Goal: Task Accomplishment & Management: Complete application form

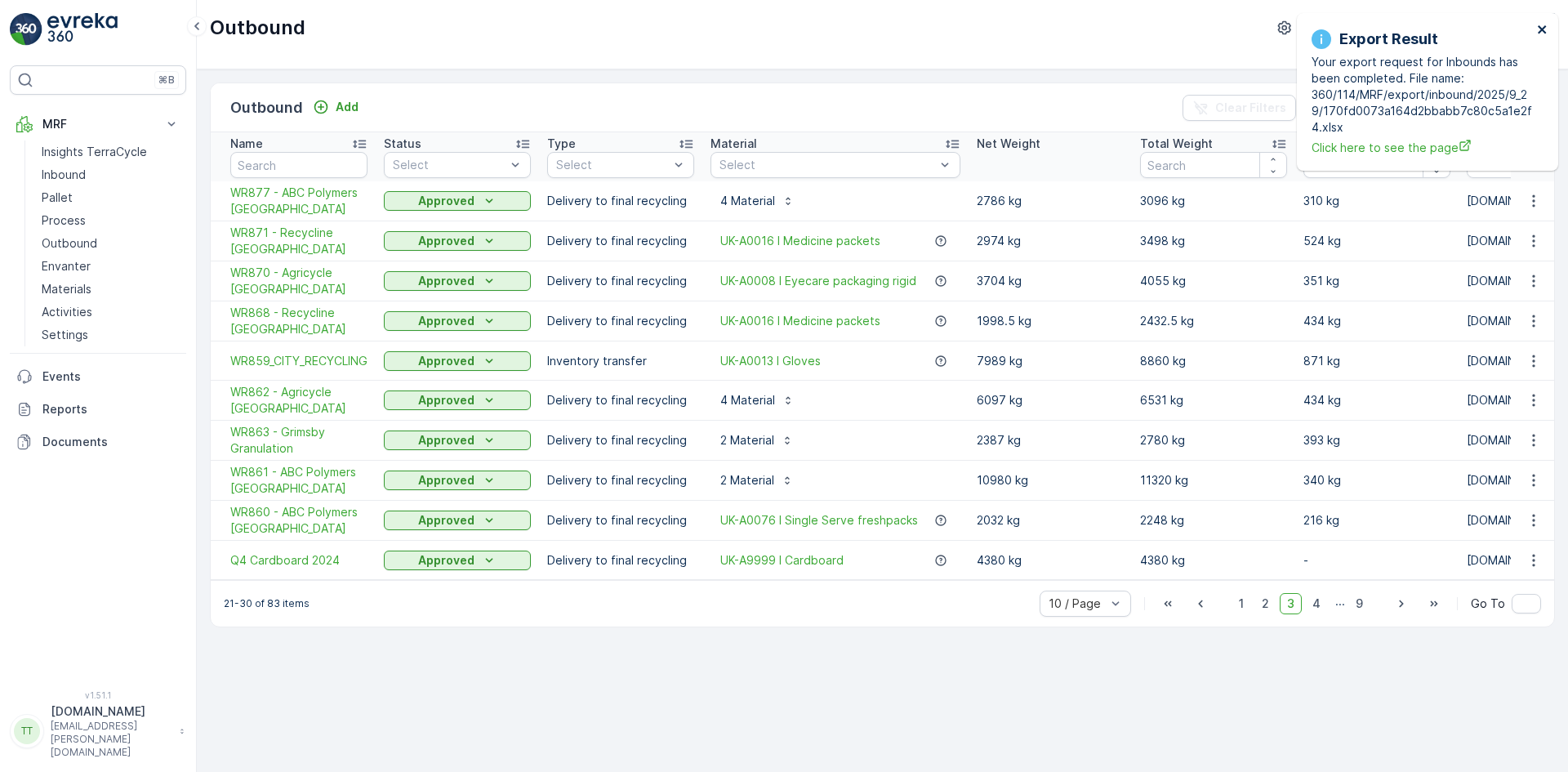
click at [1541, 27] on icon "close" at bounding box center [1542, 29] width 11 height 13
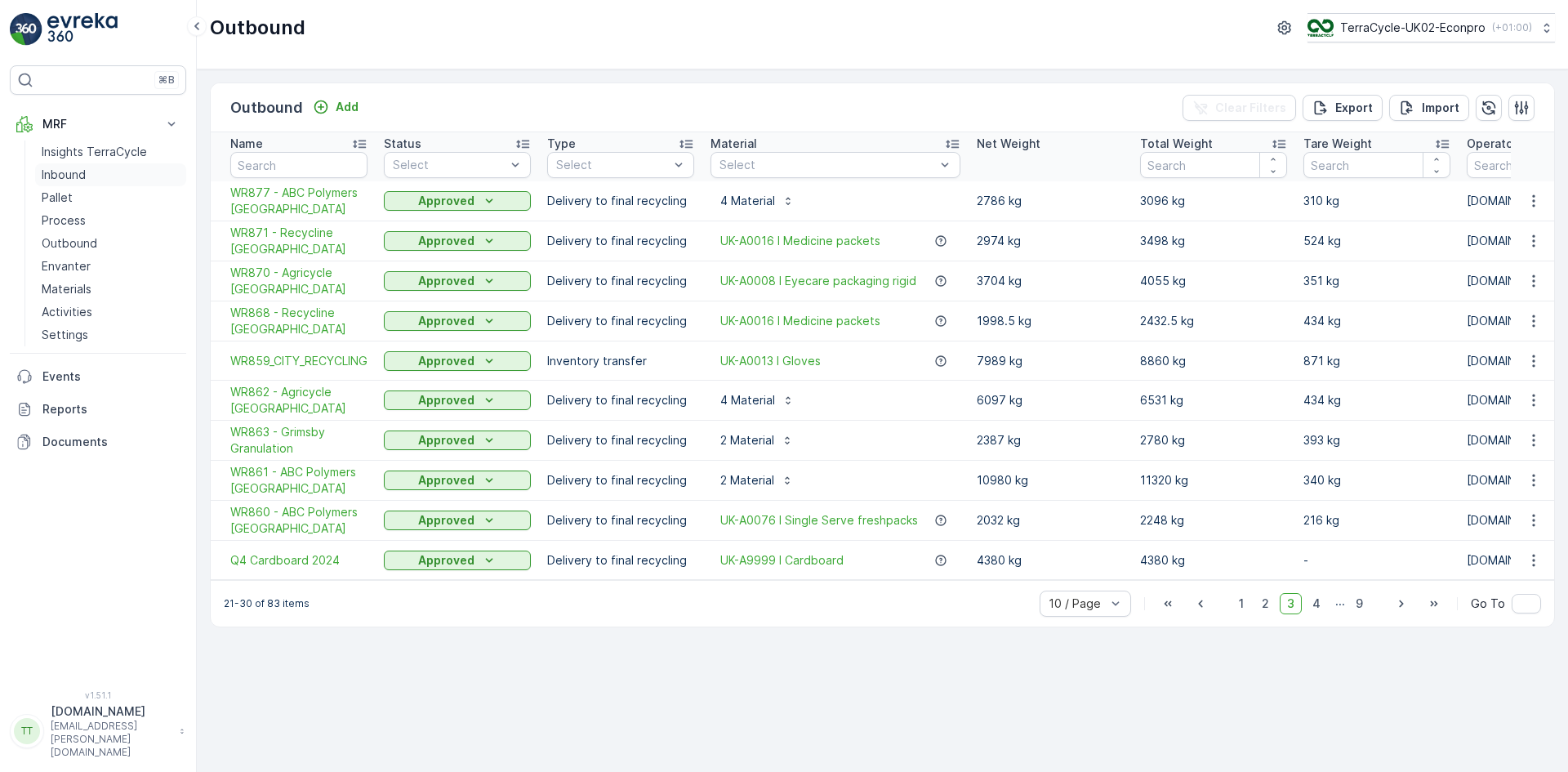
click at [67, 169] on p "Inbound" at bounding box center [64, 174] width 44 height 16
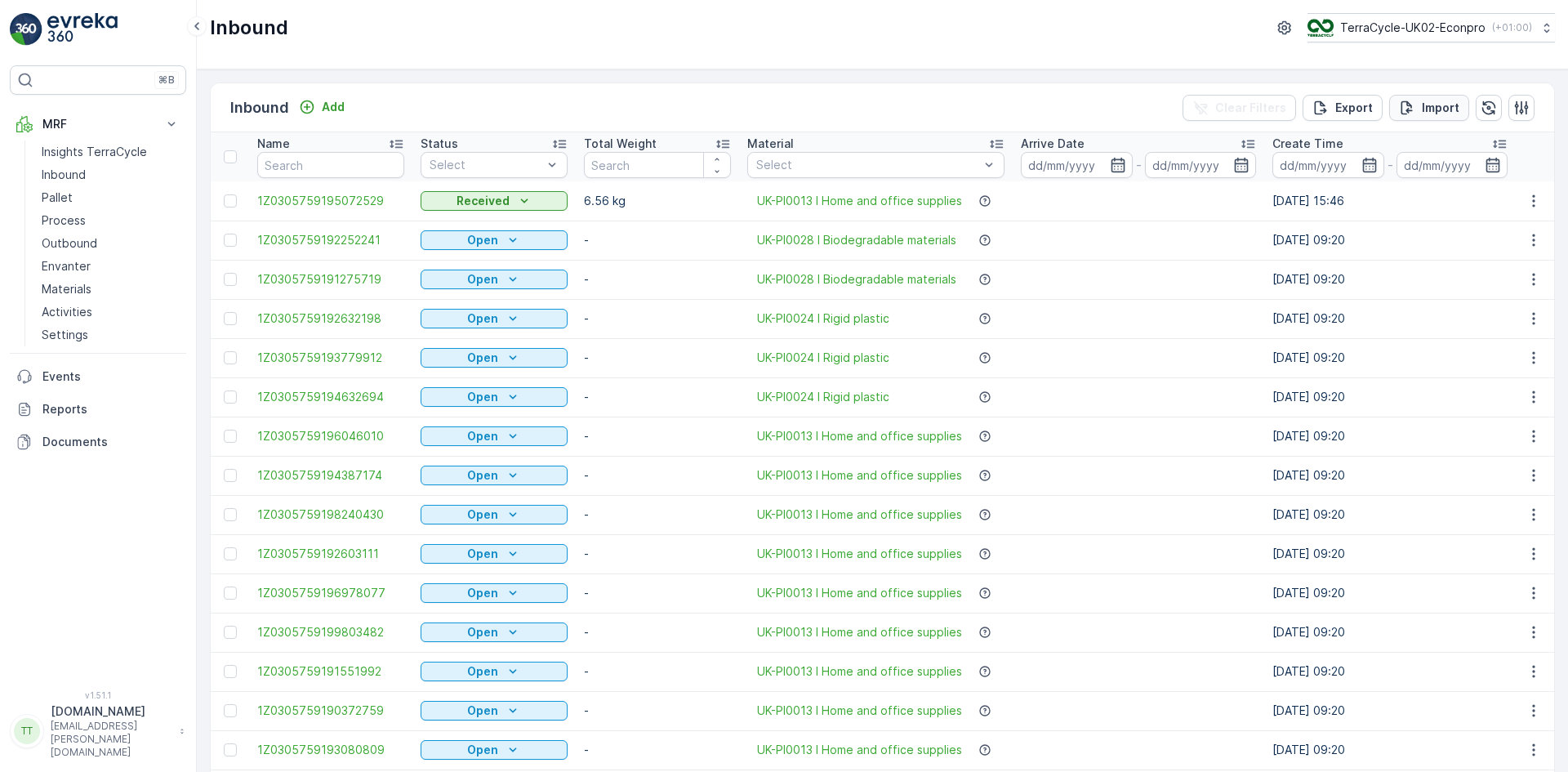
click at [1434, 102] on p "Import" at bounding box center [1441, 107] width 37 height 16
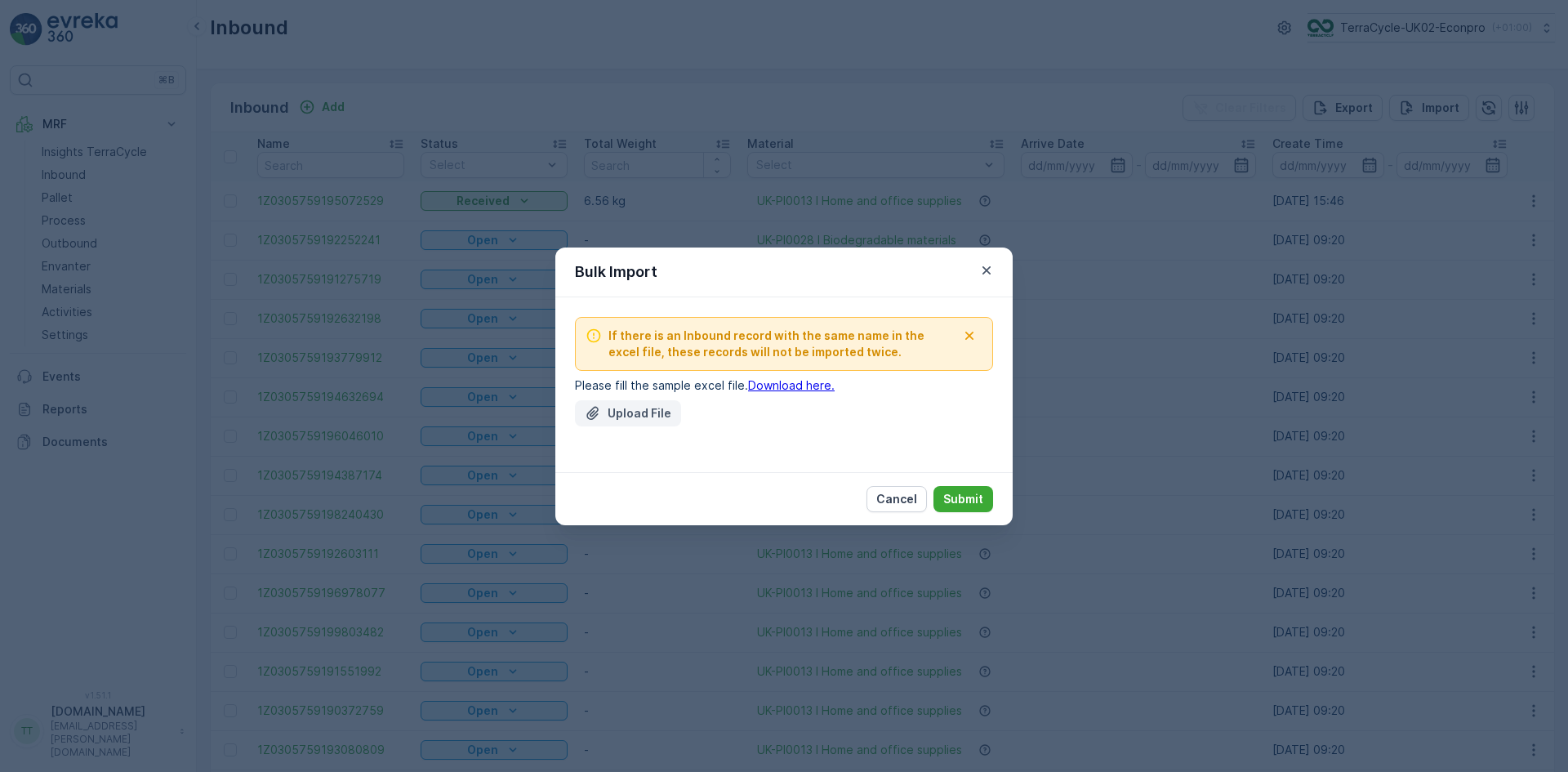
click at [607, 418] on div "Upload File" at bounding box center [628, 413] width 87 height 16
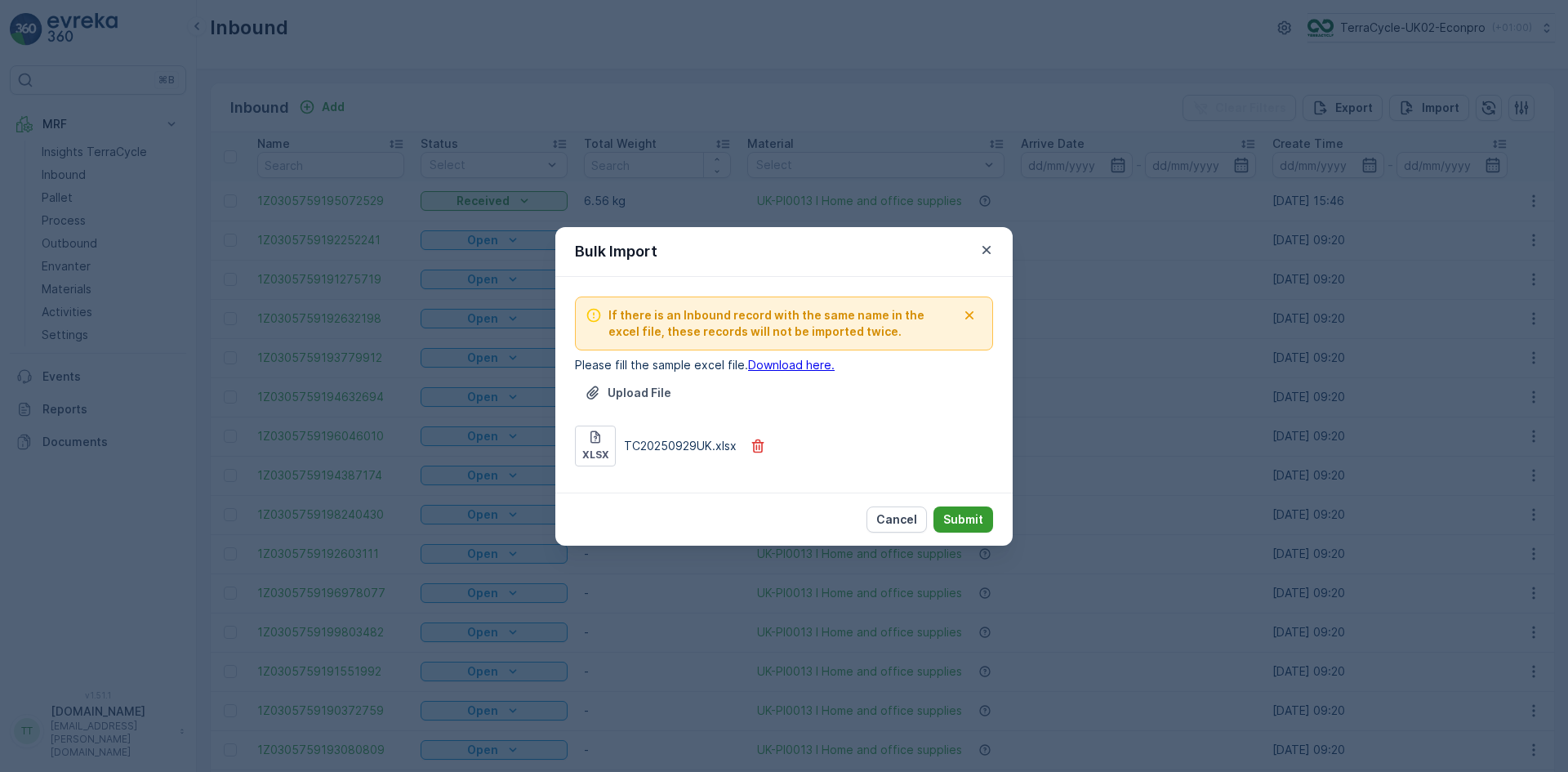
click at [970, 522] on p "Submit" at bounding box center [963, 519] width 40 height 16
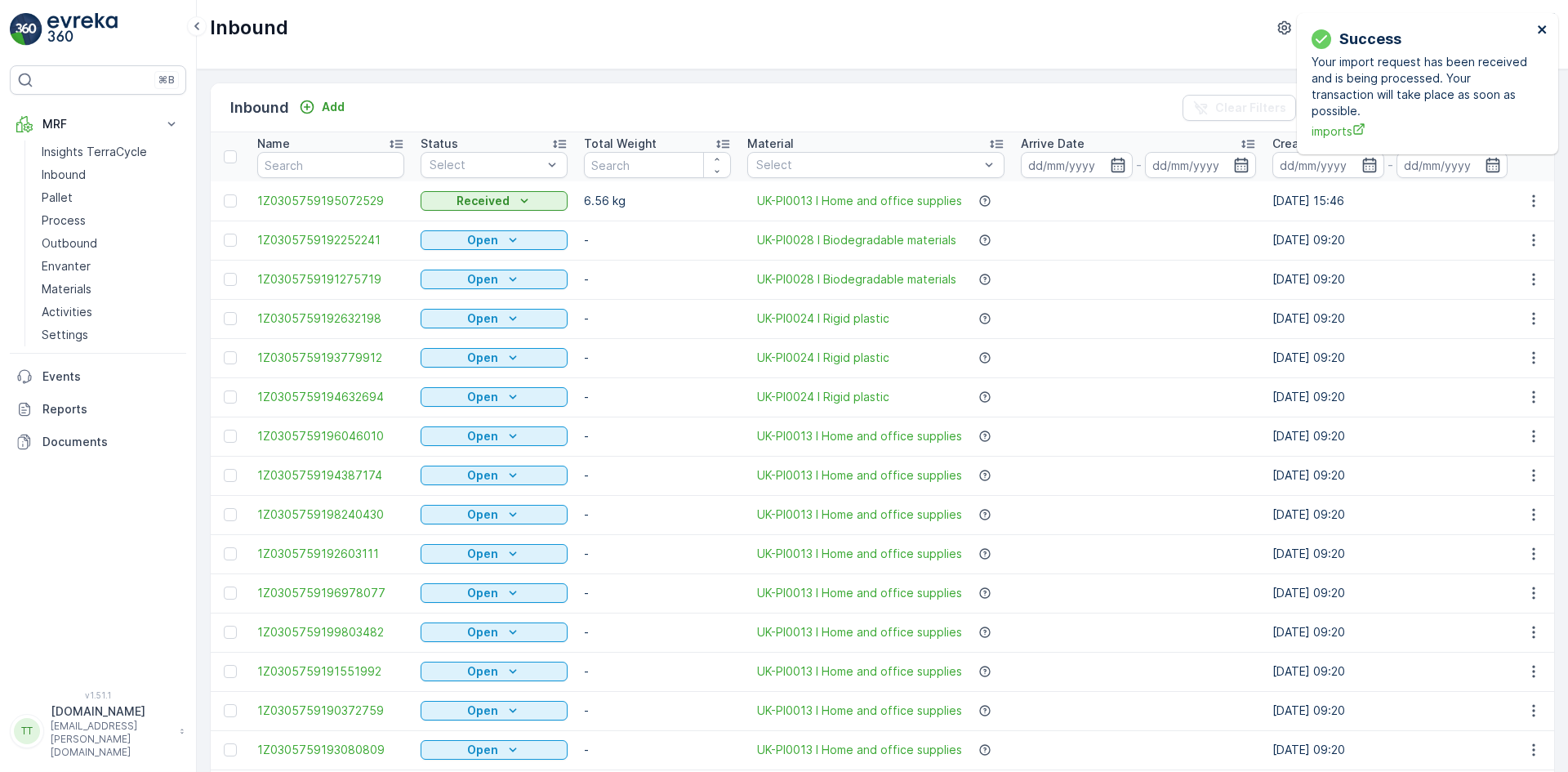
click at [1543, 31] on icon "close" at bounding box center [1542, 29] width 11 height 13
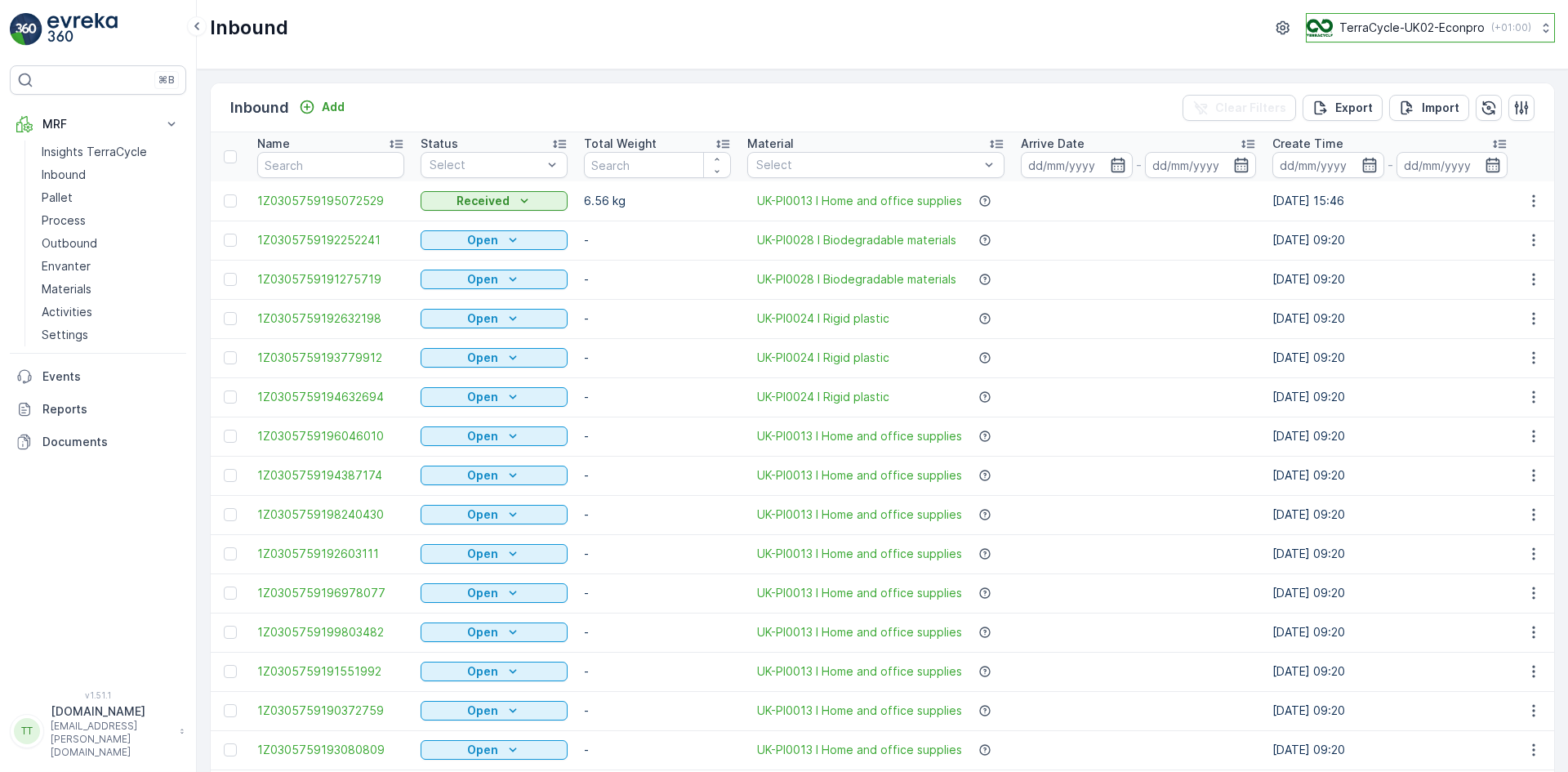
click at [1401, 28] on p "TerraCycle-UK02-Econpro" at bounding box center [1412, 27] width 145 height 16
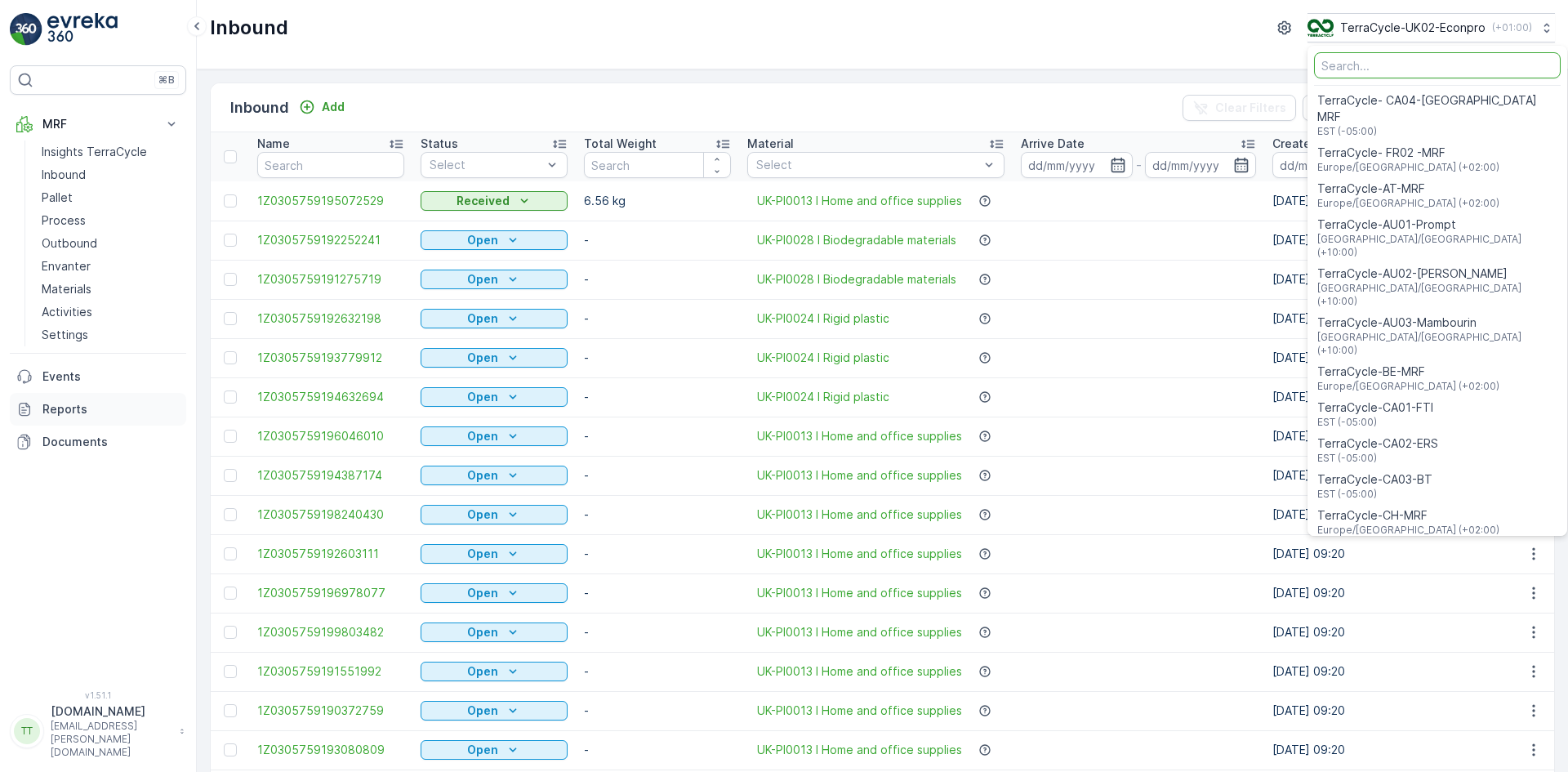
click at [45, 406] on p "Reports" at bounding box center [110, 409] width 137 height 16
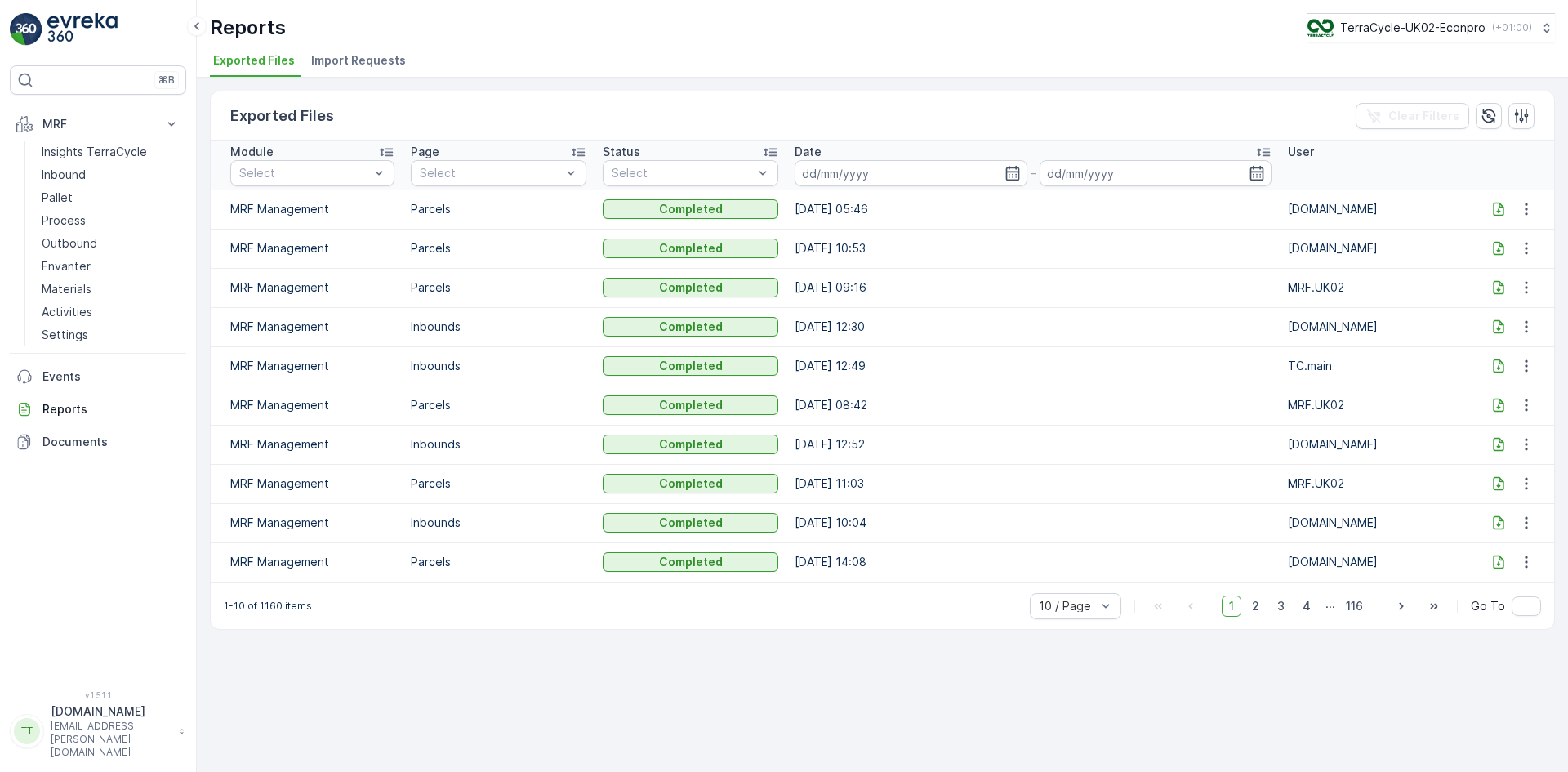
click at [360, 55] on span "Import Requests" at bounding box center [358, 60] width 94 height 16
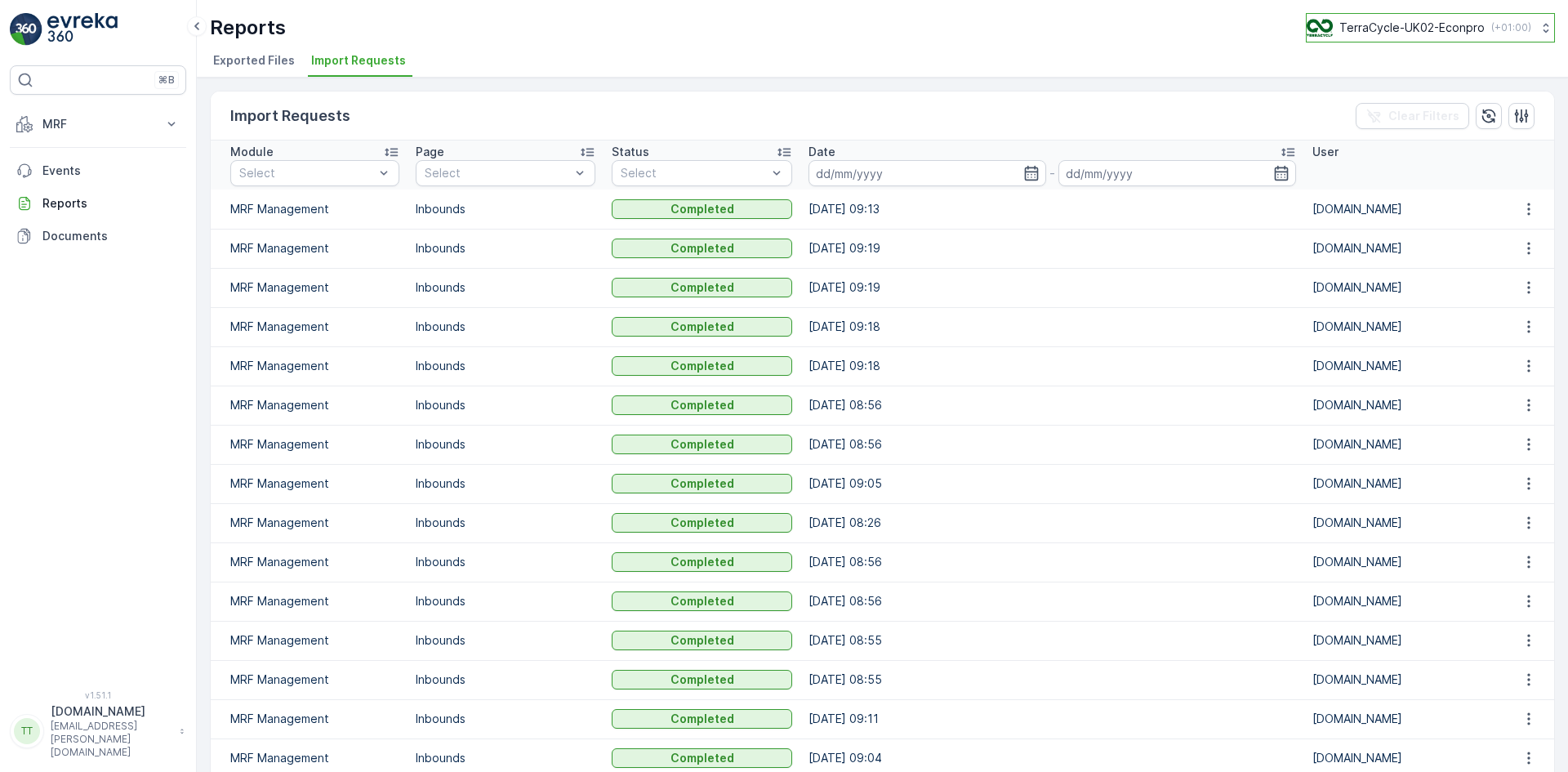
click at [1383, 26] on p "TerraCycle-UK02-Econpro" at bounding box center [1412, 27] width 145 height 16
type input "fr"
click at [1373, 109] on span "Europe/[GEOGRAPHIC_DATA] (+02:00)" at bounding box center [1408, 115] width 182 height 13
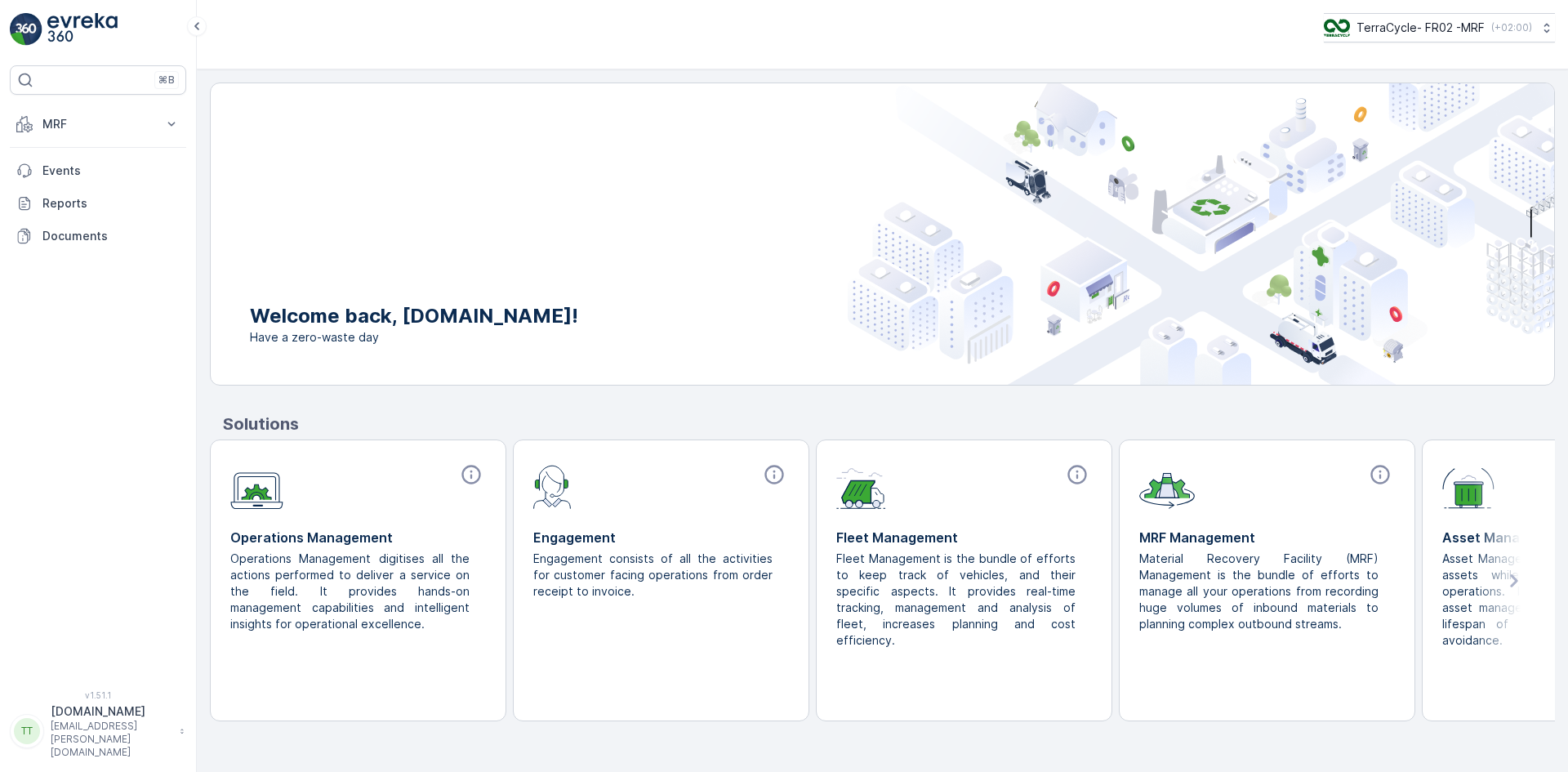
click at [93, 719] on p "[DOMAIN_NAME]" at bounding box center [111, 711] width 121 height 16
click at [65, 701] on span "Log Out" at bounding box center [61, 703] width 44 height 16
click at [1441, 26] on p "TerraCycle-Main" at bounding box center [1437, 26] width 91 height 16
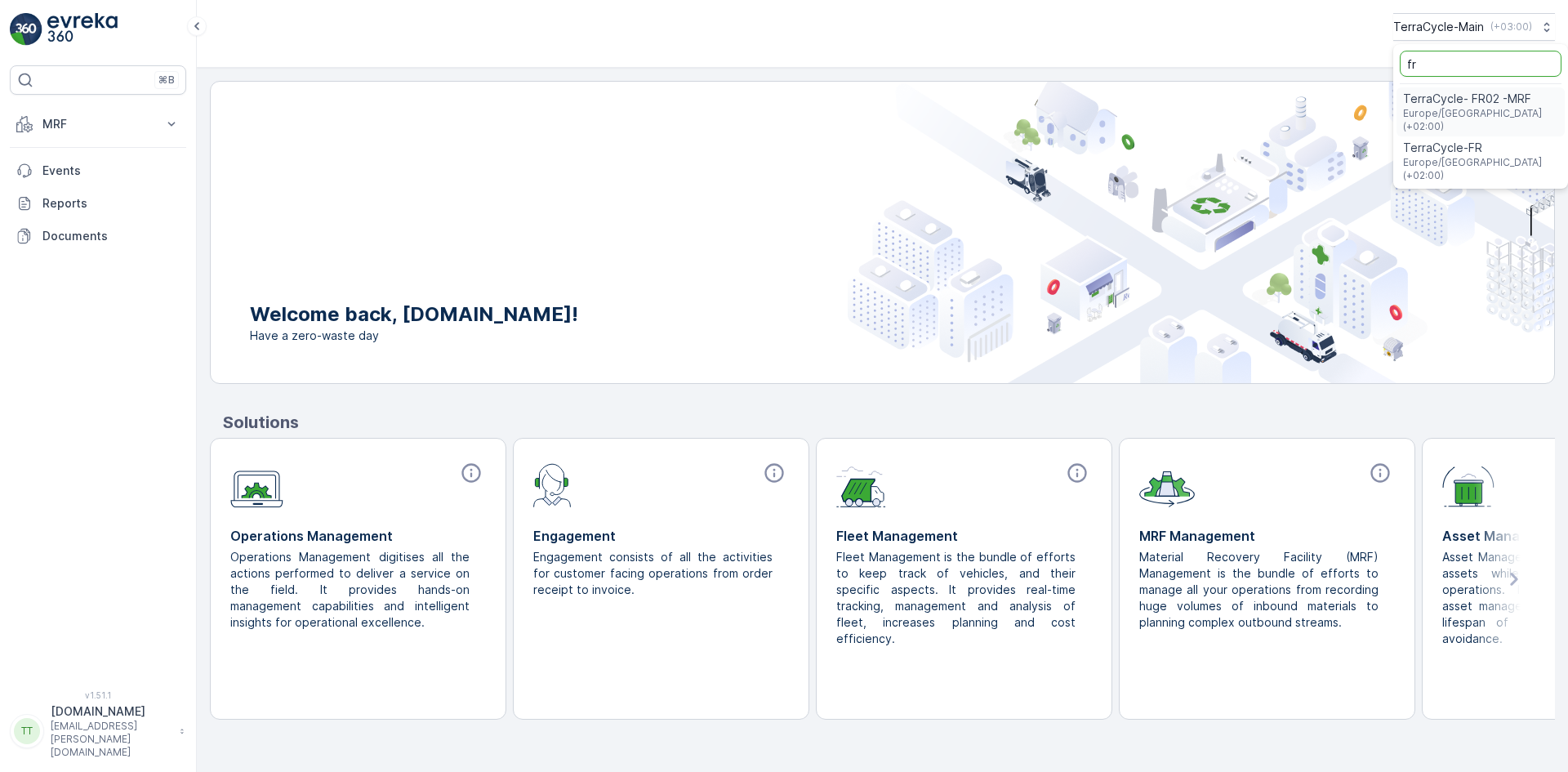
type input "fr"
click at [1428, 105] on span "TerraCycle- FR02 -MRF" at bounding box center [1480, 99] width 156 height 16
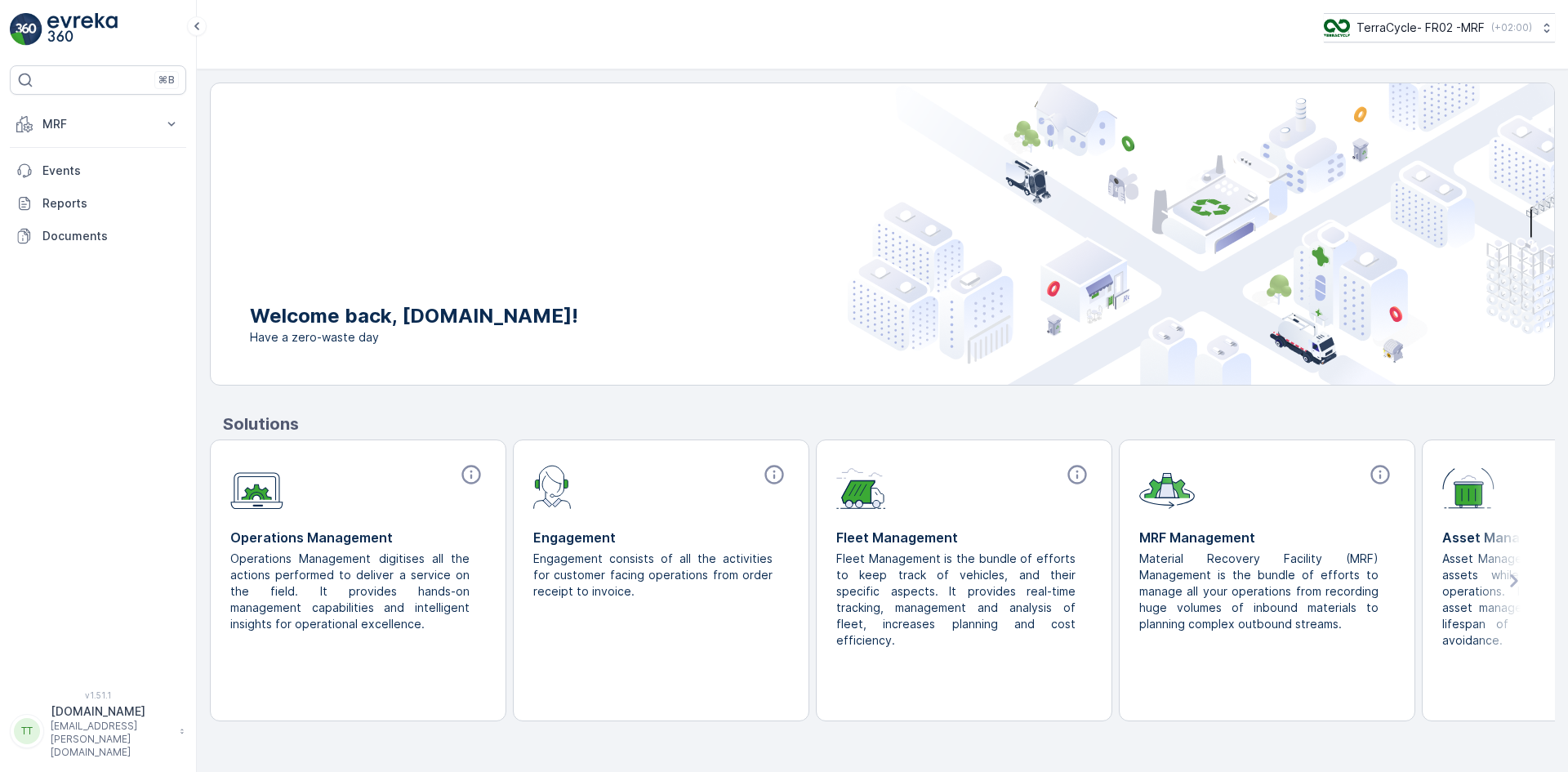
click at [97, 719] on p "[DOMAIN_NAME]" at bounding box center [111, 711] width 121 height 16
click at [80, 696] on span "Log Out" at bounding box center [61, 703] width 44 height 16
click at [81, 748] on p "louise.ridereau@terracycle.com" at bounding box center [111, 739] width 121 height 39
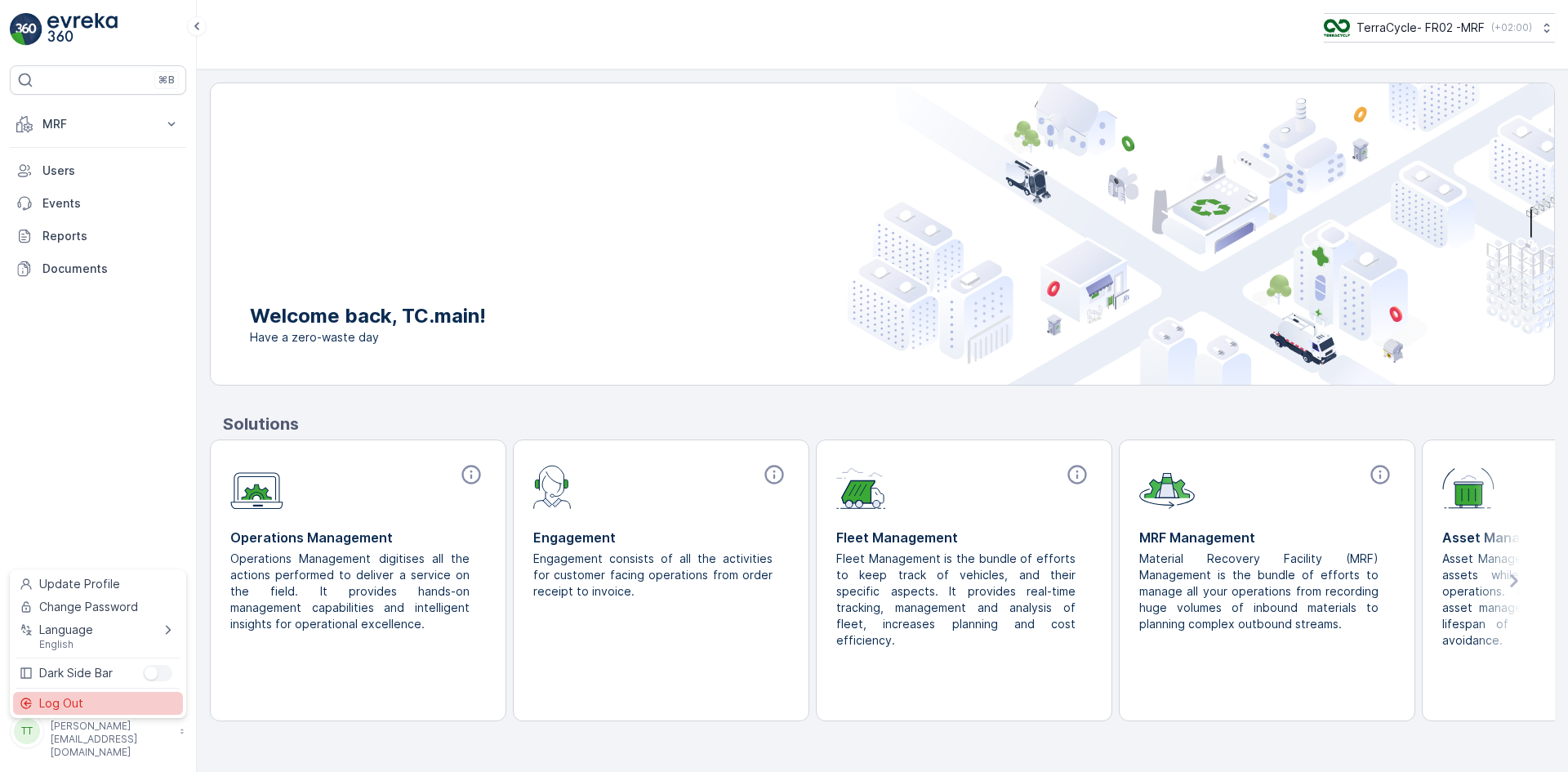
click at [71, 705] on span "Log Out" at bounding box center [61, 703] width 44 height 16
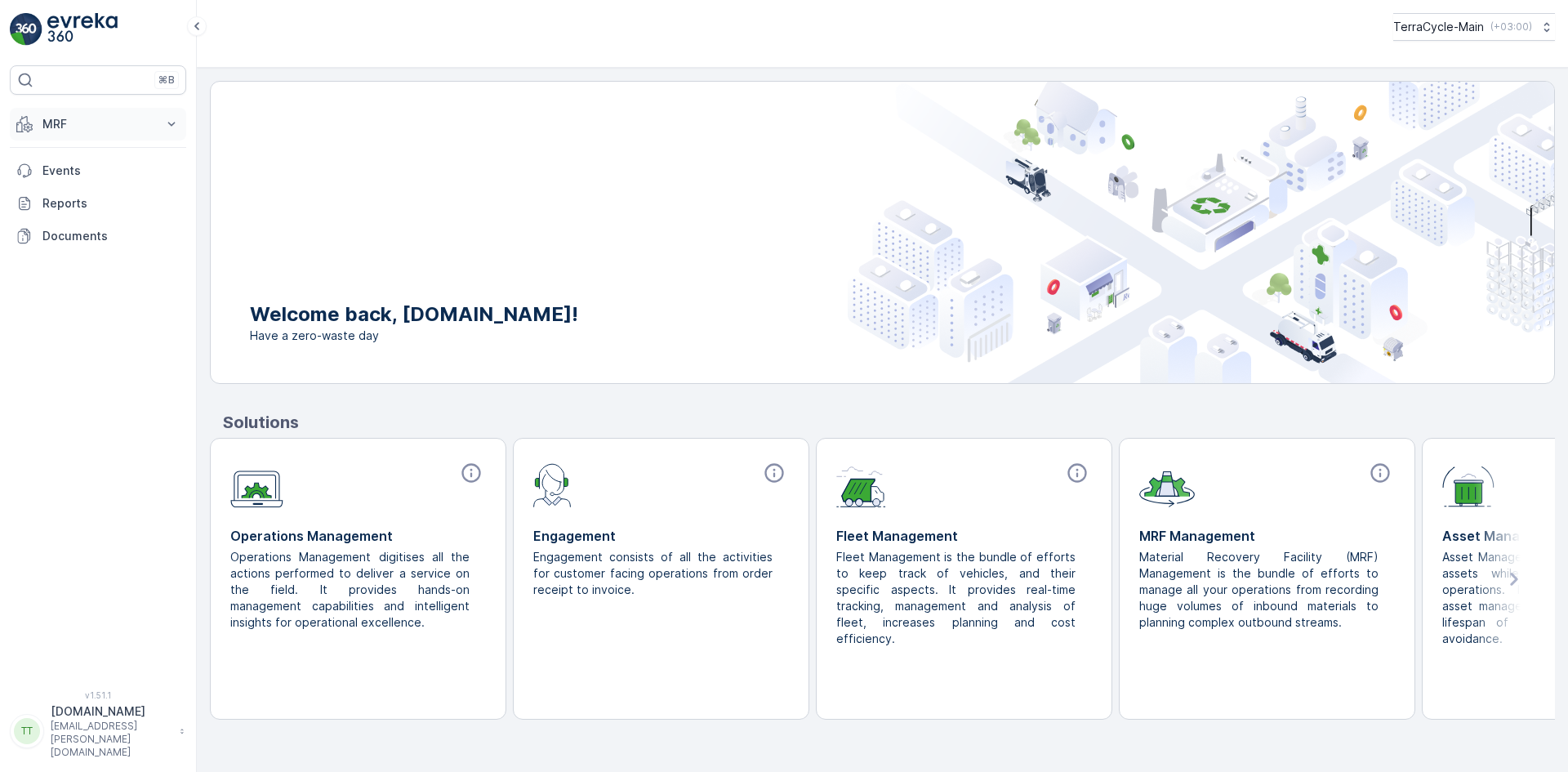
click at [99, 118] on p "MRF" at bounding box center [98, 123] width 111 height 16
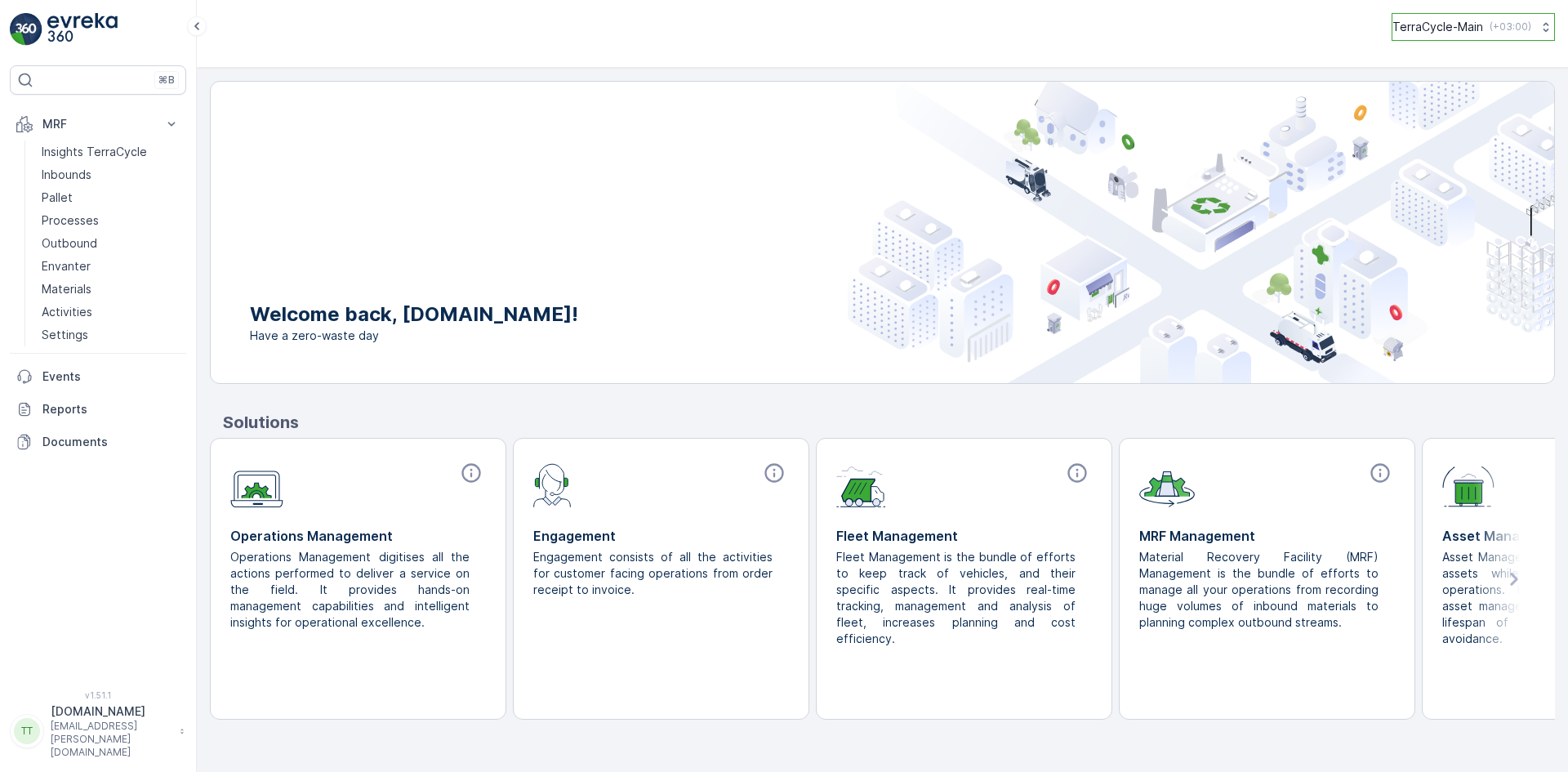
click at [1446, 18] on button "TerraCycle-Main ( +03:00 )" at bounding box center [1473, 26] width 163 height 28
type input "u"
type input "fr"
click at [1447, 98] on span "TerraCycle- FR02 -MRF" at bounding box center [1480, 99] width 156 height 16
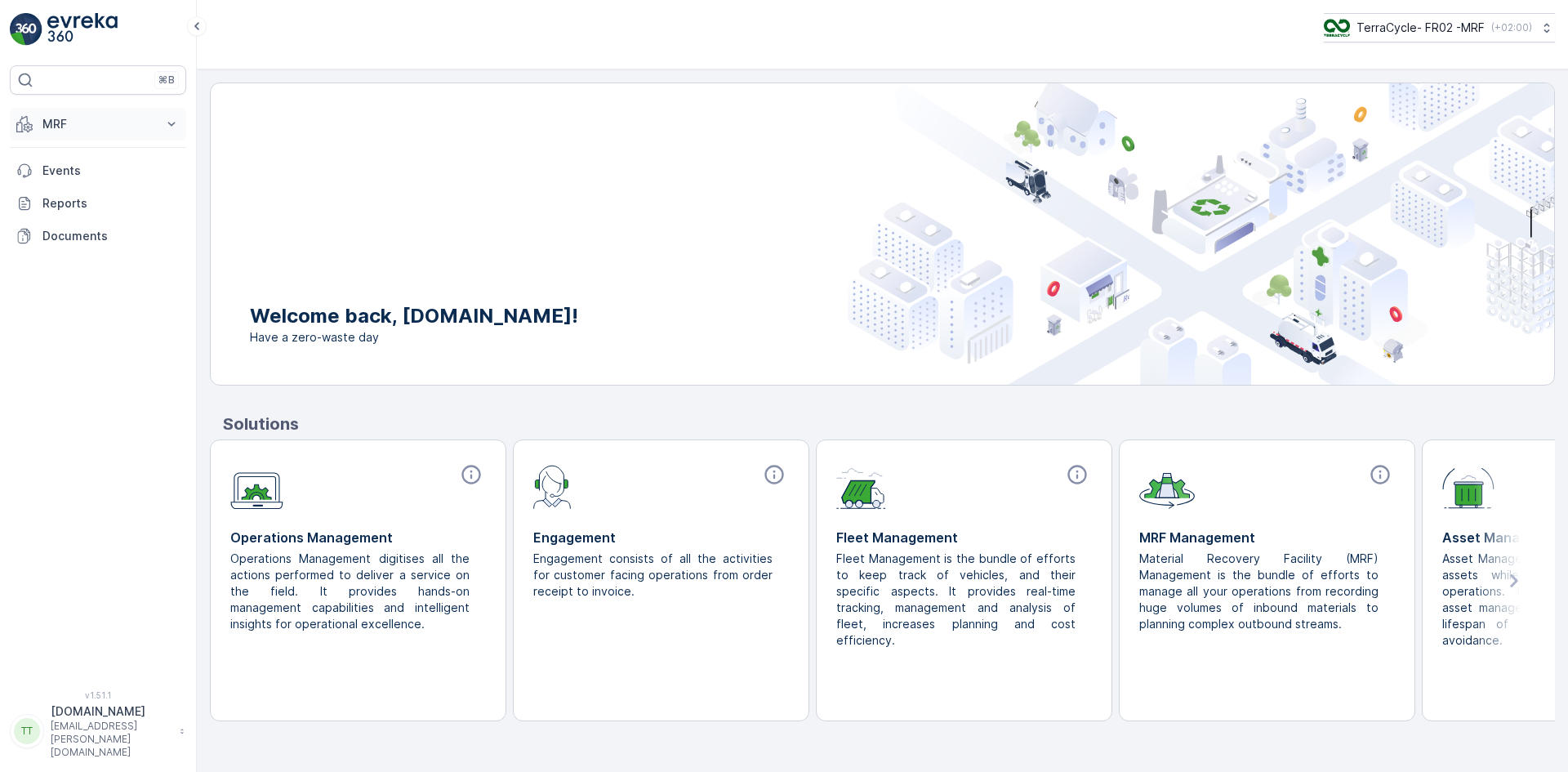
click at [71, 132] on p "MRF" at bounding box center [98, 123] width 111 height 16
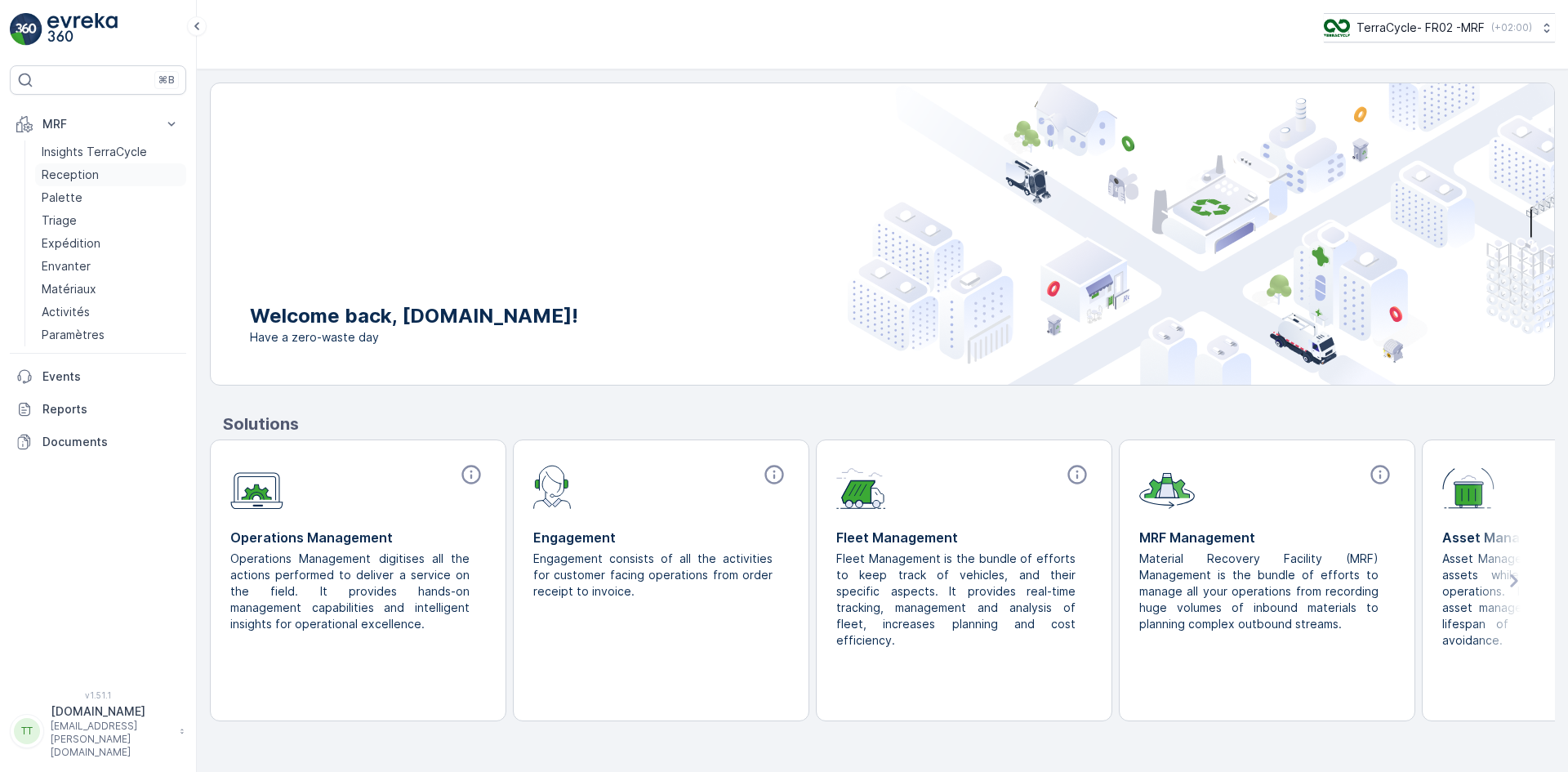
click at [66, 169] on p "Reception" at bounding box center [70, 174] width 57 height 16
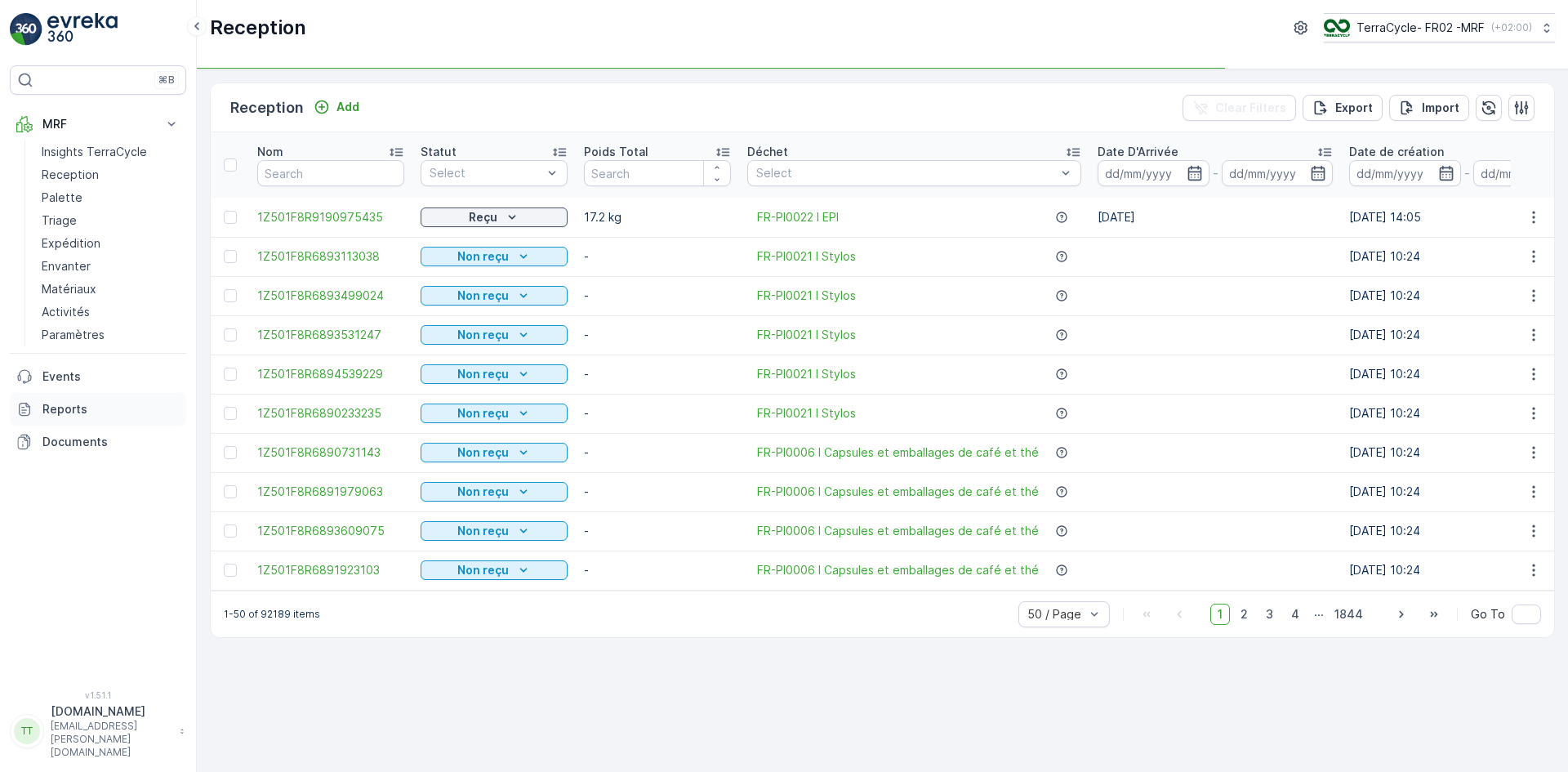
click at [39, 412] on link "Reports" at bounding box center [99, 409] width 177 height 32
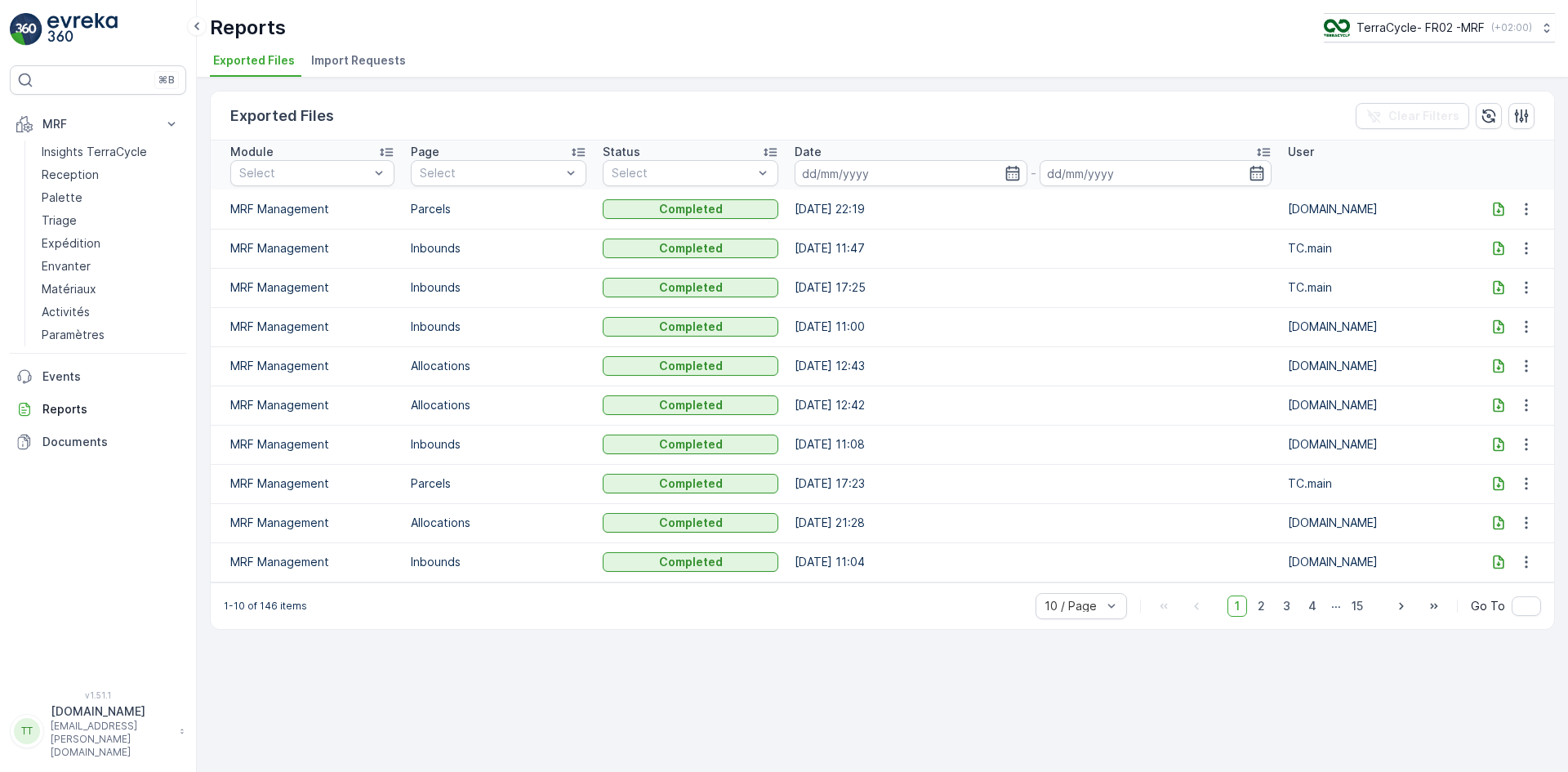
click at [382, 59] on span "Import Requests" at bounding box center [358, 60] width 94 height 16
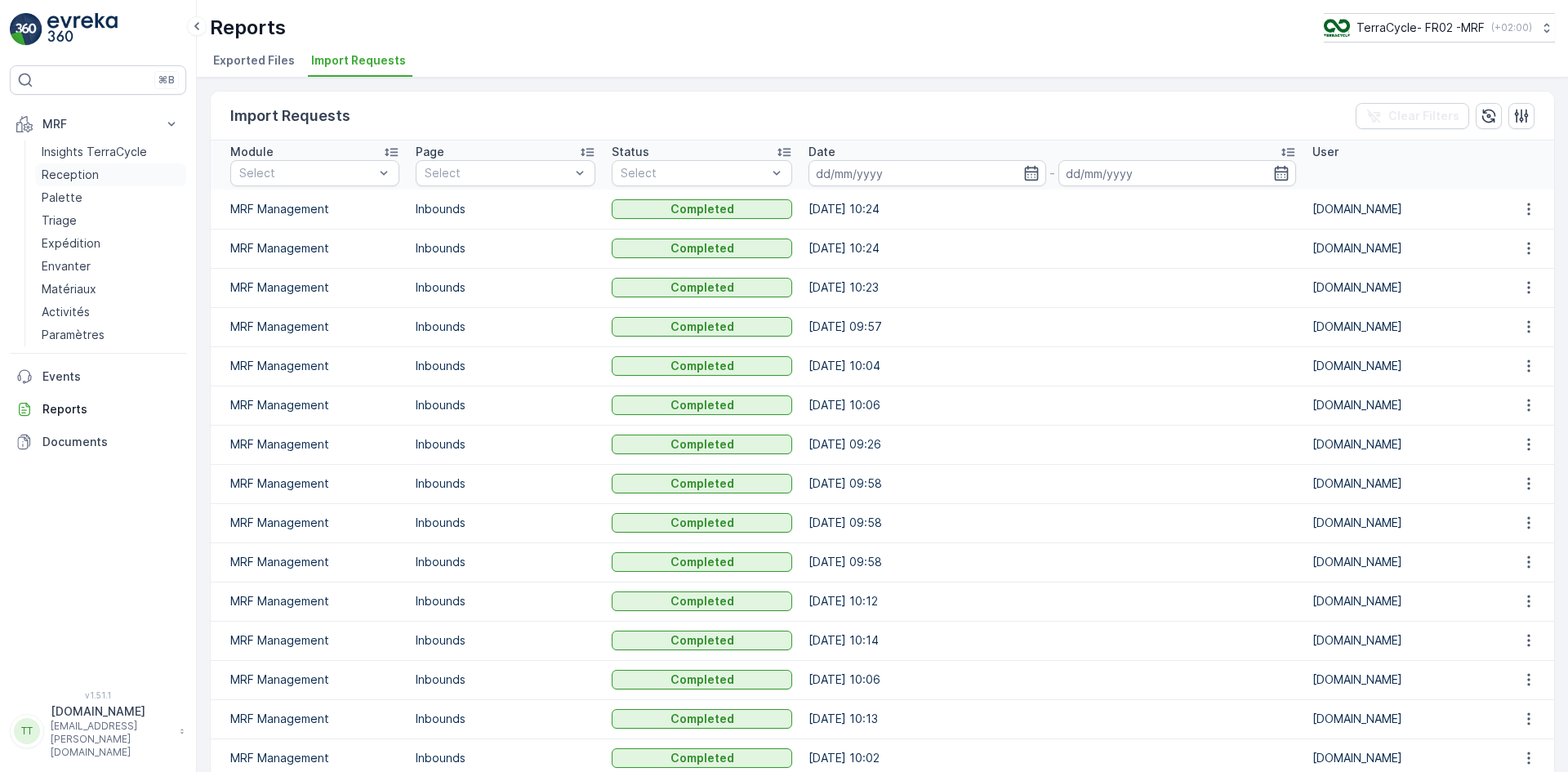
click at [61, 168] on p "Reception" at bounding box center [70, 174] width 57 height 16
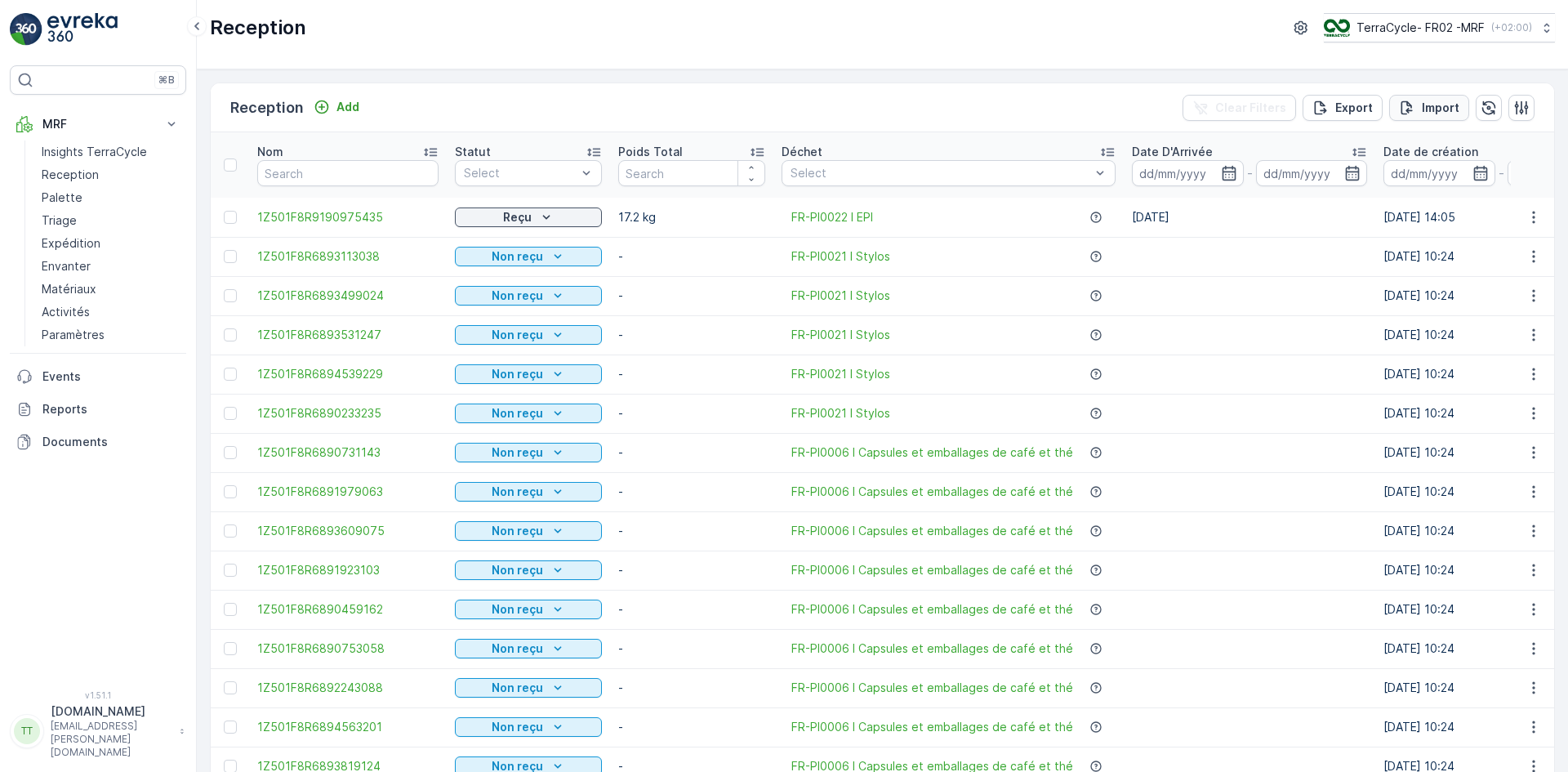
click at [1436, 98] on button "Import" at bounding box center [1429, 107] width 80 height 26
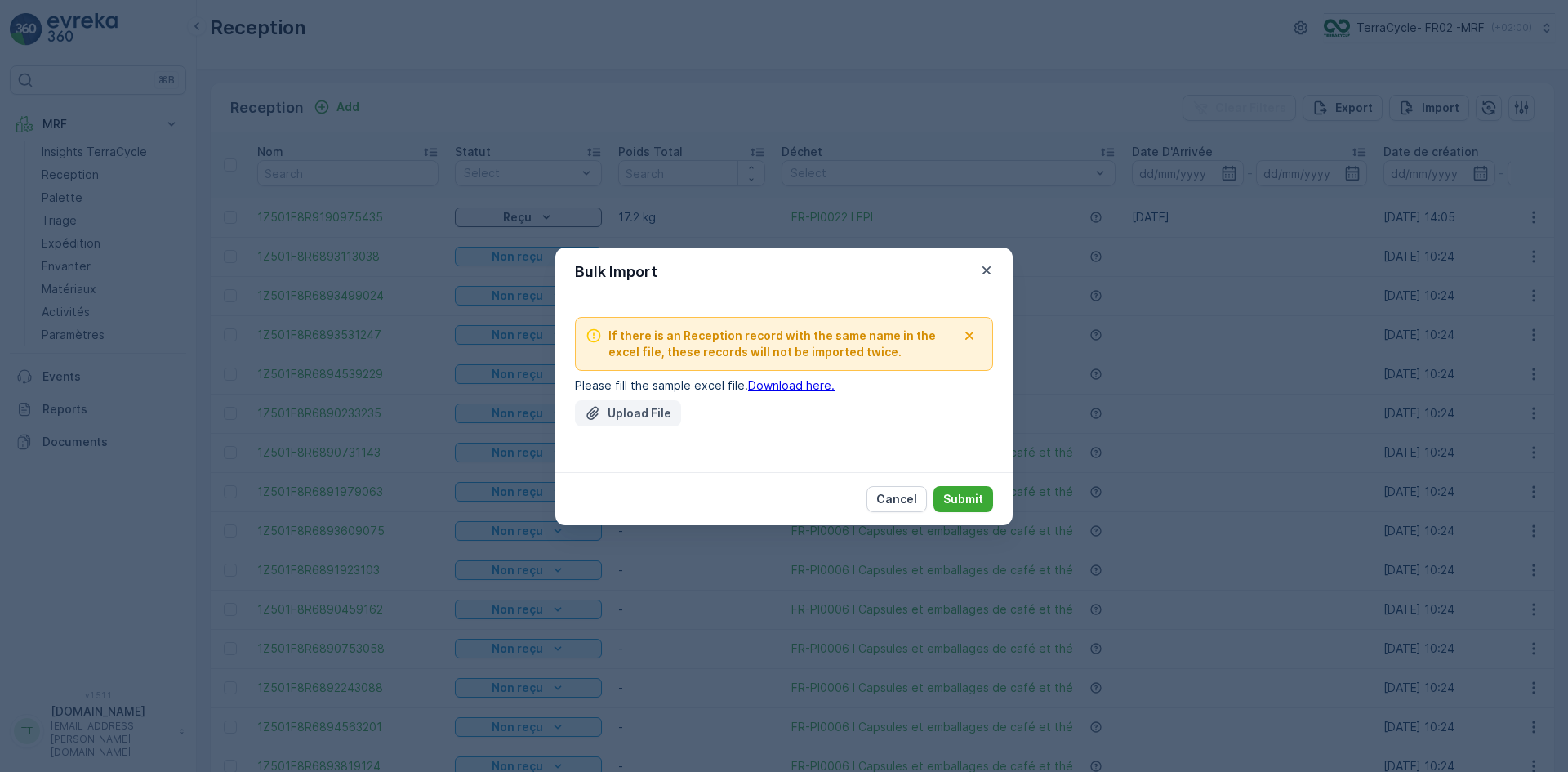
click at [584, 412] on button "Upload File" at bounding box center [627, 413] width 106 height 26
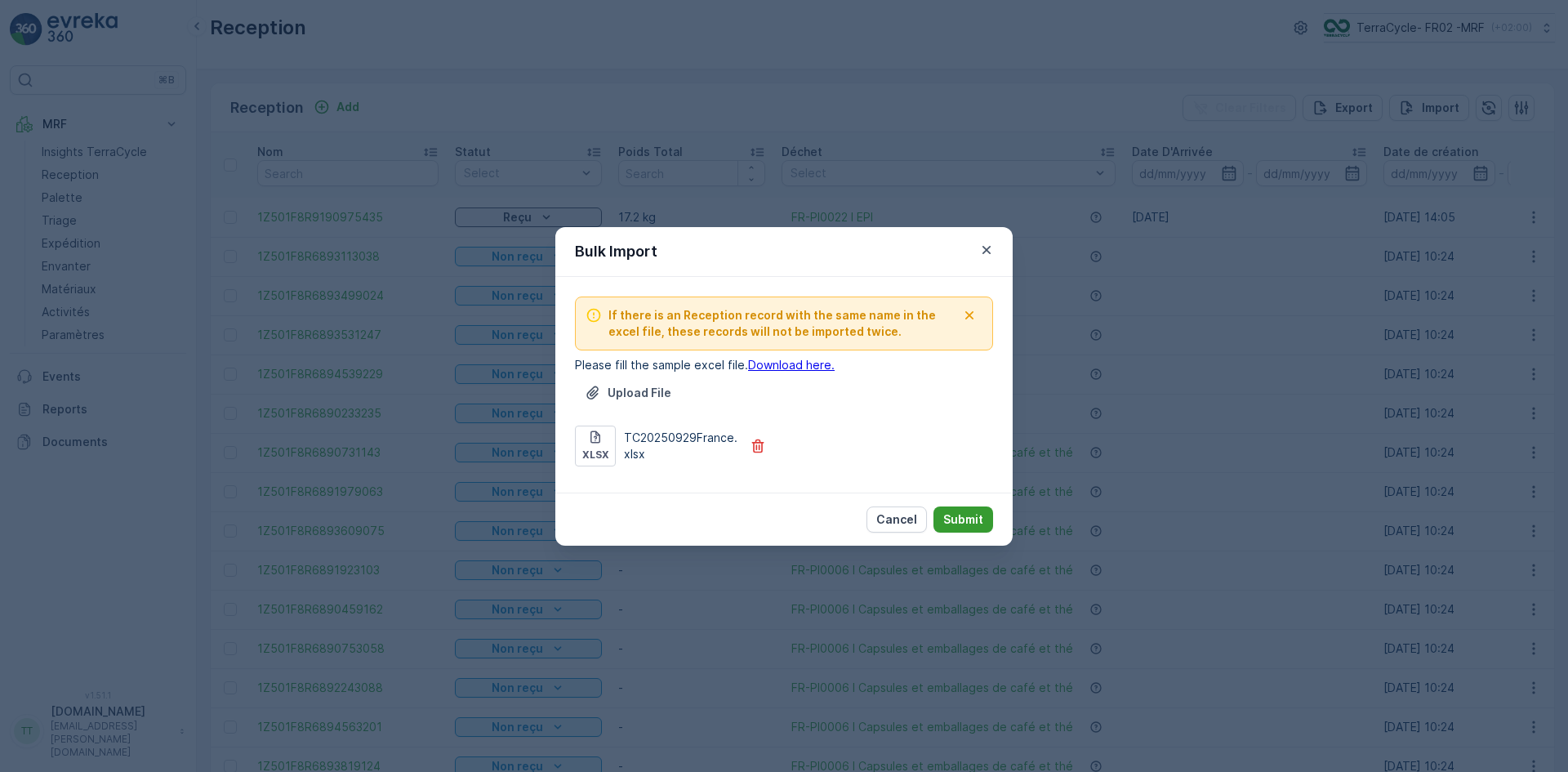
click at [966, 520] on p "Submit" at bounding box center [963, 519] width 40 height 16
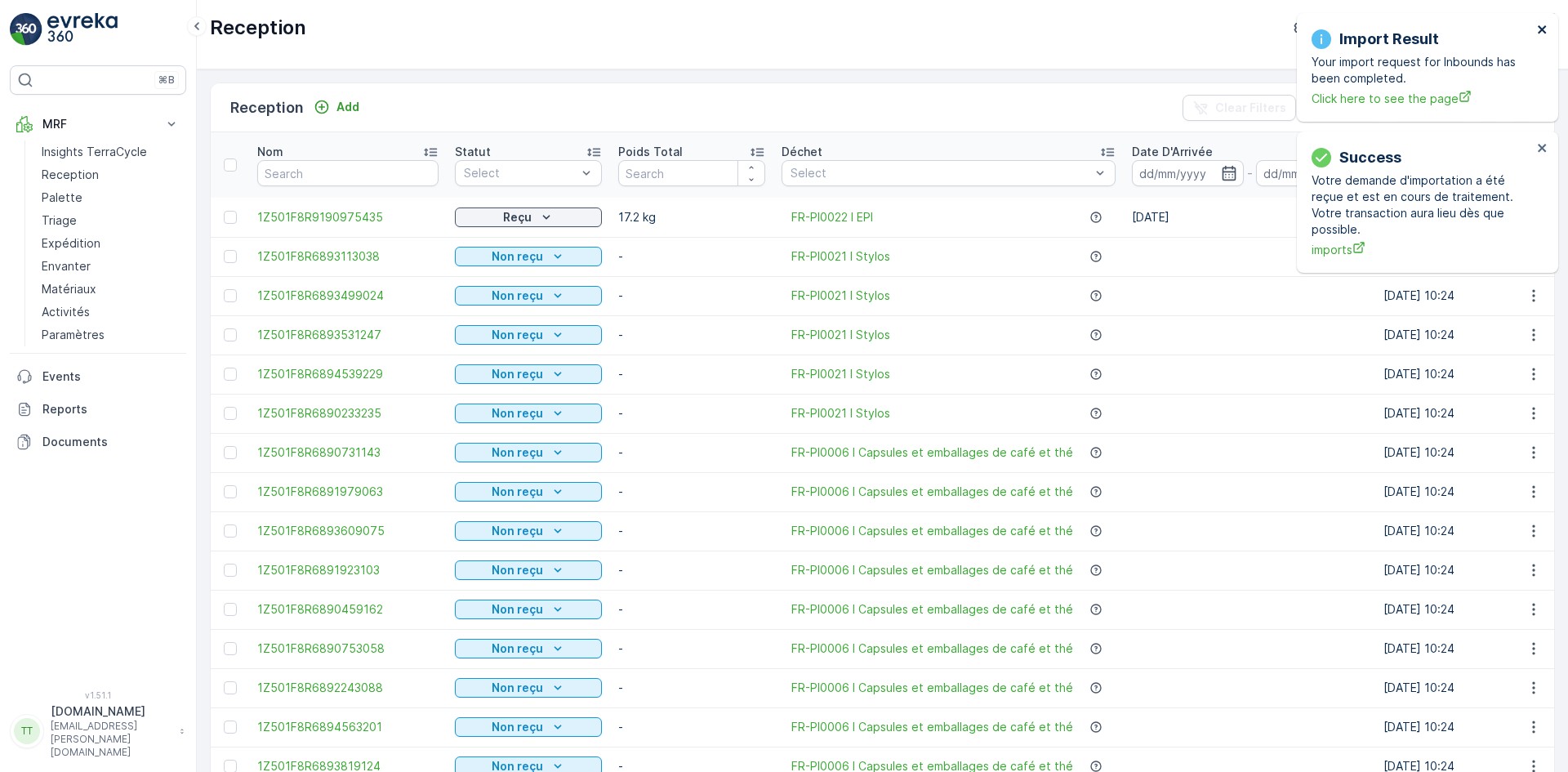
click at [1541, 28] on icon "close" at bounding box center [1542, 30] width 8 height 9
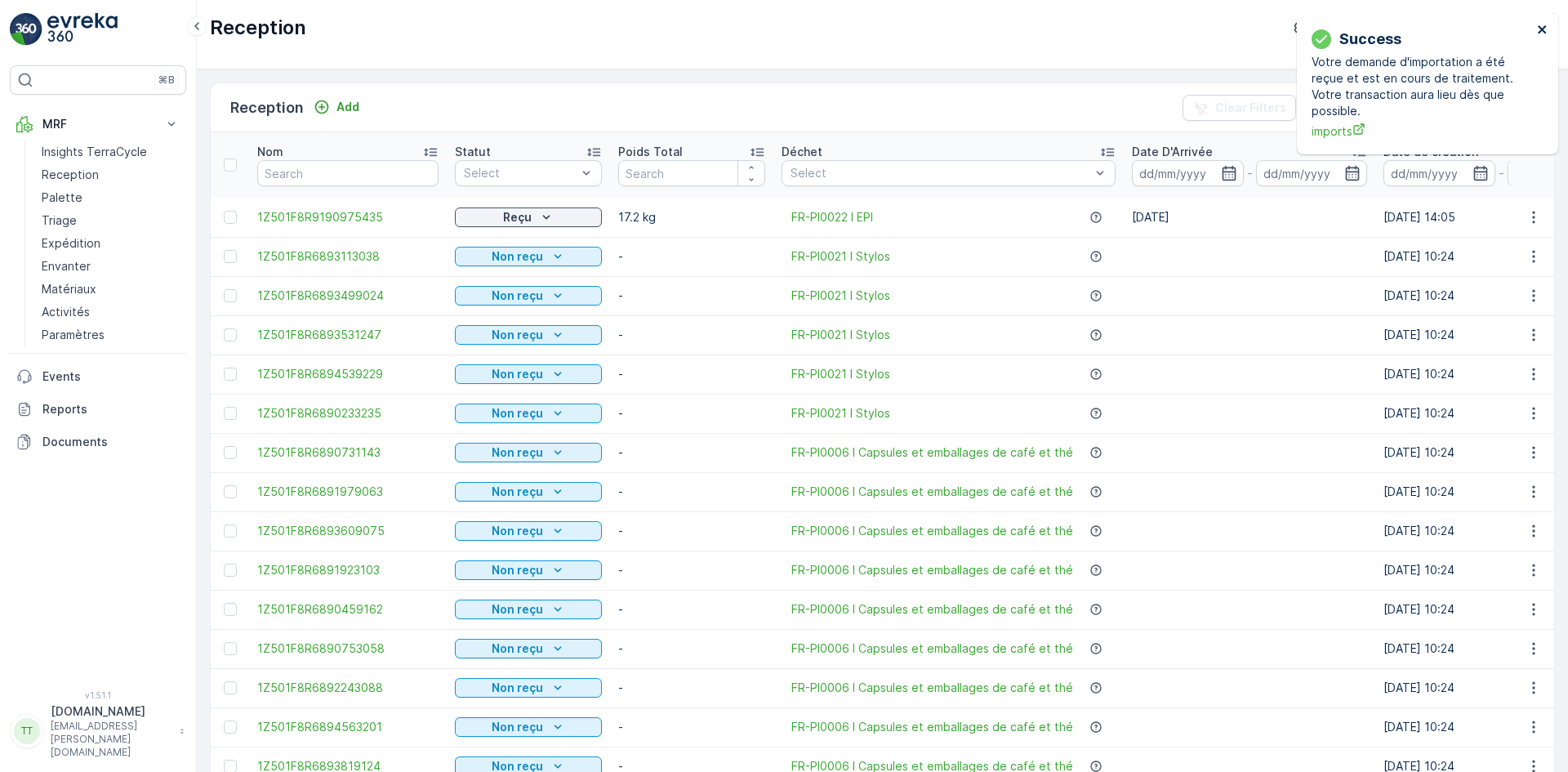
click at [1541, 28] on icon "close" at bounding box center [1542, 30] width 8 height 9
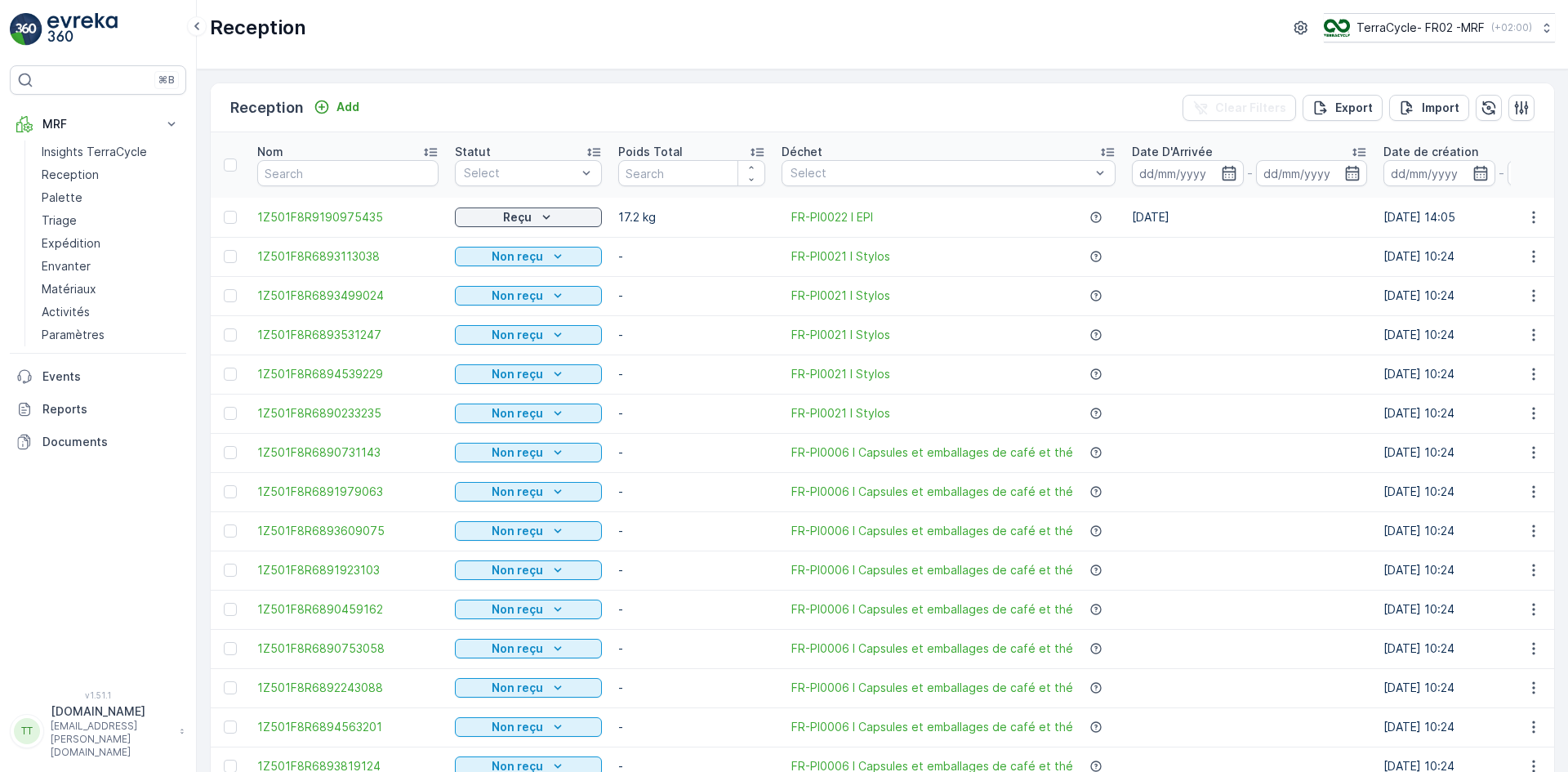
drag, startPoint x: 59, startPoint y: 402, endPoint x: 188, endPoint y: 224, distance: 219.8
click at [59, 402] on p "Reports" at bounding box center [110, 409] width 137 height 16
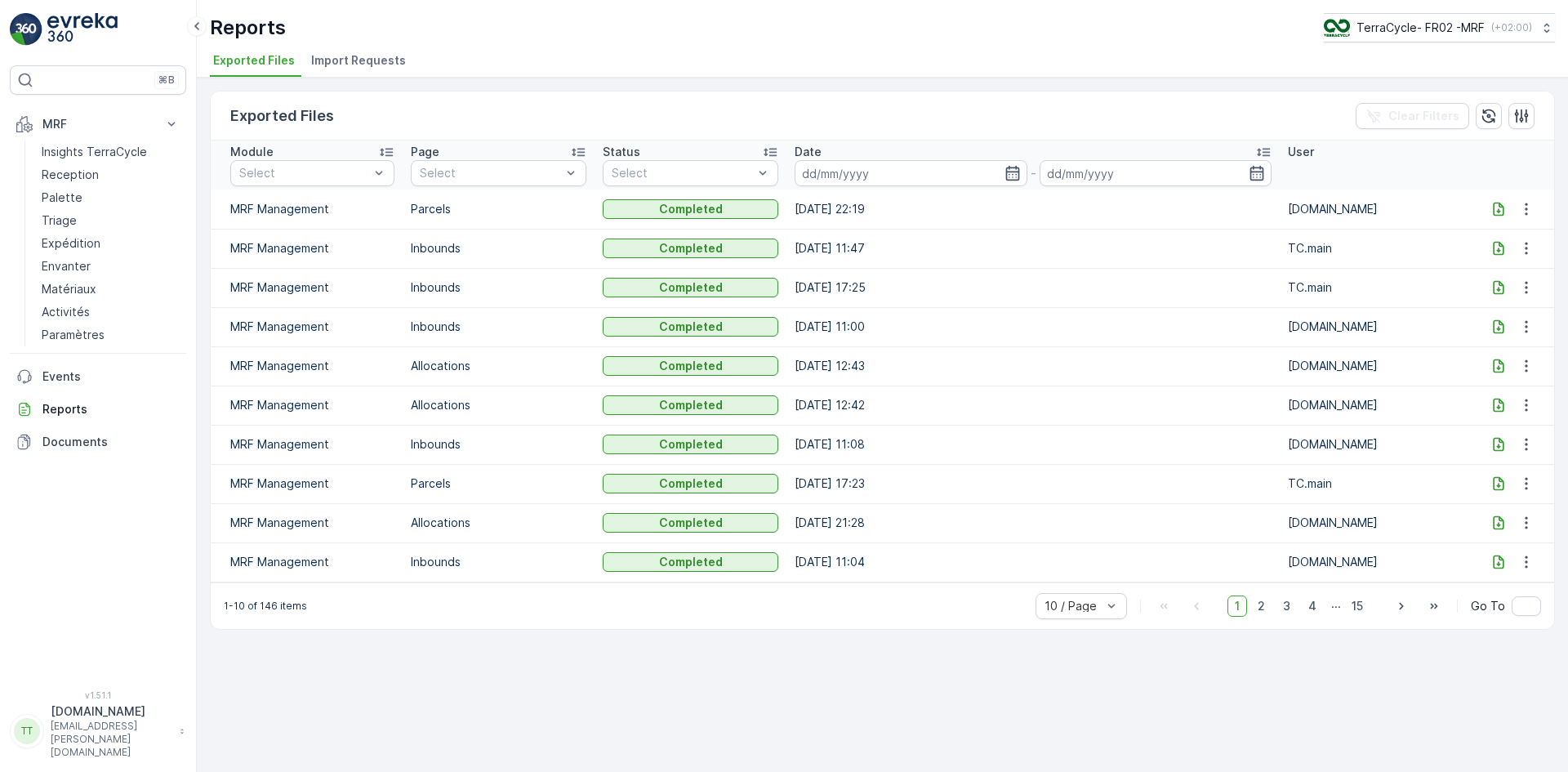
click at [340, 71] on li "Import Requests" at bounding box center [359, 63] width 105 height 28
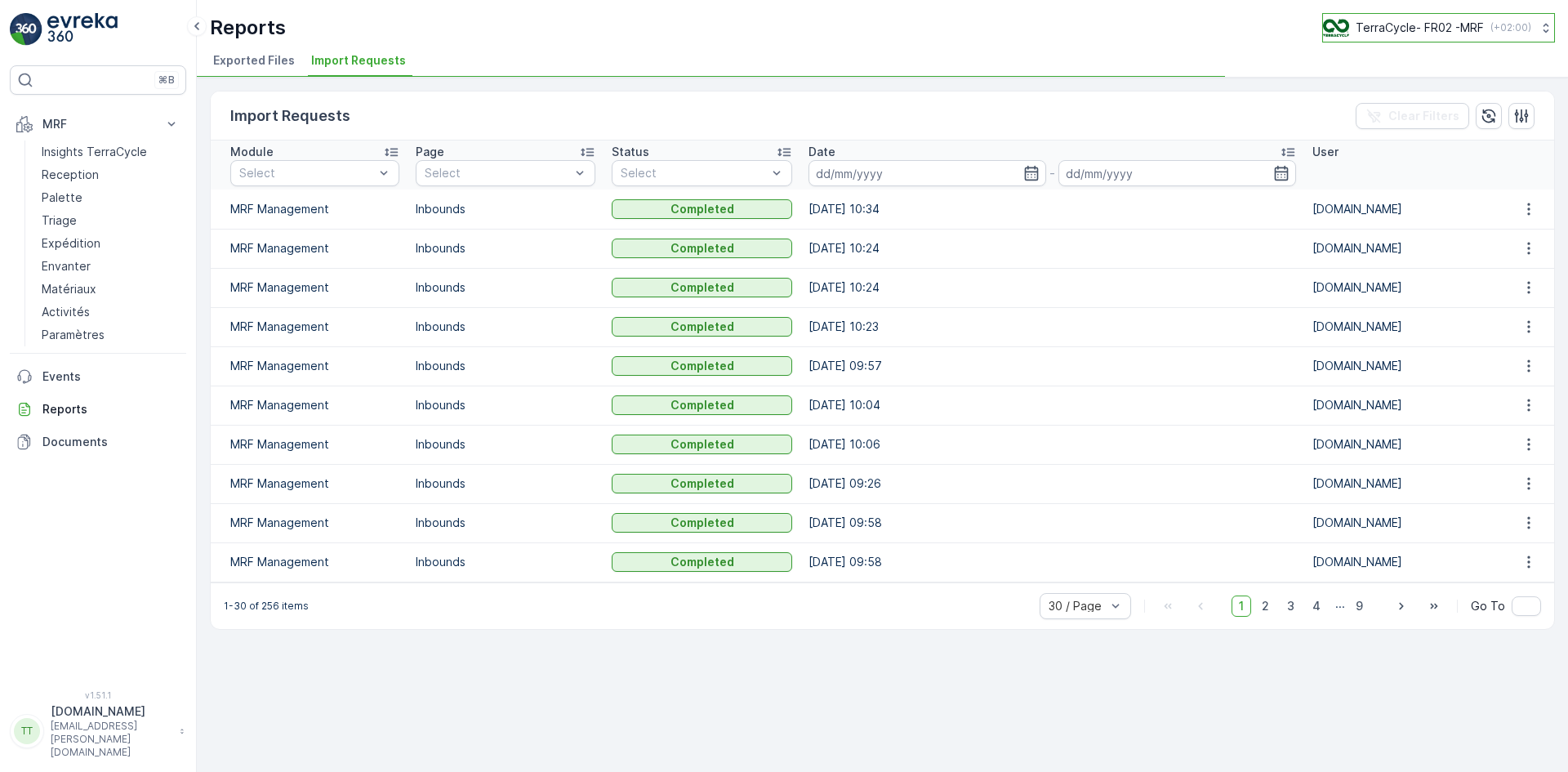
click at [1405, 19] on div "TerraCycle- FR02 -MRF ( +02:00 )" at bounding box center [1426, 27] width 208 height 18
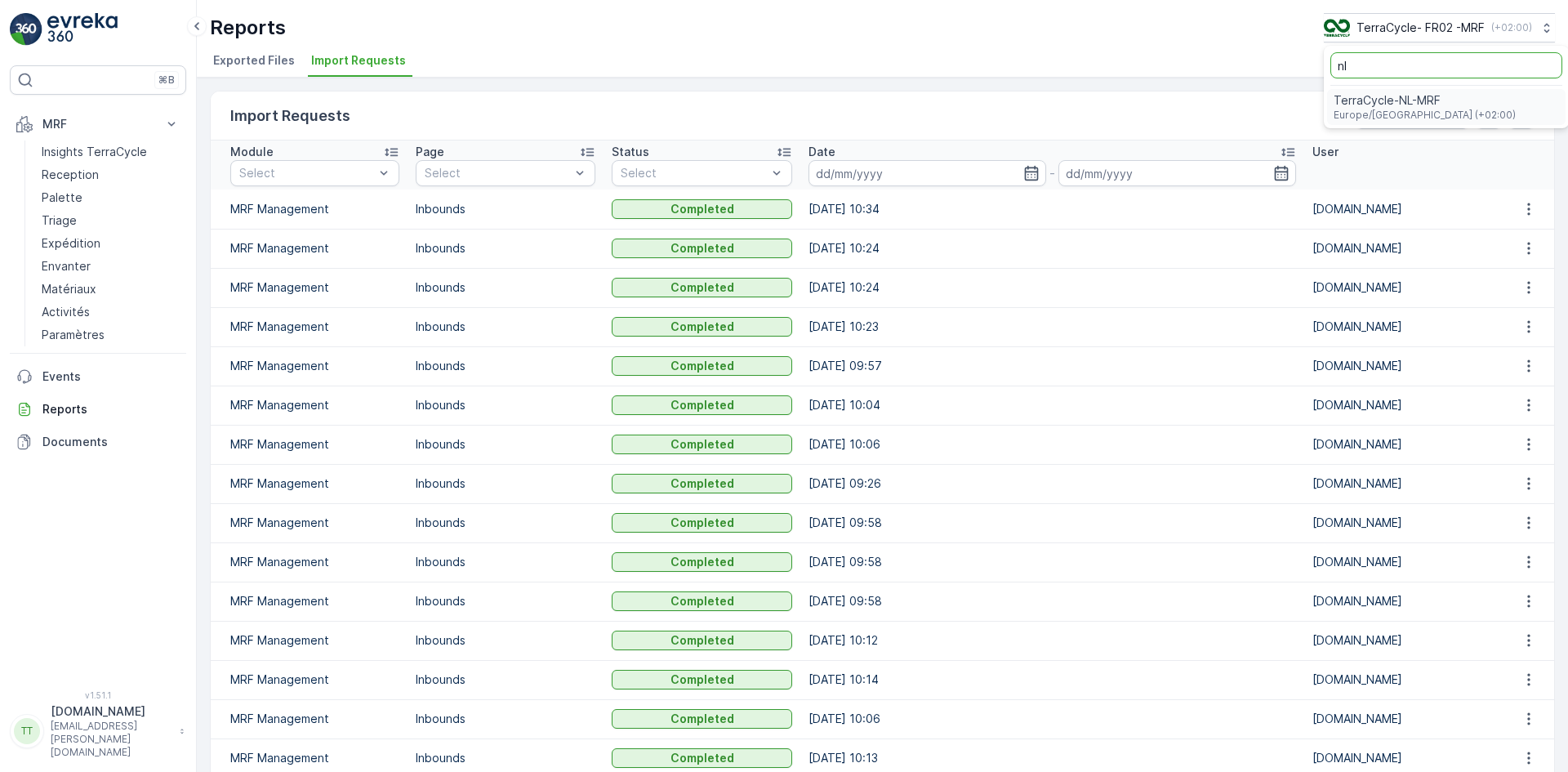
type input "nl"
click at [1417, 104] on span "TerraCycle-NL-MRF" at bounding box center [1424, 100] width 182 height 16
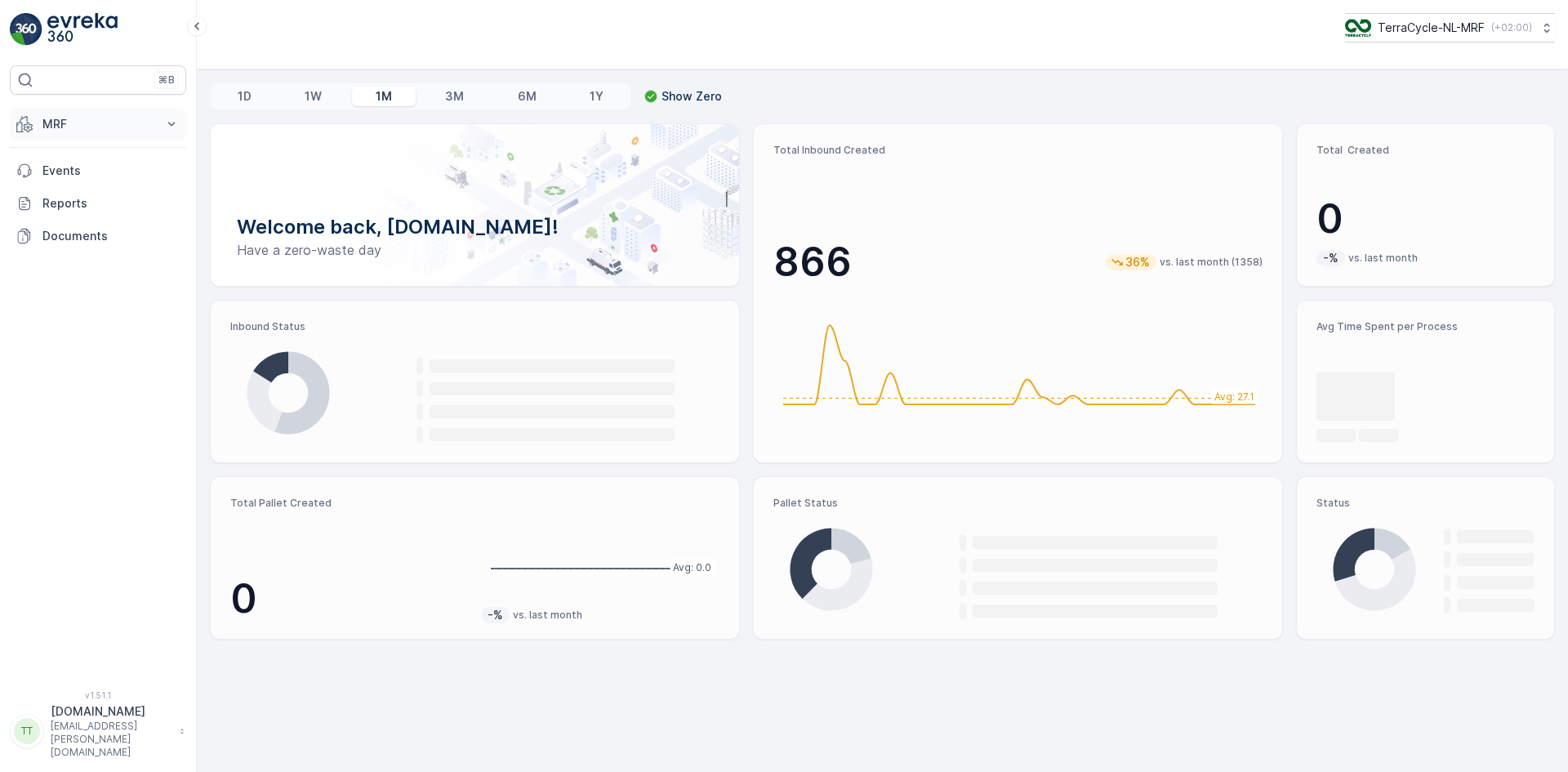
click at [39, 132] on button "MRF" at bounding box center [99, 124] width 177 height 32
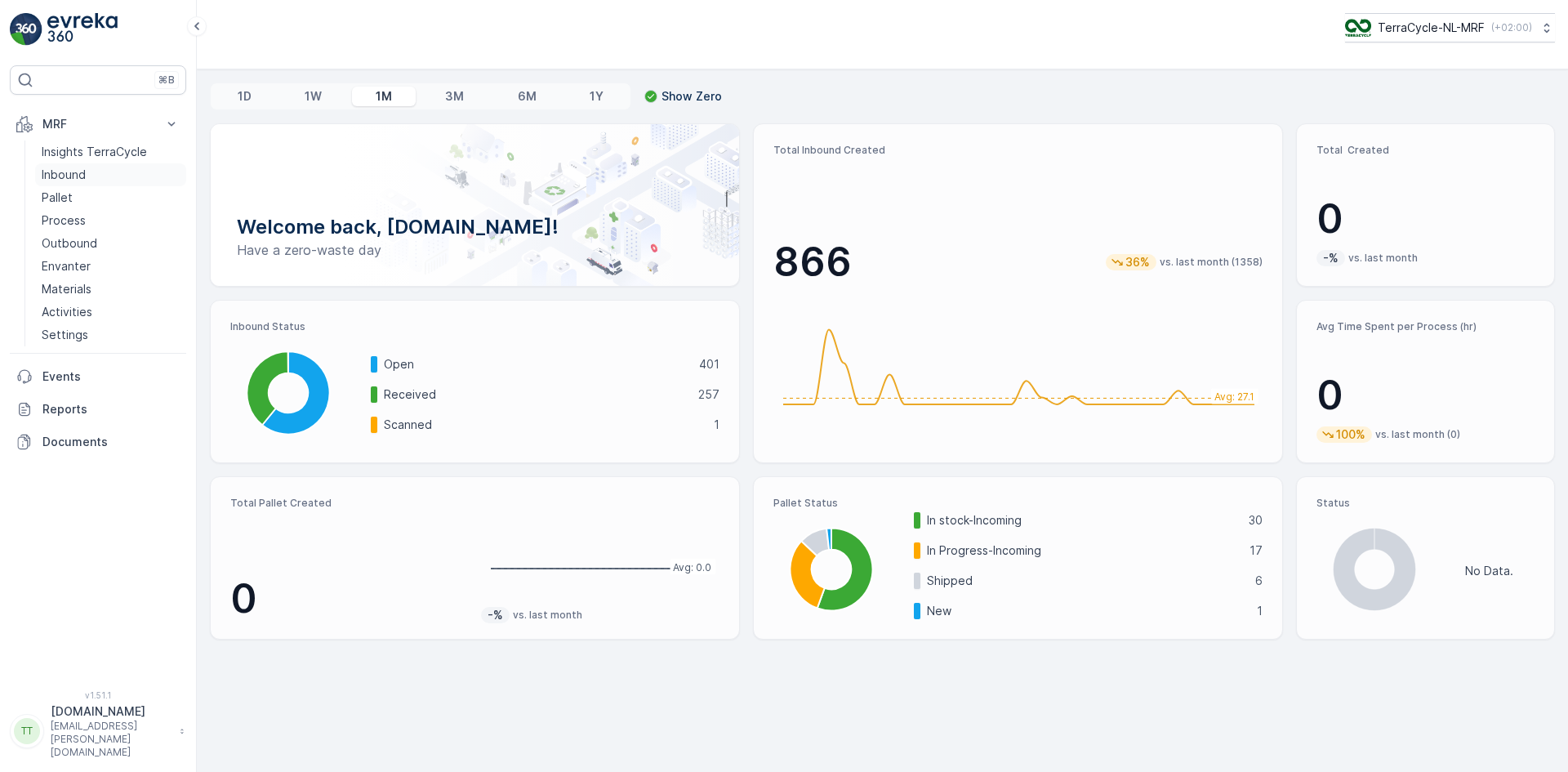
click at [70, 175] on p "Inbound" at bounding box center [64, 174] width 44 height 16
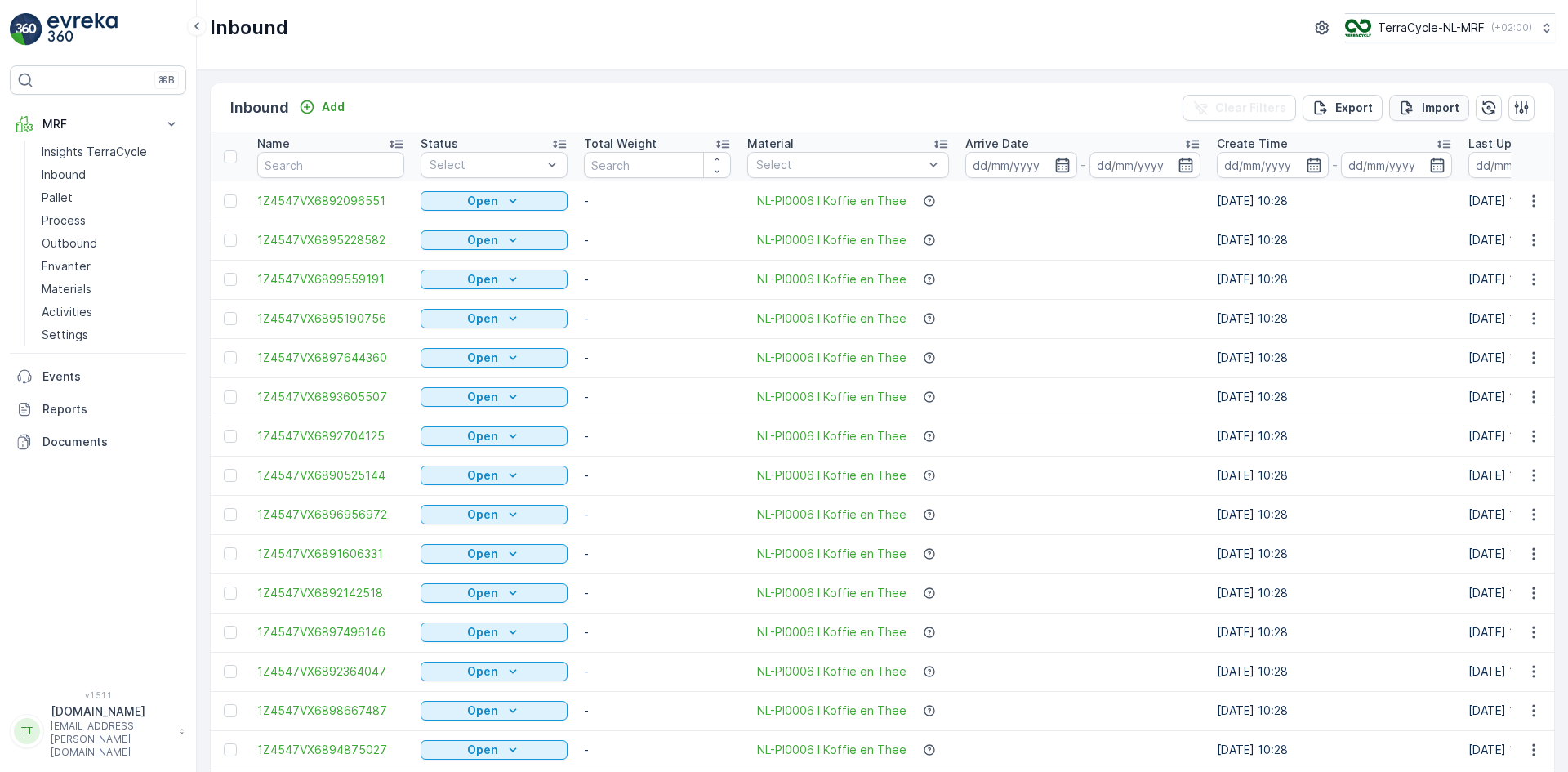
click at [1429, 103] on p "Import" at bounding box center [1441, 107] width 37 height 16
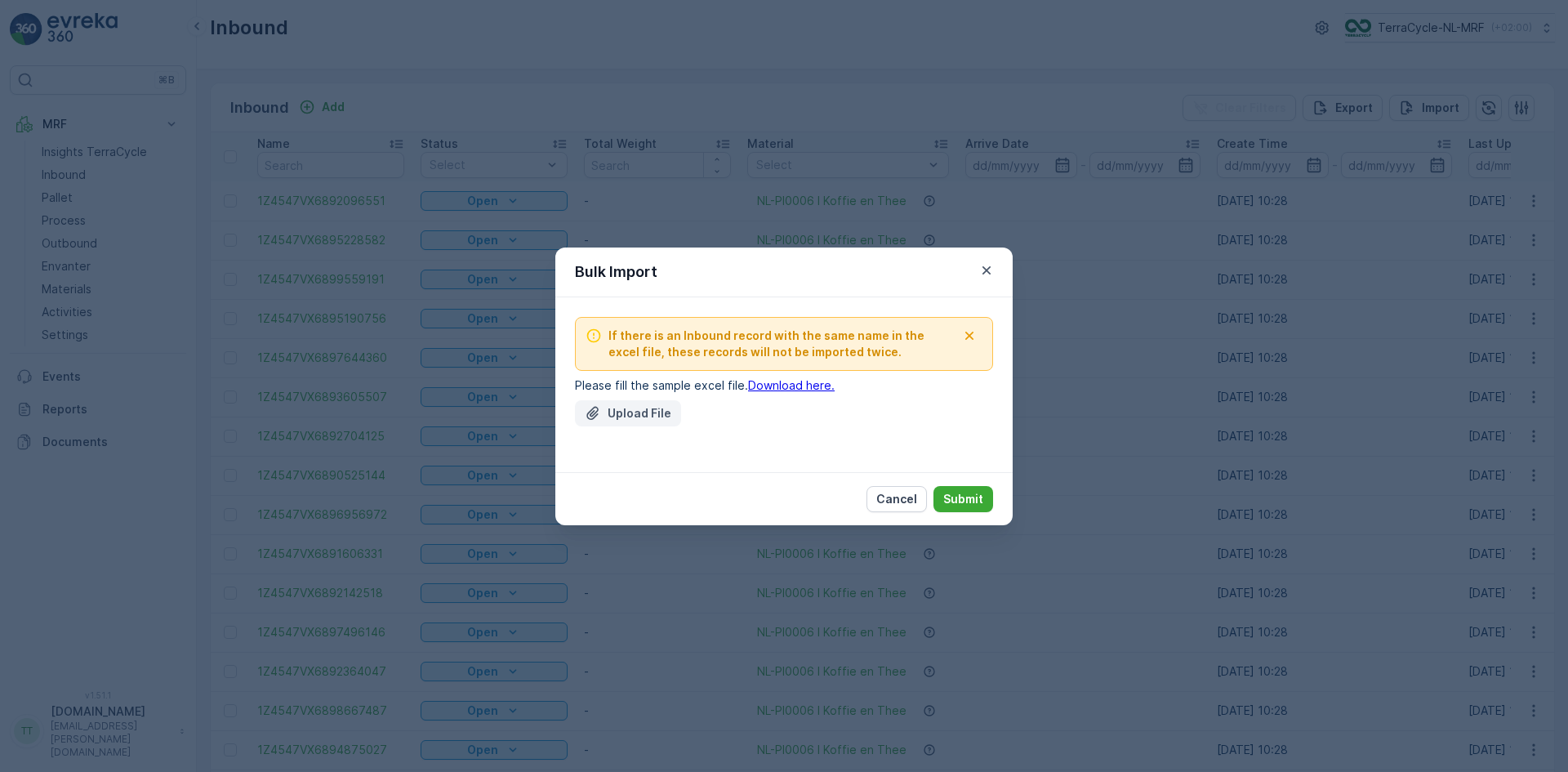
click at [603, 417] on div "Upload File" at bounding box center [628, 413] width 87 height 16
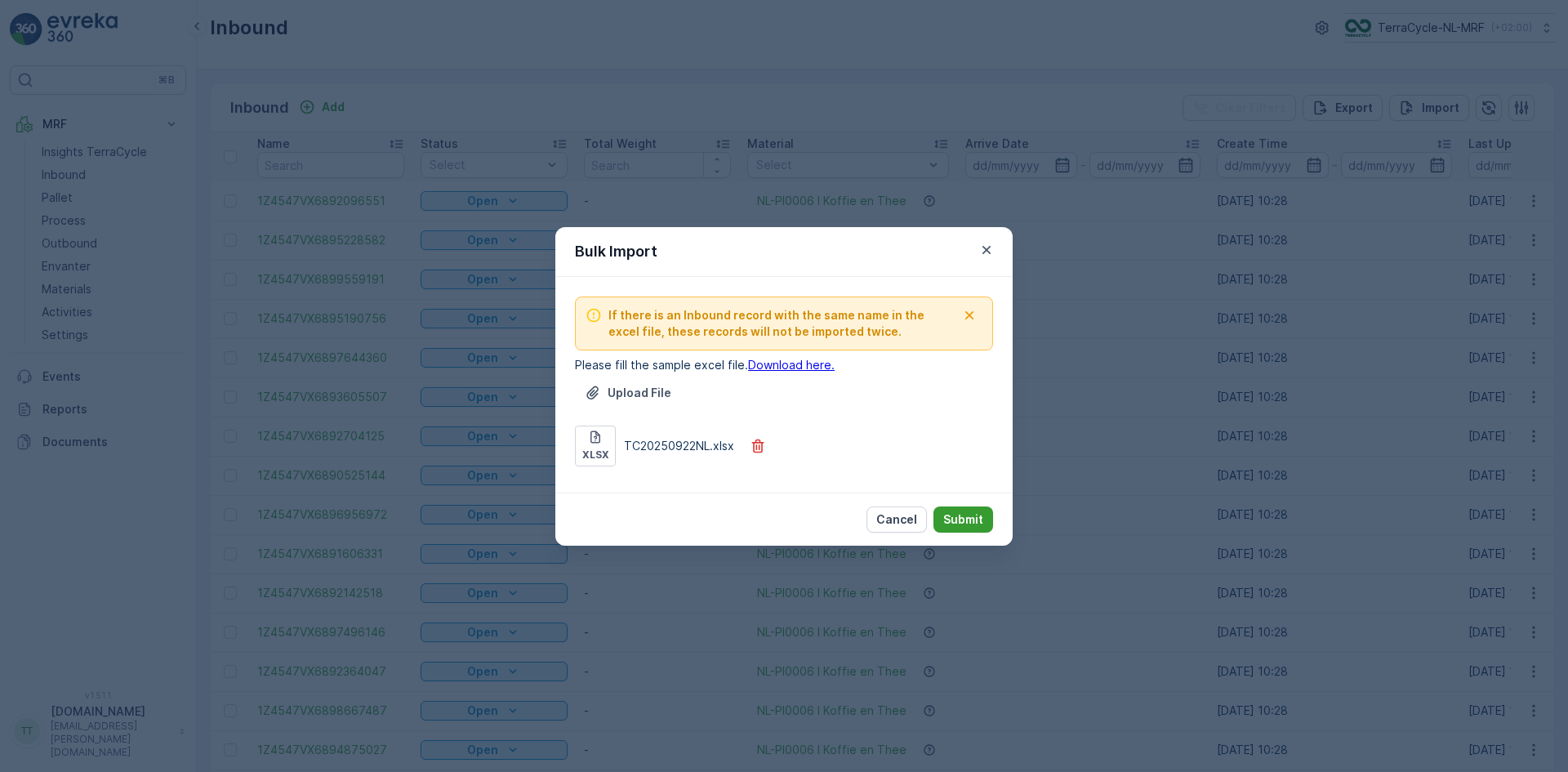
click at [975, 519] on p "Submit" at bounding box center [963, 519] width 40 height 16
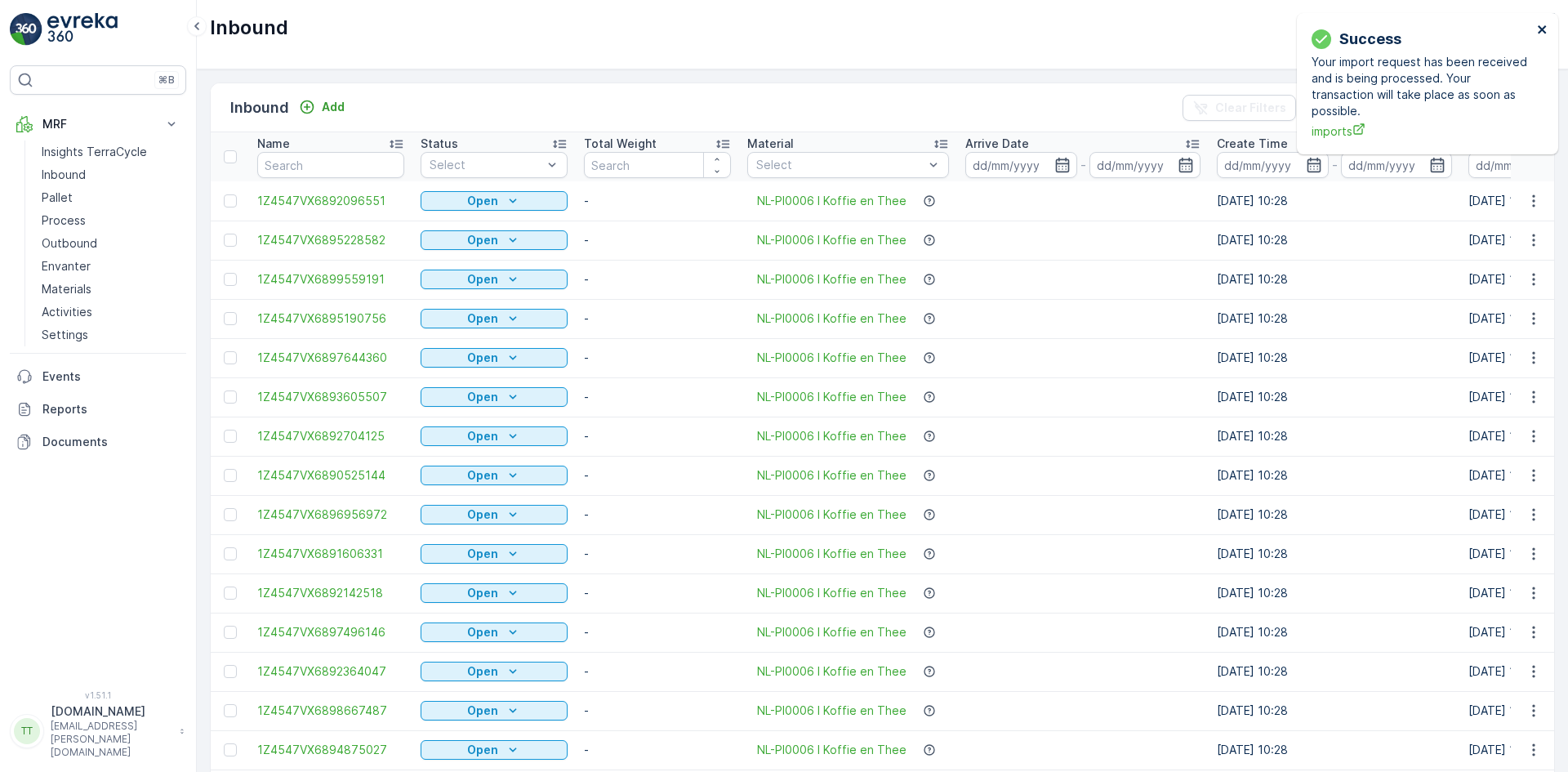
click at [1542, 28] on icon "close" at bounding box center [1542, 29] width 11 height 13
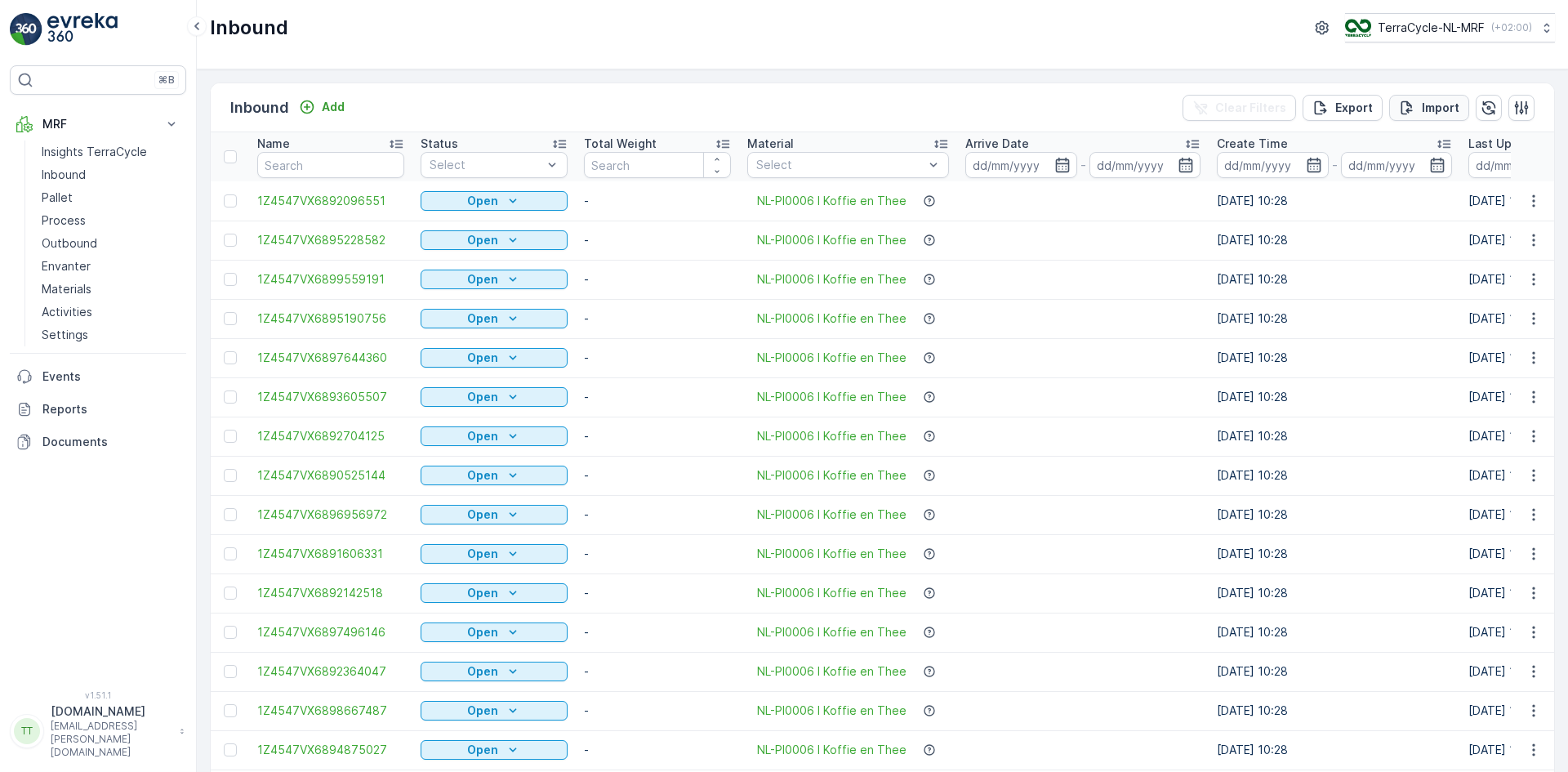
click at [1438, 105] on p "Import" at bounding box center [1441, 107] width 37 height 16
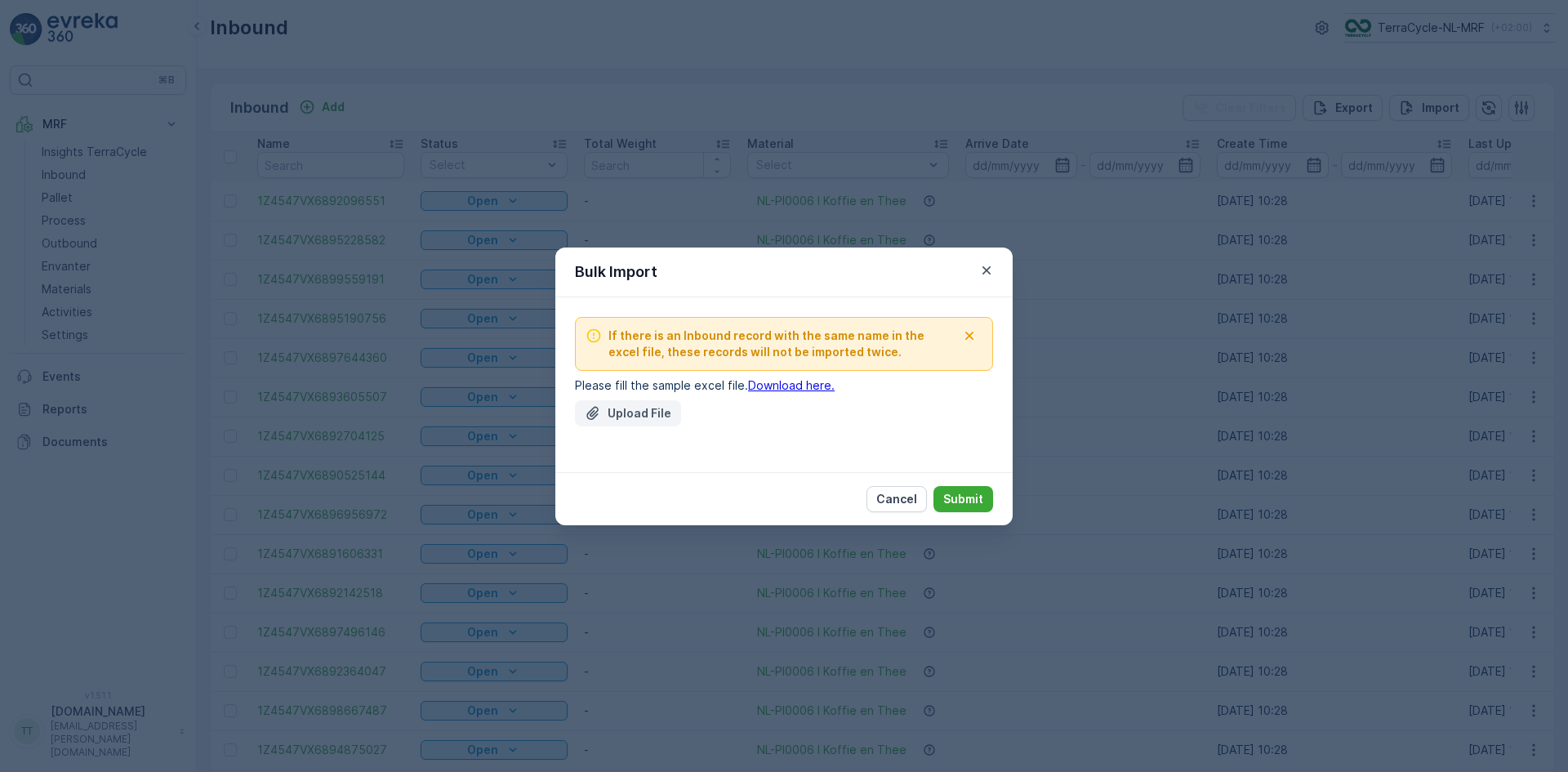
click at [636, 417] on p "Upload File" at bounding box center [639, 413] width 64 height 16
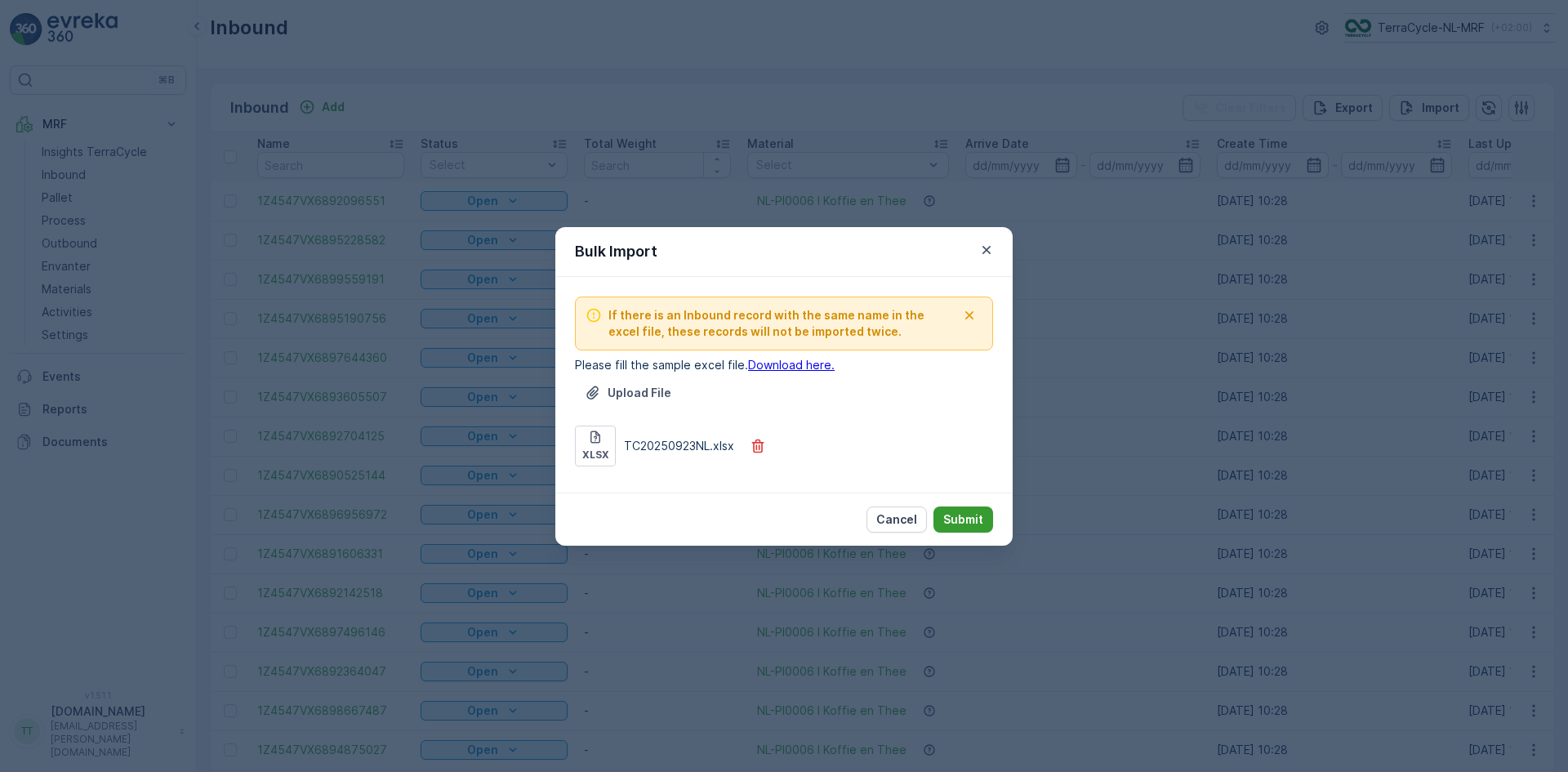
click at [966, 520] on p "Submit" at bounding box center [963, 519] width 40 height 16
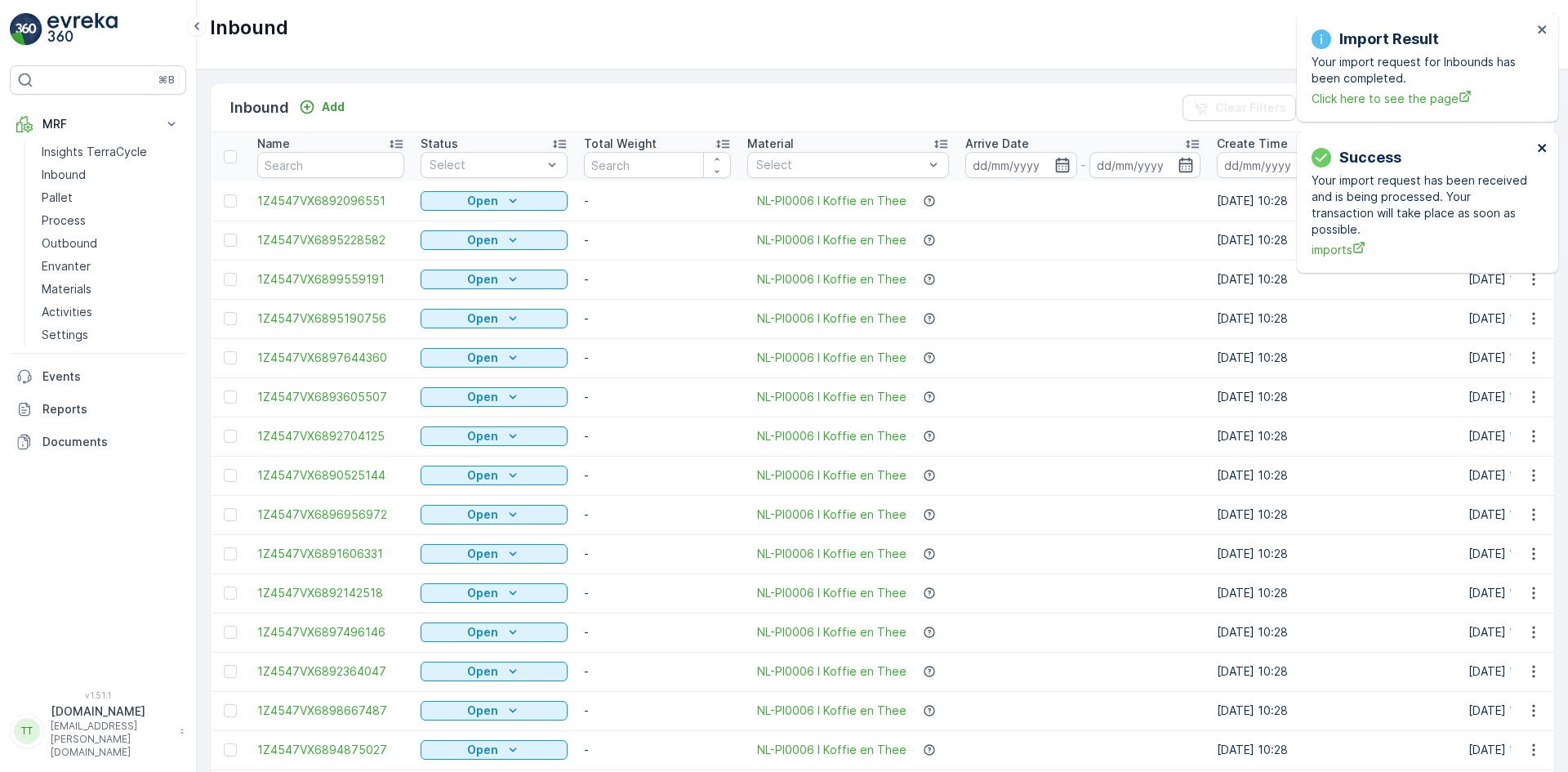
click at [1531, 30] on div "Import Result" at bounding box center [1421, 39] width 220 height 23
click at [1539, 30] on icon "close" at bounding box center [1542, 29] width 11 height 13
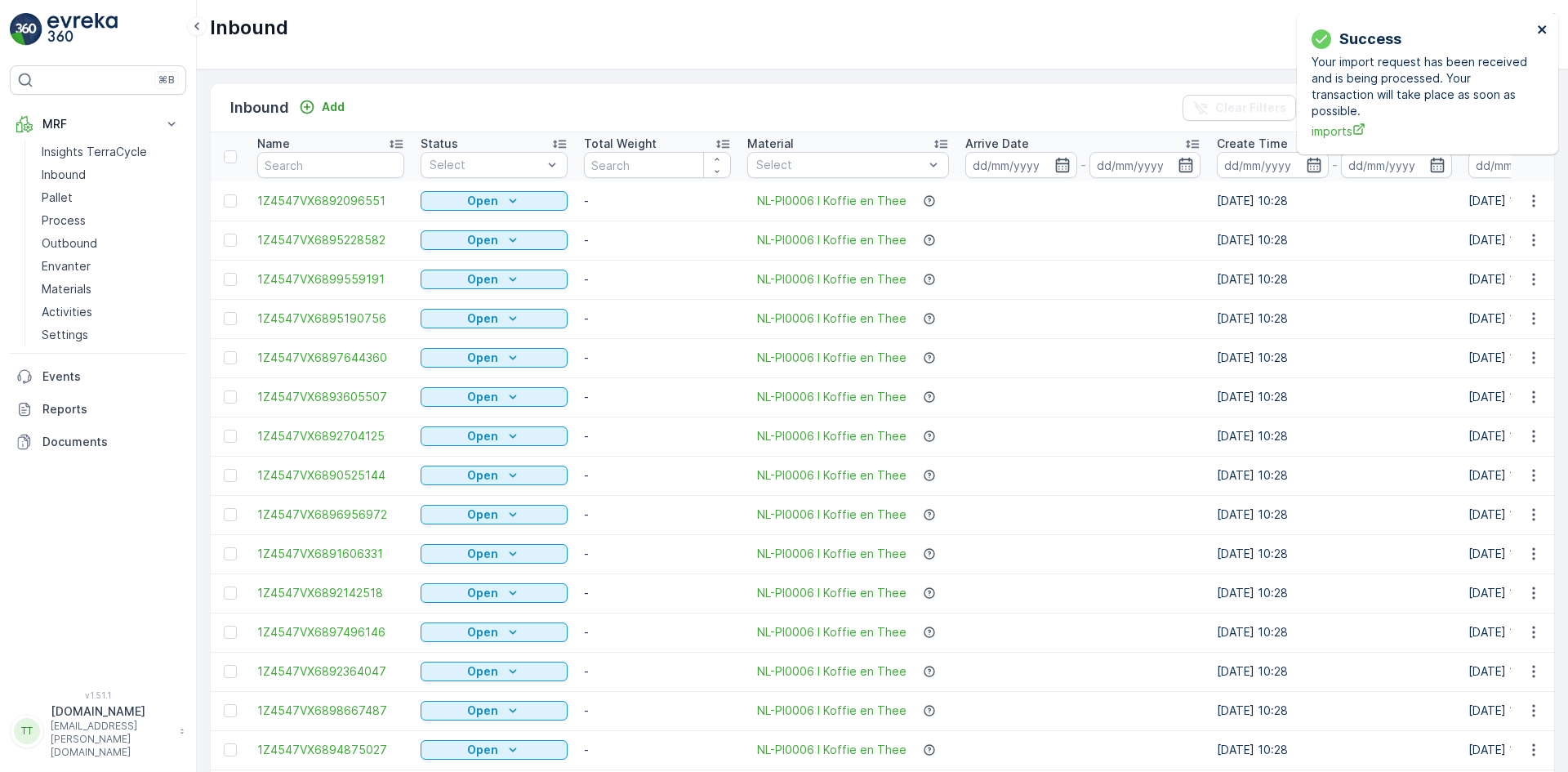
click at [1539, 30] on icon "close" at bounding box center [1542, 29] width 11 height 13
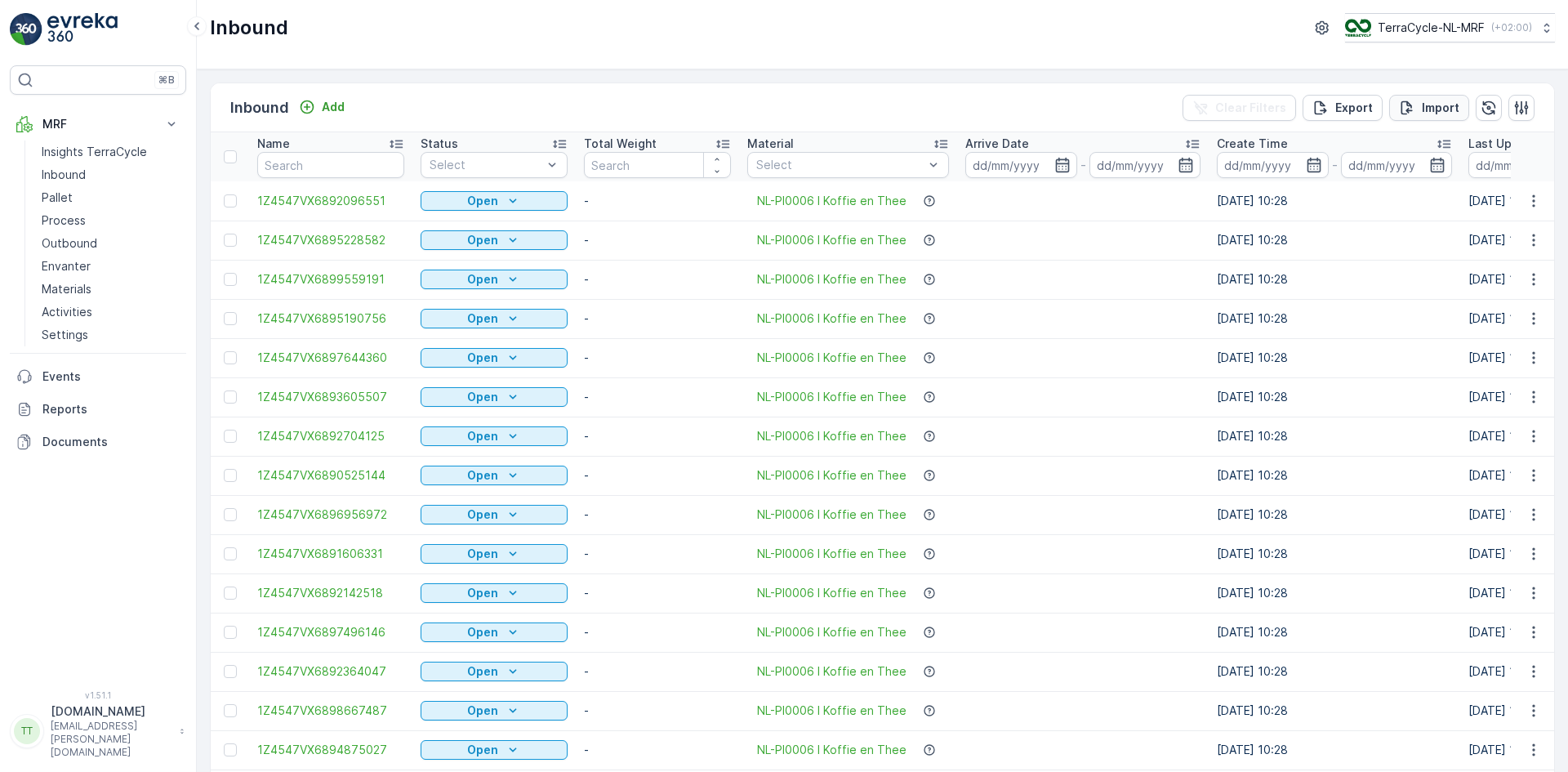
click at [1435, 111] on p "Import" at bounding box center [1441, 107] width 37 height 16
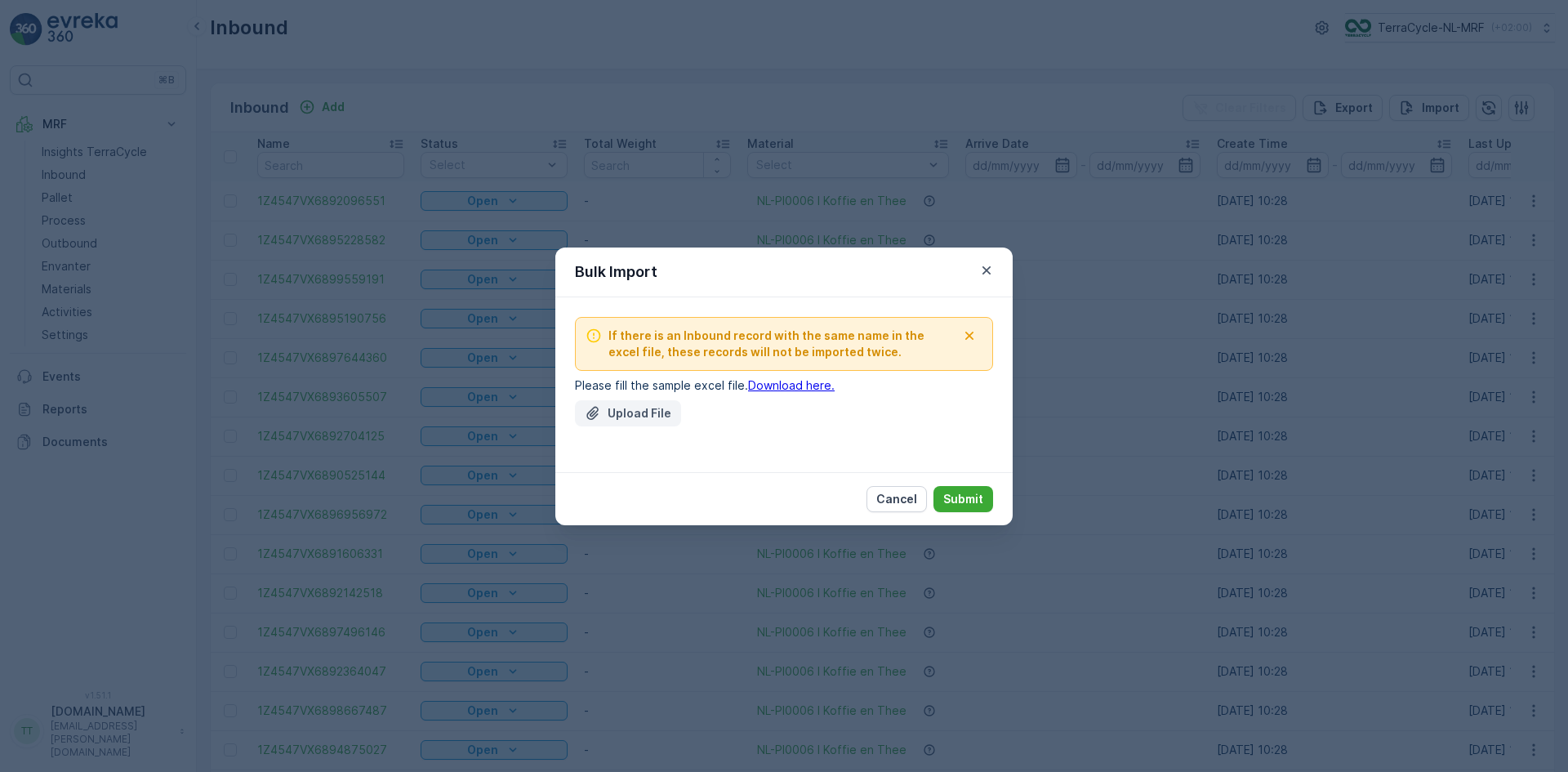
click at [630, 413] on p "Upload File" at bounding box center [639, 413] width 64 height 16
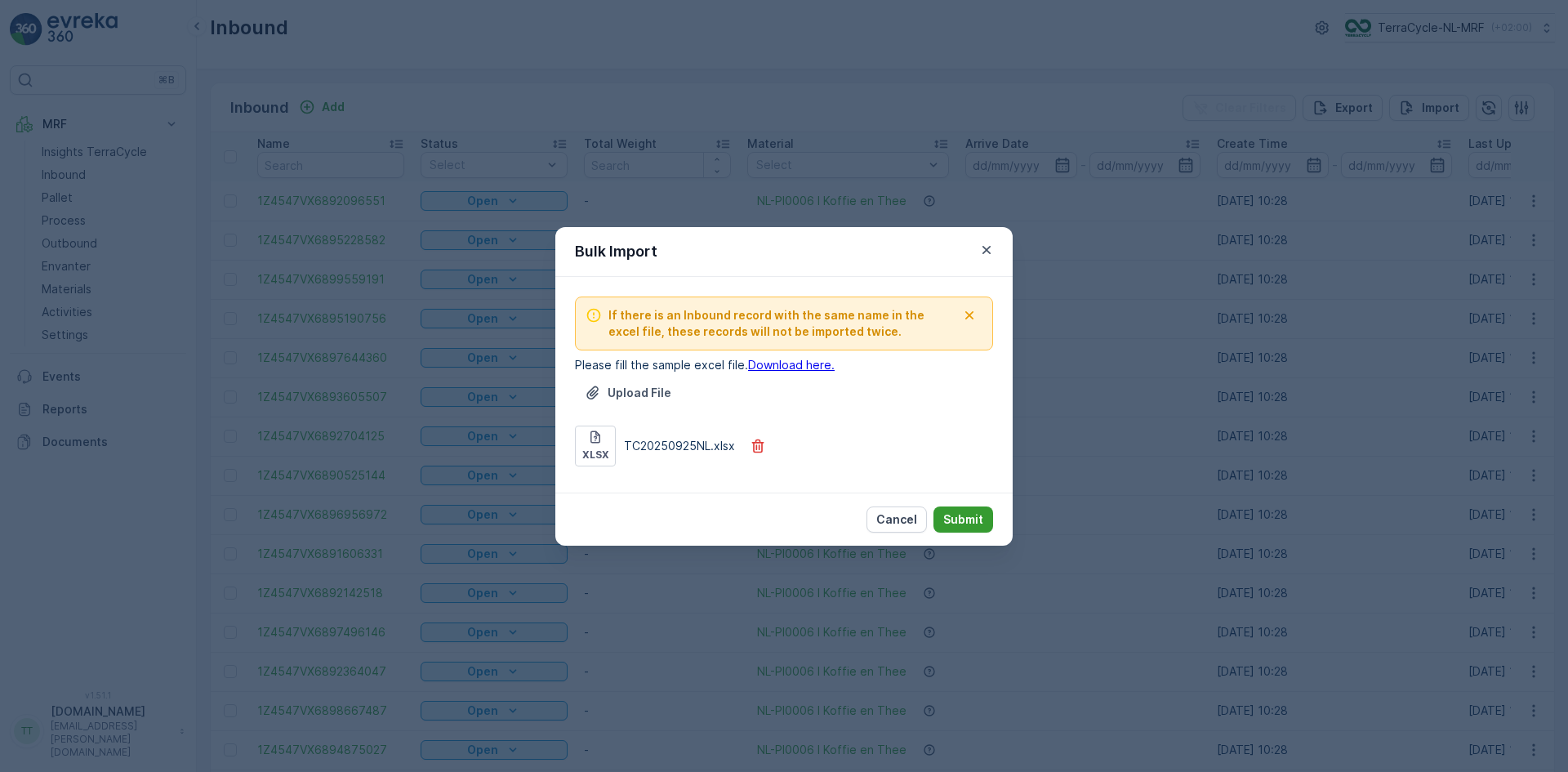
click at [968, 514] on p "Submit" at bounding box center [963, 519] width 40 height 16
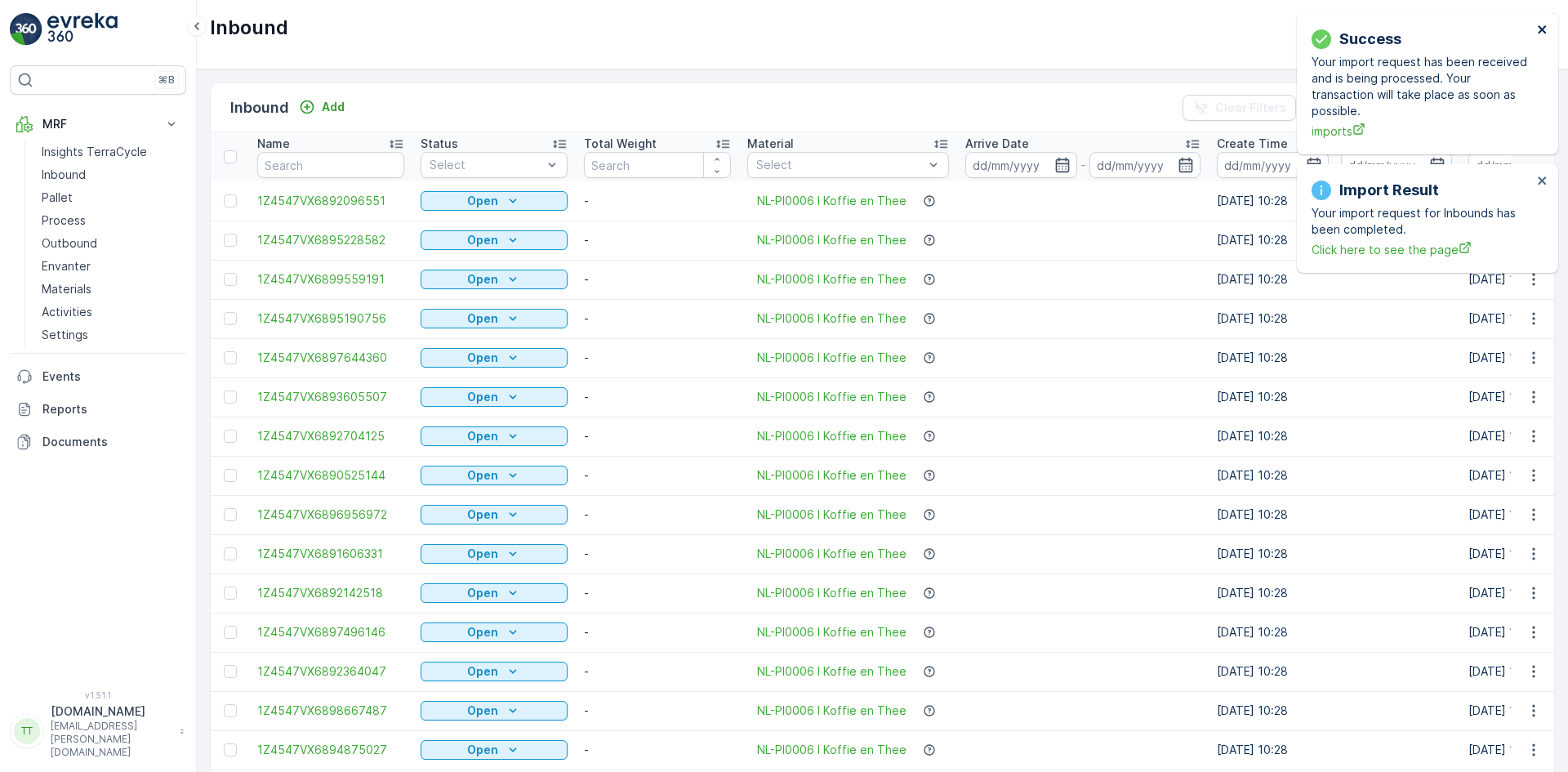
click at [1541, 31] on icon "close" at bounding box center [1542, 29] width 11 height 13
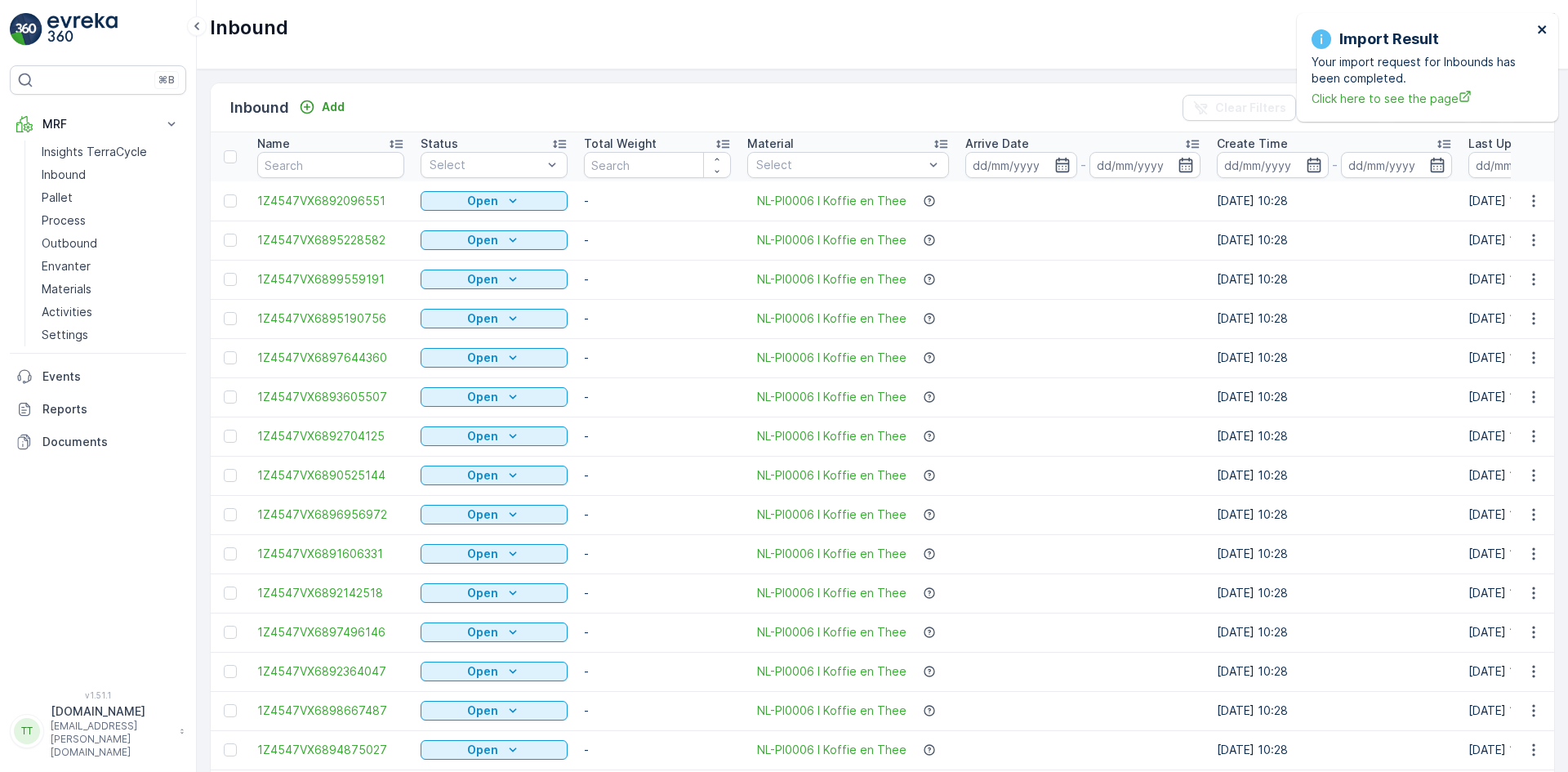
click at [1543, 27] on icon "close" at bounding box center [1542, 30] width 8 height 9
click at [1448, 99] on p "Import" at bounding box center [1441, 107] width 37 height 16
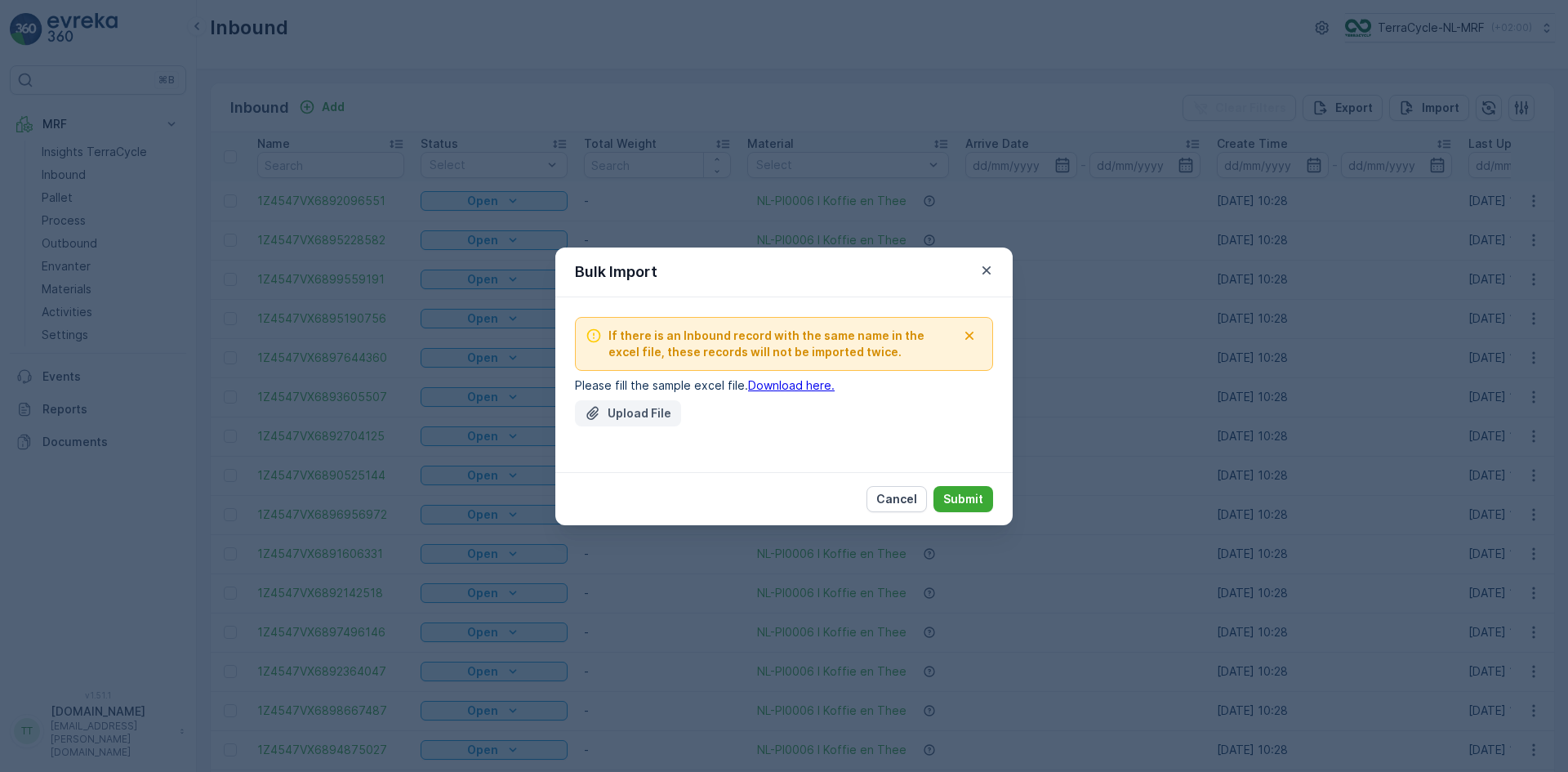
click at [635, 412] on p "Upload File" at bounding box center [639, 413] width 64 height 16
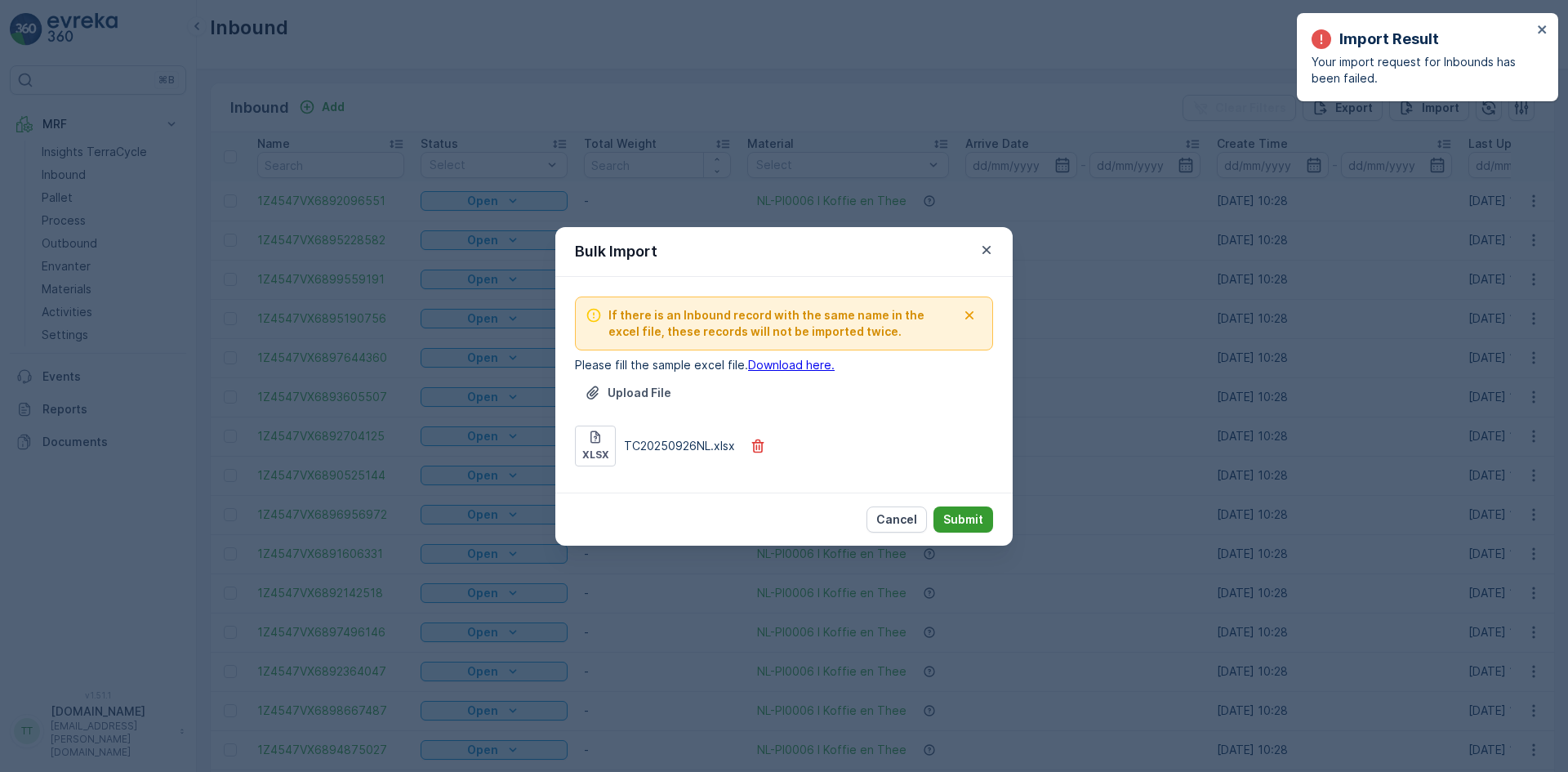
click at [973, 512] on p "Submit" at bounding box center [963, 519] width 40 height 16
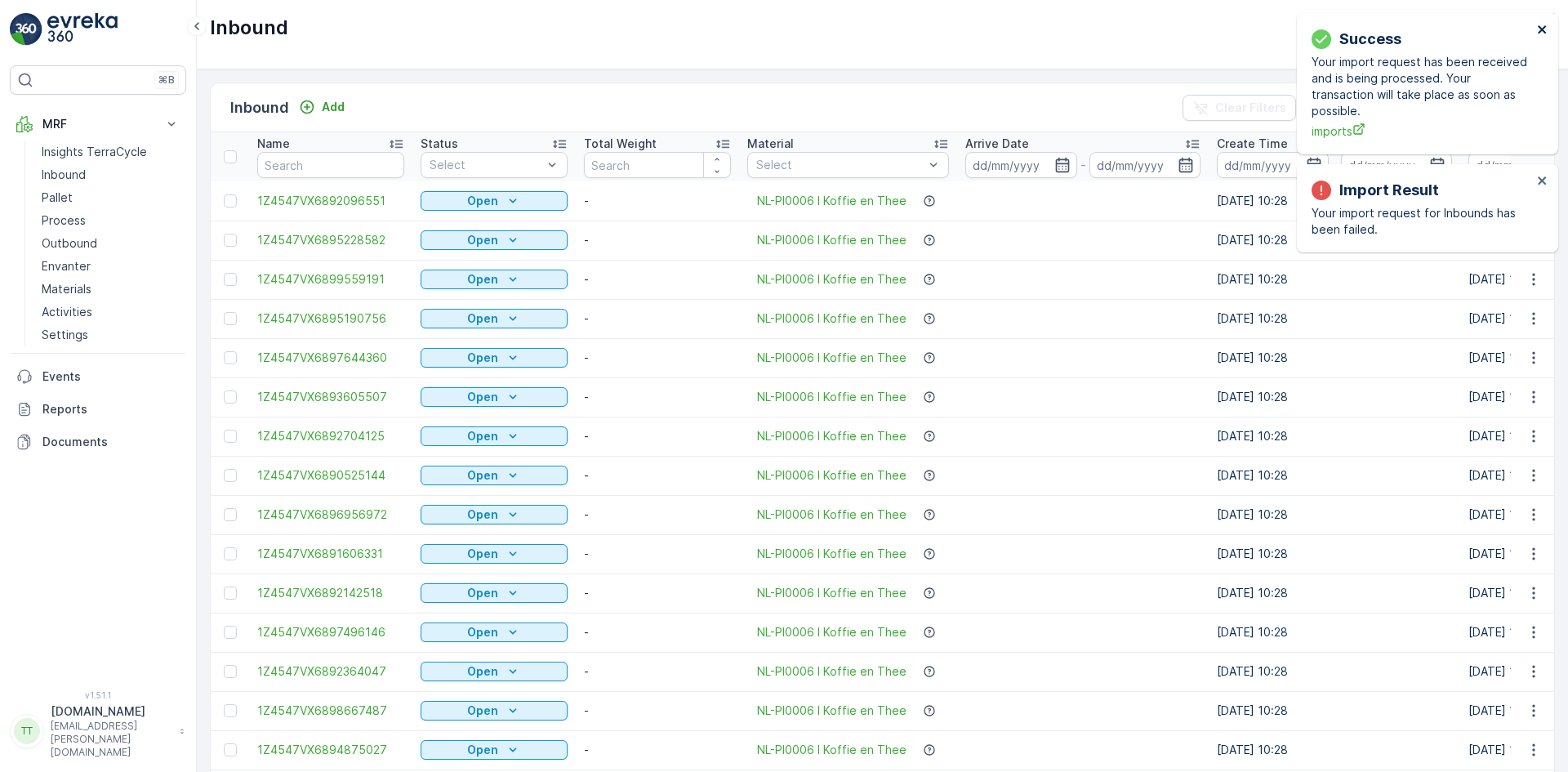
click at [1540, 27] on icon "close" at bounding box center [1542, 30] width 8 height 9
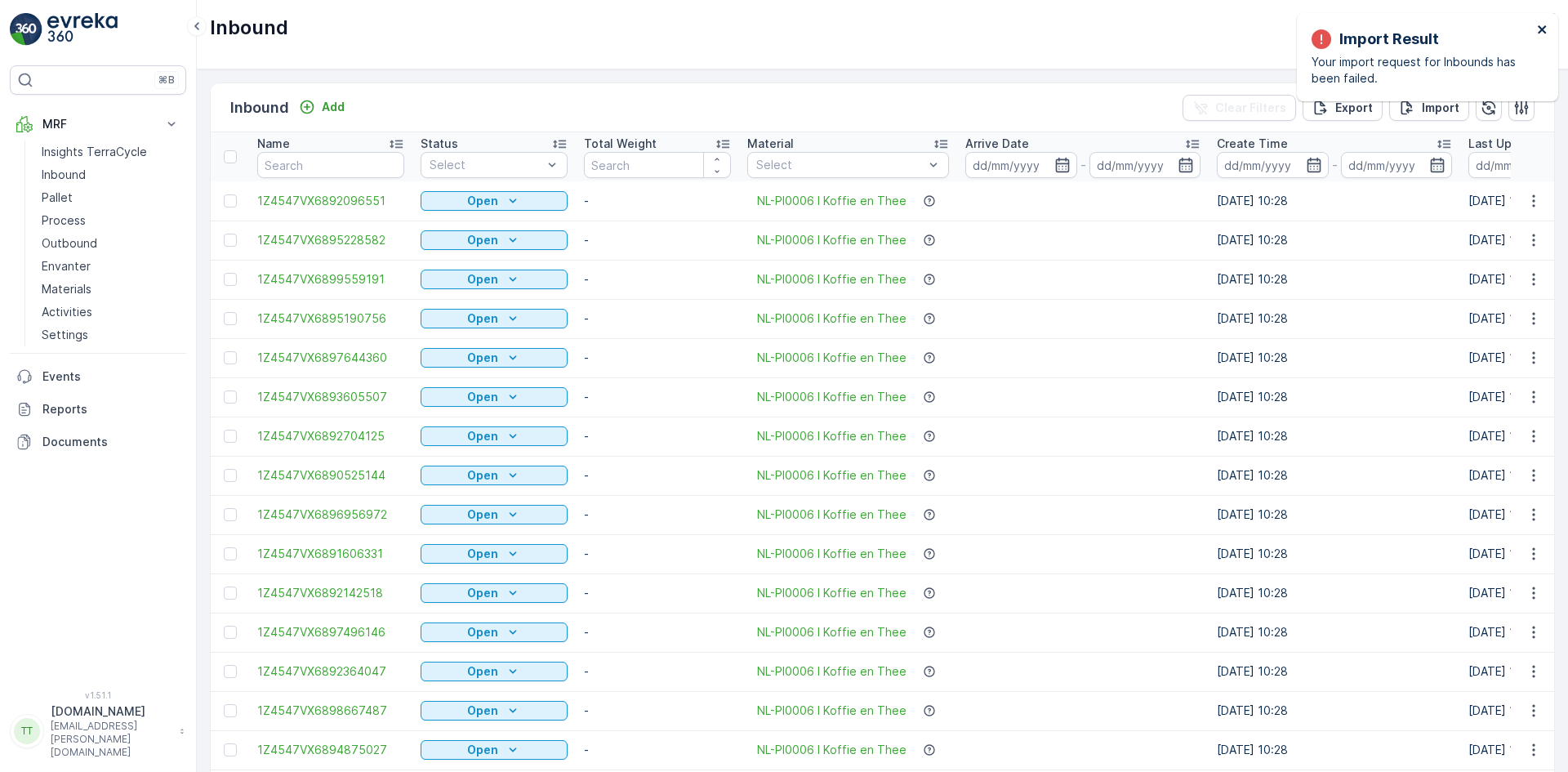
click at [1540, 27] on icon "close" at bounding box center [1542, 30] width 8 height 9
click at [1430, 107] on p "Import" at bounding box center [1441, 107] width 37 height 16
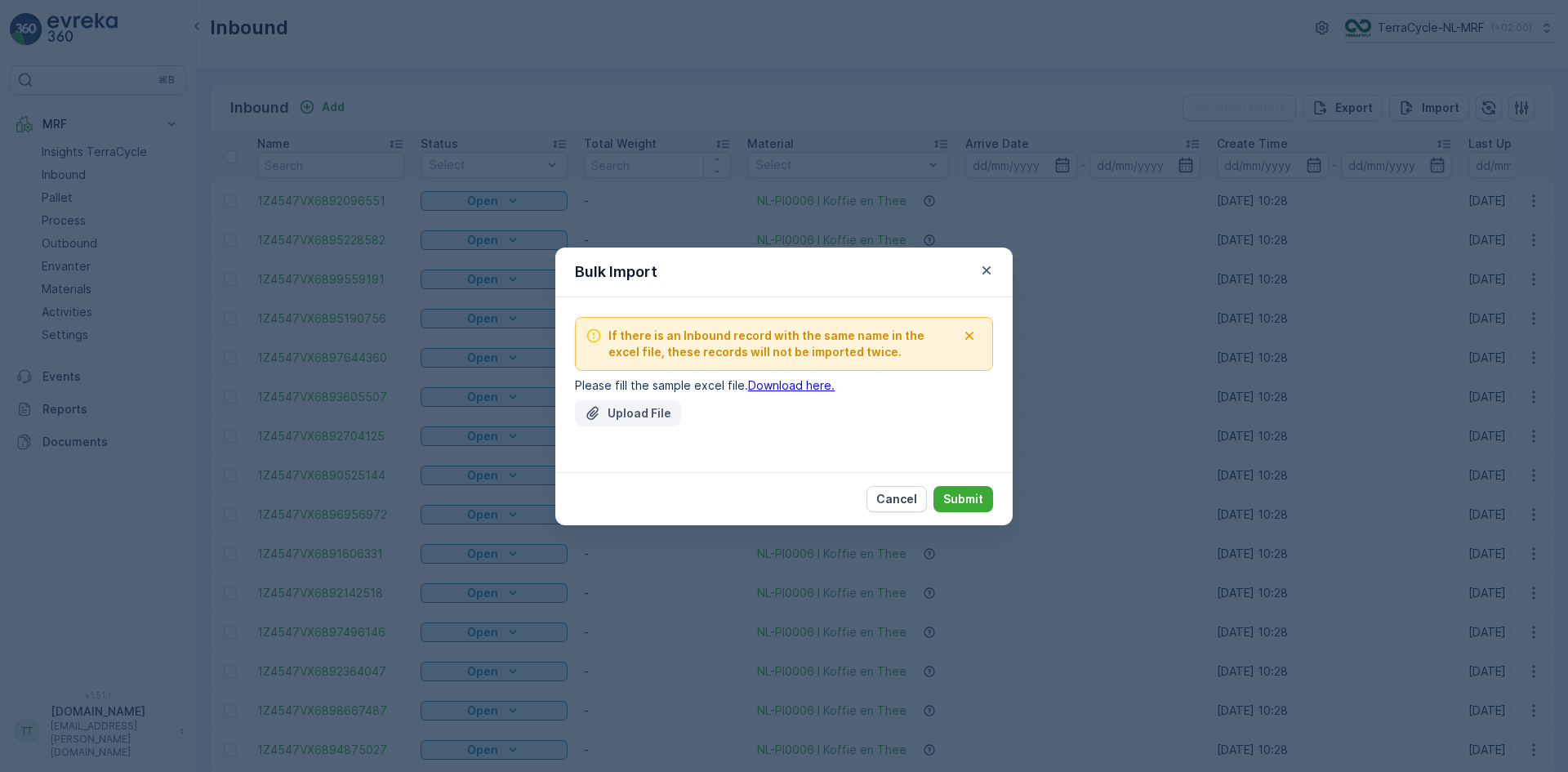
click at [645, 413] on p "Upload File" at bounding box center [639, 413] width 64 height 16
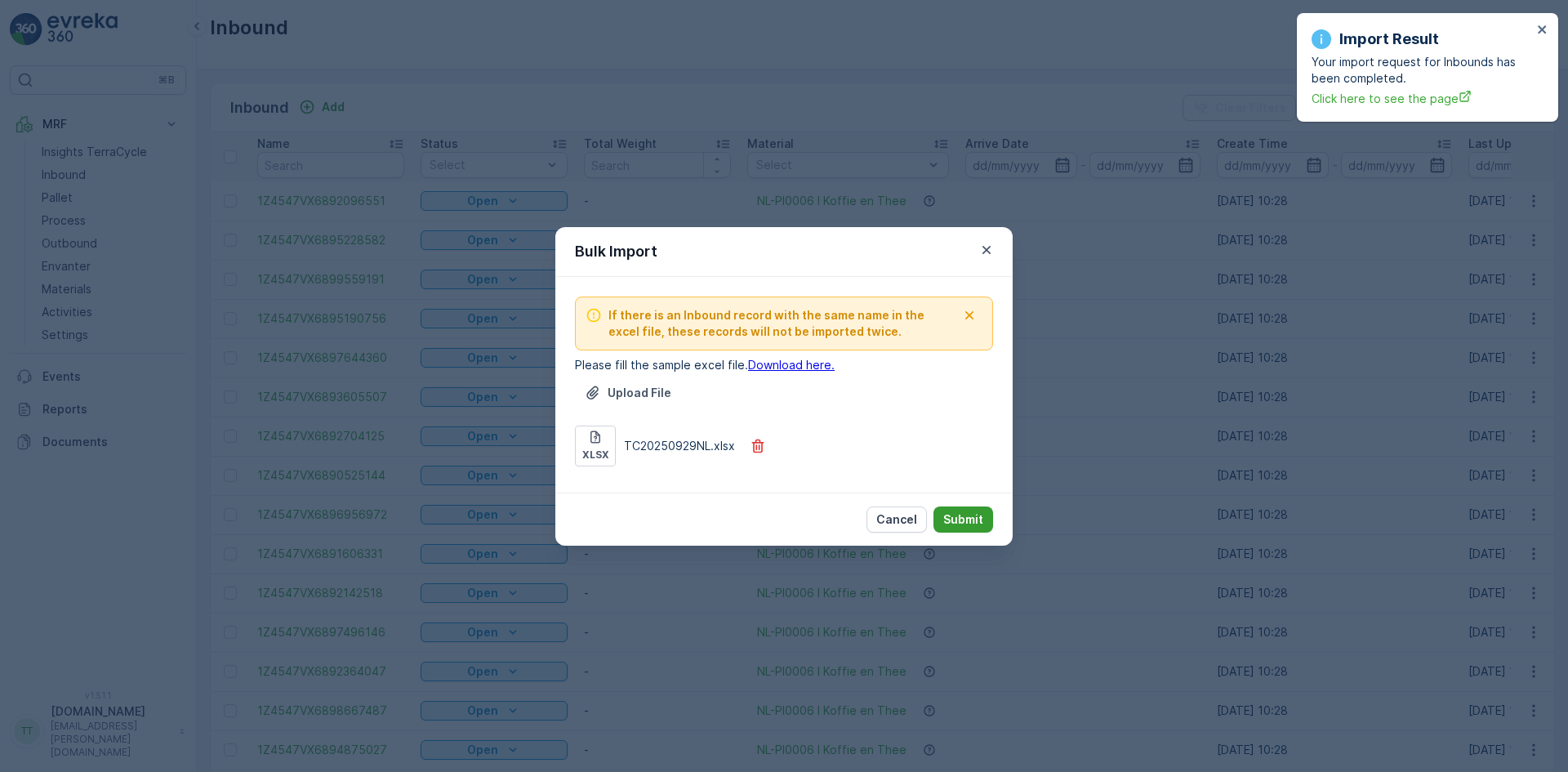
click at [973, 522] on p "Submit" at bounding box center [963, 519] width 40 height 16
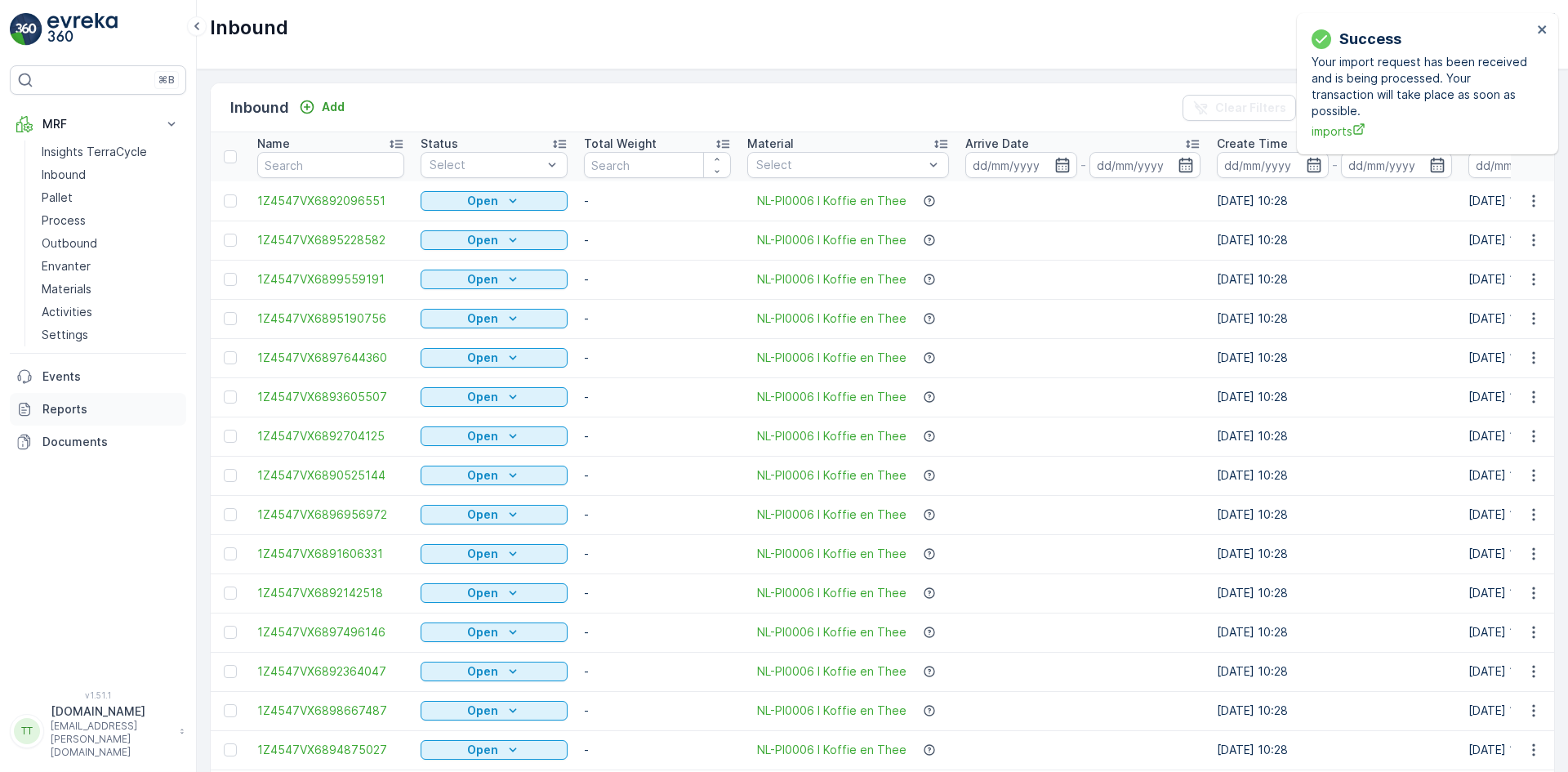
click at [70, 413] on p "Reports" at bounding box center [110, 409] width 137 height 16
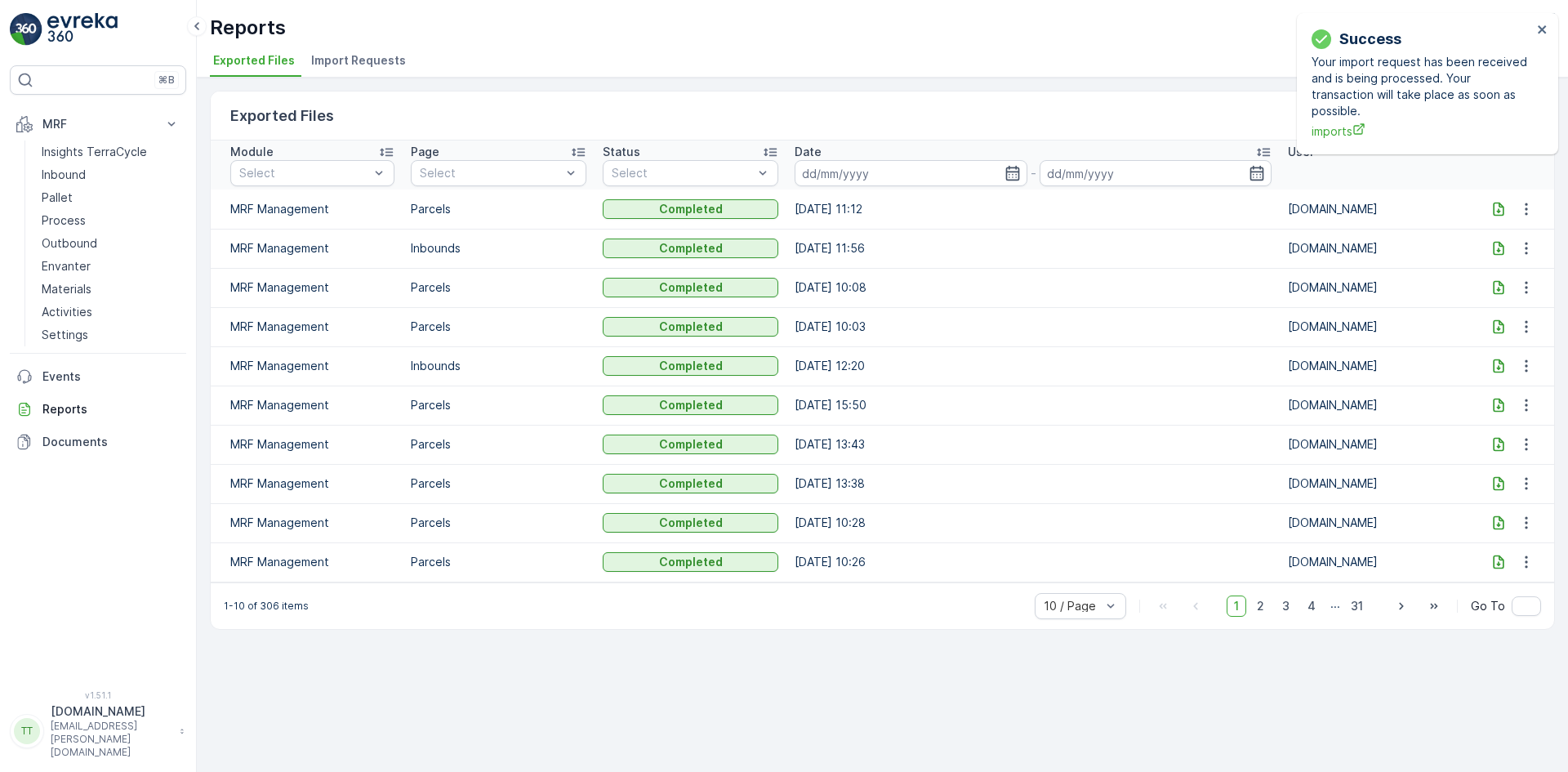
click at [338, 66] on span "Import Requests" at bounding box center [358, 60] width 94 height 16
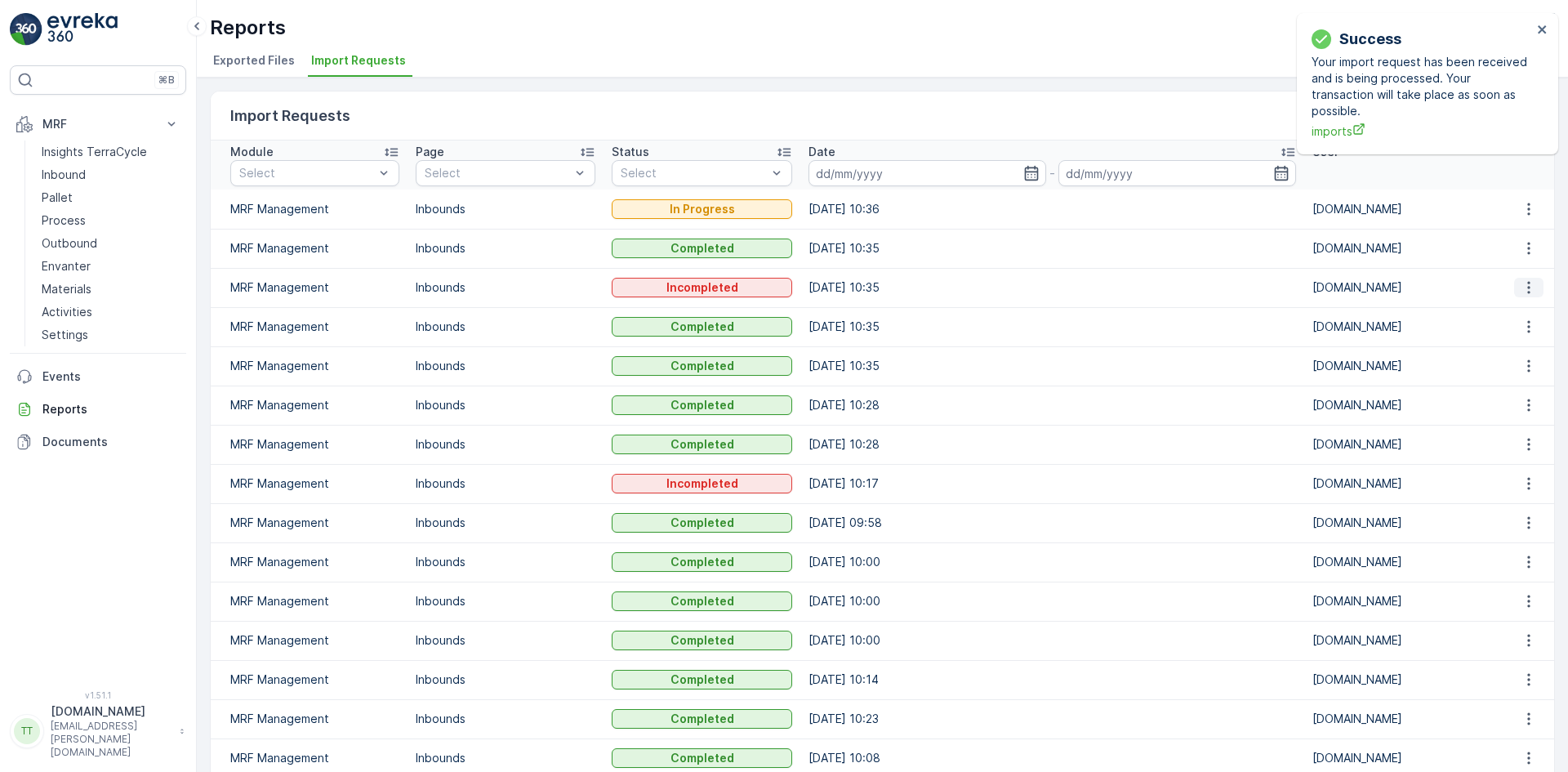
click at [1522, 288] on icon "button" at bounding box center [1528, 287] width 16 height 16
click at [1504, 303] on div "See More Details" at bounding box center [1514, 312] width 108 height 23
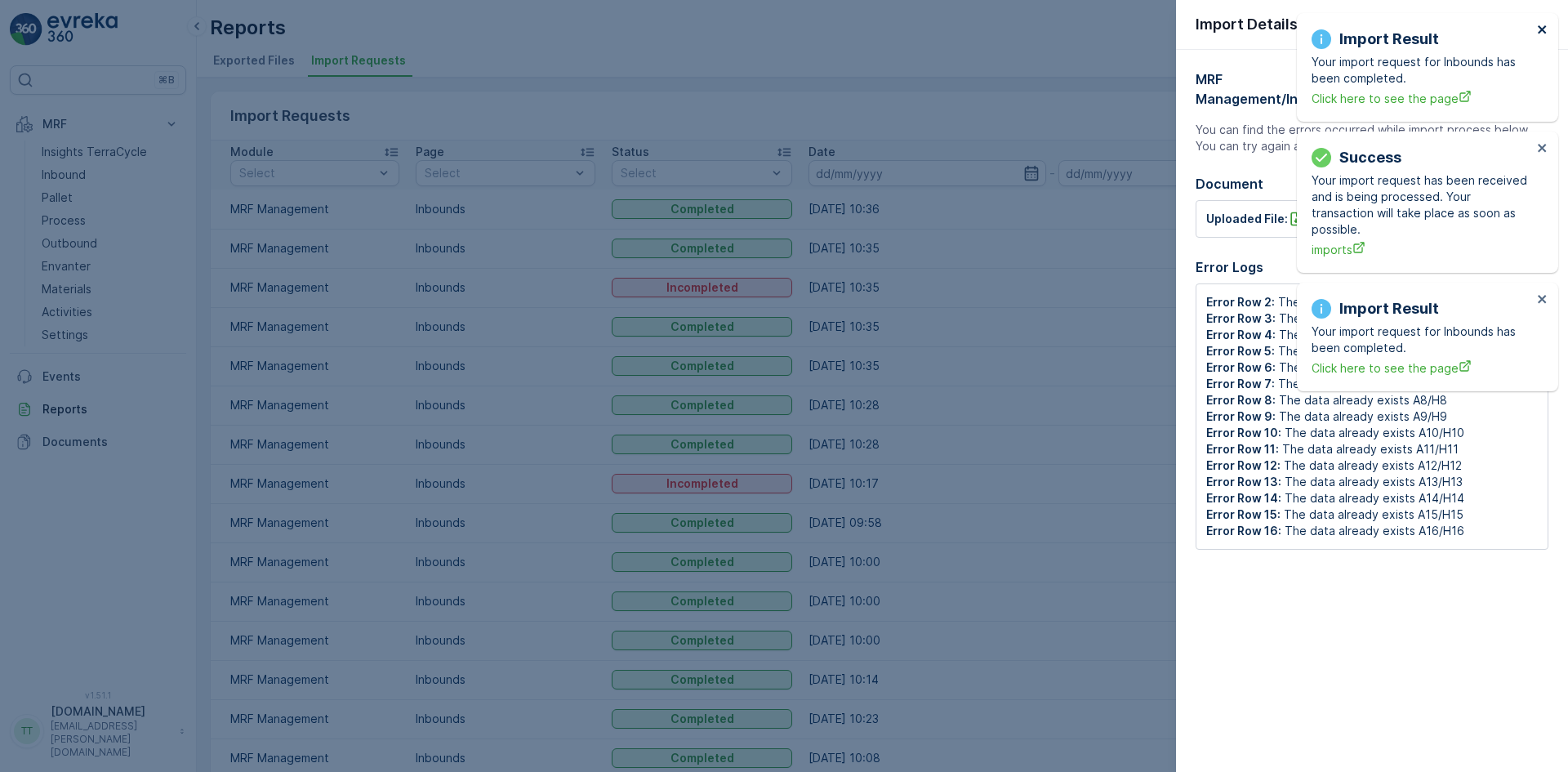
click at [1543, 29] on icon "close" at bounding box center [1542, 30] width 8 height 9
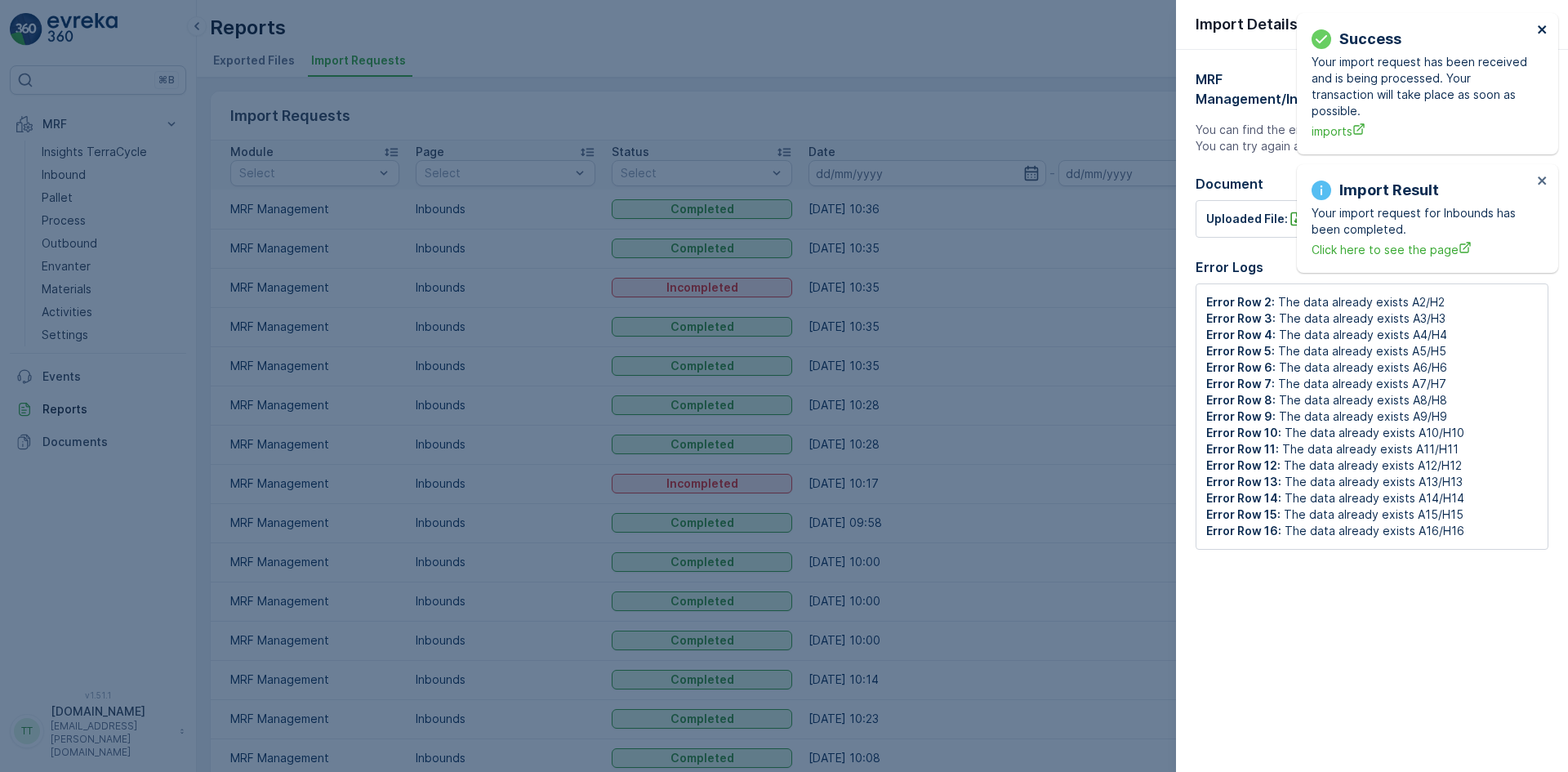
click at [1543, 29] on icon "close" at bounding box center [1542, 30] width 8 height 9
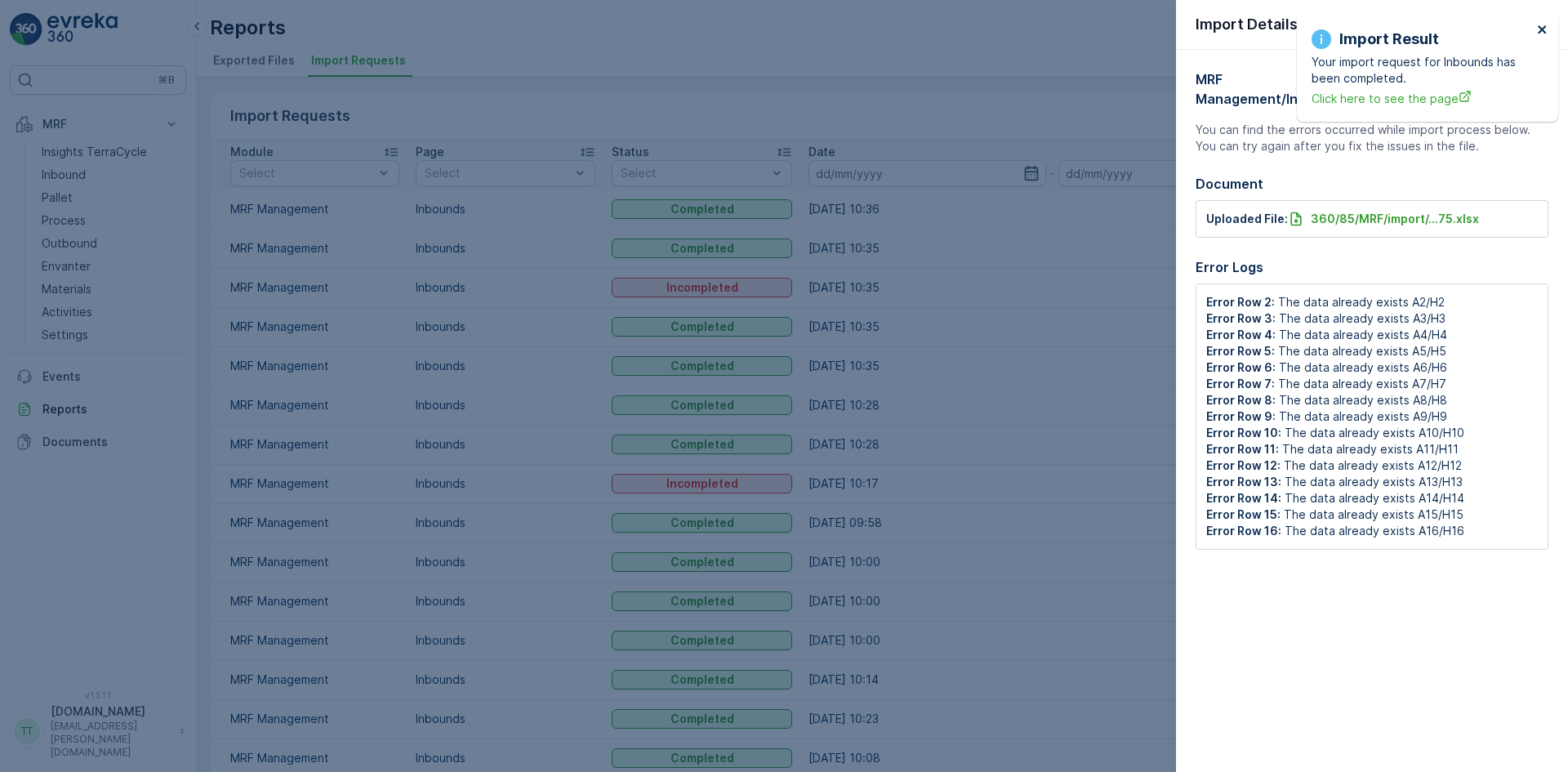
click at [1541, 29] on icon "close" at bounding box center [1542, 30] width 8 height 9
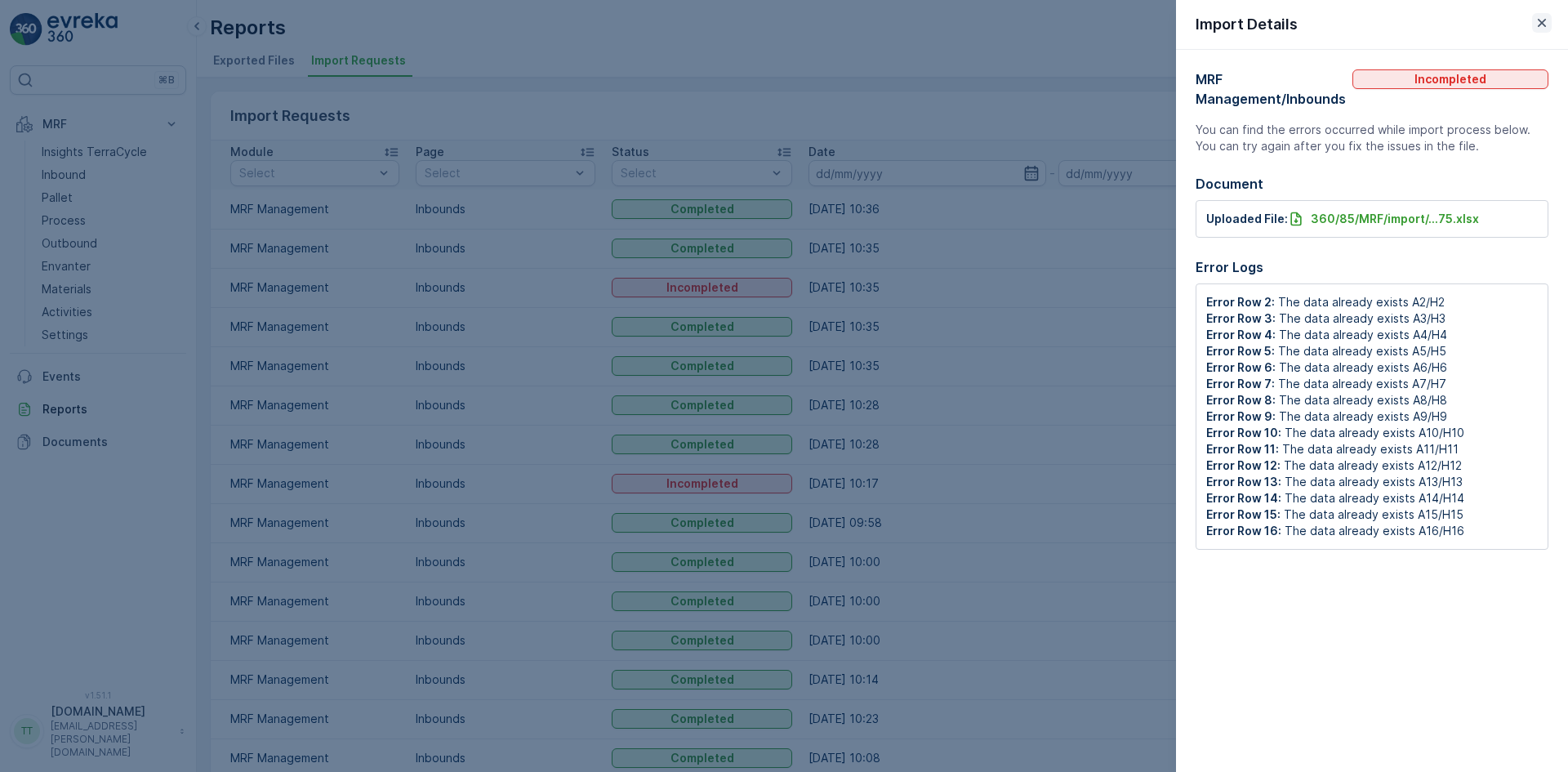
click at [1539, 29] on icon "button" at bounding box center [1541, 22] width 16 height 16
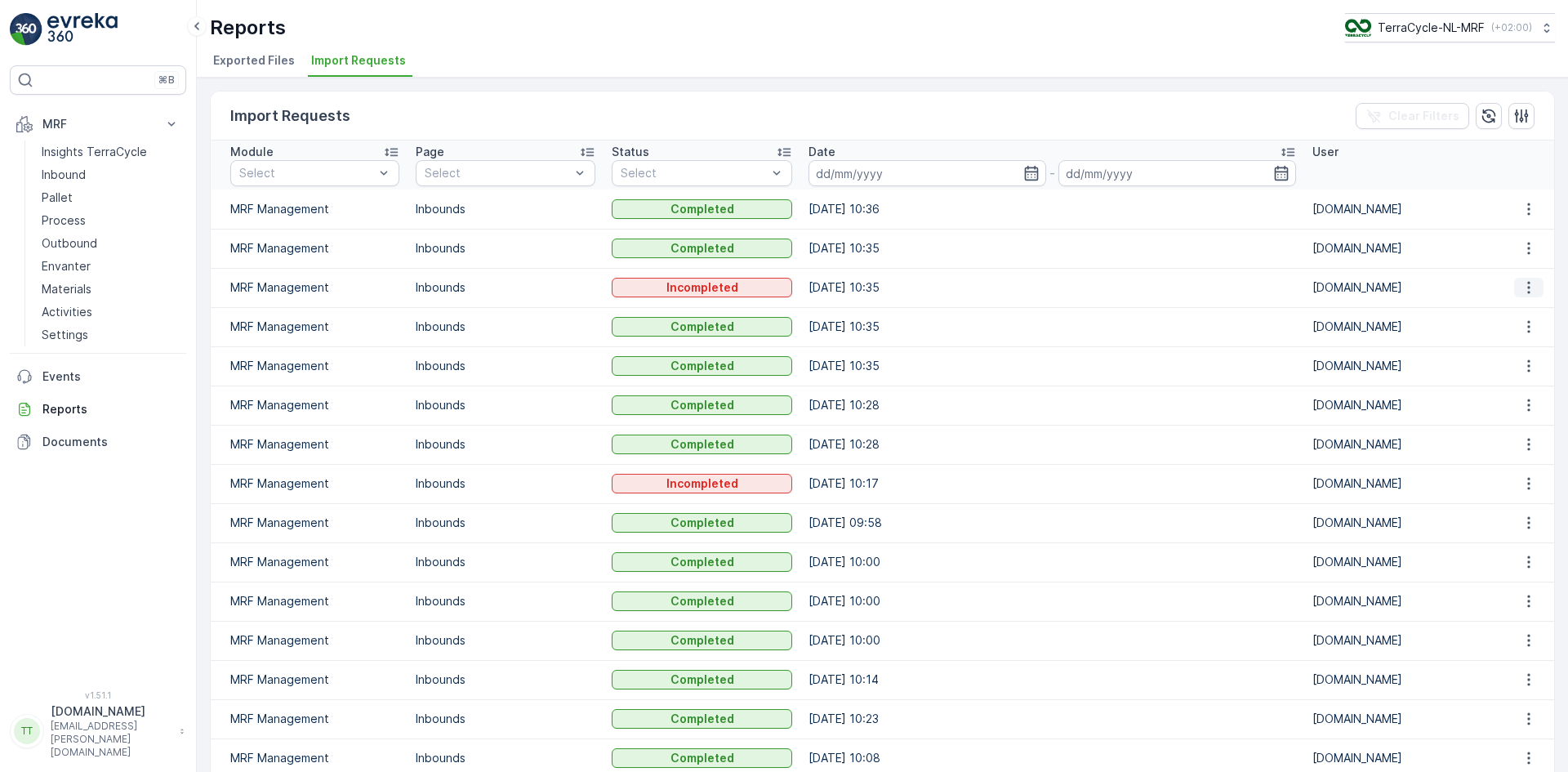
click at [1526, 284] on icon "button" at bounding box center [1528, 287] width 16 height 16
click at [1513, 308] on span "See More Details" at bounding box center [1513, 311] width 94 height 16
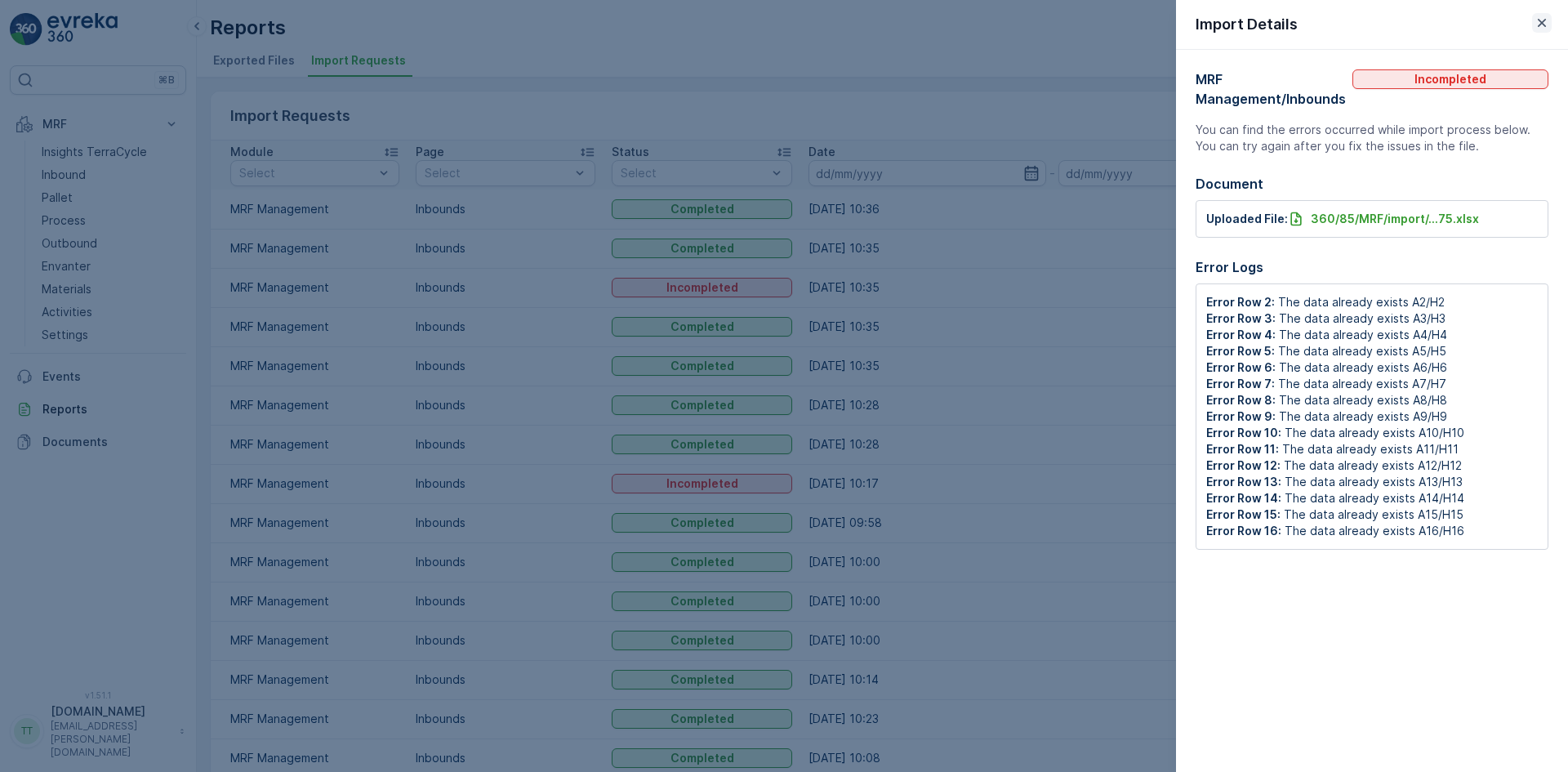
click at [1540, 19] on icon "button" at bounding box center [1541, 22] width 16 height 16
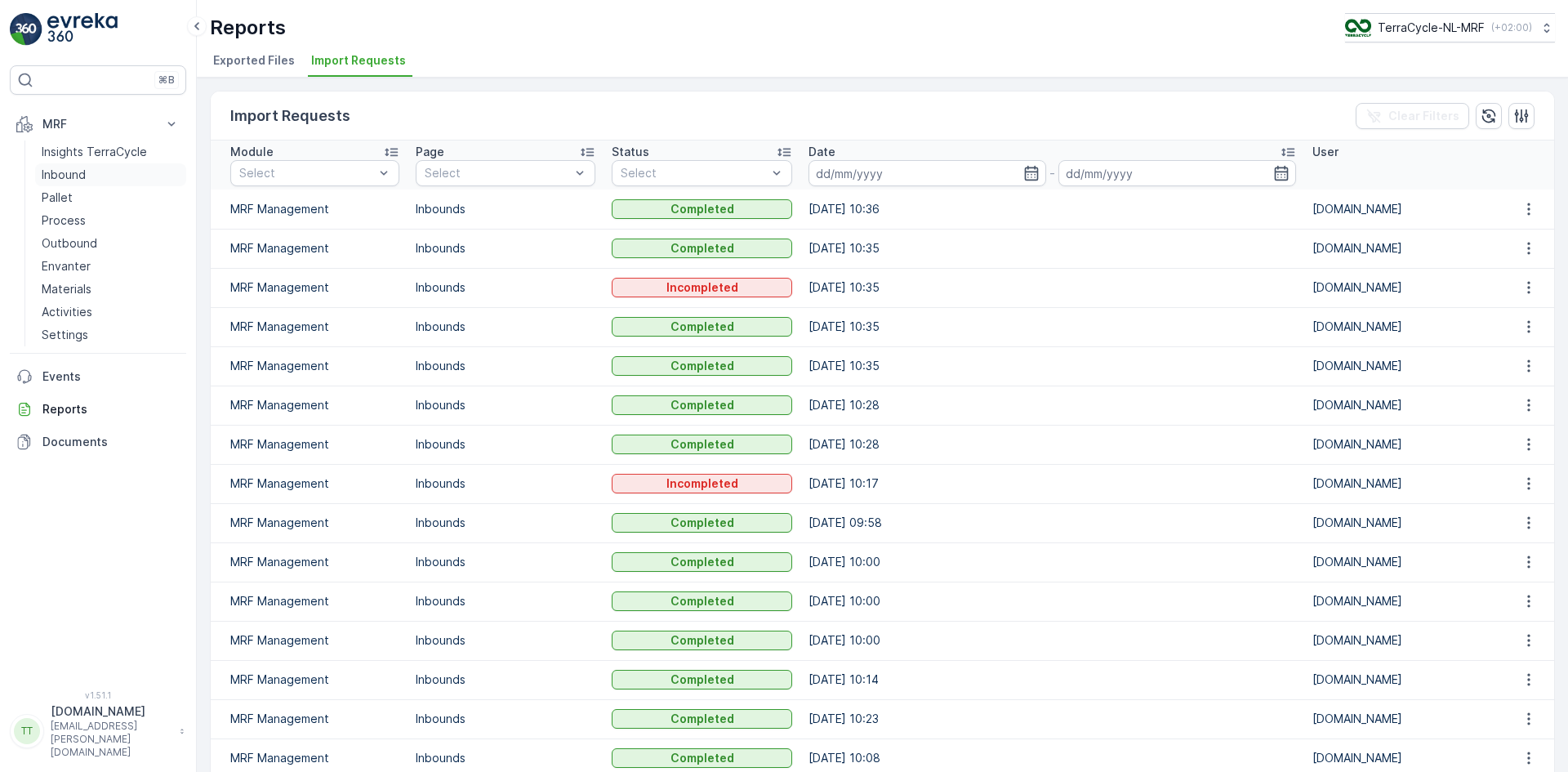
click at [80, 176] on p "Inbound" at bounding box center [64, 174] width 44 height 16
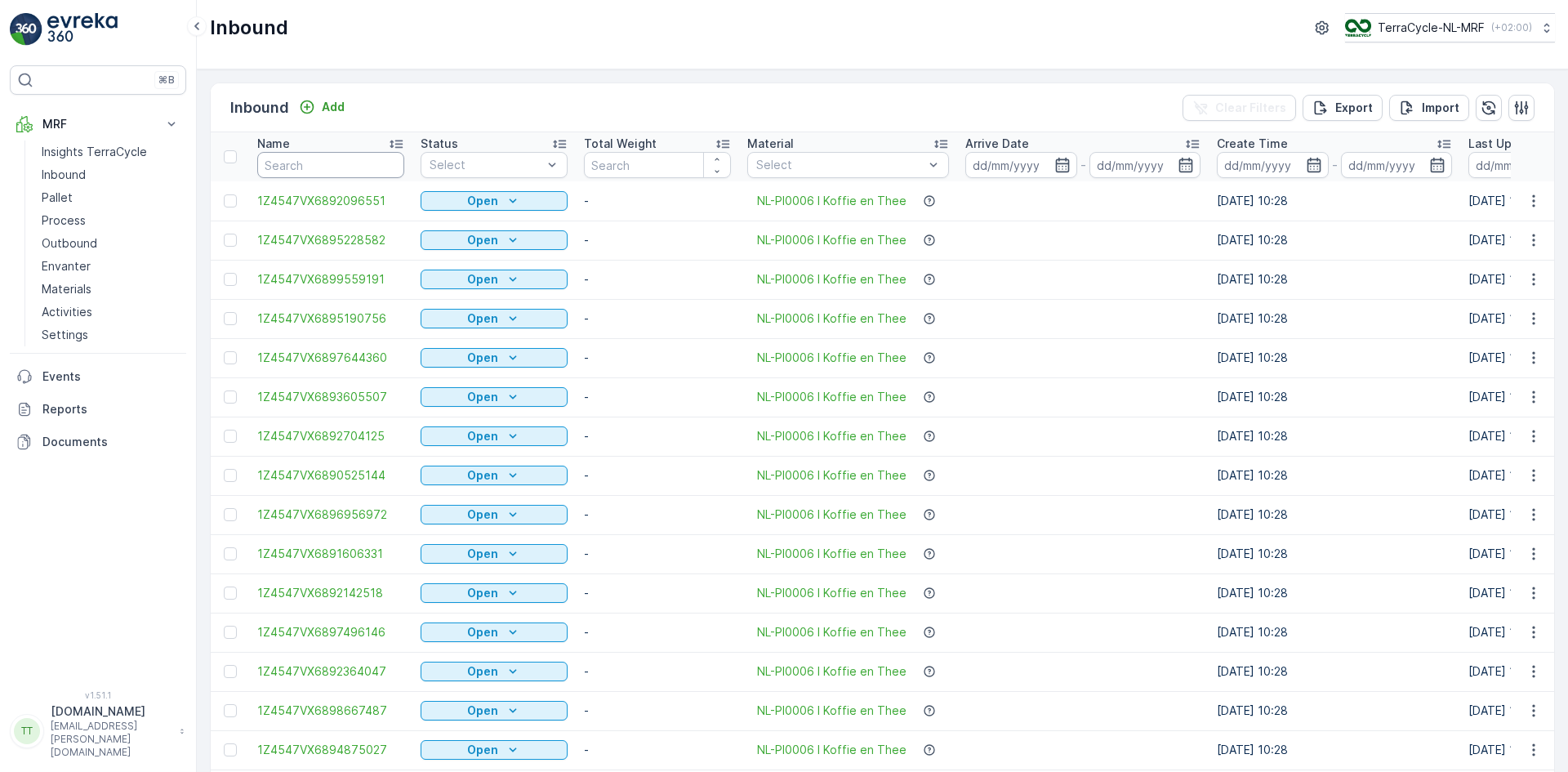
click at [311, 161] on input "text" at bounding box center [331, 165] width 147 height 26
paste input "1Z4547VX6890796316"
type input "1Z4547VX6890796316"
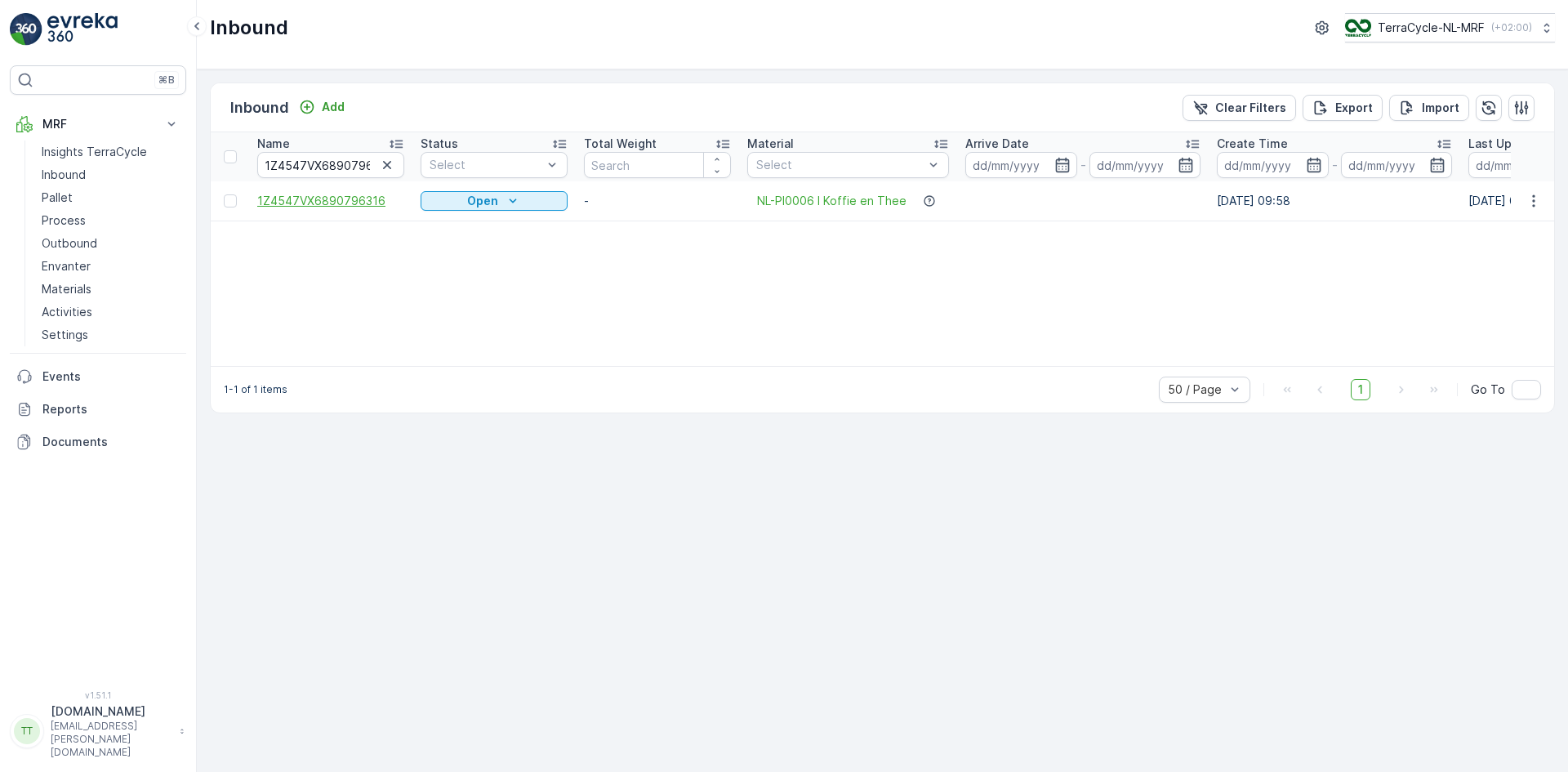
click at [342, 198] on span "1Z4547VX6890796316" at bounding box center [331, 201] width 147 height 16
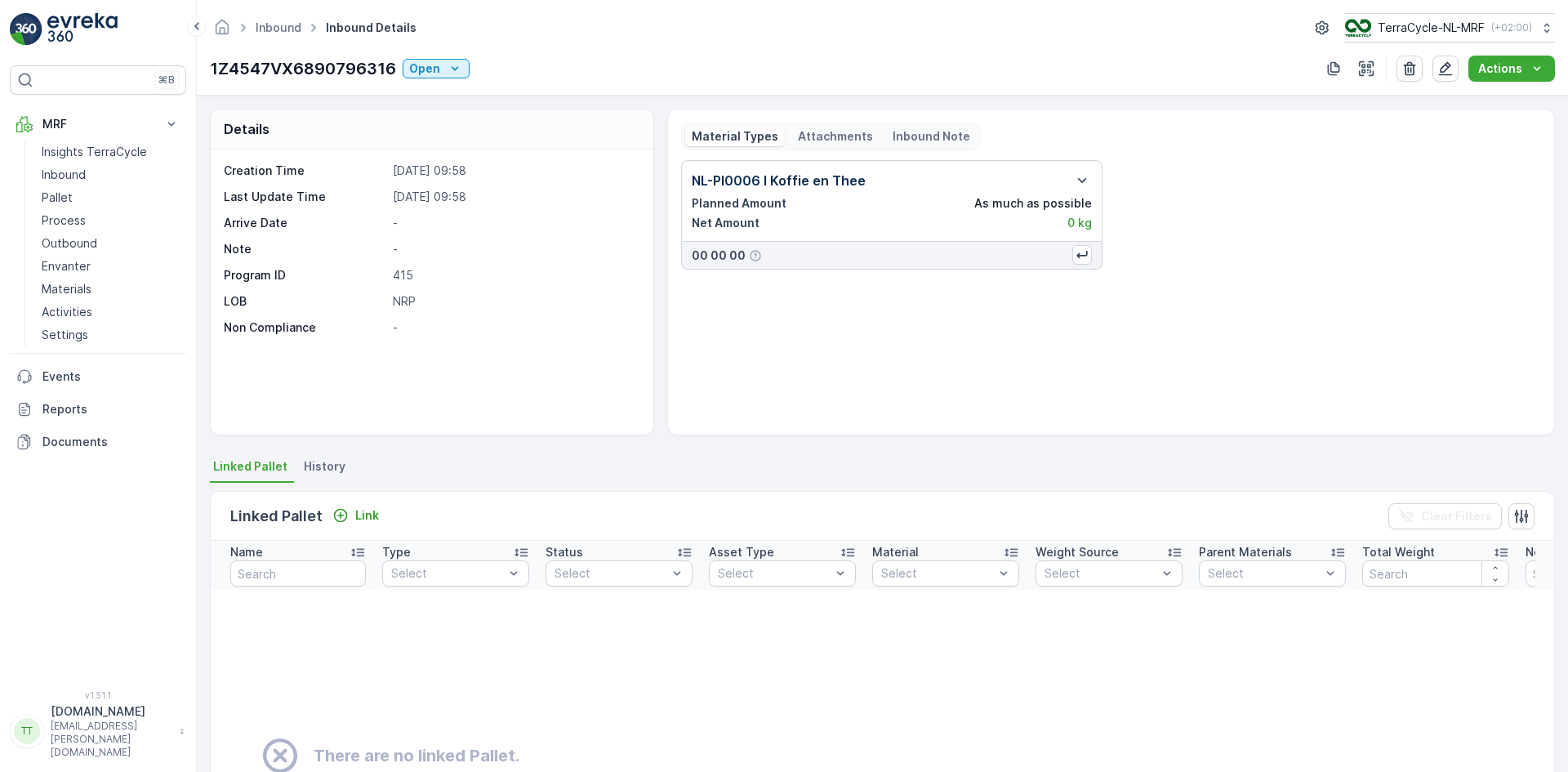
drag, startPoint x: 331, startPoint y: 463, endPoint x: 343, endPoint y: 461, distance: 12.2
click at [331, 462] on span "History" at bounding box center [324, 466] width 42 height 16
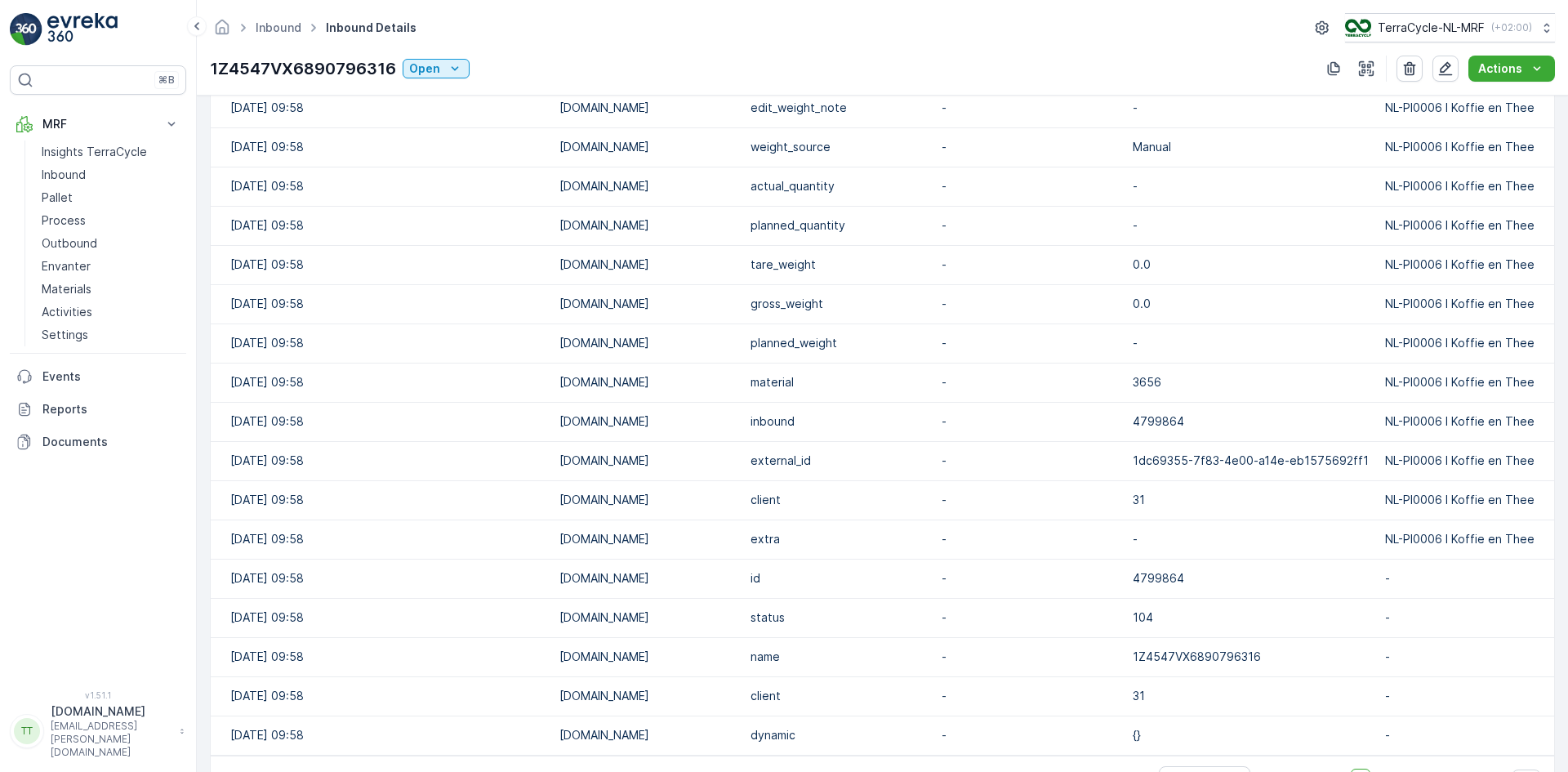
scroll to position [593, 0]
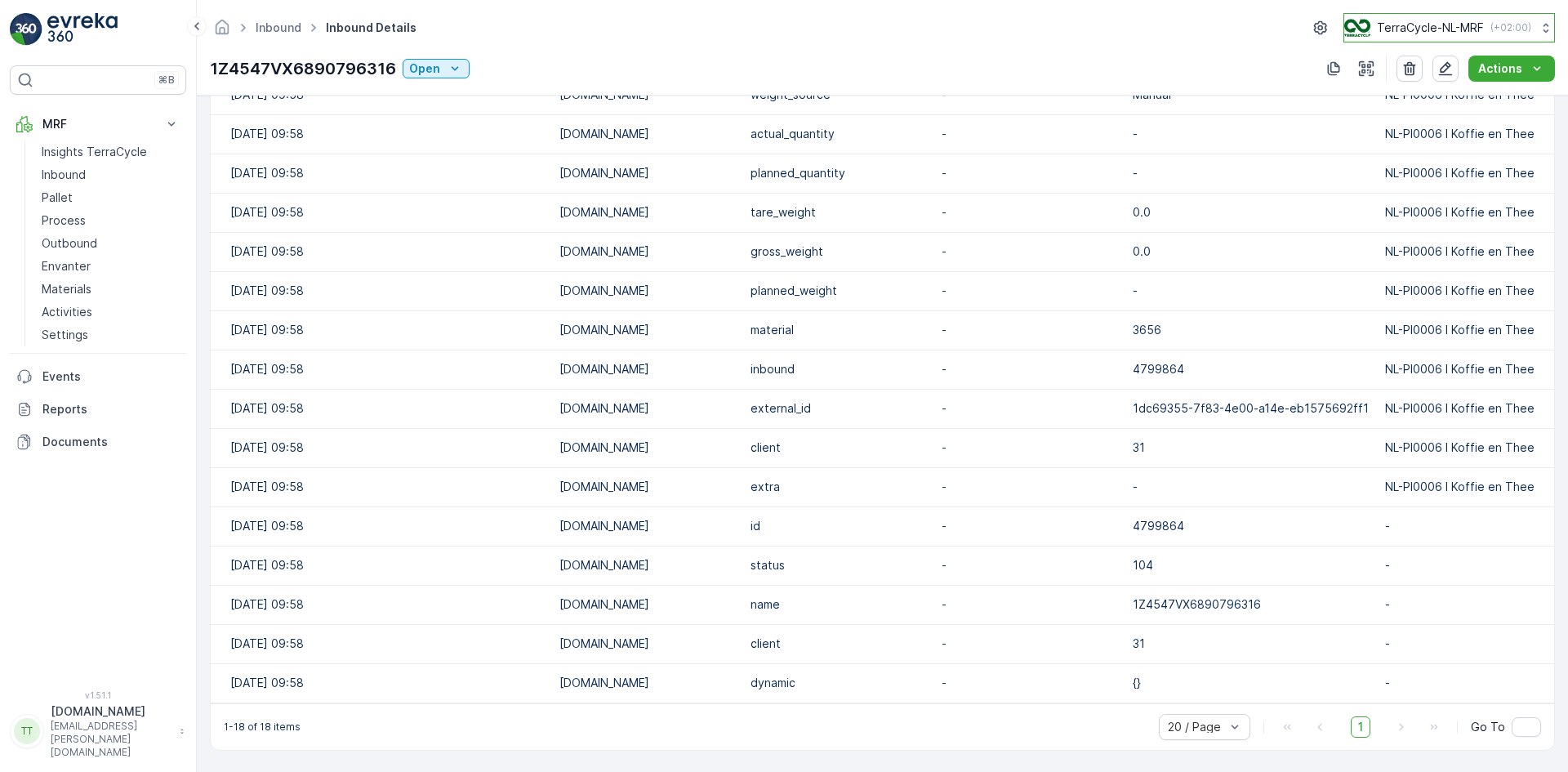
click at [1407, 31] on p "TerraCycle-NL-MRF" at bounding box center [1430, 27] width 107 height 16
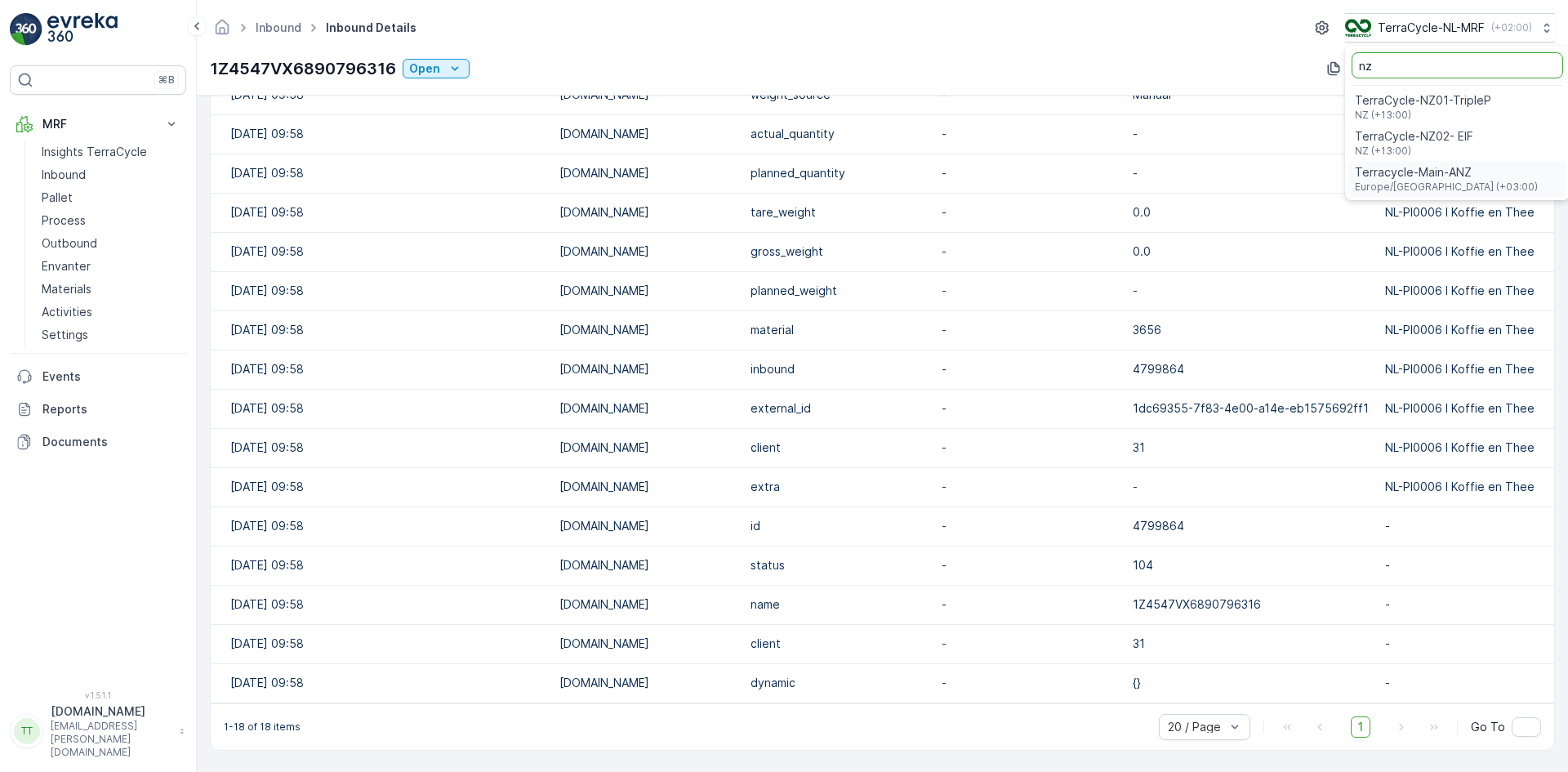
type input "nz"
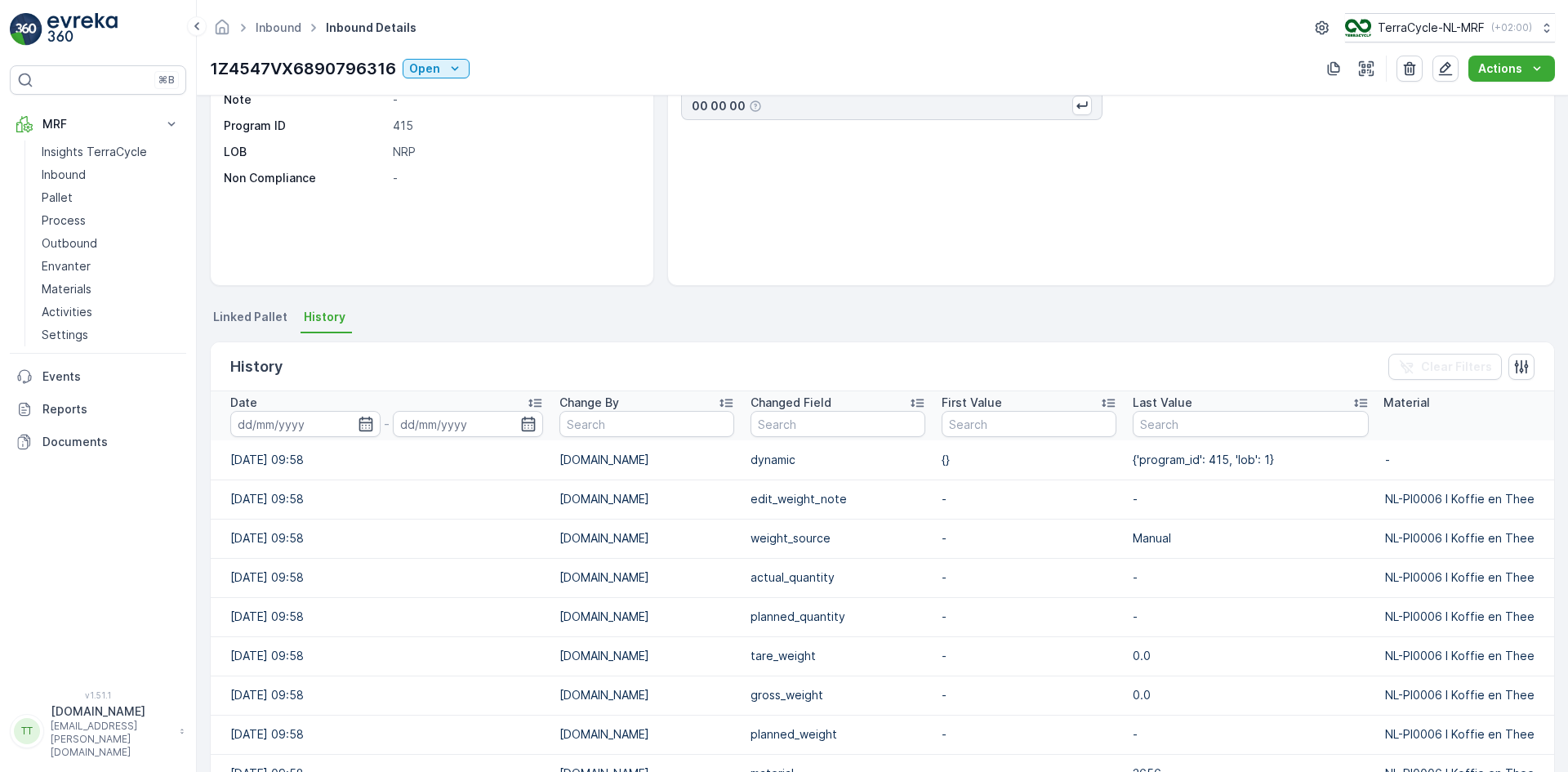
scroll to position [0, 0]
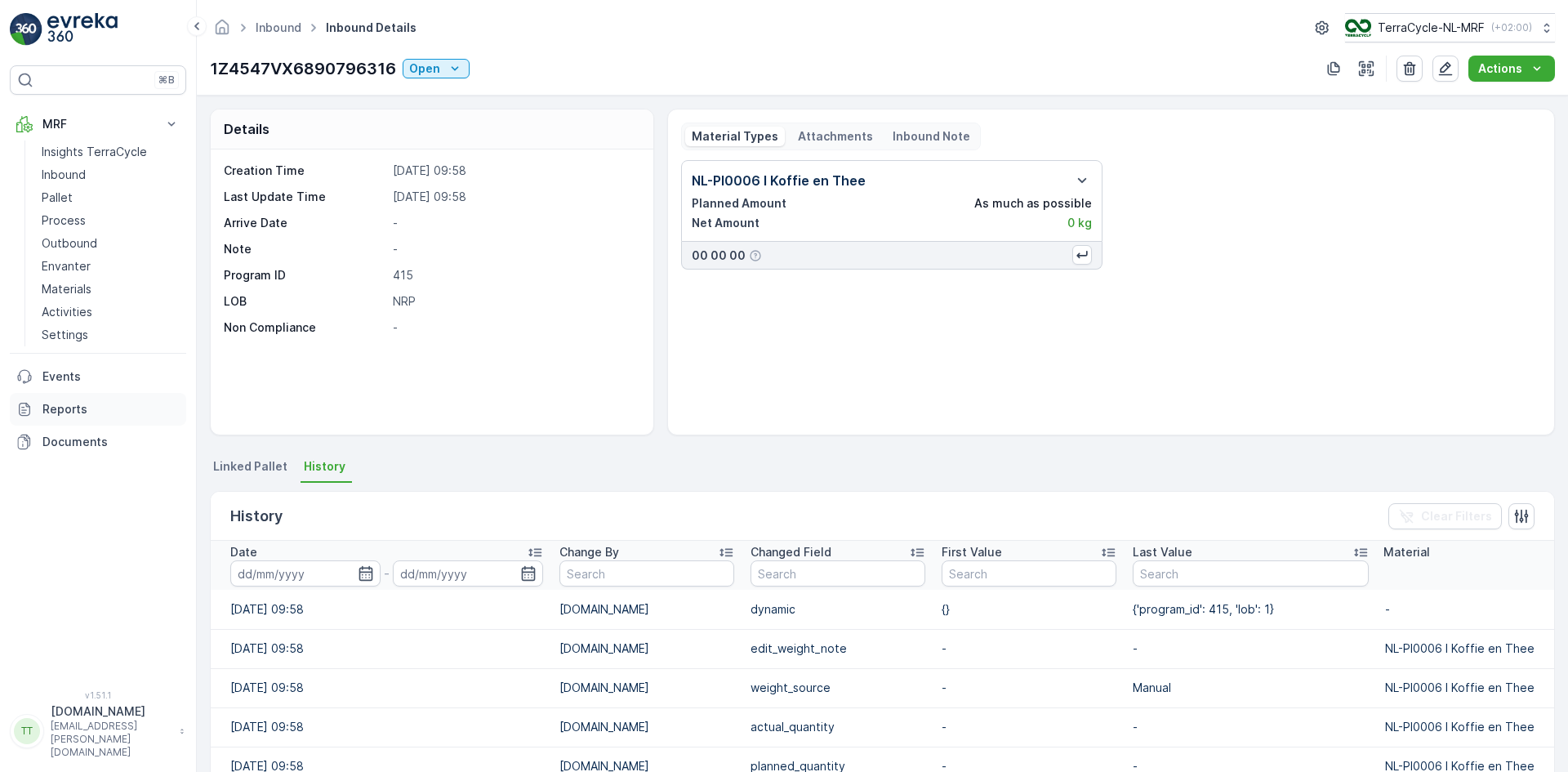
click at [88, 410] on p "Reports" at bounding box center [110, 409] width 137 height 16
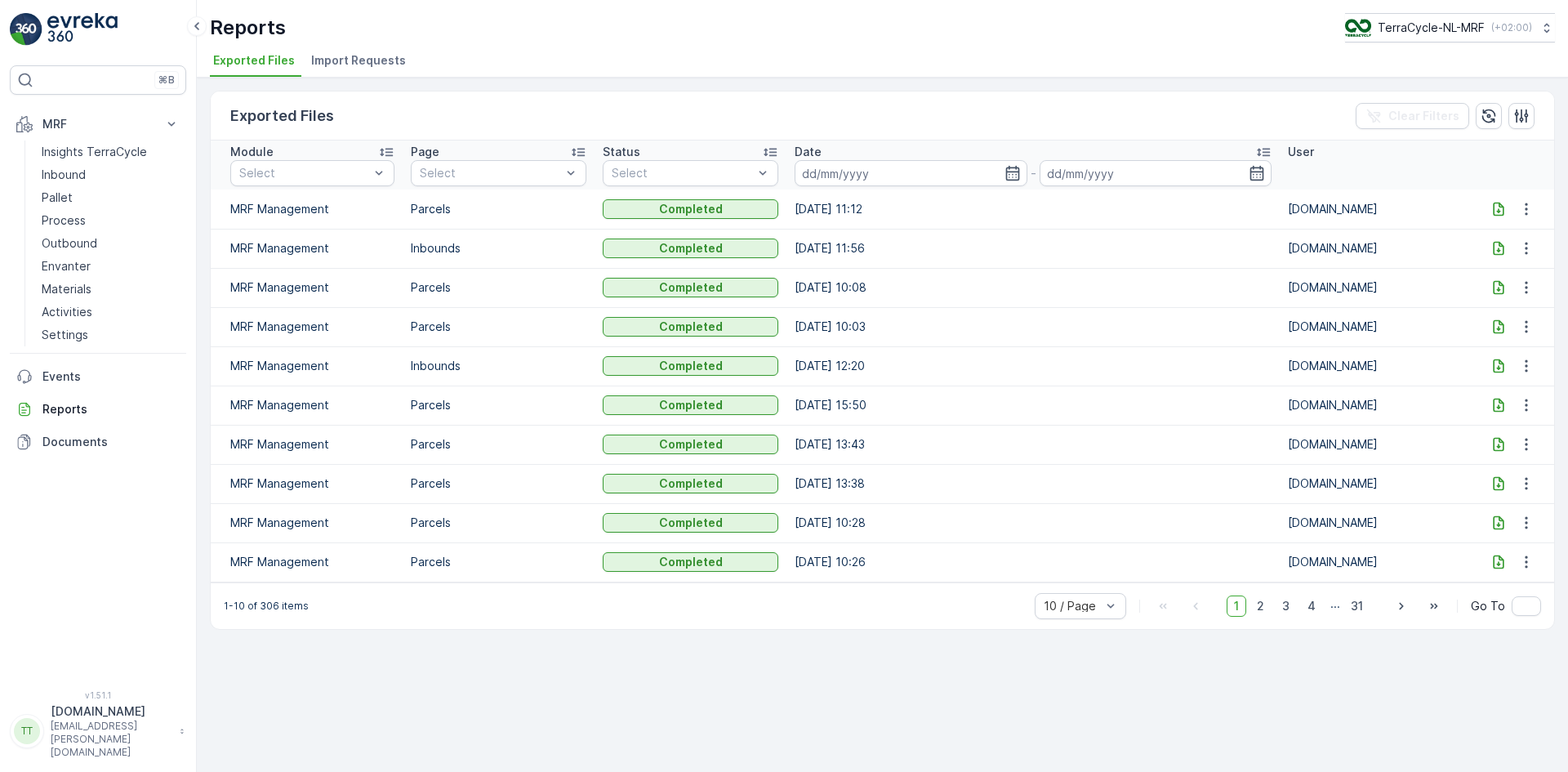
click at [359, 64] on span "Import Requests" at bounding box center [358, 60] width 94 height 16
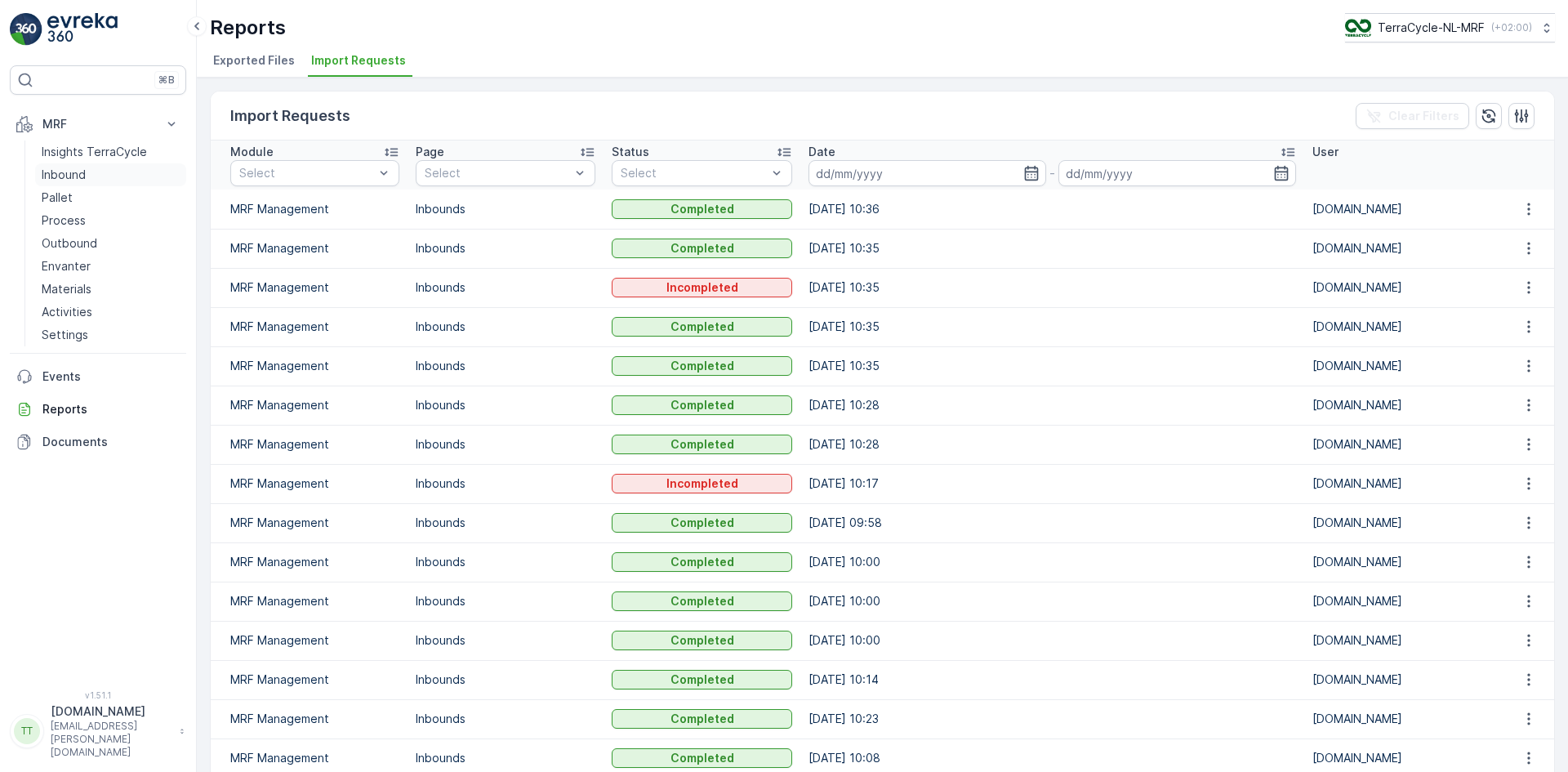
click at [76, 177] on p "Inbound" at bounding box center [64, 174] width 44 height 16
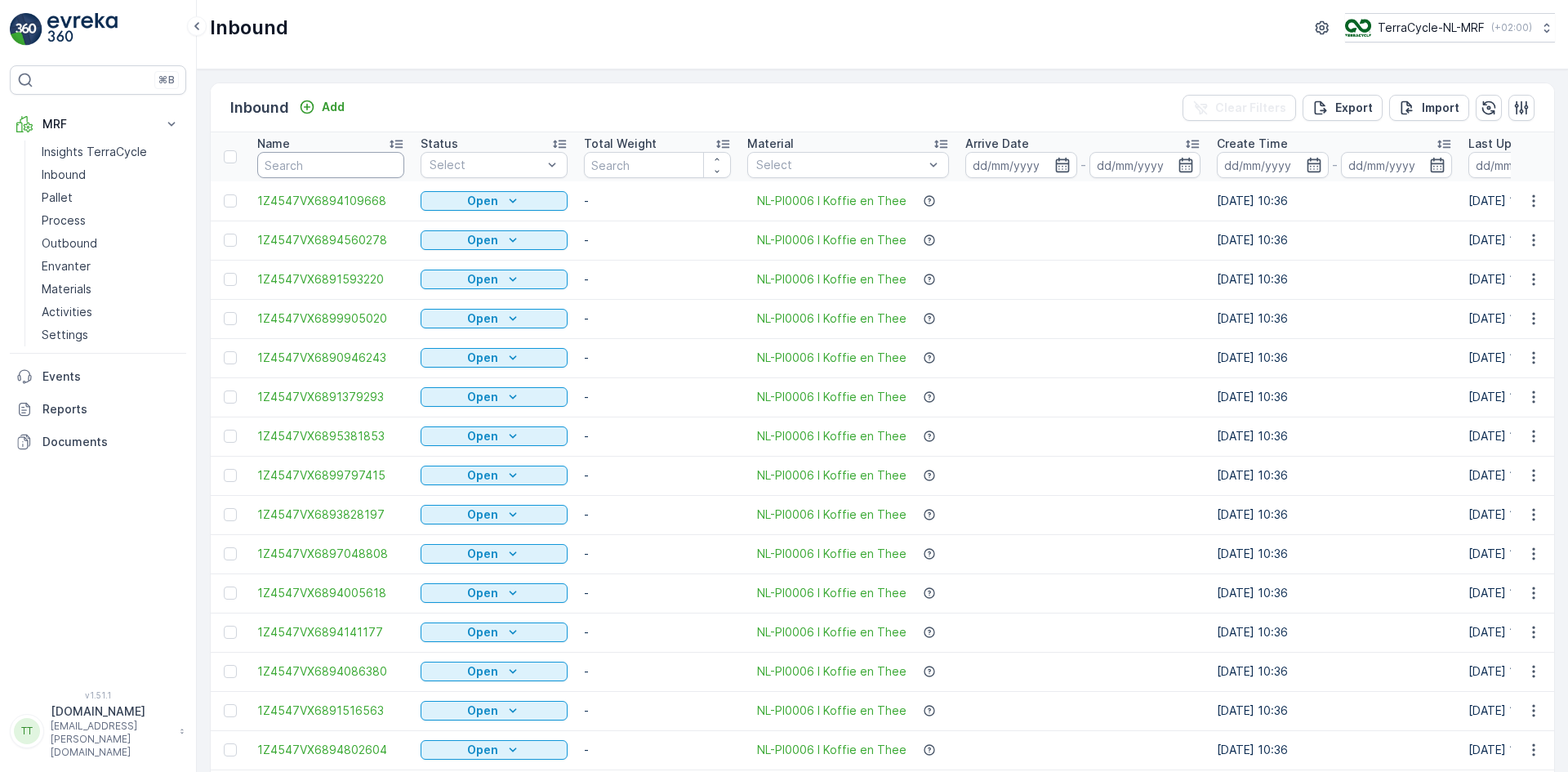
click at [311, 164] on input "text" at bounding box center [331, 165] width 147 height 26
paste input "1Z4547VX6892105924"
type input "1Z4547VX6892105924"
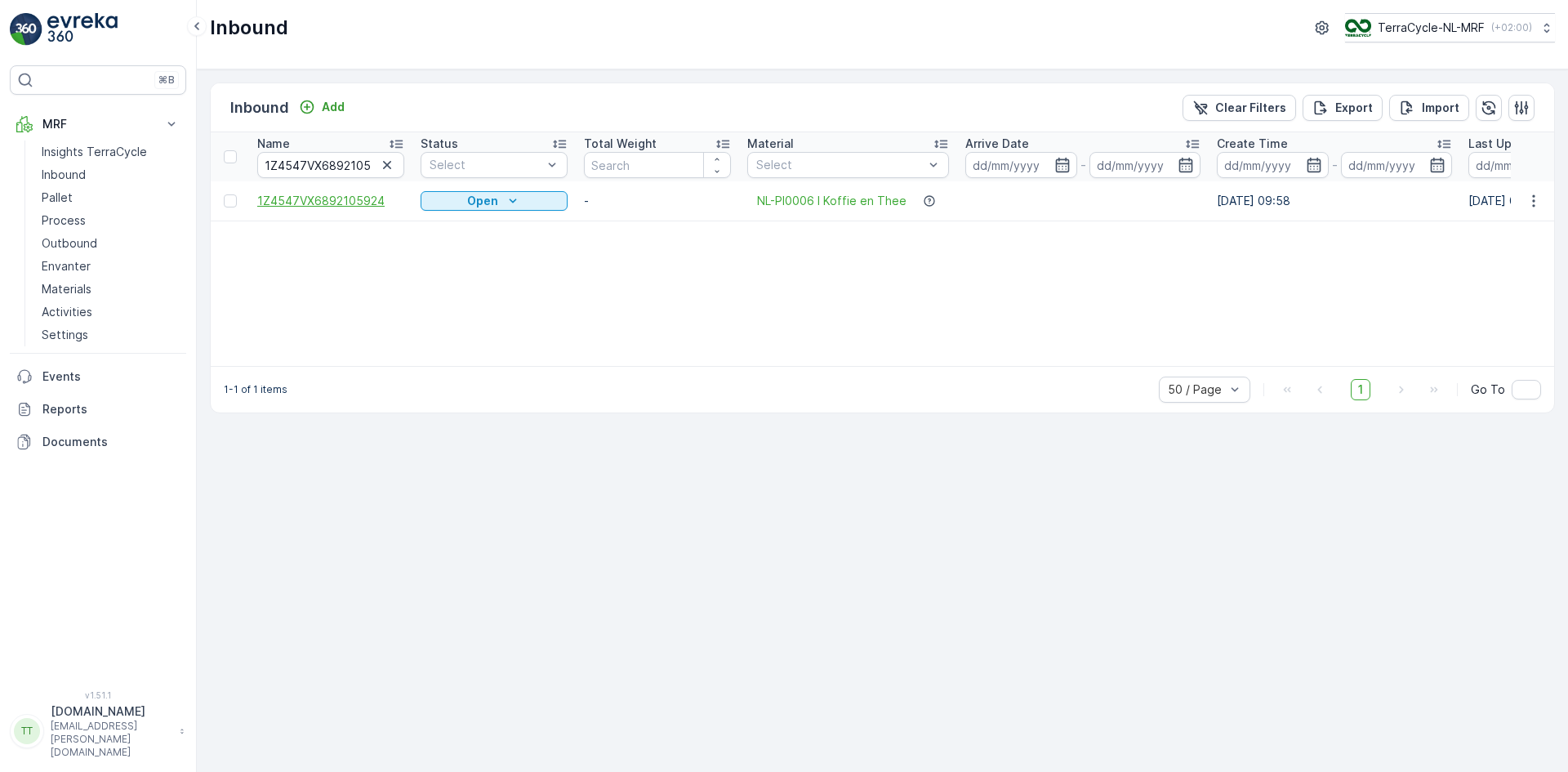
click at [322, 200] on span "1Z4547VX6892105924" at bounding box center [331, 201] width 147 height 16
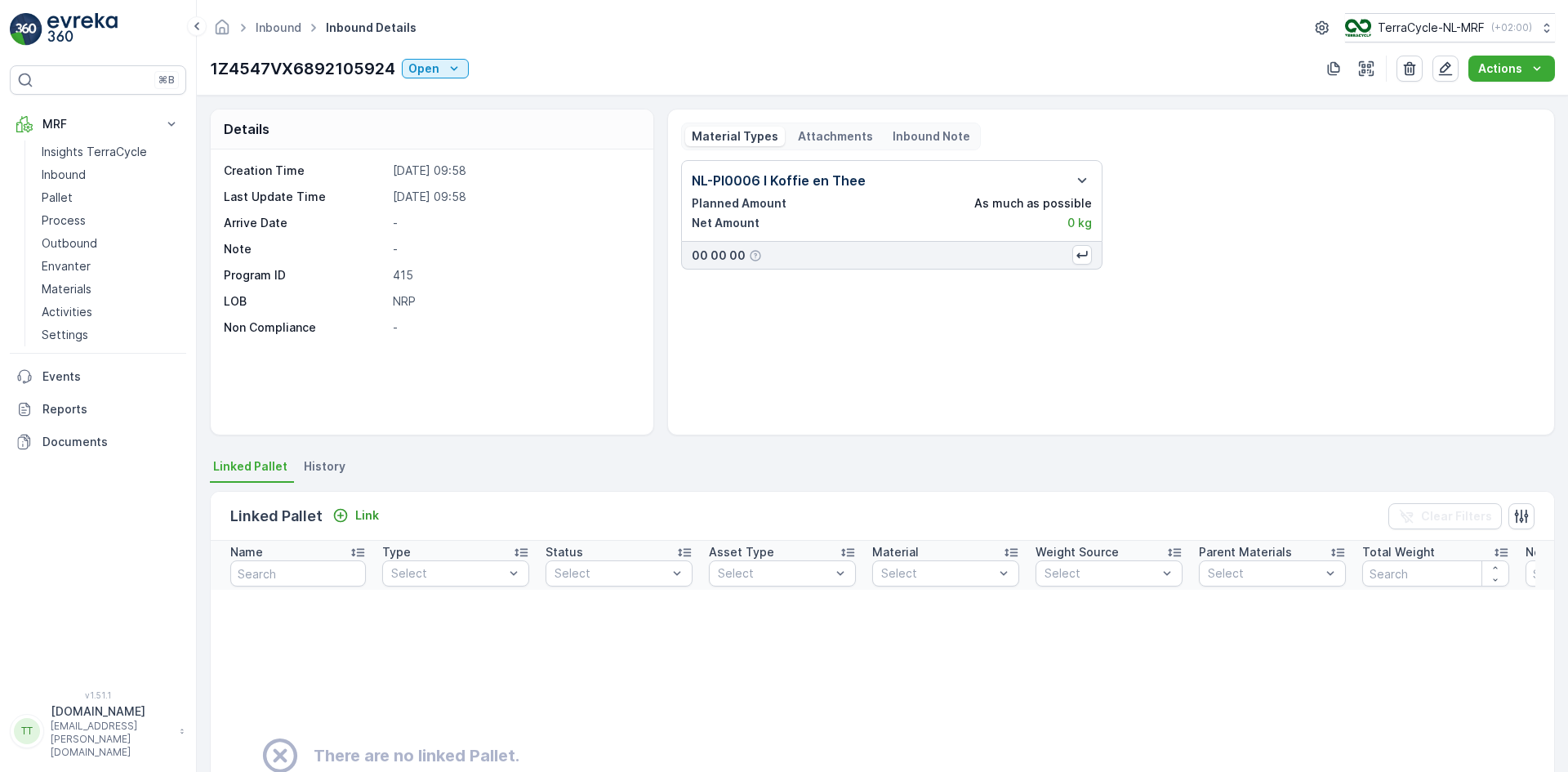
drag, startPoint x: 794, startPoint y: 656, endPoint x: 787, endPoint y: 631, distance: 26.0
click at [794, 656] on td "There are no linked Pallet." at bounding box center [1027, 756] width 1633 height 332
click at [86, 750] on p "[EMAIL_ADDRESS][PERSON_NAME][DOMAIN_NAME]" at bounding box center [111, 739] width 121 height 39
click at [52, 702] on span "Log Out" at bounding box center [61, 703] width 44 height 16
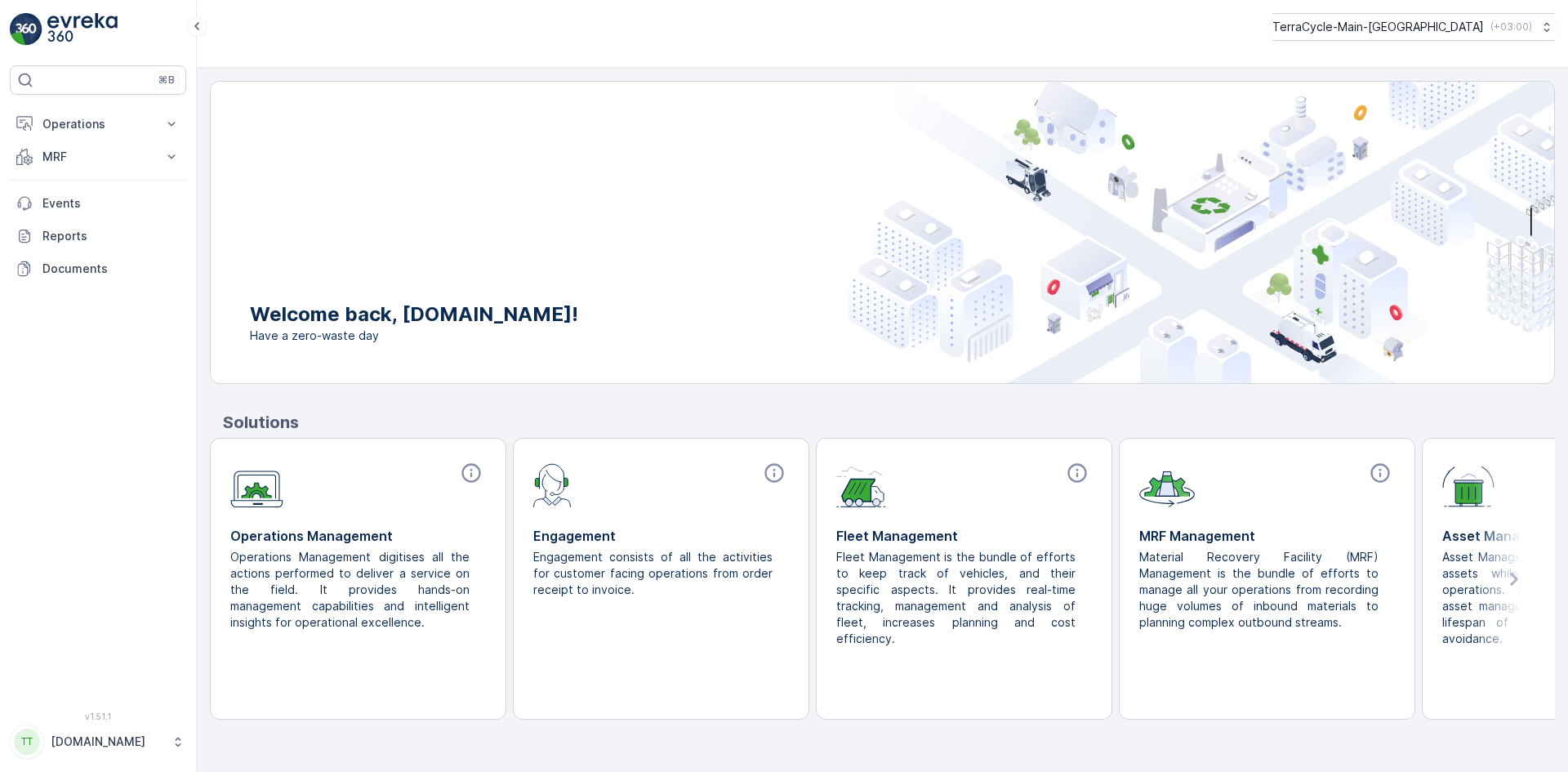
click at [73, 738] on p "[DOMAIN_NAME]" at bounding box center [107, 741] width 113 height 16
click at [64, 741] on p "[DOMAIN_NAME]" at bounding box center [107, 741] width 113 height 16
click at [75, 739] on p "[DOMAIN_NAME]" at bounding box center [107, 741] width 113 height 16
click at [74, 696] on span "Log Out" at bounding box center [61, 703] width 44 height 16
click at [1421, 21] on p "TerraCycle-Main-[GEOGRAPHIC_DATA]" at bounding box center [1377, 26] width 212 height 16
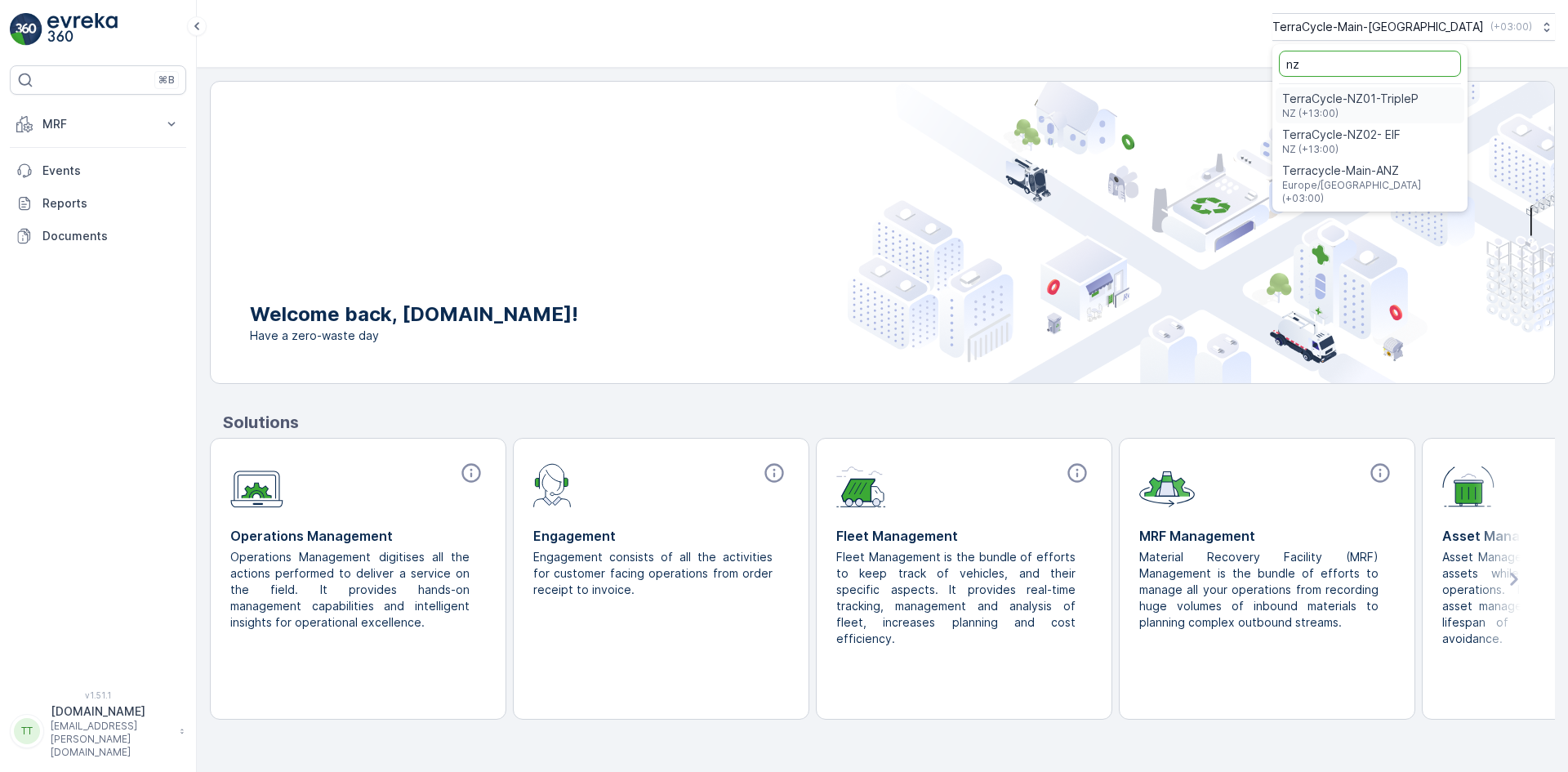
type input "nz"
click at [1418, 100] on span "TerraCycle-NZ01-TripleP" at bounding box center [1350, 99] width 136 height 16
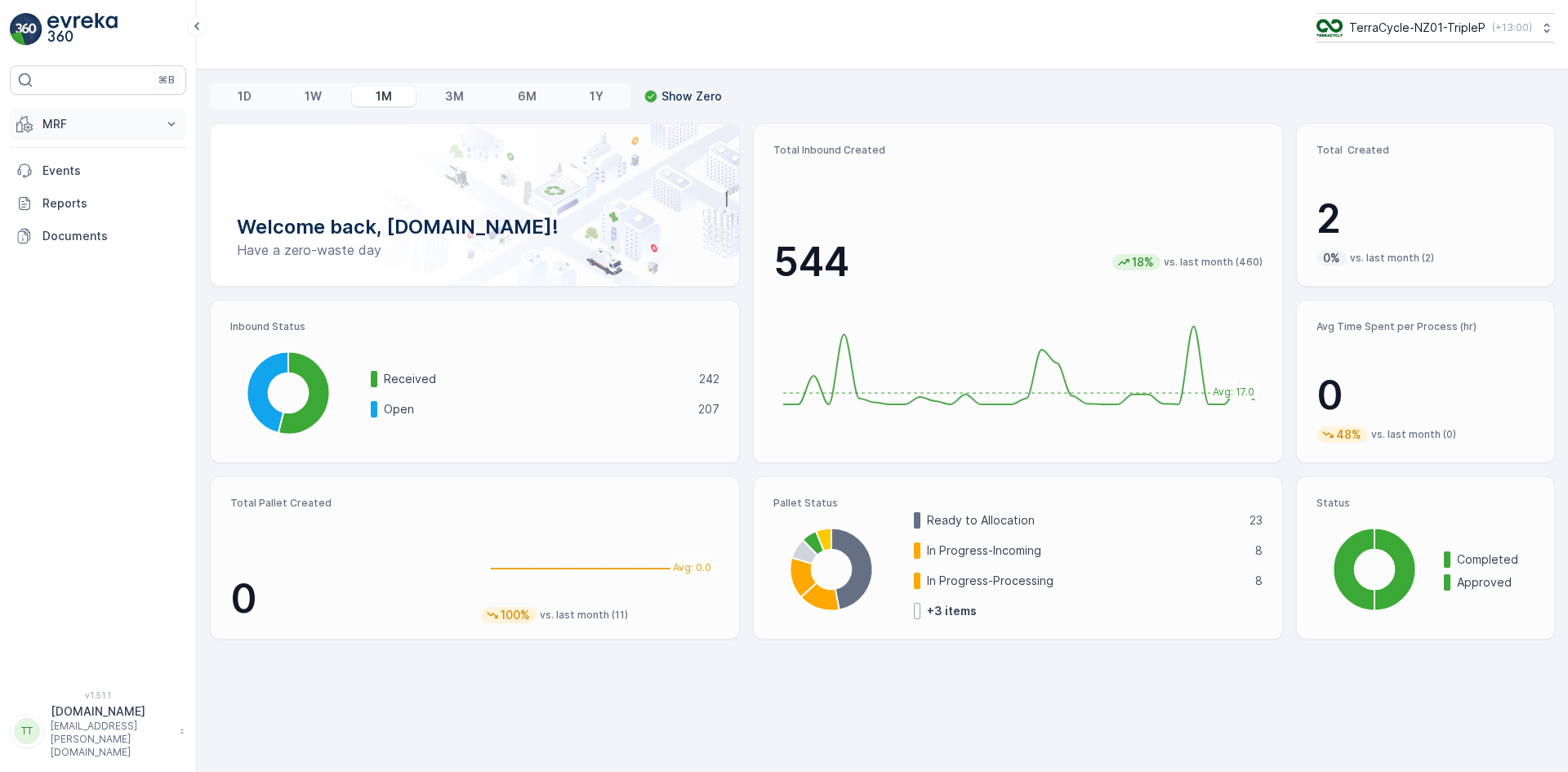
click at [69, 124] on p "MRF" at bounding box center [98, 123] width 111 height 16
click at [59, 173] on p "Inbound" at bounding box center [64, 174] width 44 height 16
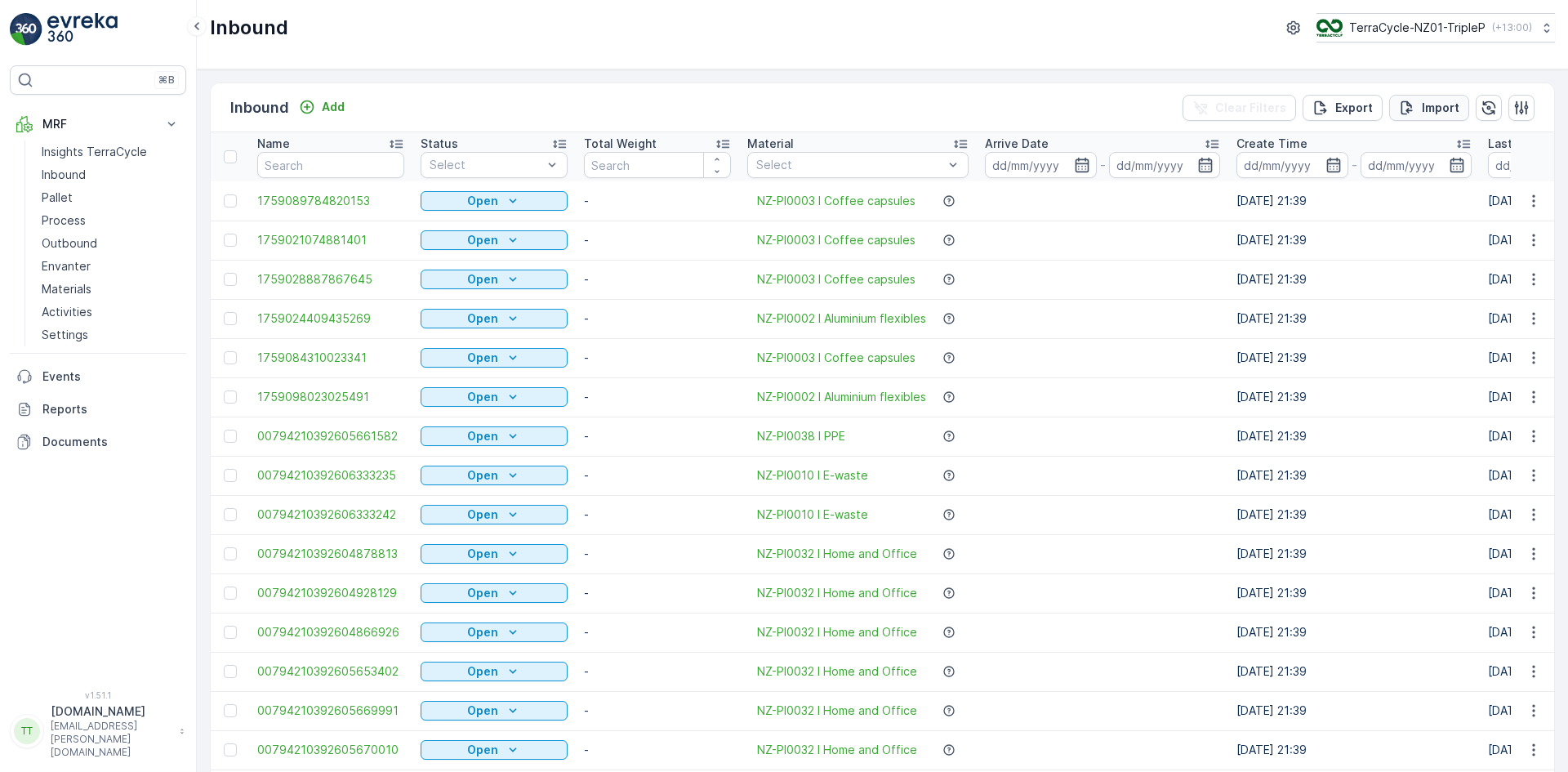
click at [1436, 100] on p "Import" at bounding box center [1441, 107] width 37 height 16
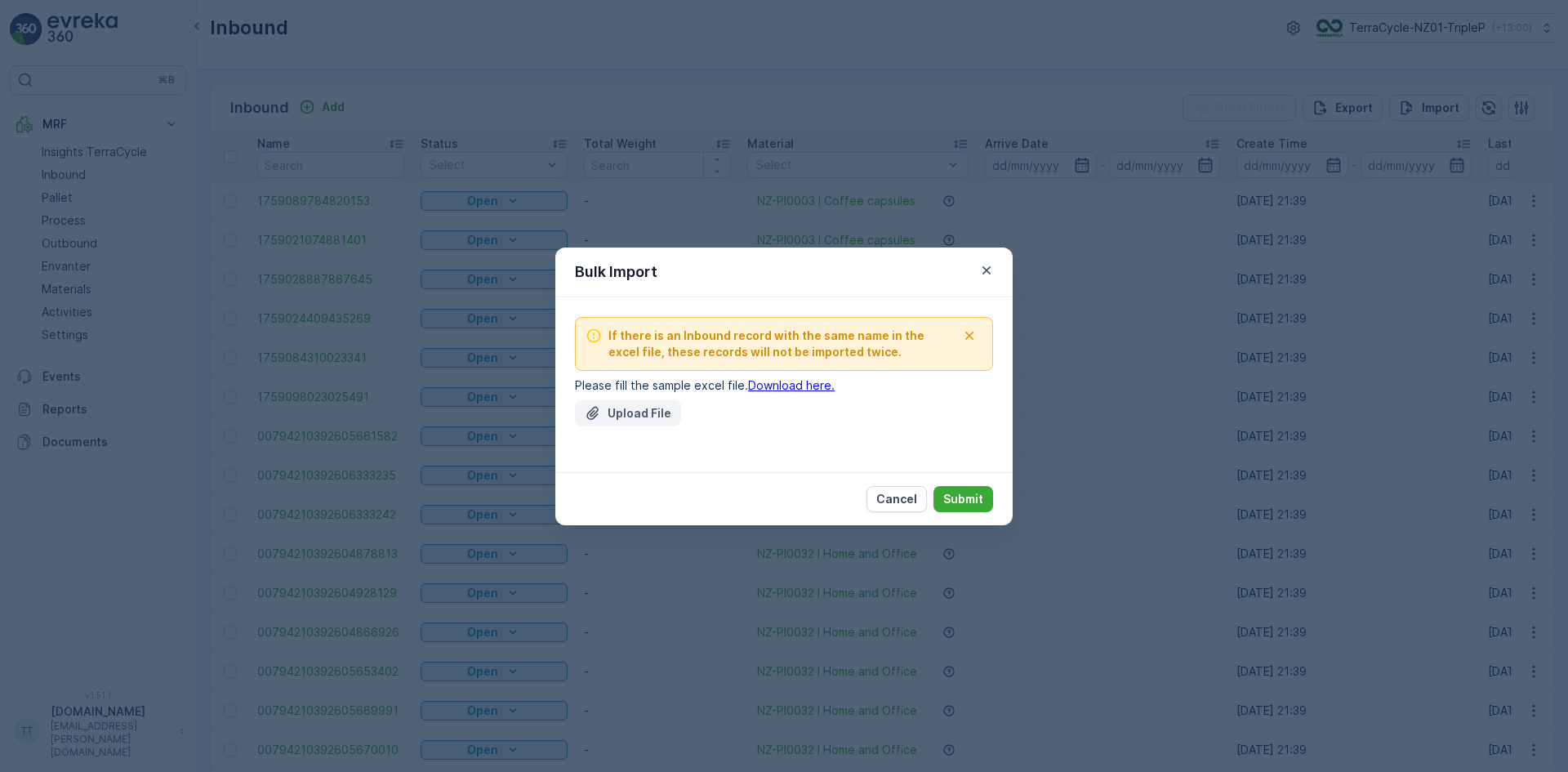
click at [633, 406] on p "Upload File" at bounding box center [639, 413] width 64 height 16
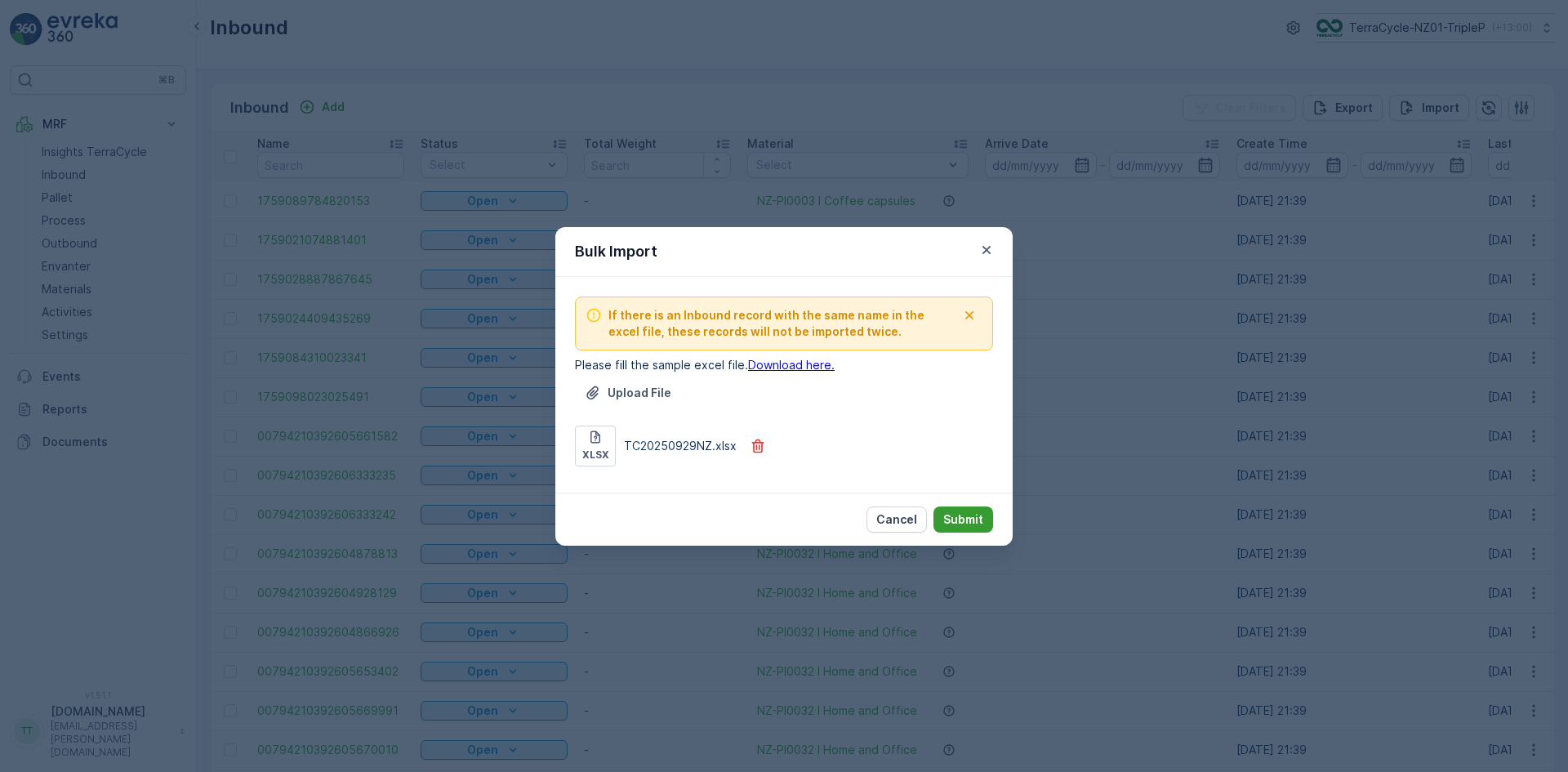
click at [976, 518] on p "Submit" at bounding box center [963, 519] width 40 height 16
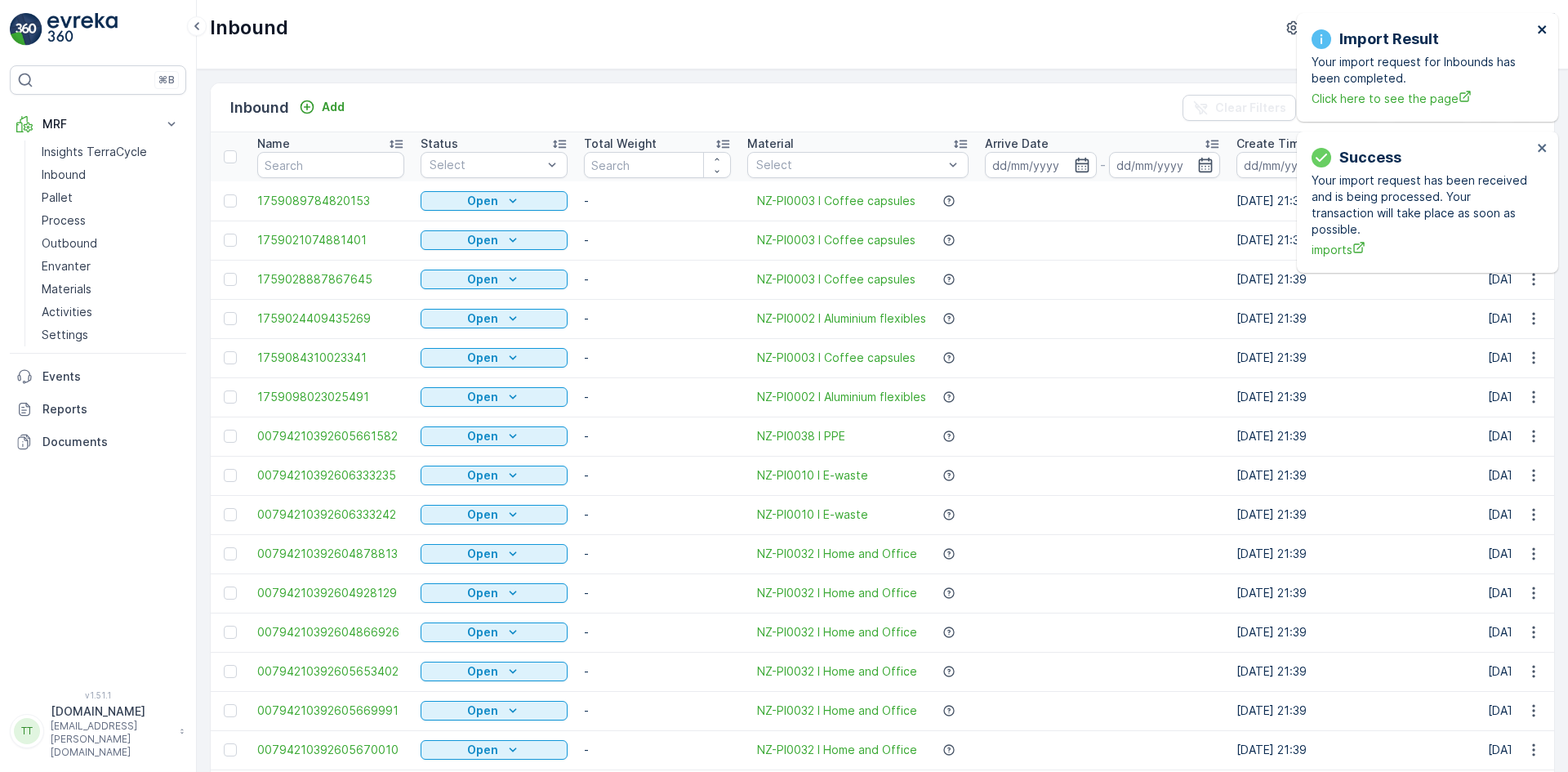
click at [1539, 31] on icon "close" at bounding box center [1542, 29] width 11 height 13
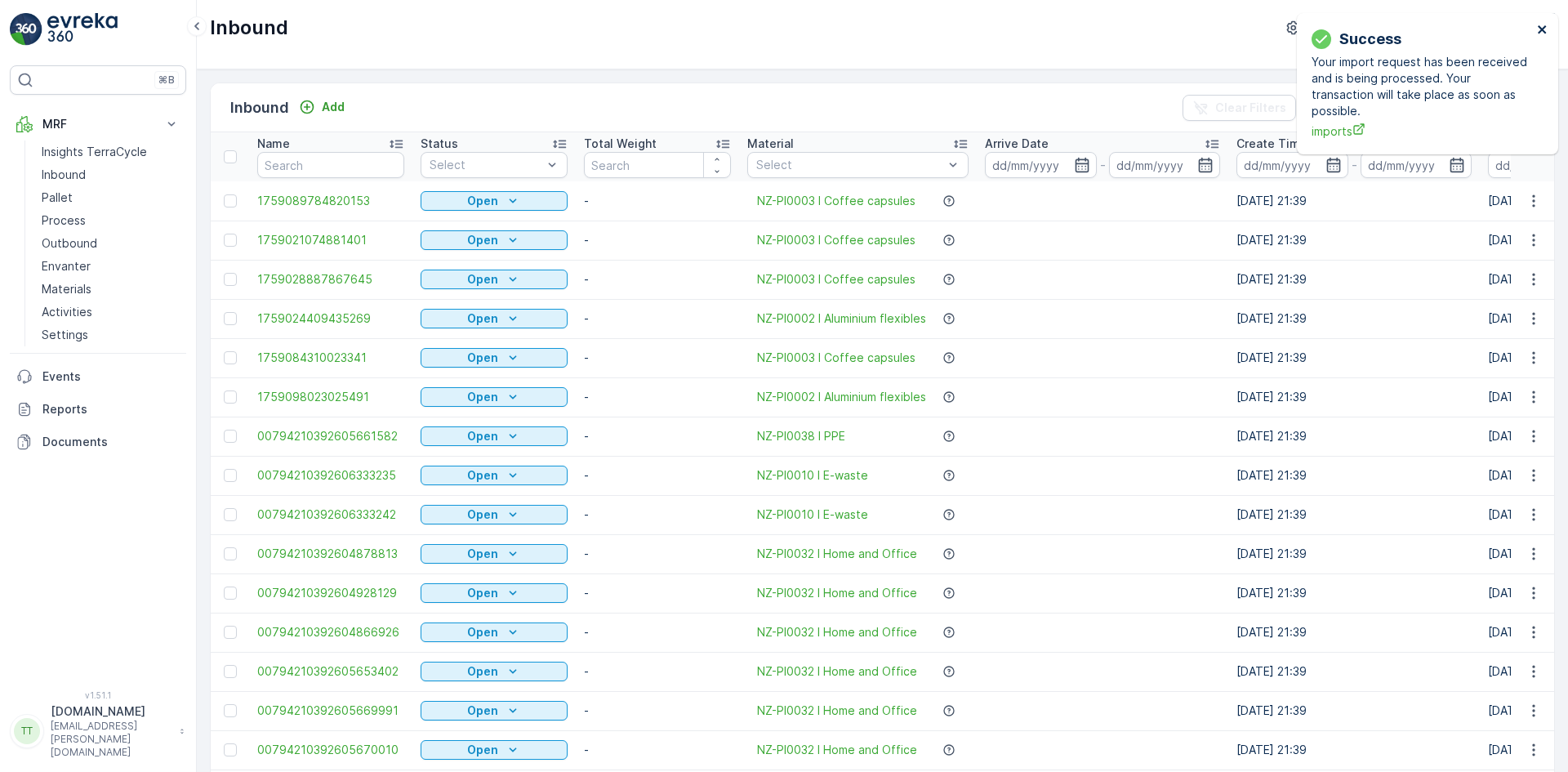
click at [1541, 36] on button "close" at bounding box center [1542, 31] width 11 height 15
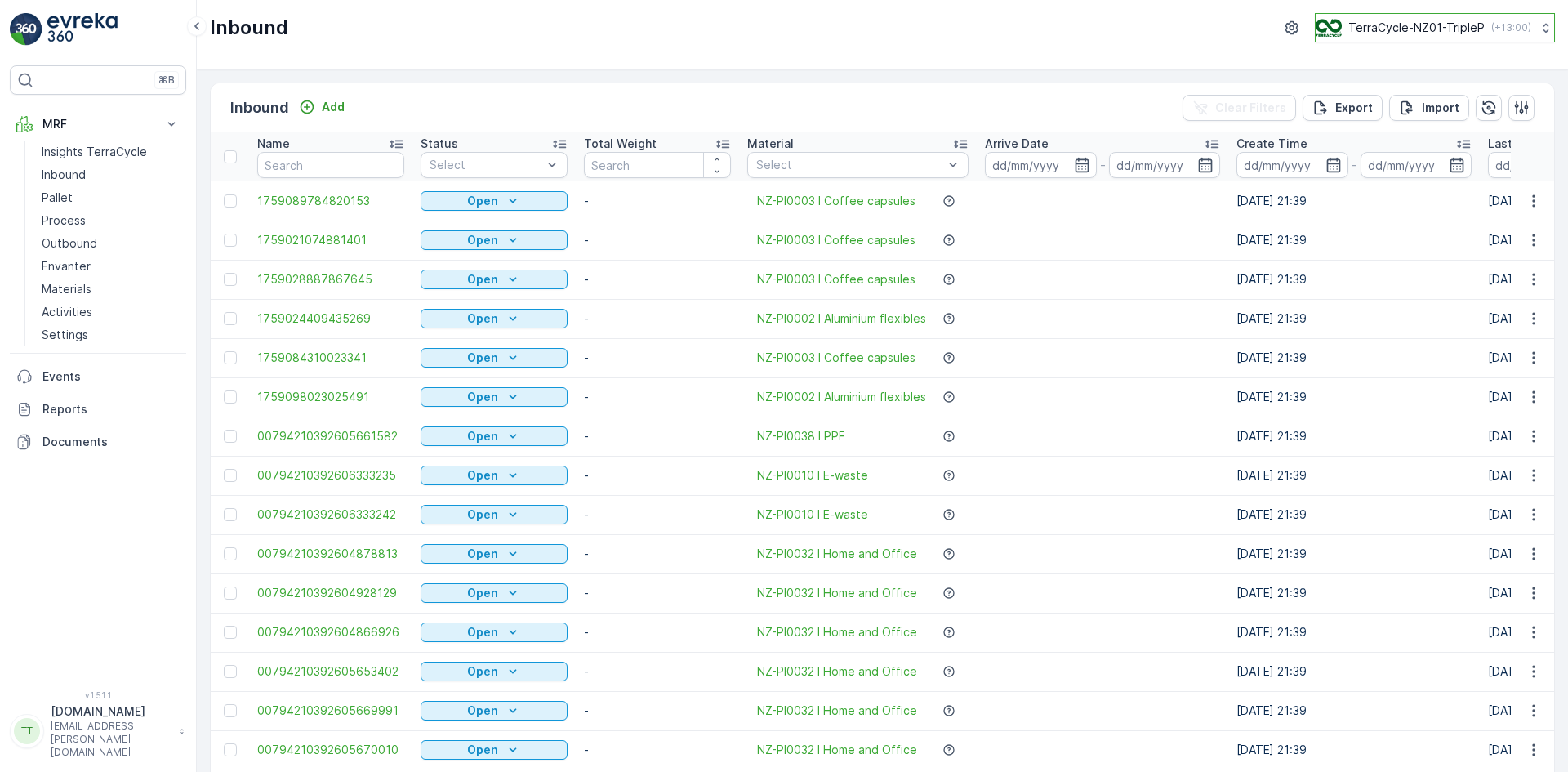
click at [1435, 31] on p "TerraCycle-NZ01-TripleP" at bounding box center [1416, 27] width 136 height 16
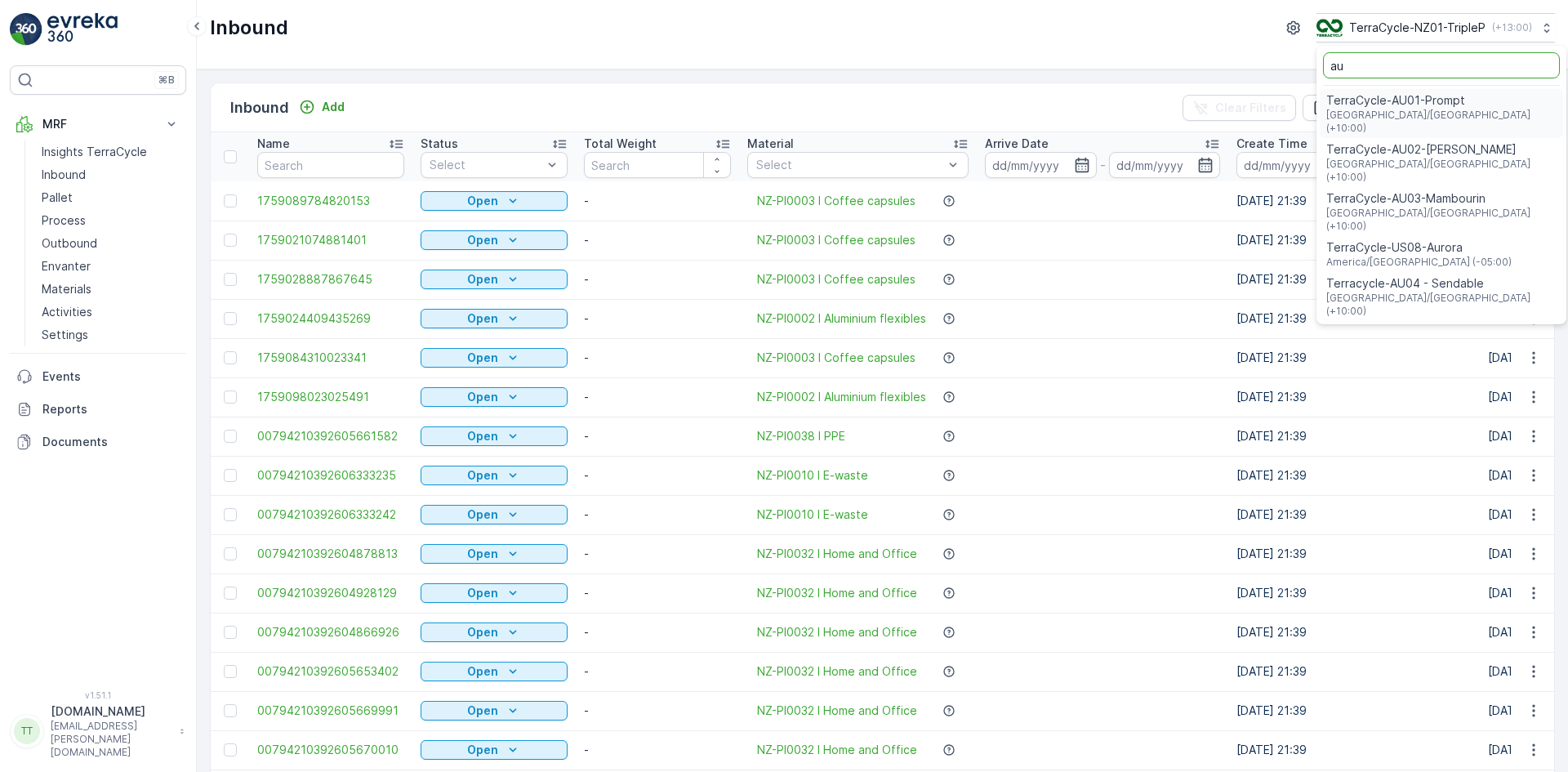
type input "au"
click at [1381, 102] on span "TerraCycle-AU01-Prompt" at bounding box center [1441, 100] width 230 height 16
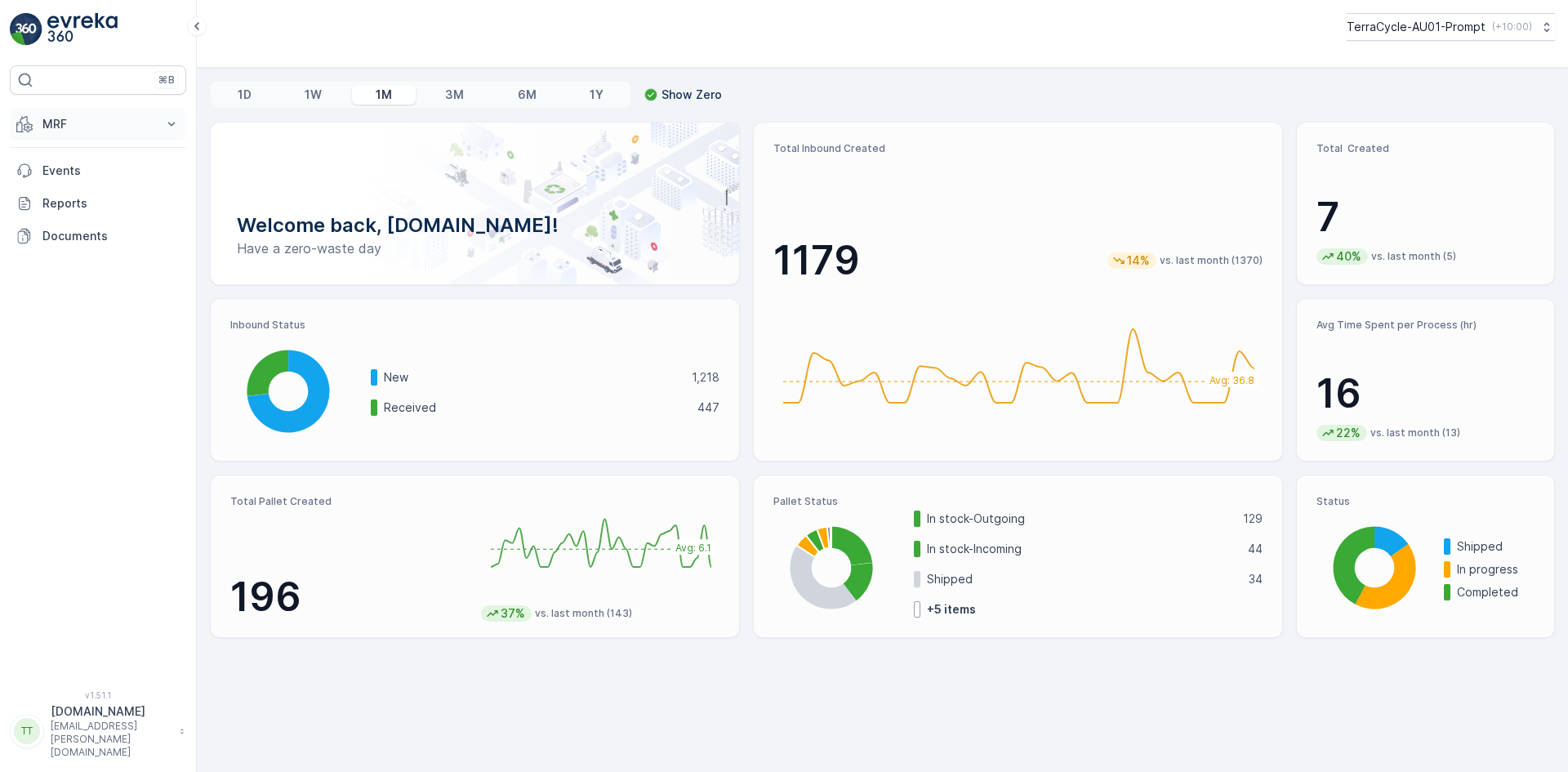
click at [80, 121] on p "MRF" at bounding box center [98, 123] width 111 height 16
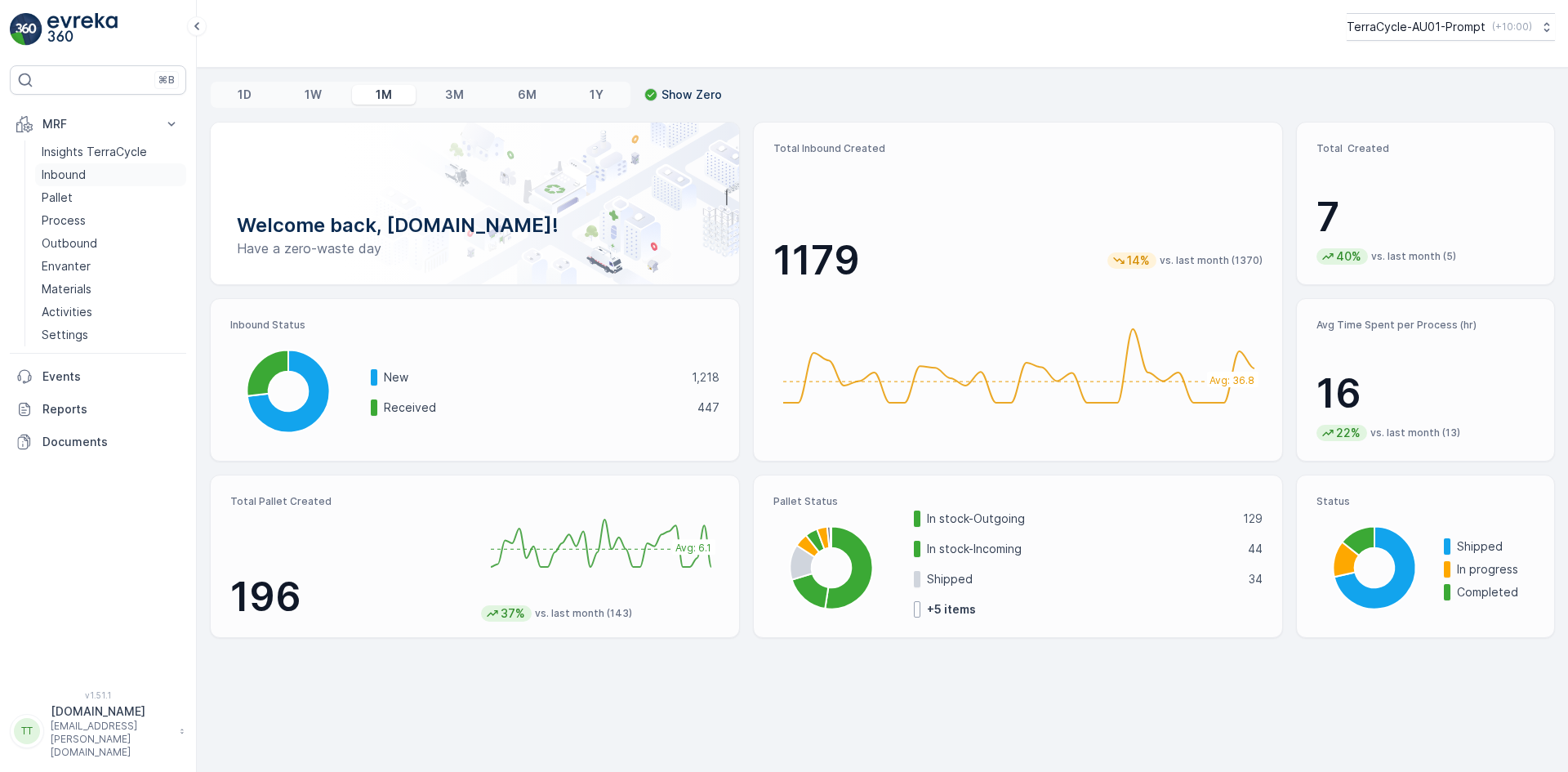
click at [74, 176] on p "Inbound" at bounding box center [64, 174] width 44 height 16
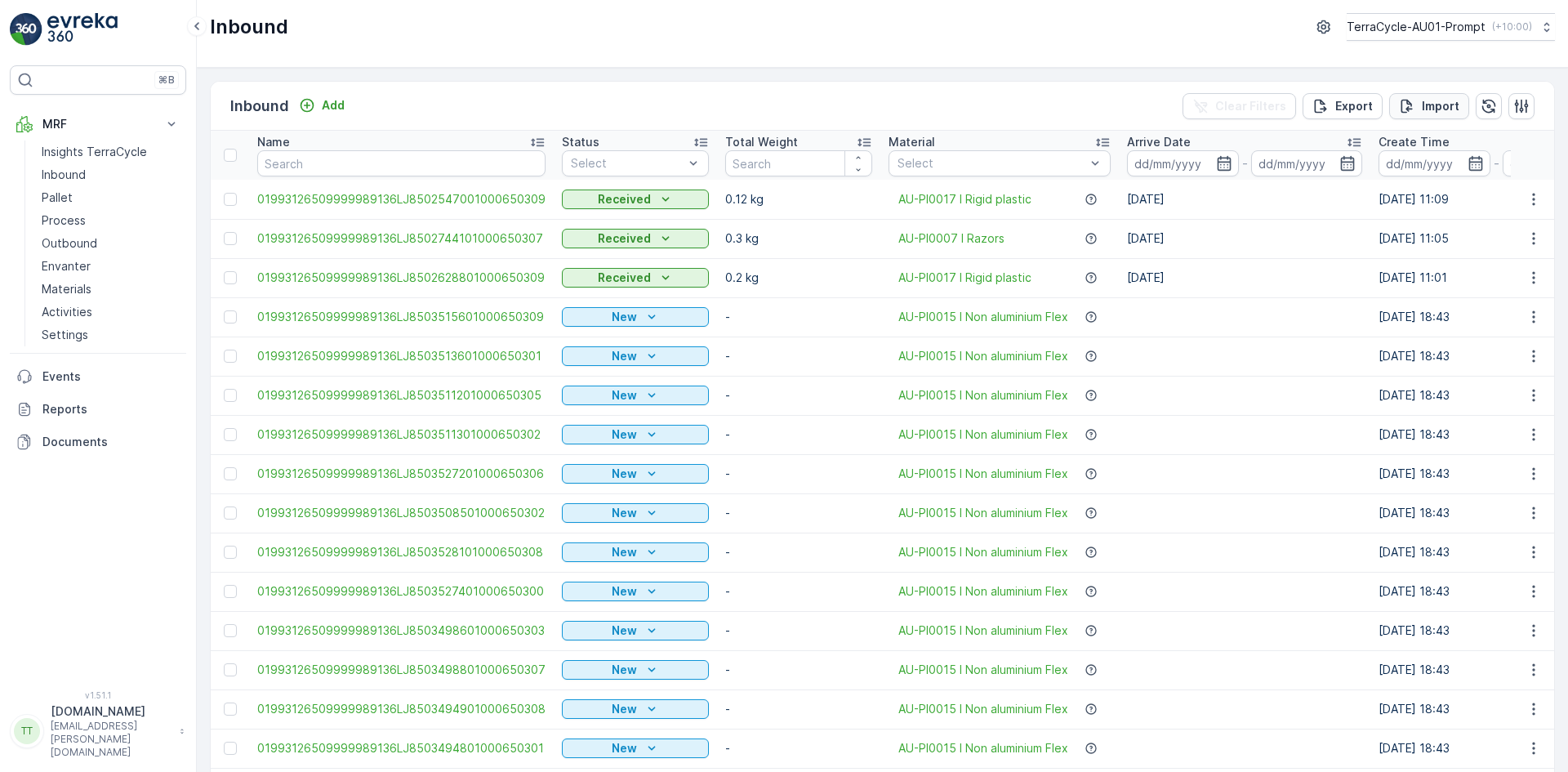
click at [1427, 105] on p "Import" at bounding box center [1441, 105] width 37 height 16
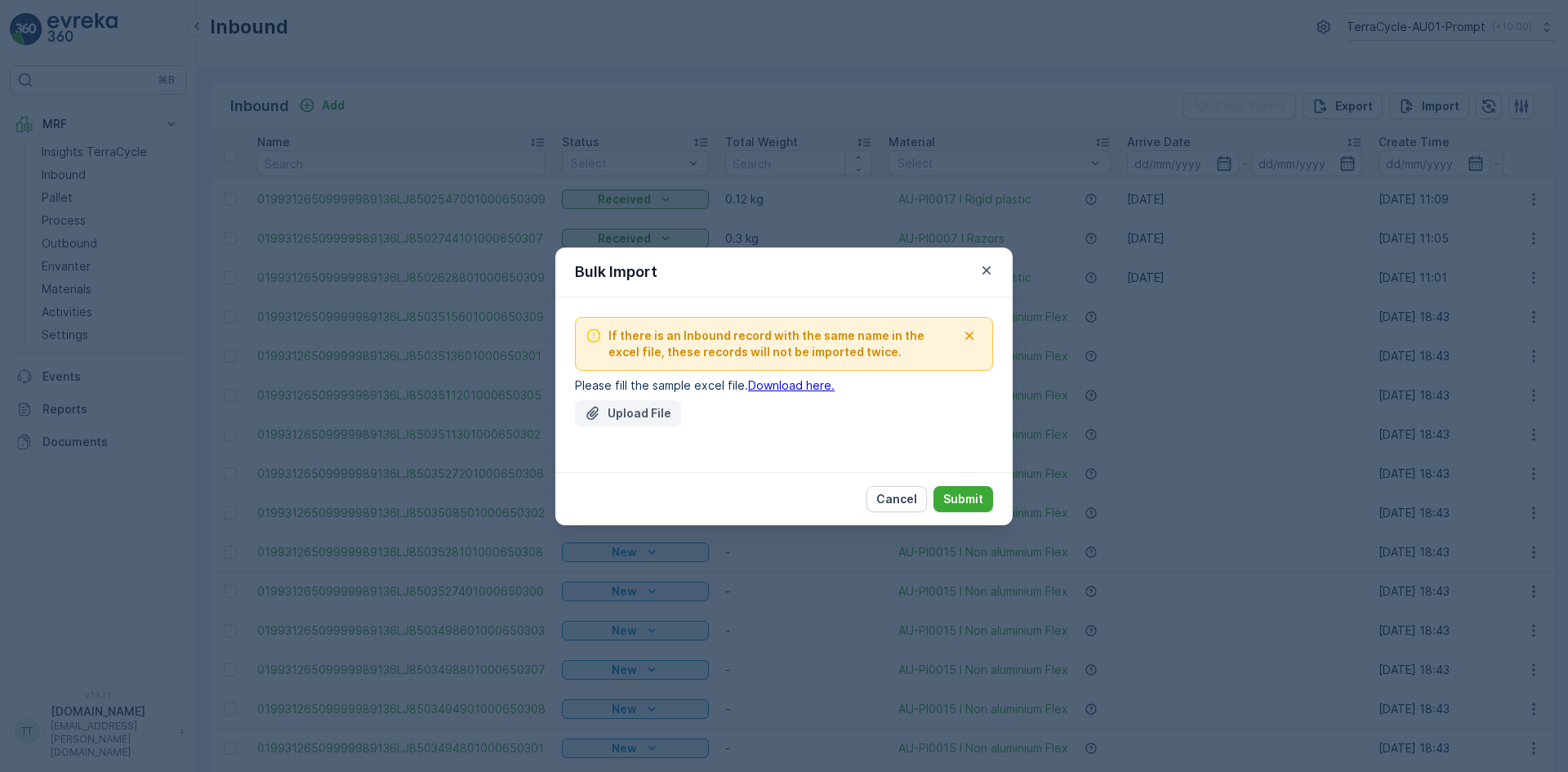
click at [613, 416] on p "Upload File" at bounding box center [639, 413] width 64 height 16
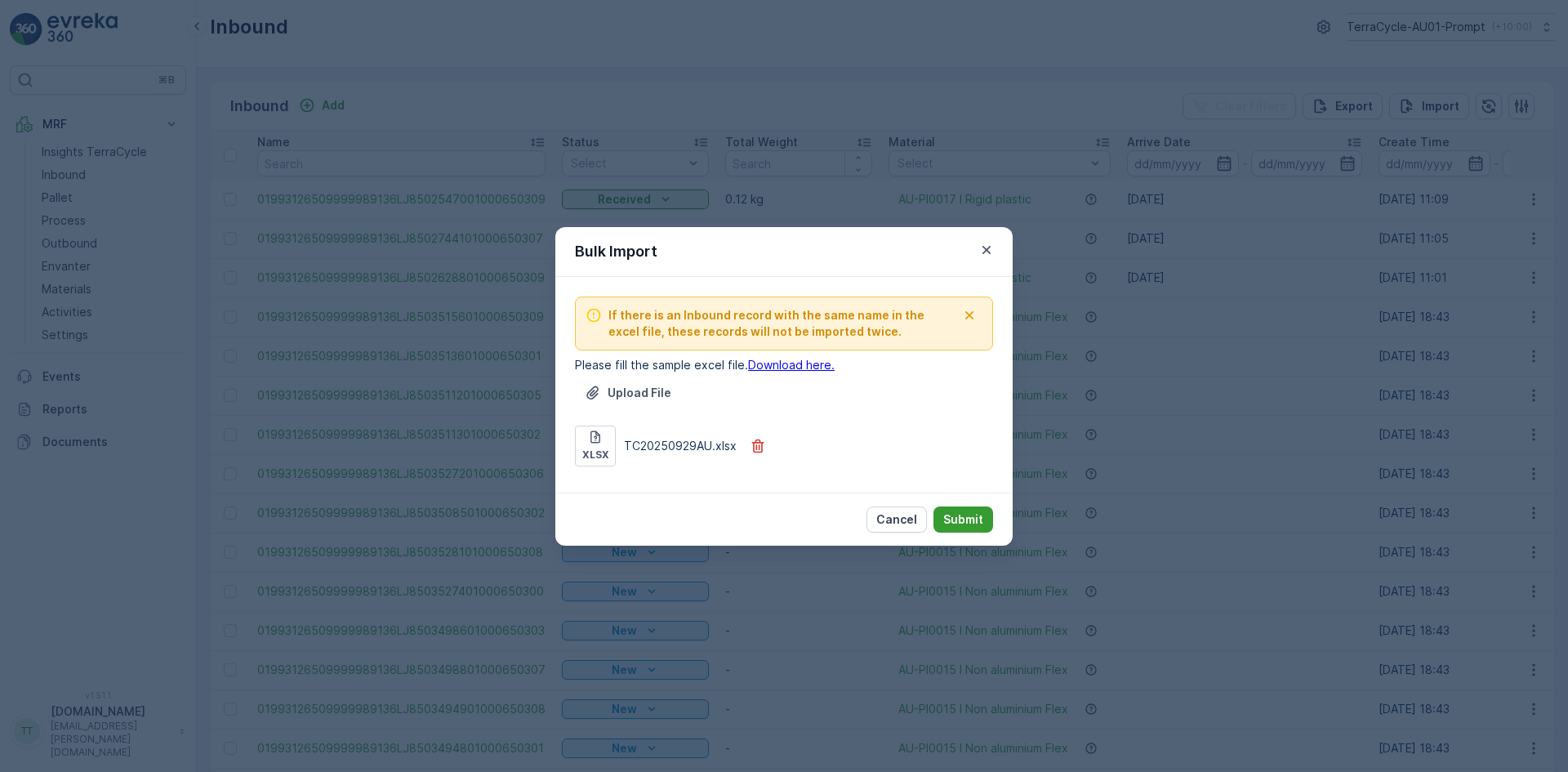
click at [959, 519] on p "Submit" at bounding box center [963, 519] width 40 height 16
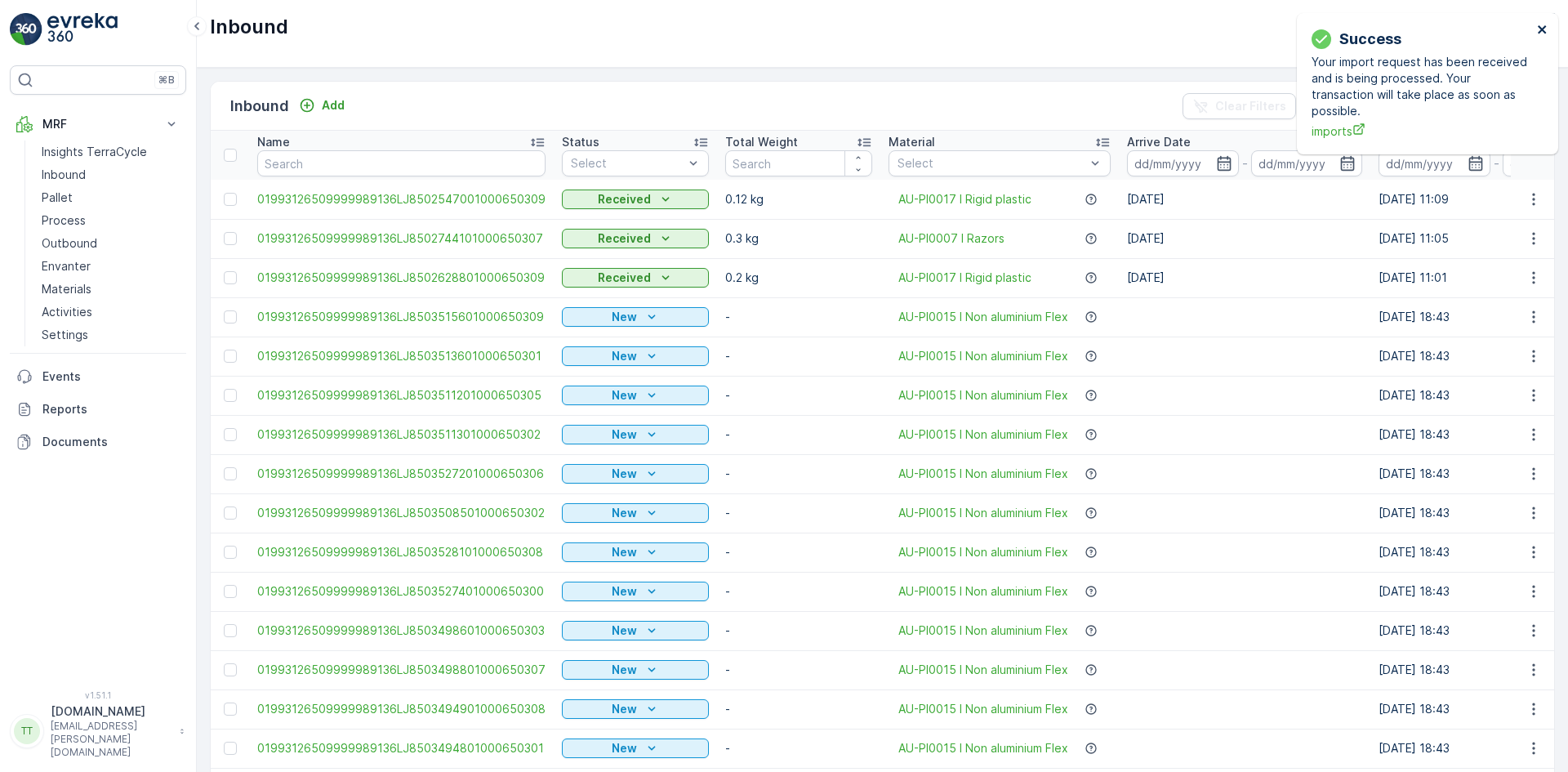
click at [1545, 26] on icon "close" at bounding box center [1542, 30] width 8 height 9
click at [1543, 30] on icon "close" at bounding box center [1542, 29] width 11 height 13
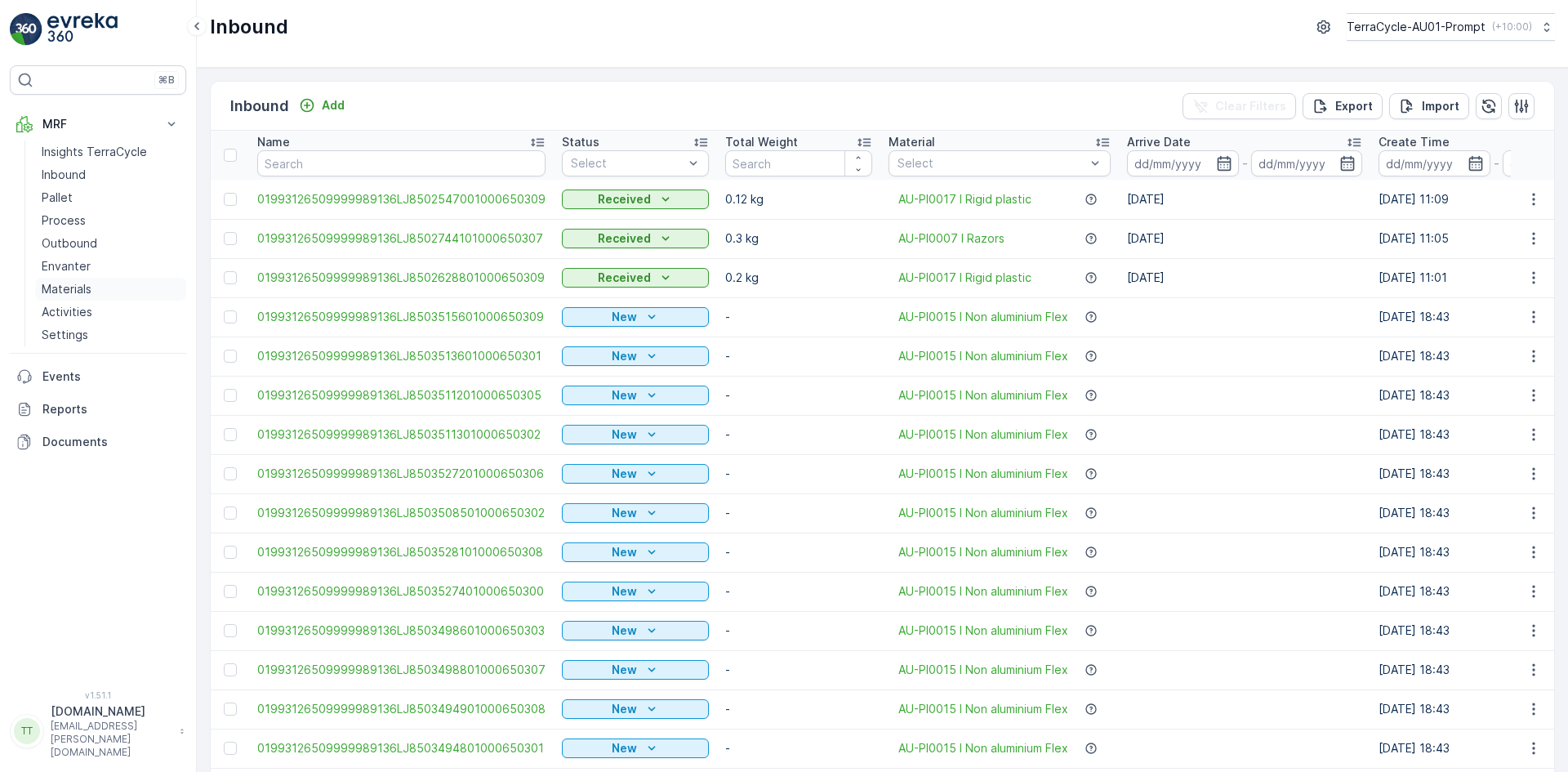
click at [73, 290] on p "Materials" at bounding box center [66, 288] width 50 height 16
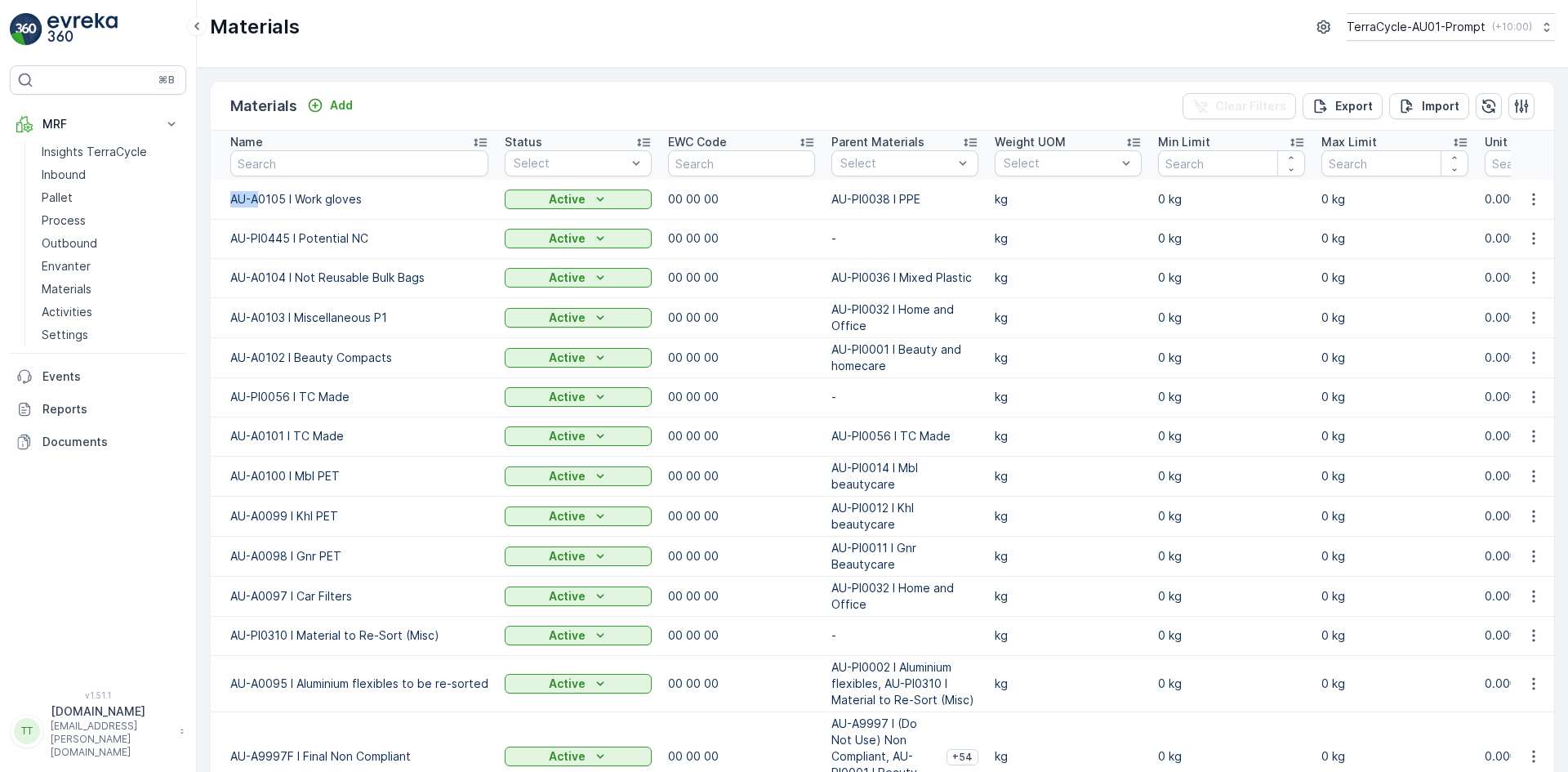
drag, startPoint x: 229, startPoint y: 201, endPoint x: 263, endPoint y: 200, distance: 34.0
click at [263, 200] on td "AU-A0105 I Work gloves" at bounding box center [354, 199] width 286 height 39
copy p "AU-A"
click at [277, 154] on input "text" at bounding box center [359, 163] width 258 height 26
paste input "AU-A"
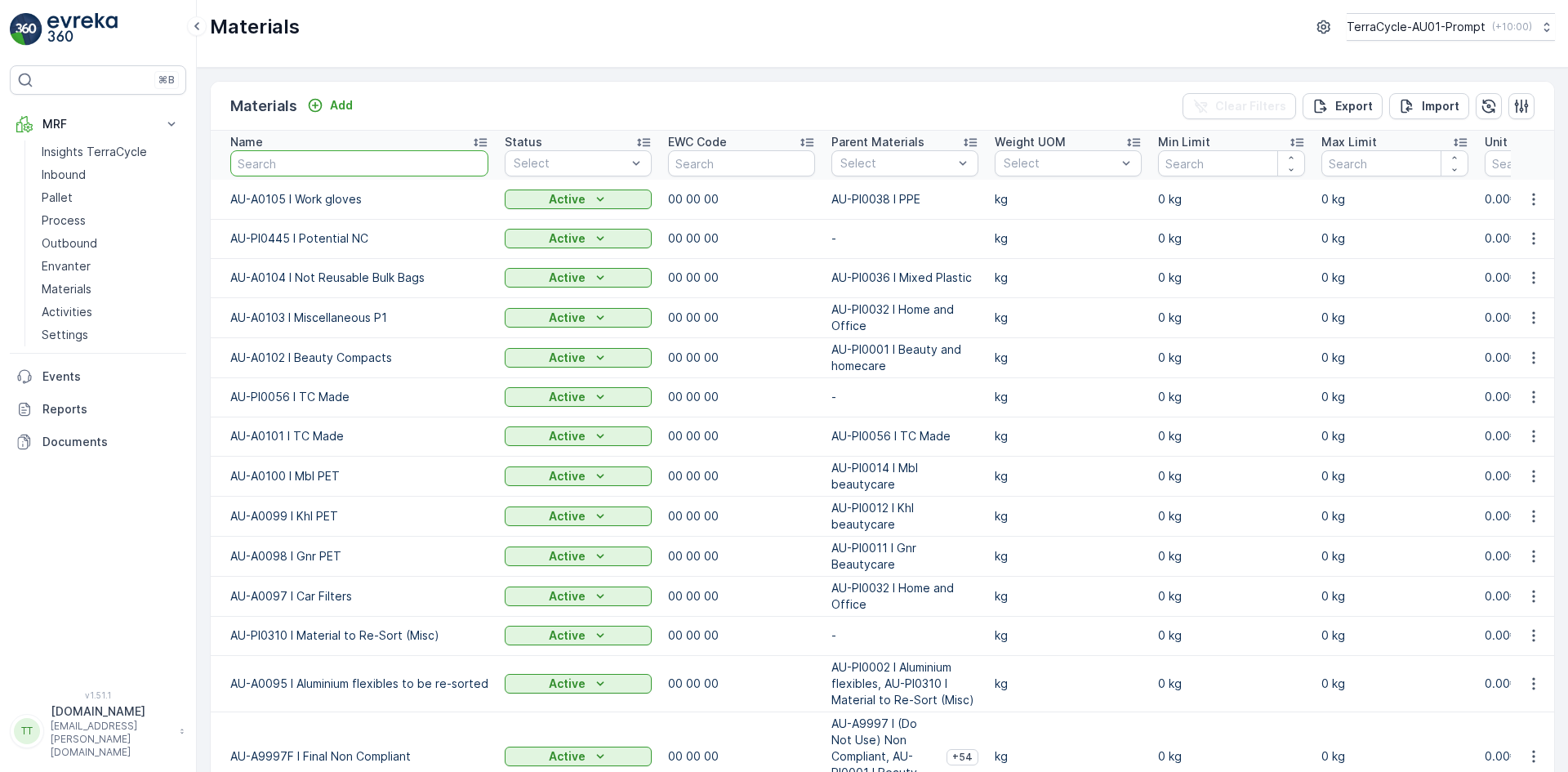
type input "AU-A"
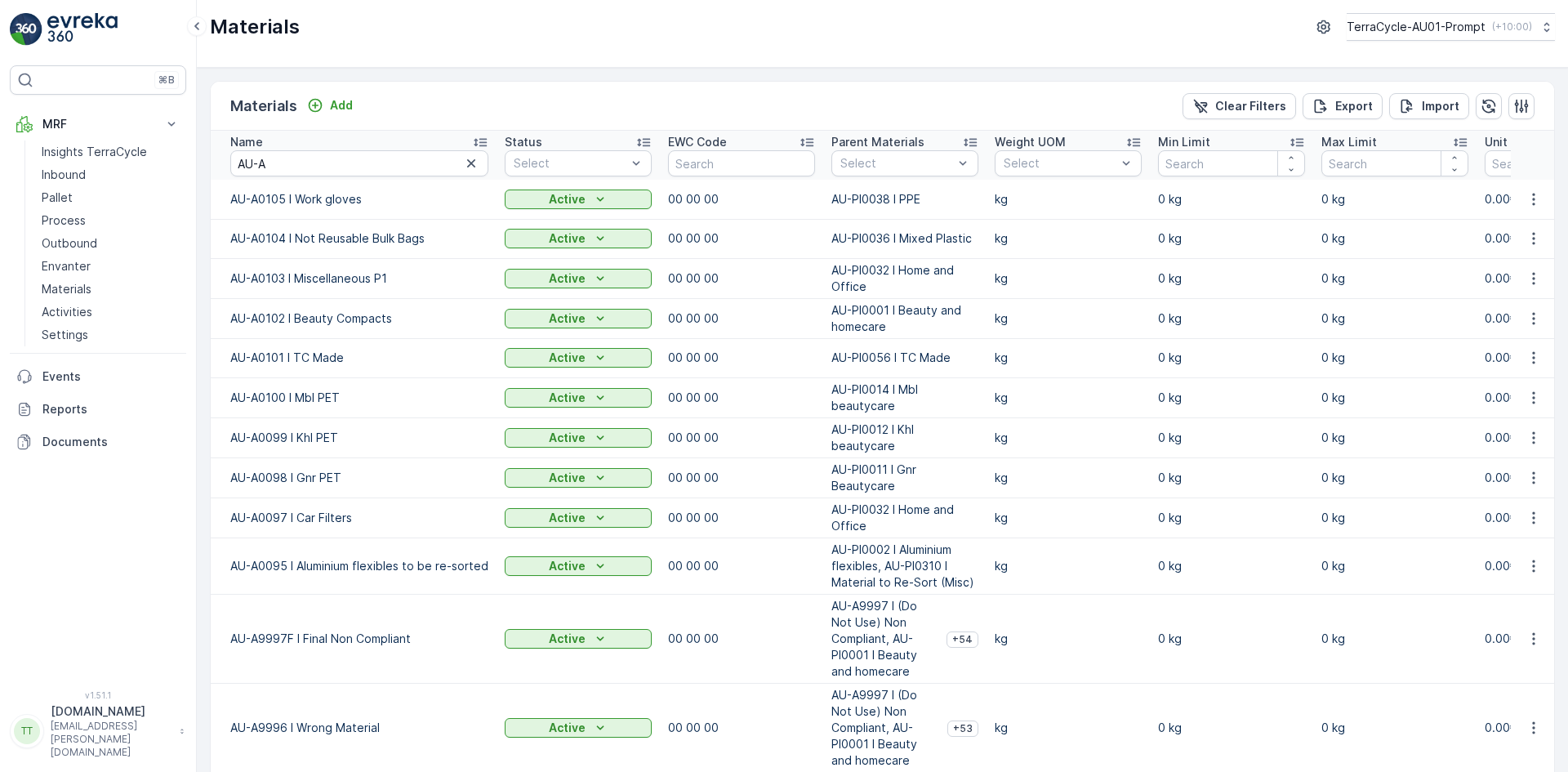
click at [482, 140] on icon at bounding box center [479, 142] width 16 height 16
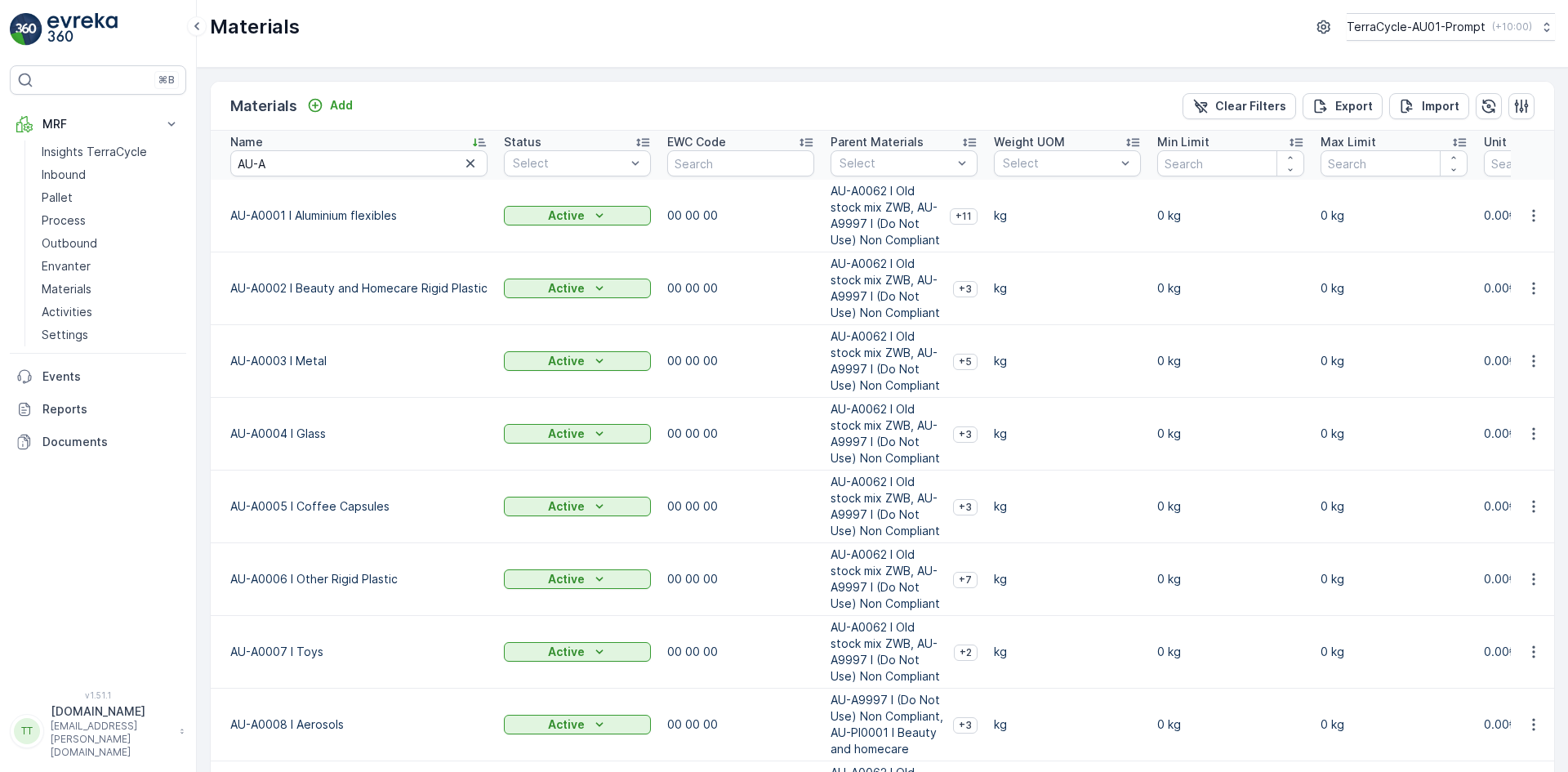
click at [483, 140] on icon at bounding box center [478, 142] width 16 height 16
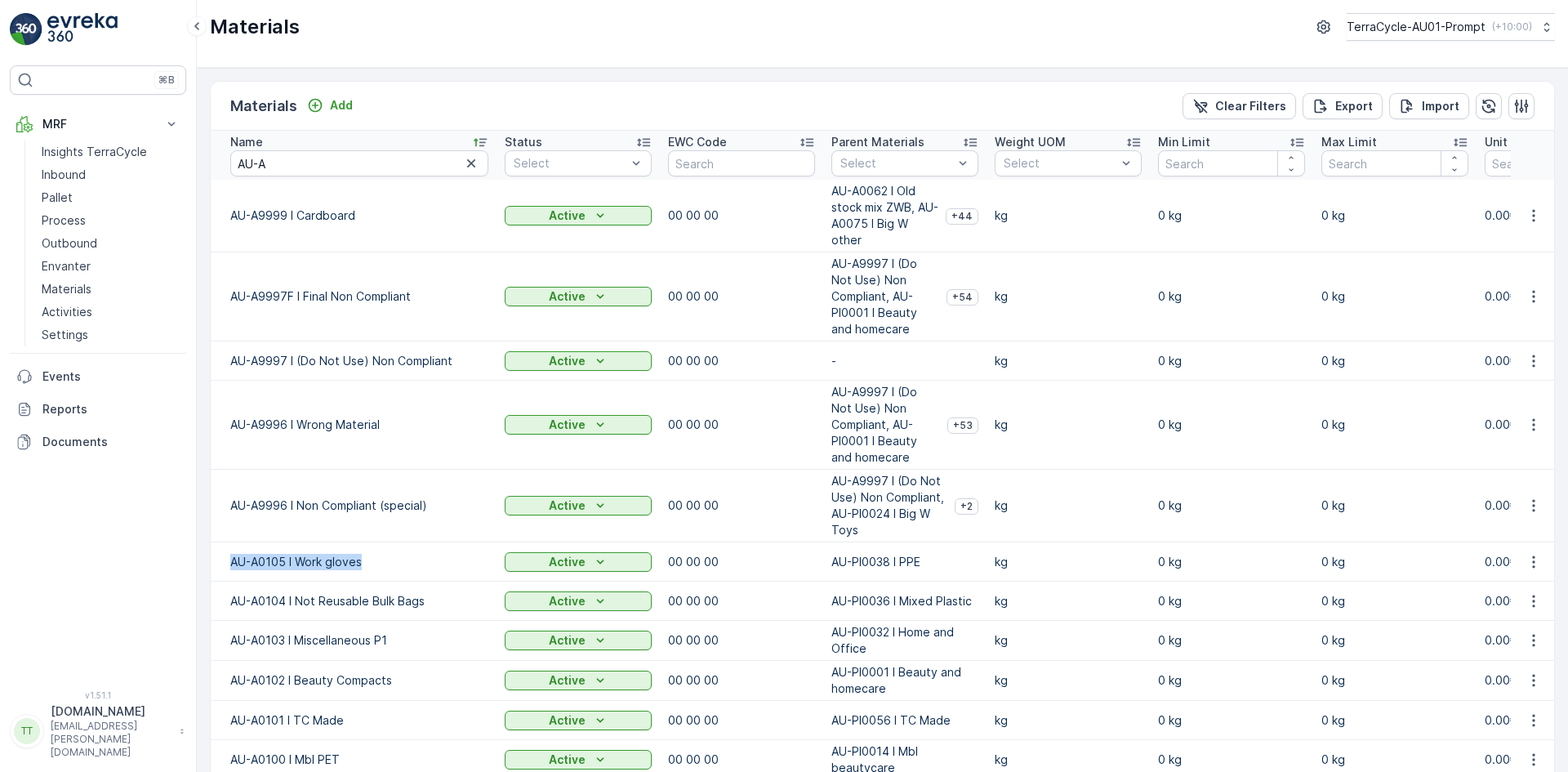
drag, startPoint x: 224, startPoint y: 544, endPoint x: 371, endPoint y: 551, distance: 147.2
click at [371, 551] on td "AU-A0105 I Work gloves" at bounding box center [354, 562] width 286 height 39
copy p "AU-A0105 I Work gloves"
click at [339, 101] on p "Add" at bounding box center [341, 105] width 23 height 16
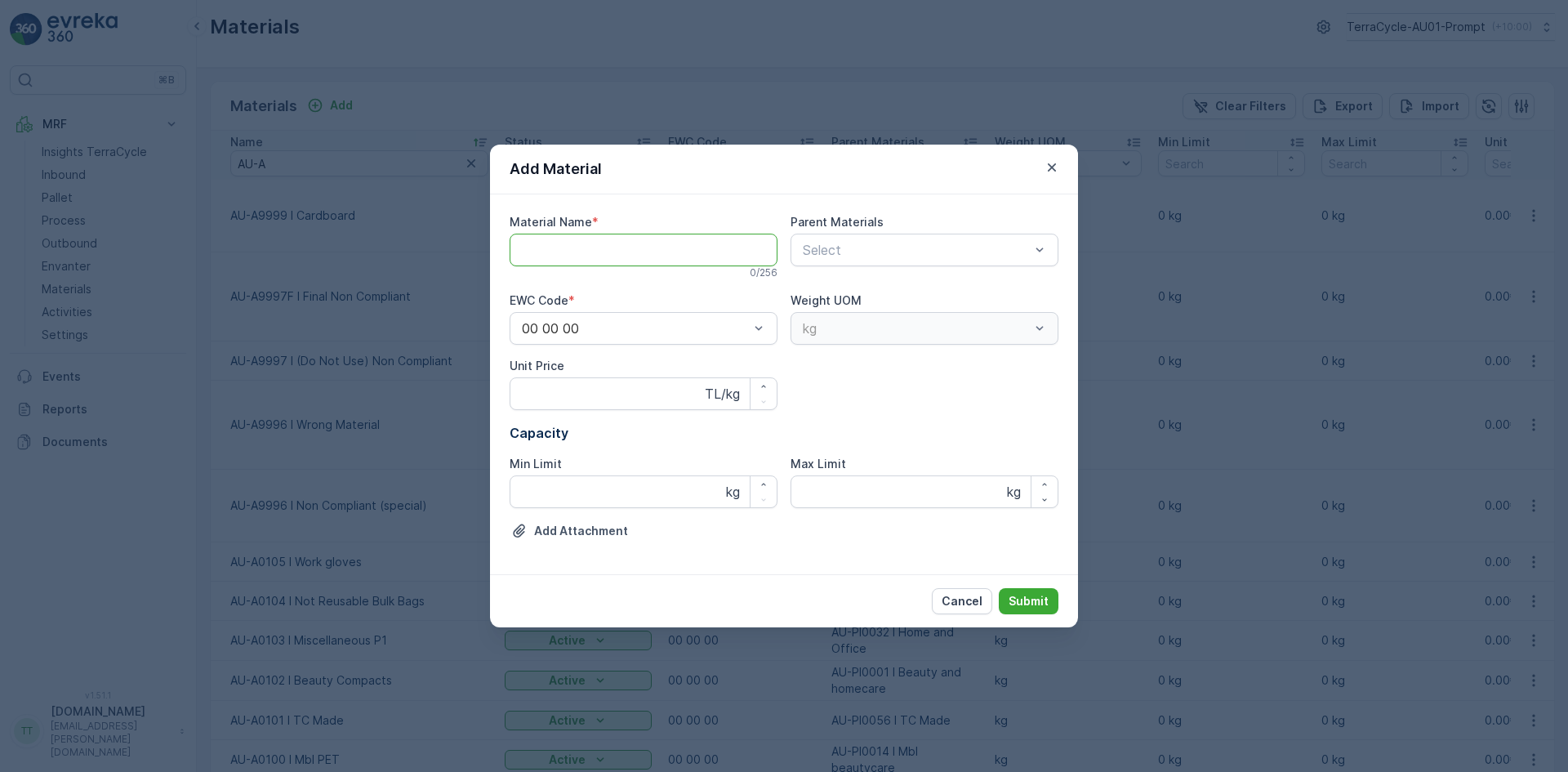
click at [547, 249] on Name "Material Name" at bounding box center [642, 250] width 268 height 32
paste Name "AU-A0105 I Work gloves"
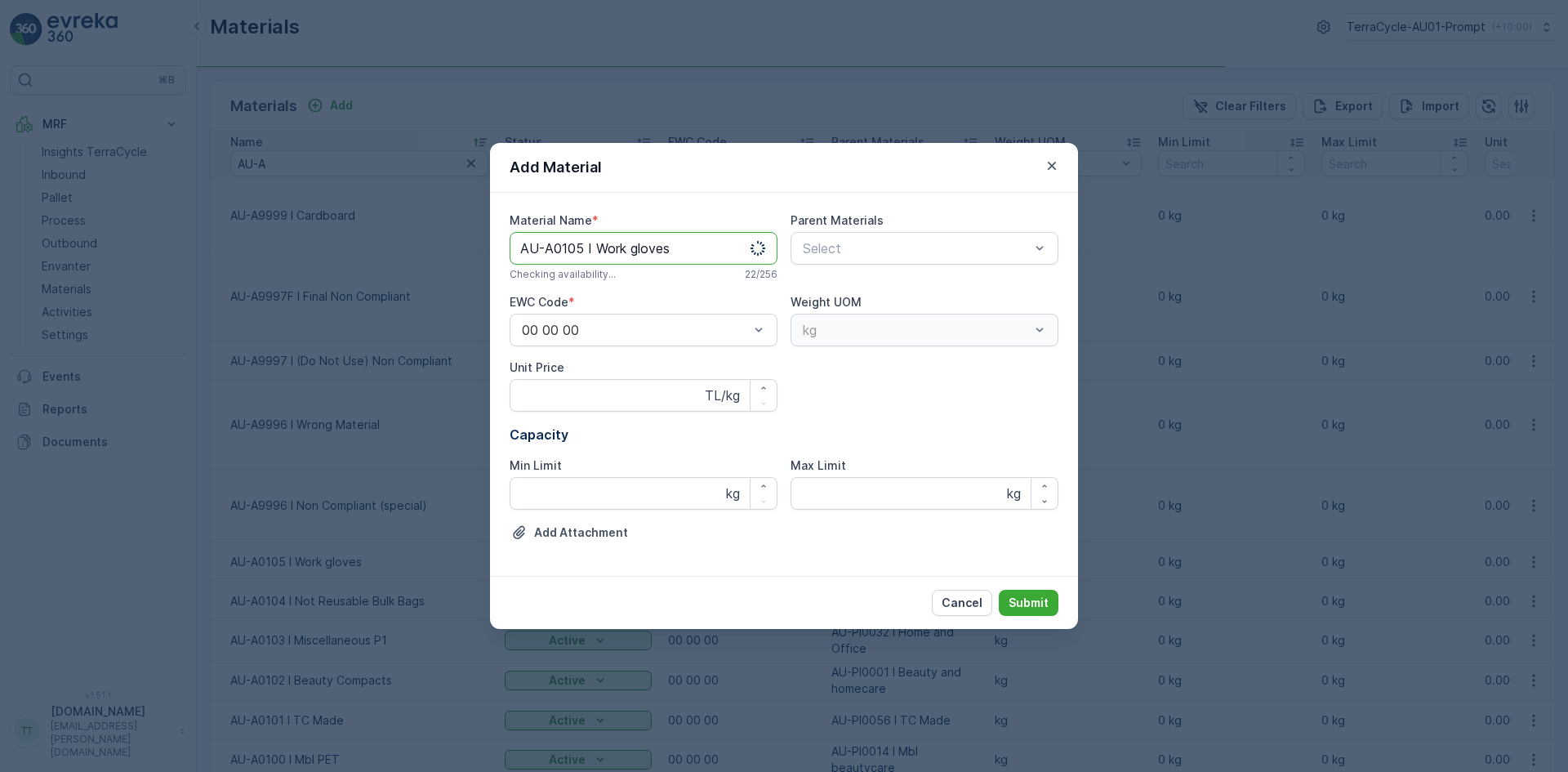
click at [581, 249] on Name "AU-A0105 I Work gloves" at bounding box center [642, 248] width 268 height 32
drag, startPoint x: 597, startPoint y: 249, endPoint x: 706, endPoint y: 251, distance: 109.0
click at [706, 251] on Name "AU-A0106 I Work gloves" at bounding box center [642, 248] width 268 height 32
paste Name "Lush HDPE Black"
type Name "AU-A0106 I Lush HDPE Black"
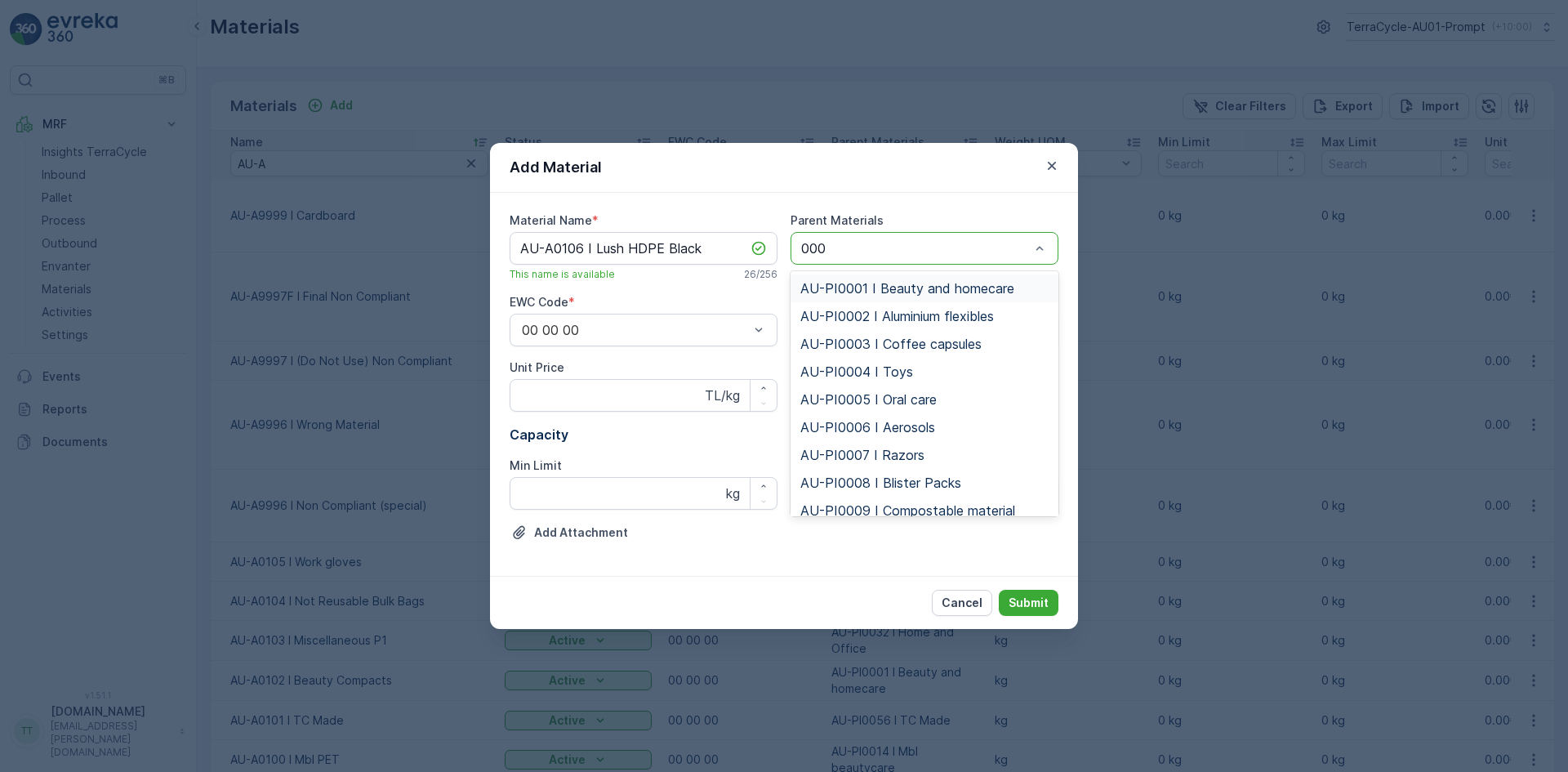
type input "0001"
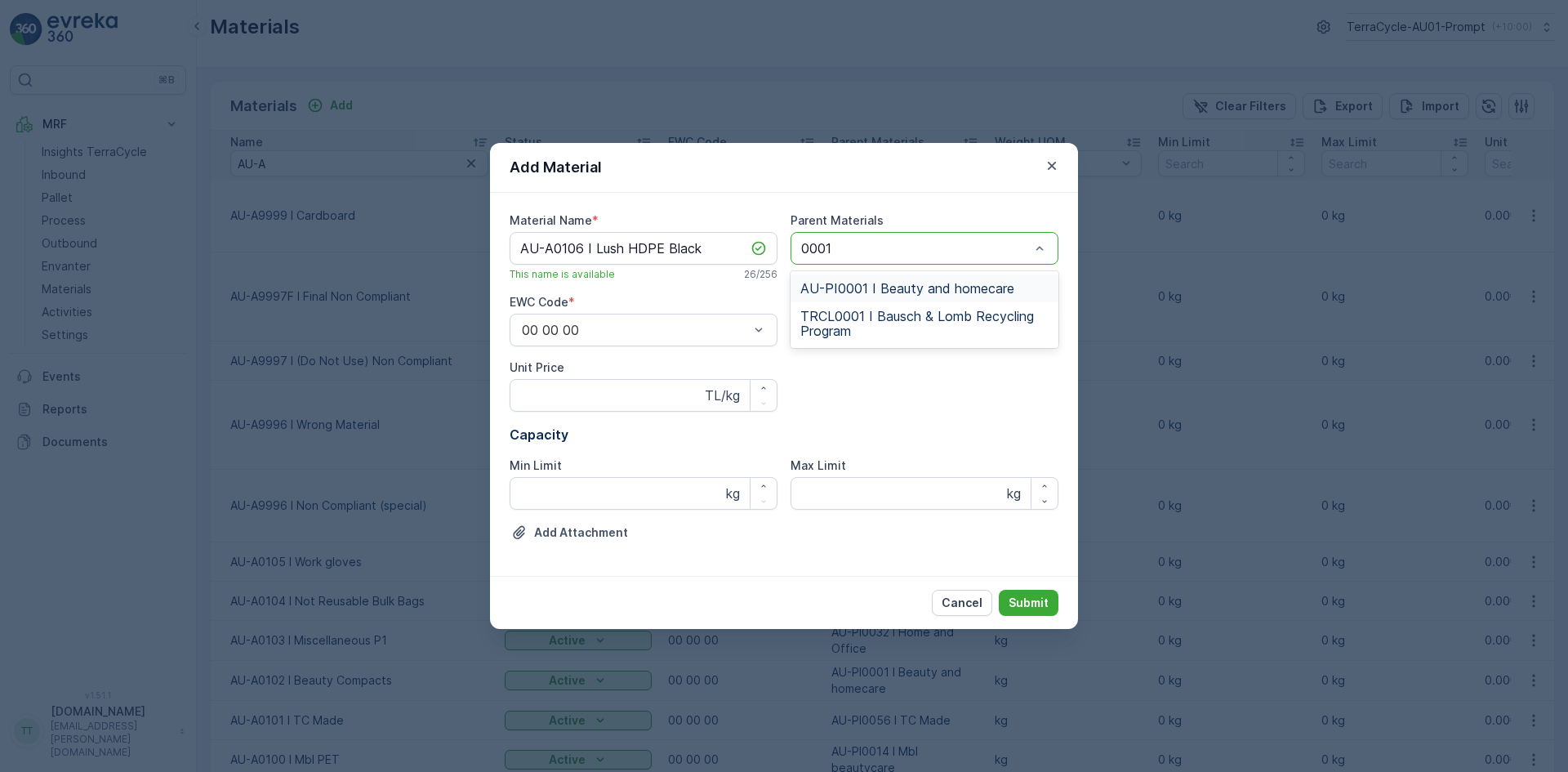
click at [864, 290] on span "AU-PI0001 I Beauty and homecare" at bounding box center [908, 287] width 214 height 14
click at [857, 262] on div at bounding box center [908, 262] width 214 height 14
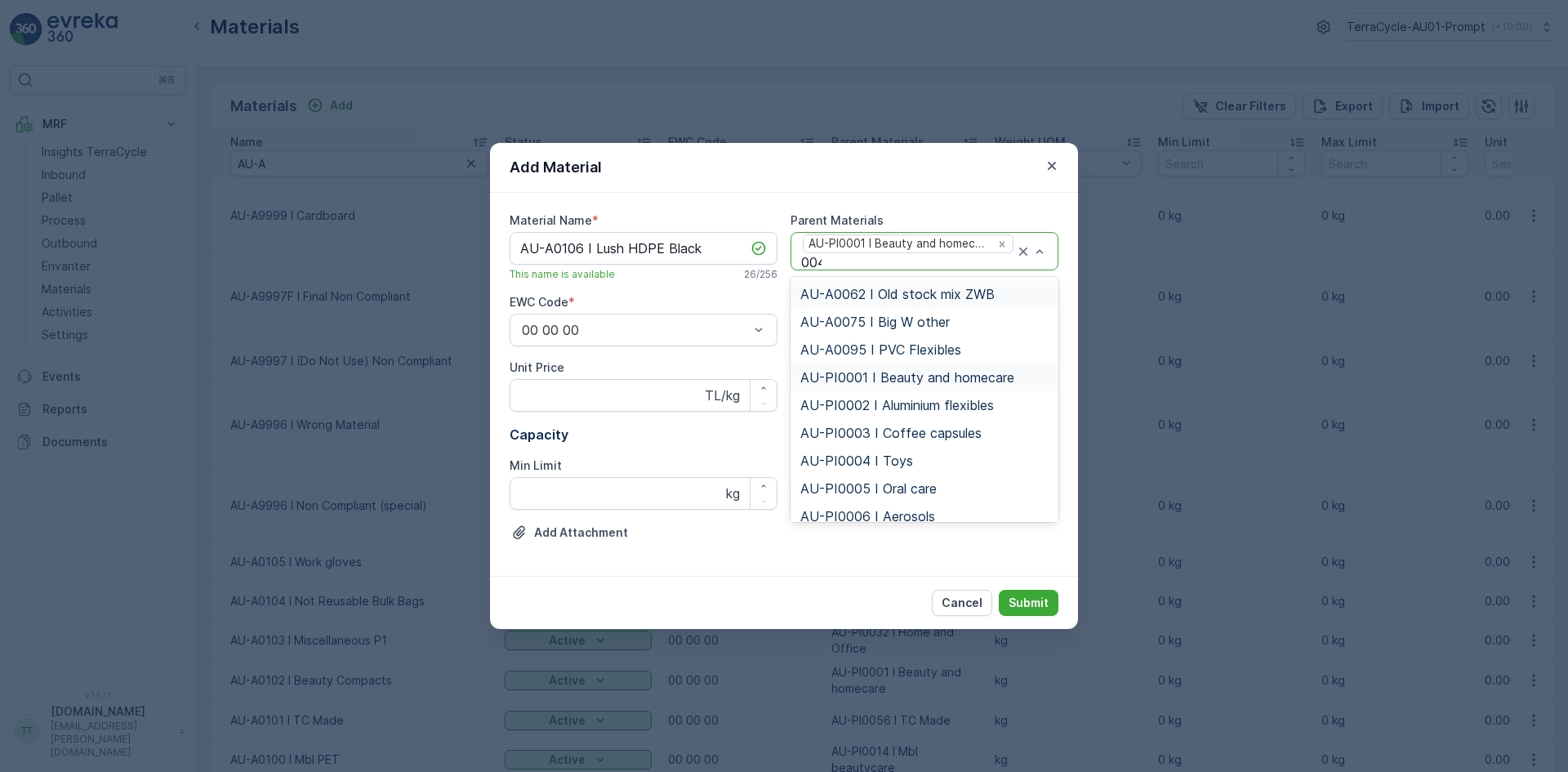
type input "0047"
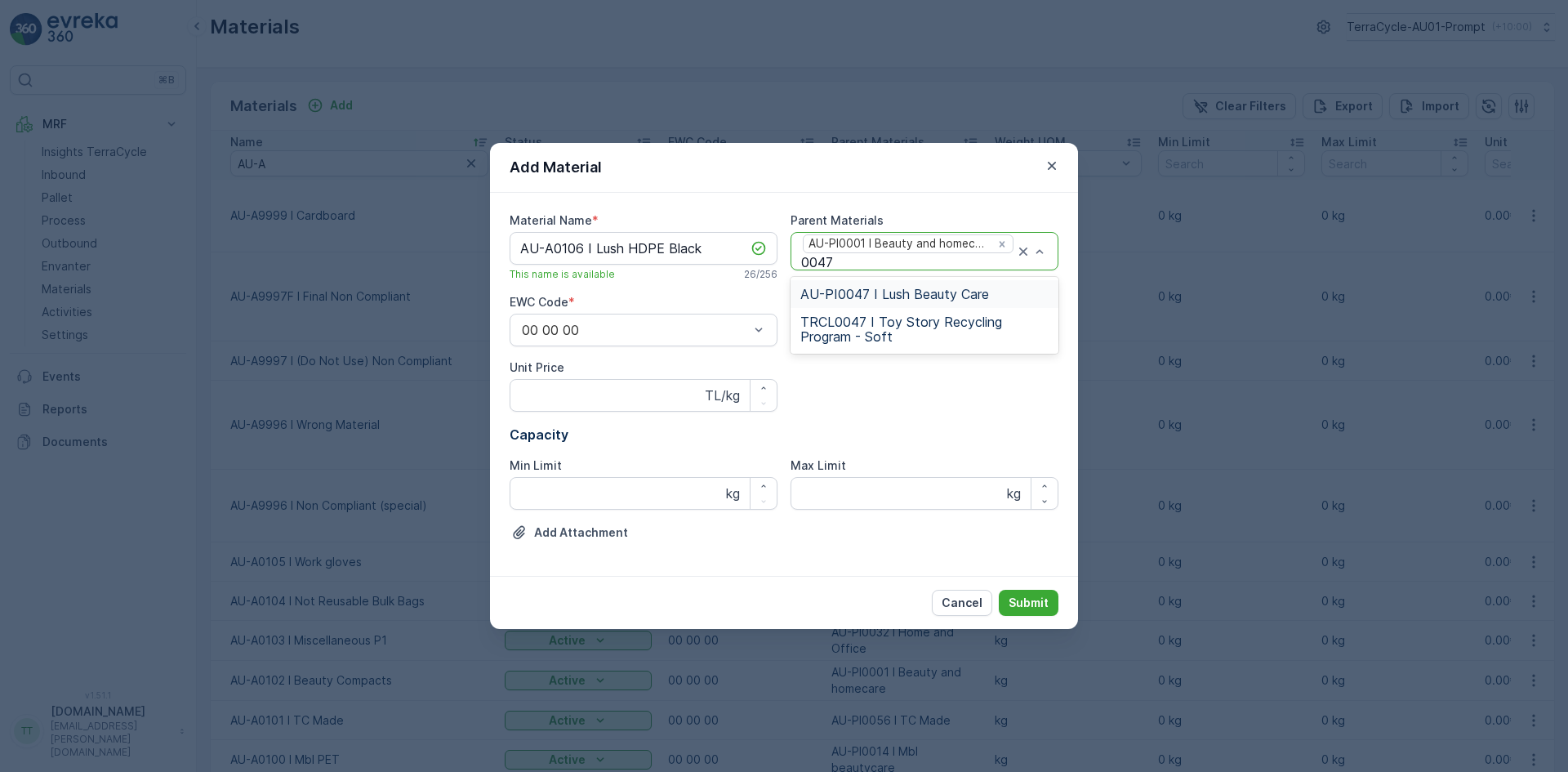
click at [880, 291] on span "AU-PI0047 I Lush Beauty Care" at bounding box center [895, 293] width 189 height 14
click at [587, 252] on Name "AU-A0106 I Lush HDPE Black" at bounding box center [642, 248] width 268 height 32
click at [1041, 599] on p "Submit" at bounding box center [1027, 602] width 40 height 16
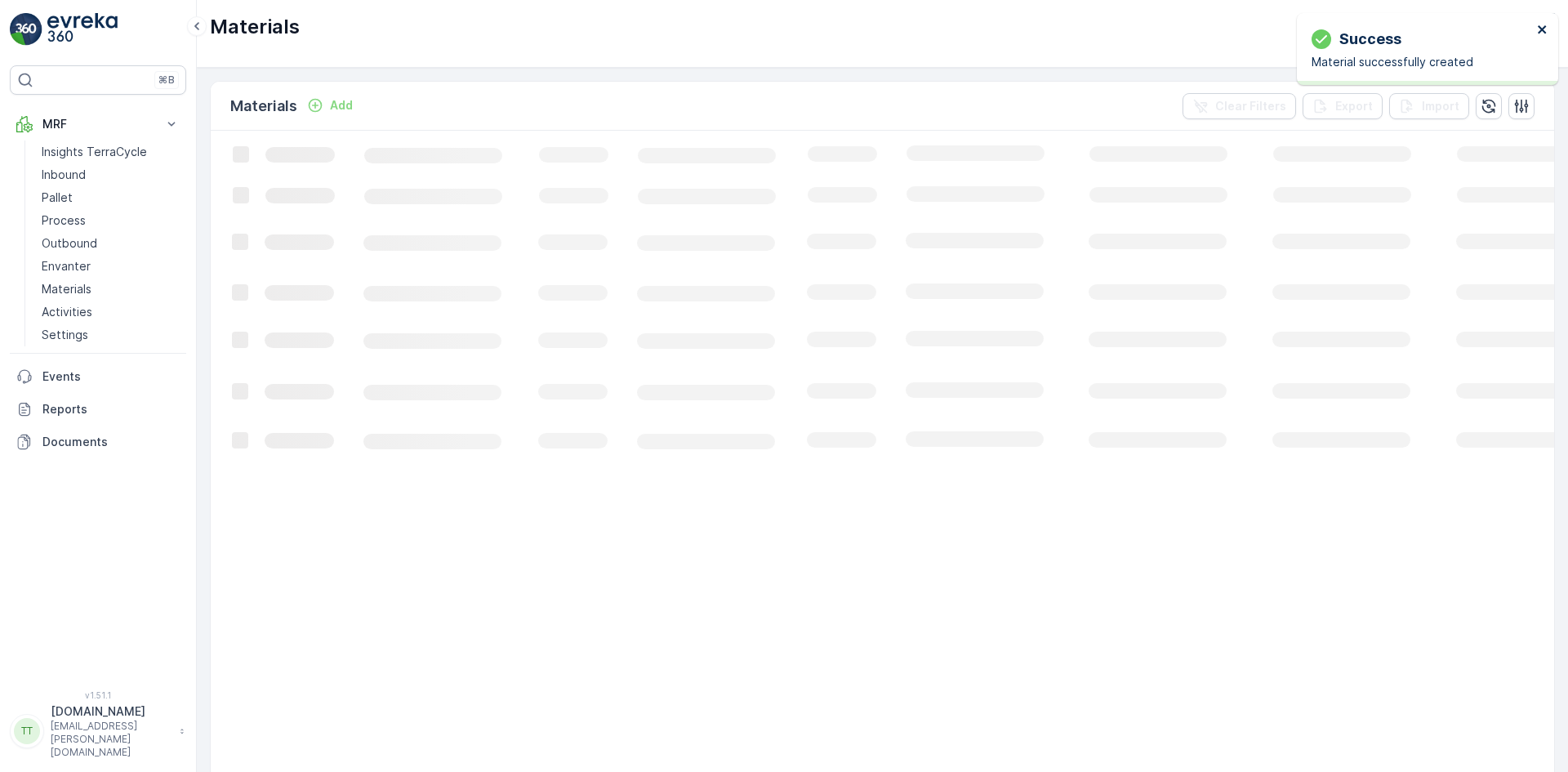
click at [1544, 31] on icon "close" at bounding box center [1542, 29] width 11 height 13
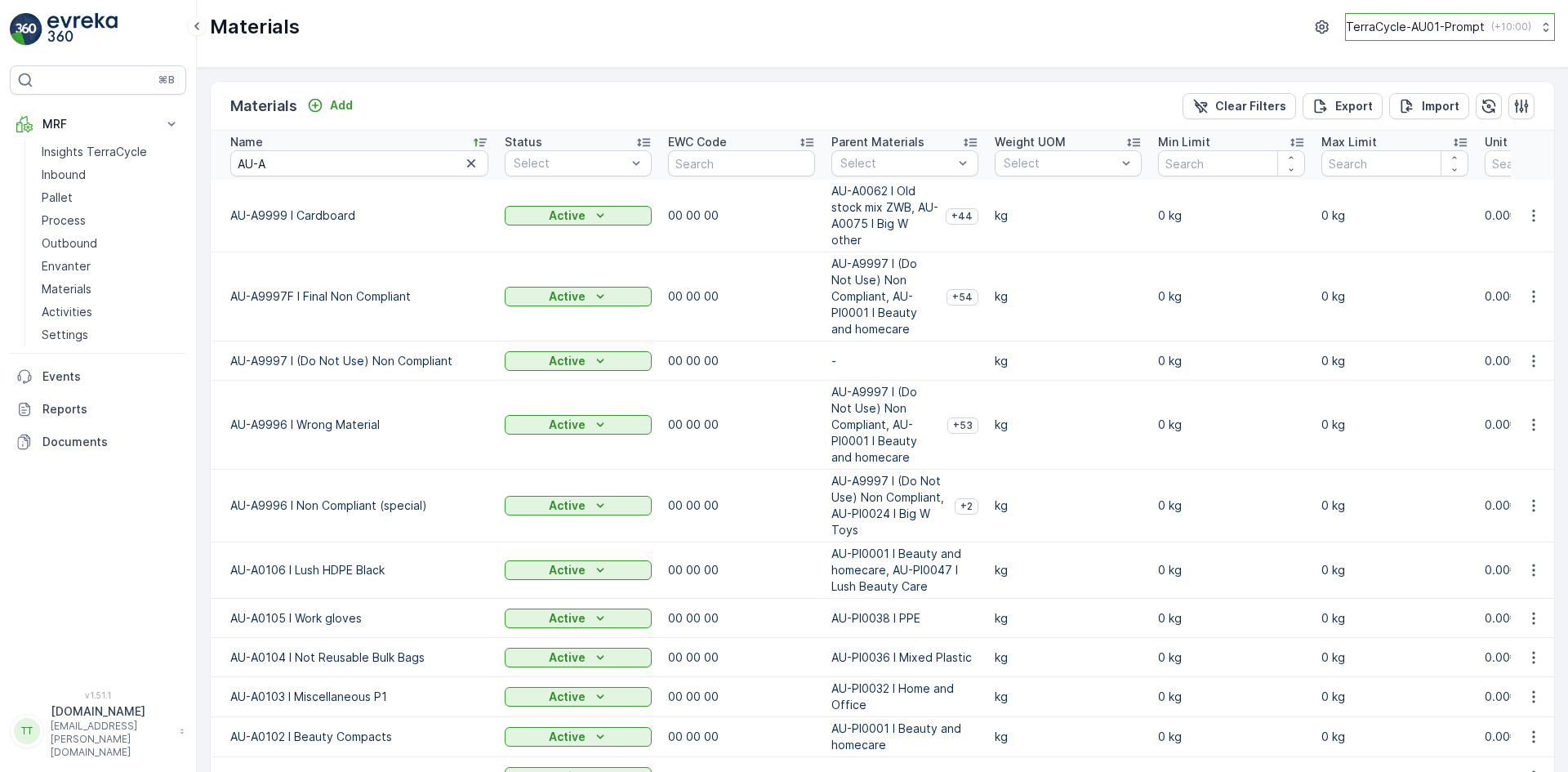
click at [1416, 23] on p "TerraCycle-AU01-Prompt" at bounding box center [1414, 26] width 139 height 16
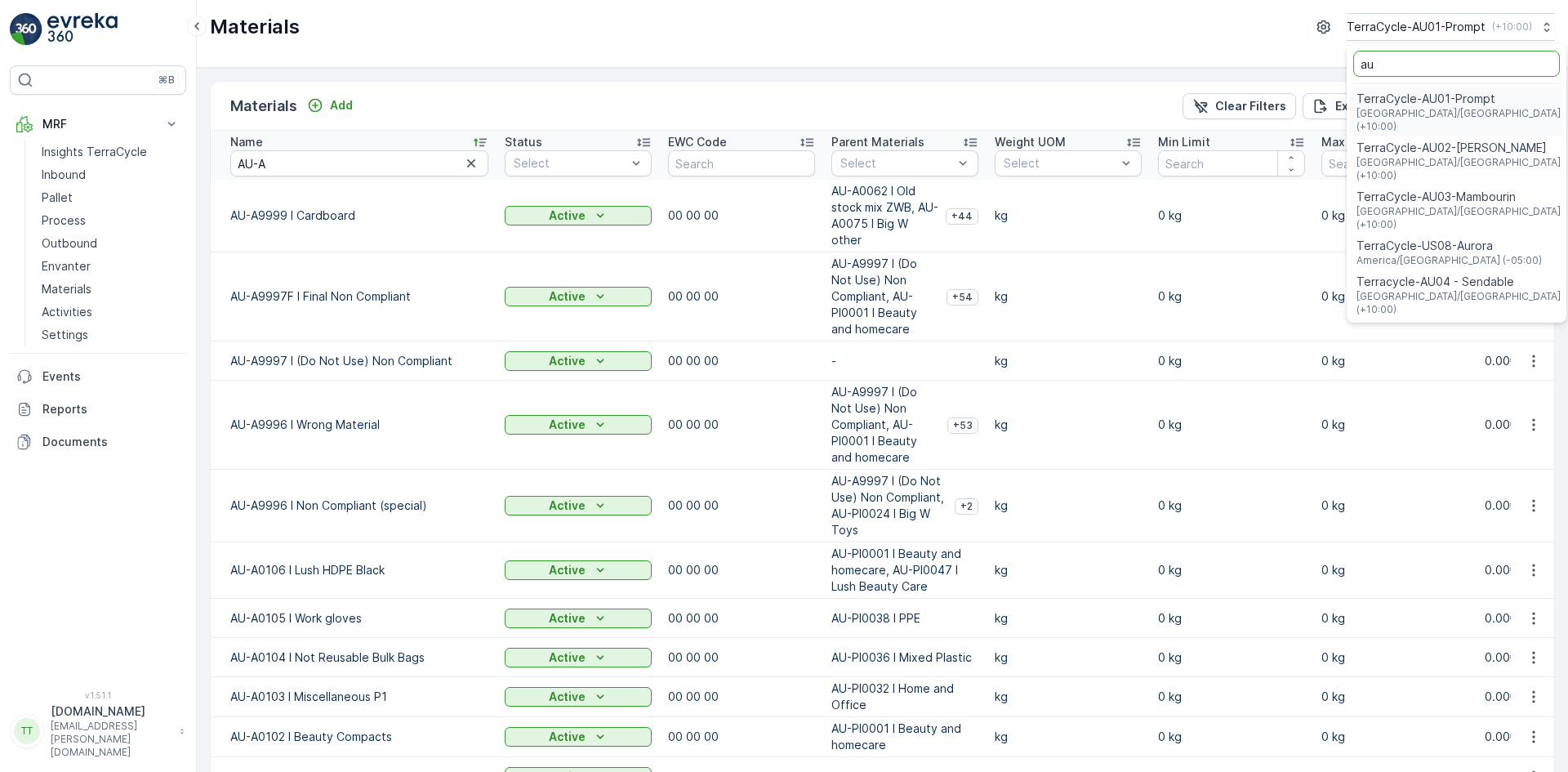
type input "au"
click at [1457, 156] on span "[GEOGRAPHIC_DATA]/[GEOGRAPHIC_DATA] (+10:00)" at bounding box center [1459, 168] width 207 height 26
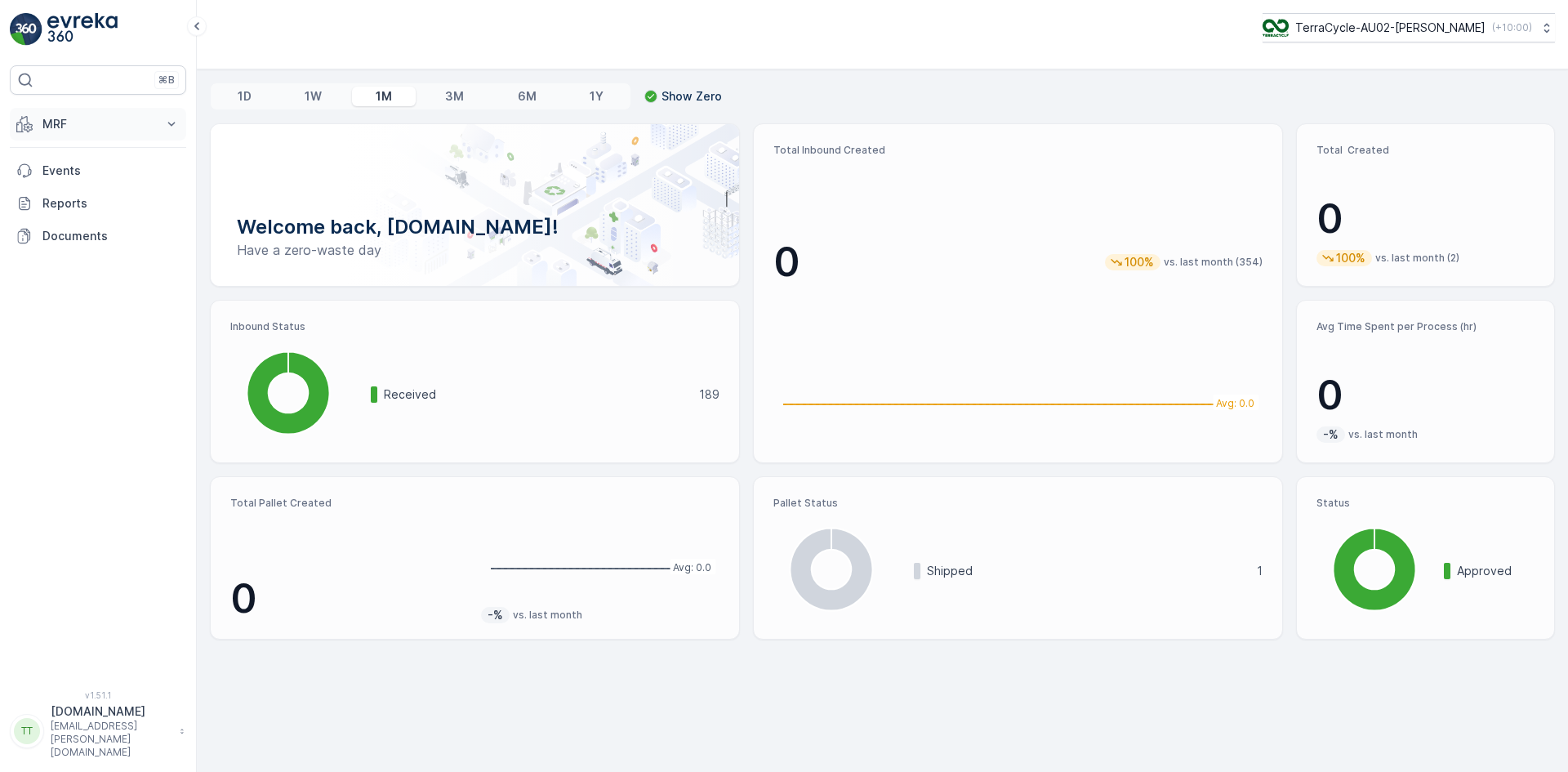
click at [76, 112] on button "MRF" at bounding box center [99, 124] width 177 height 32
click at [79, 284] on p "Materials" at bounding box center [66, 288] width 50 height 16
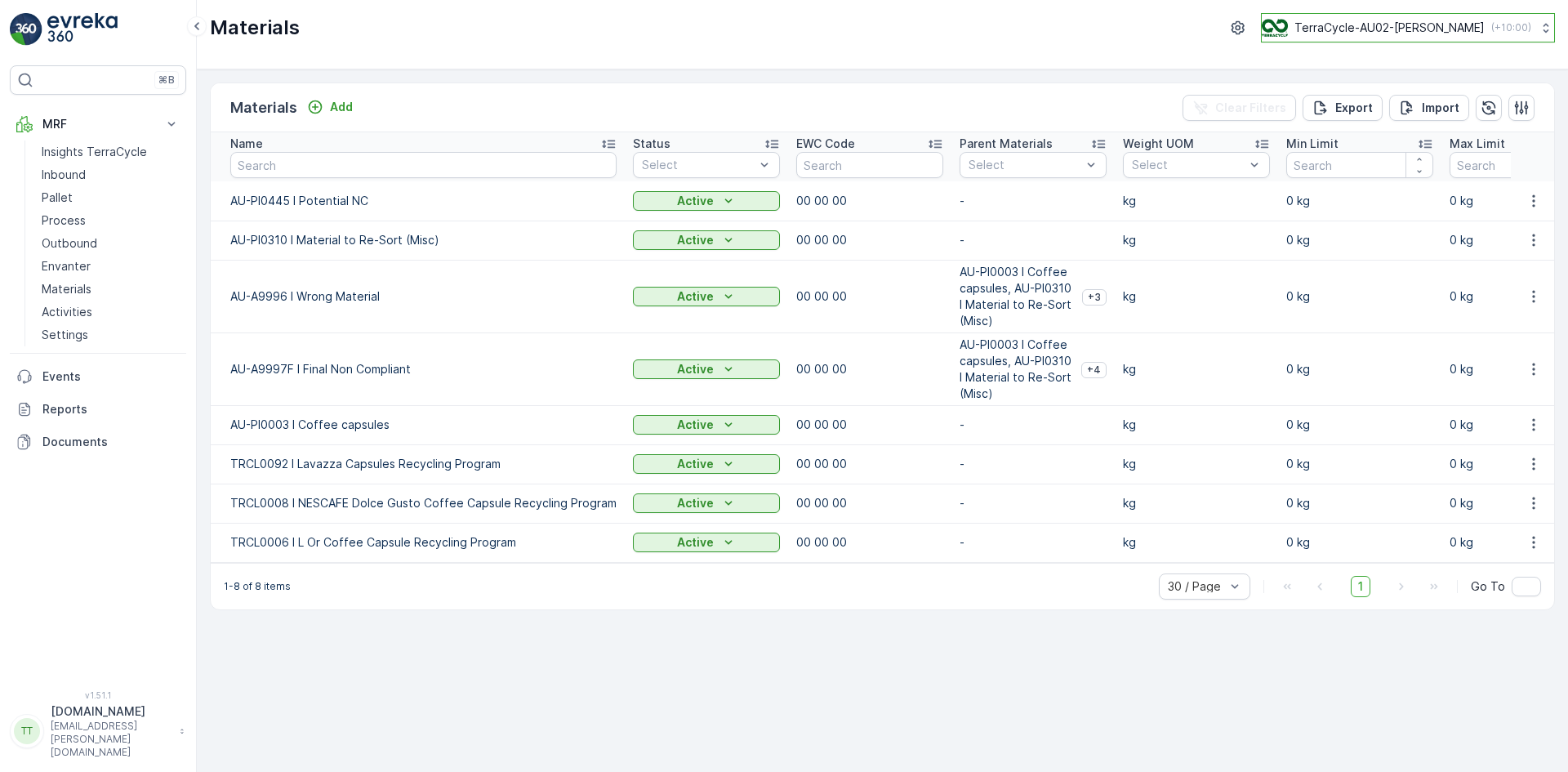
click at [1432, 27] on p "TerraCycle-AU02-Sell&Parker" at bounding box center [1390, 27] width 190 height 16
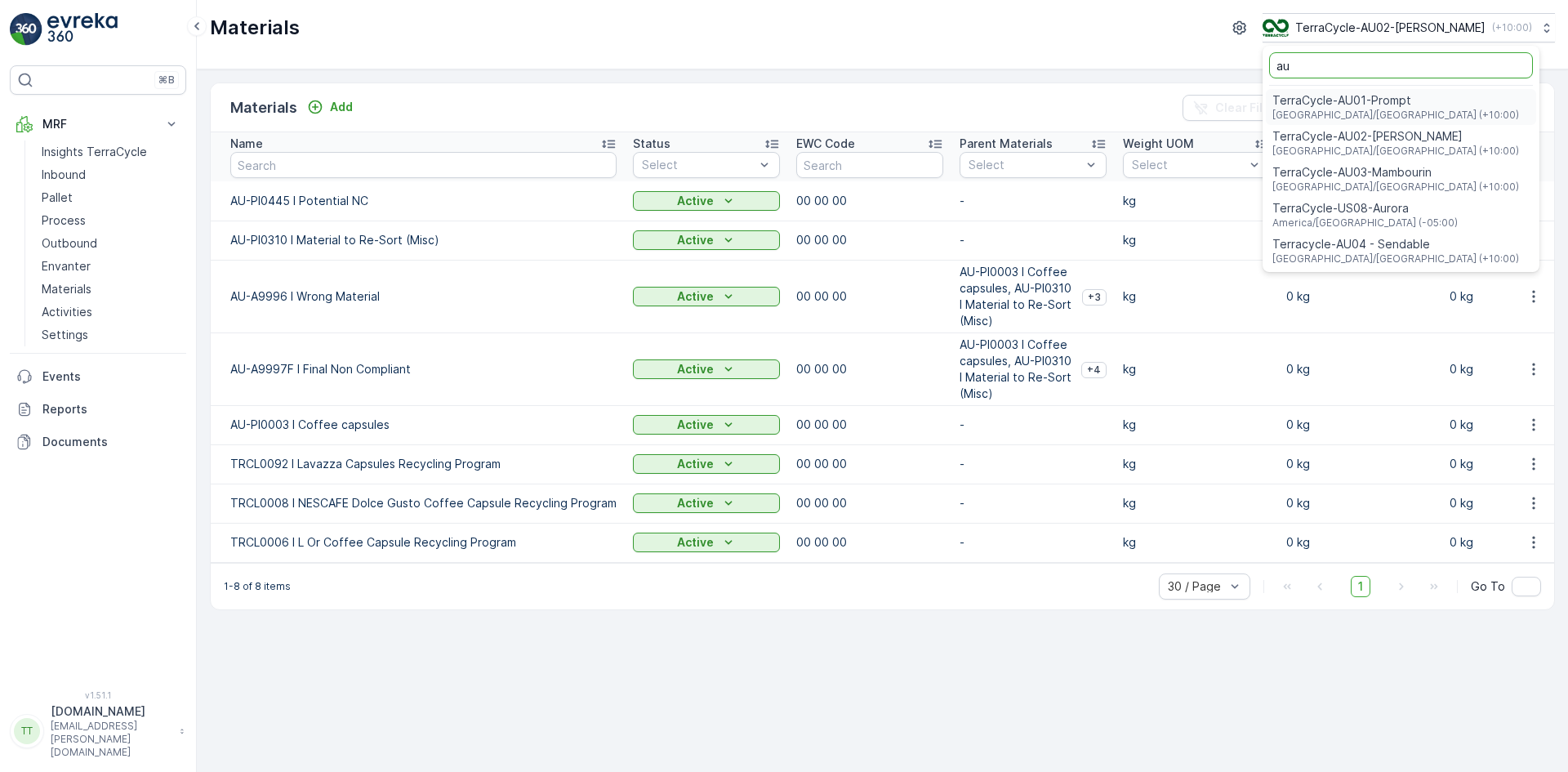
type input "au"
click at [1377, 171] on span "TerraCycle-AU03-Mambourin" at bounding box center [1395, 172] width 246 height 16
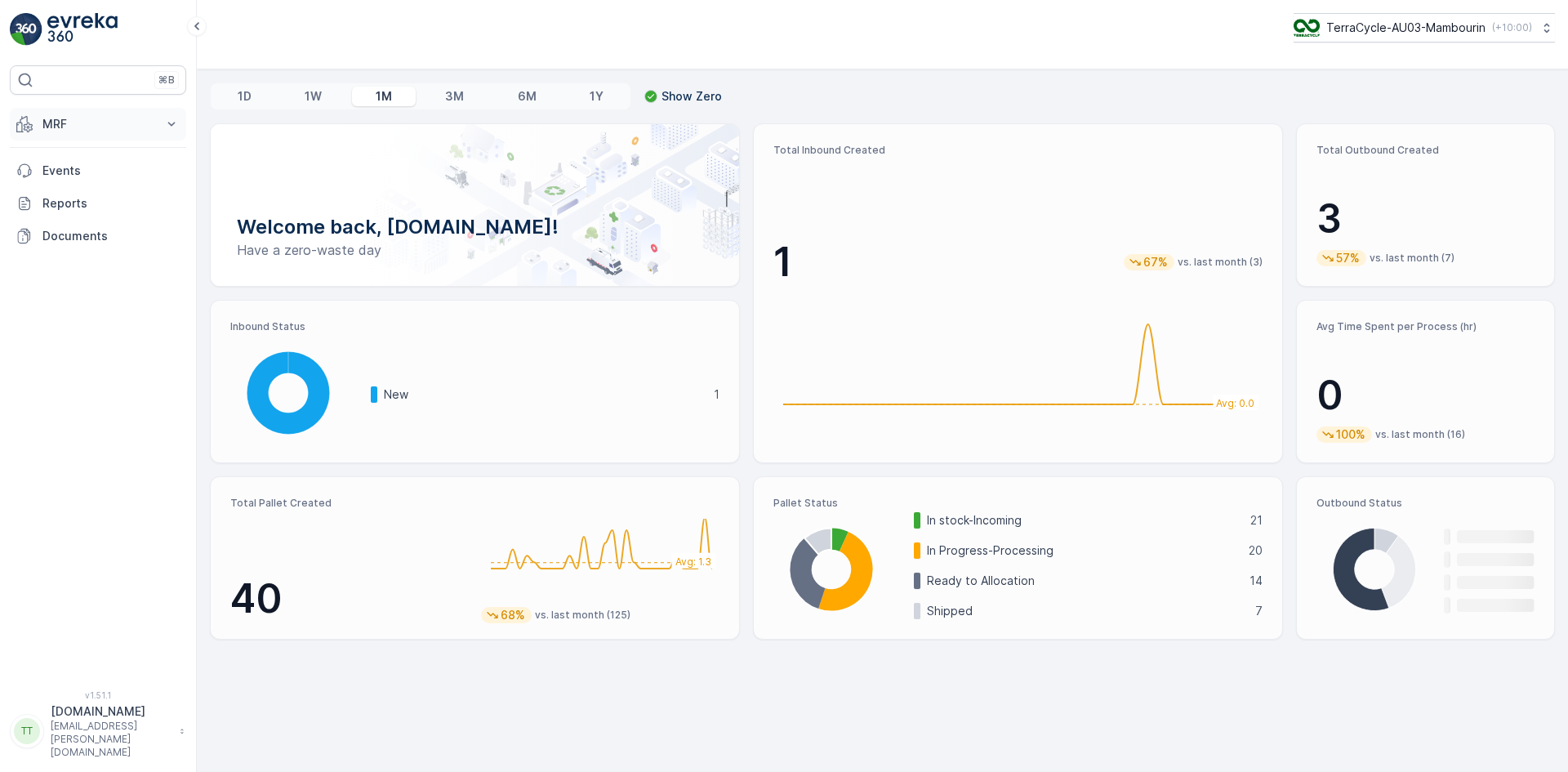
click at [126, 123] on p "MRF" at bounding box center [98, 123] width 111 height 16
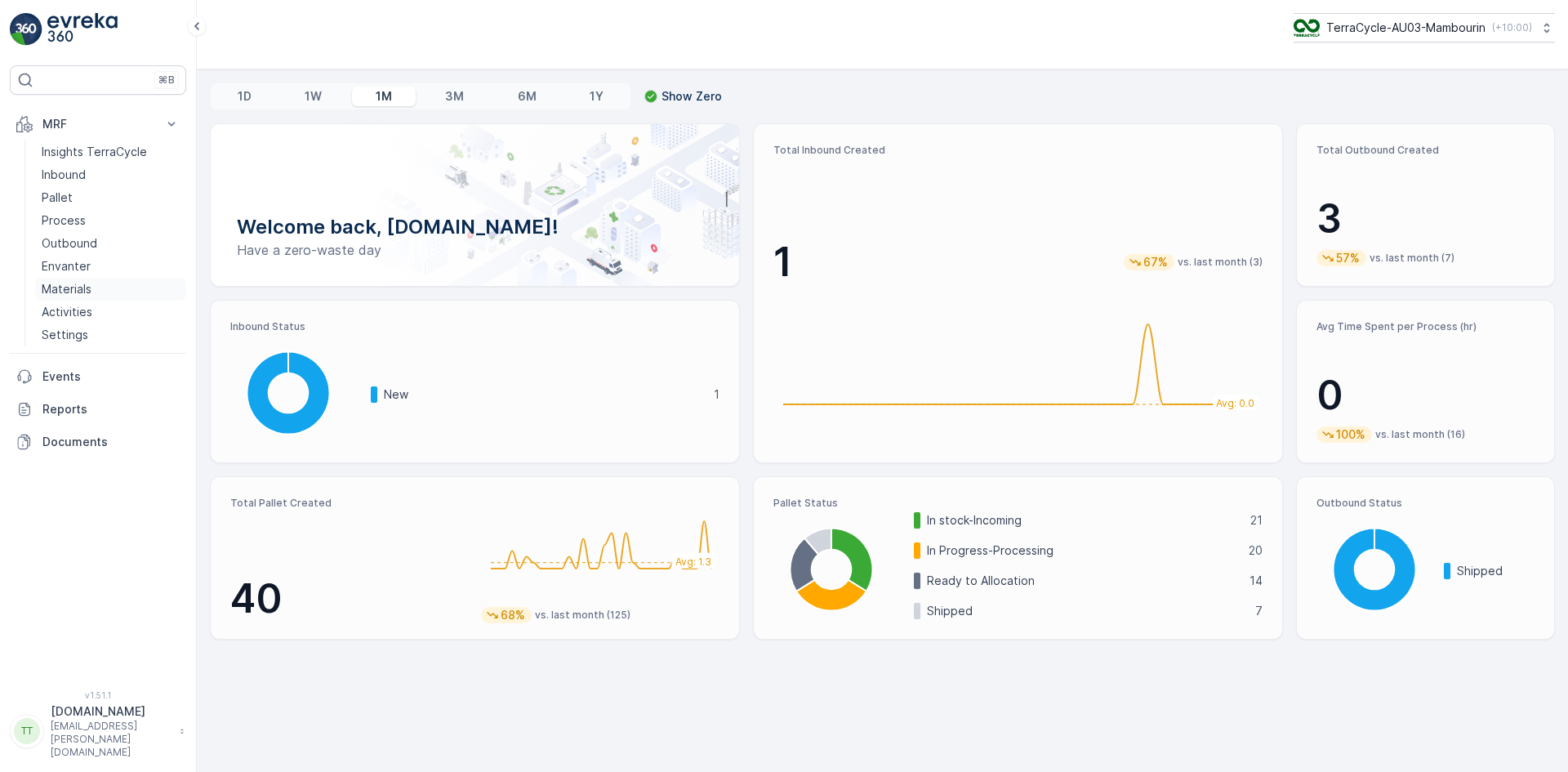
click at [64, 287] on p "Materials" at bounding box center [66, 288] width 50 height 16
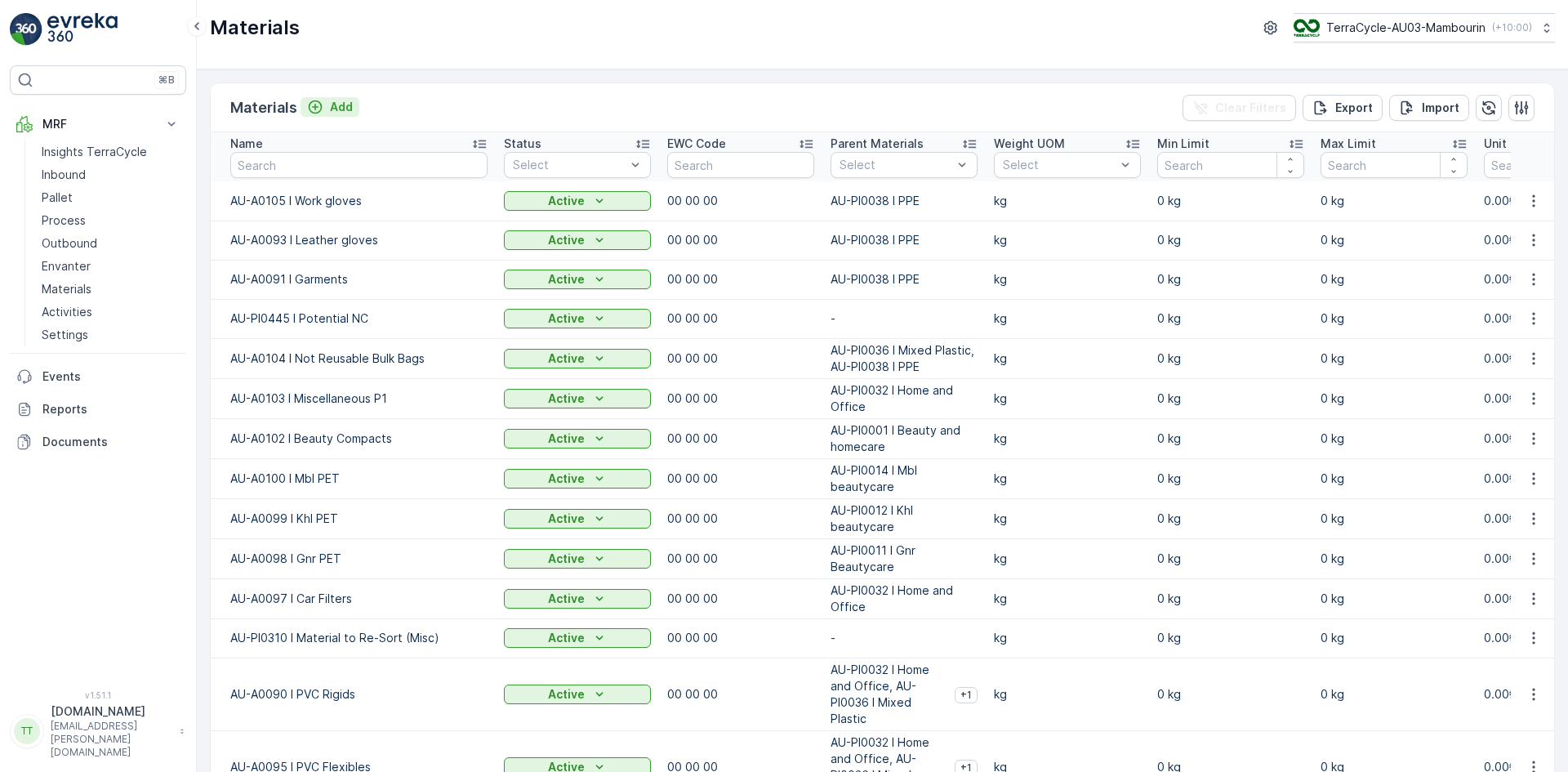
click at [344, 98] on button "Add" at bounding box center [330, 106] width 59 height 20
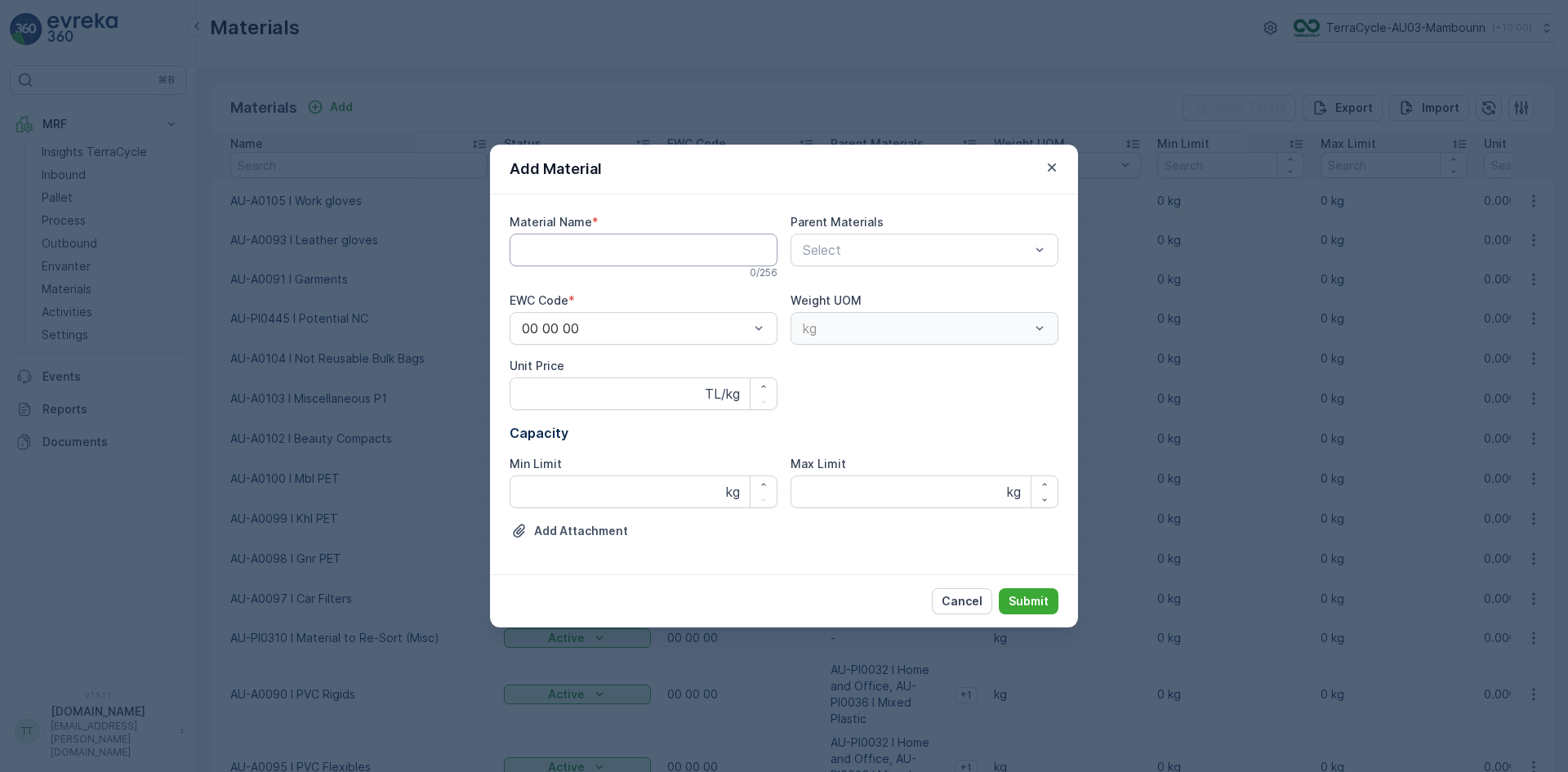
click at [562, 248] on Name "Material Name" at bounding box center [642, 250] width 268 height 32
paste Name "AU-A0106 I Lush HDPE Black"
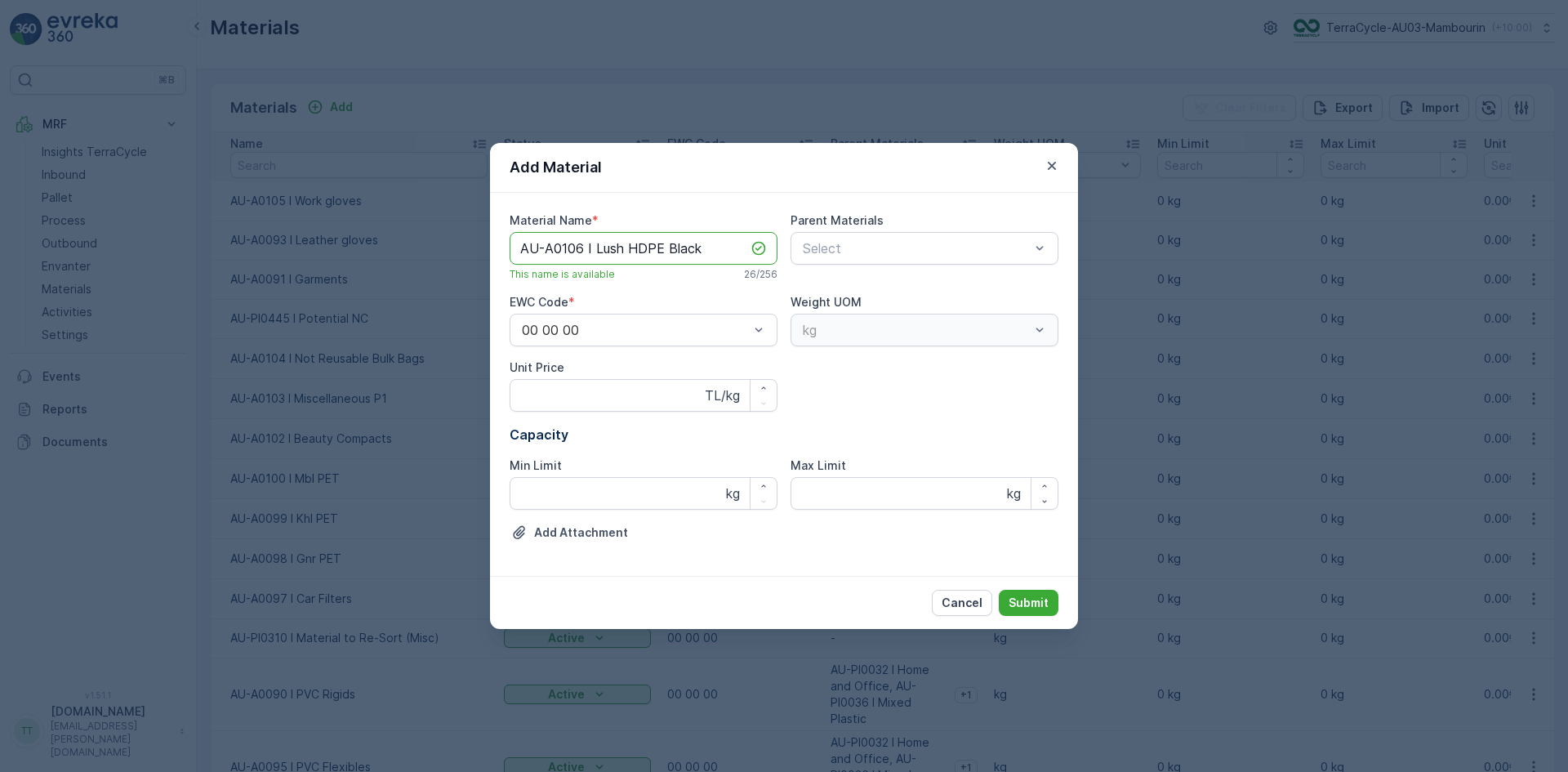
type Name "AU-A0106 I Lush HDPE Black"
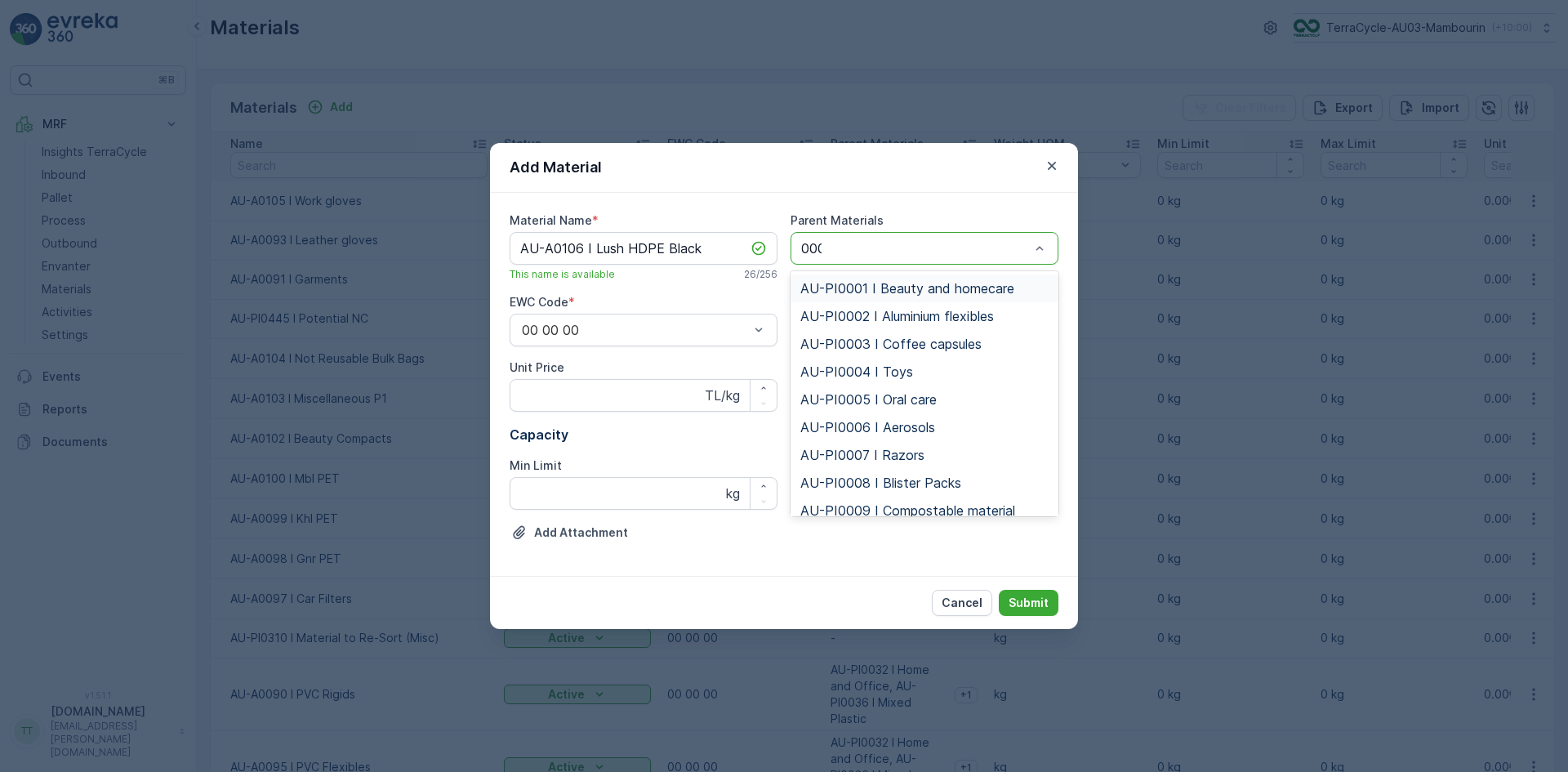
type input "0001"
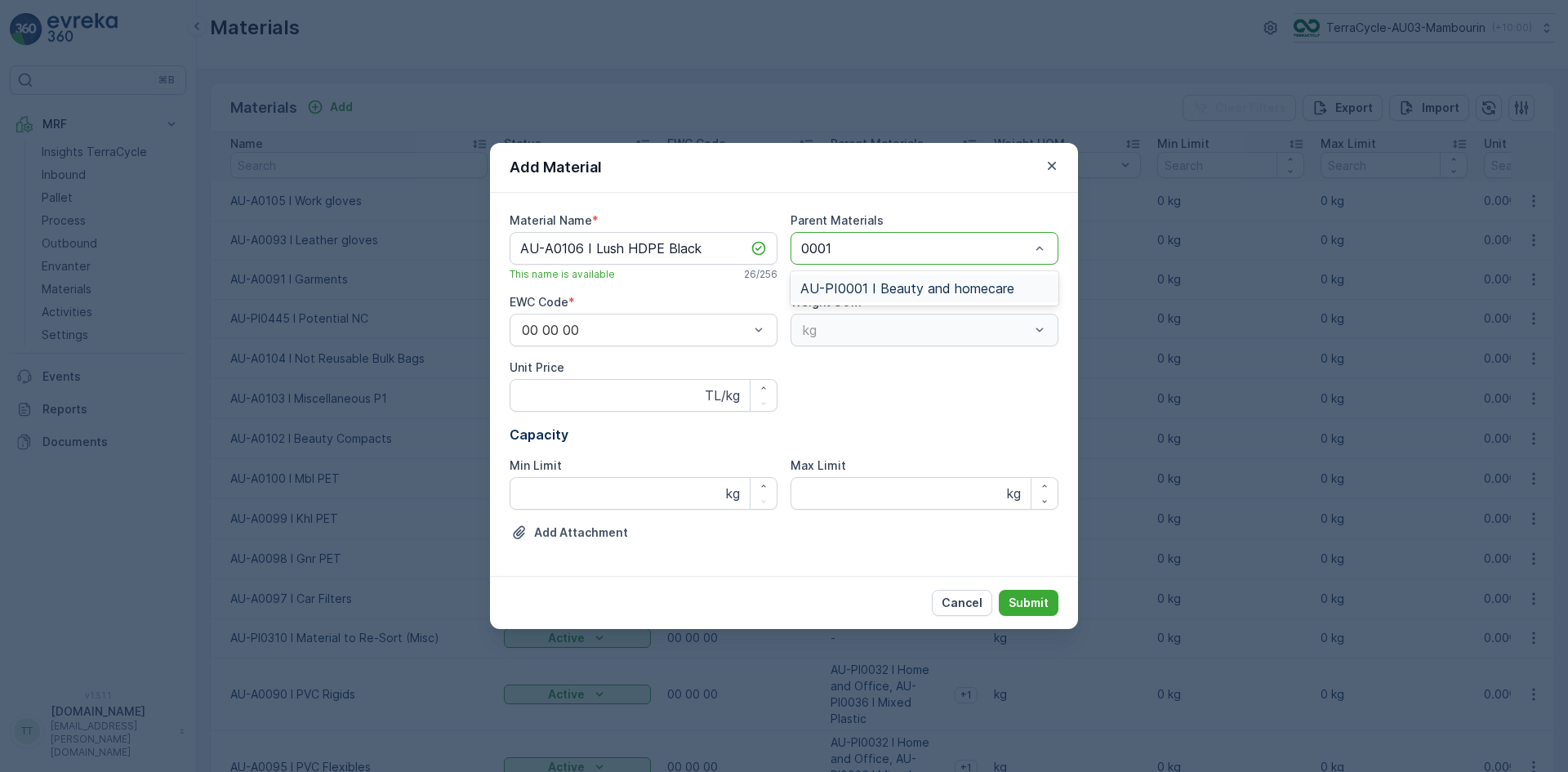
click at [846, 283] on span "AU-PI0001 I Beauty and homecare" at bounding box center [908, 287] width 214 height 14
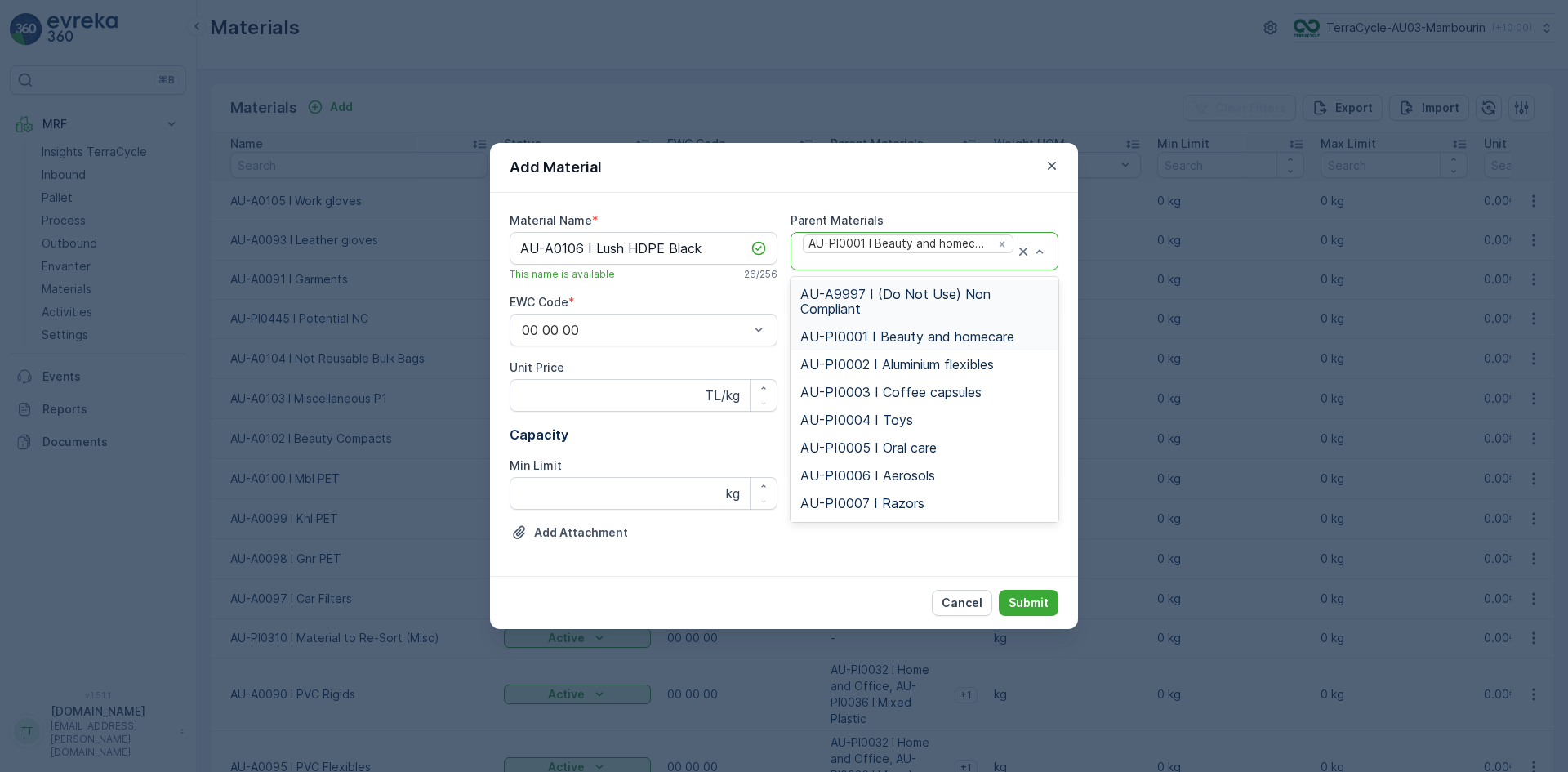
click at [839, 262] on div at bounding box center [908, 262] width 214 height 14
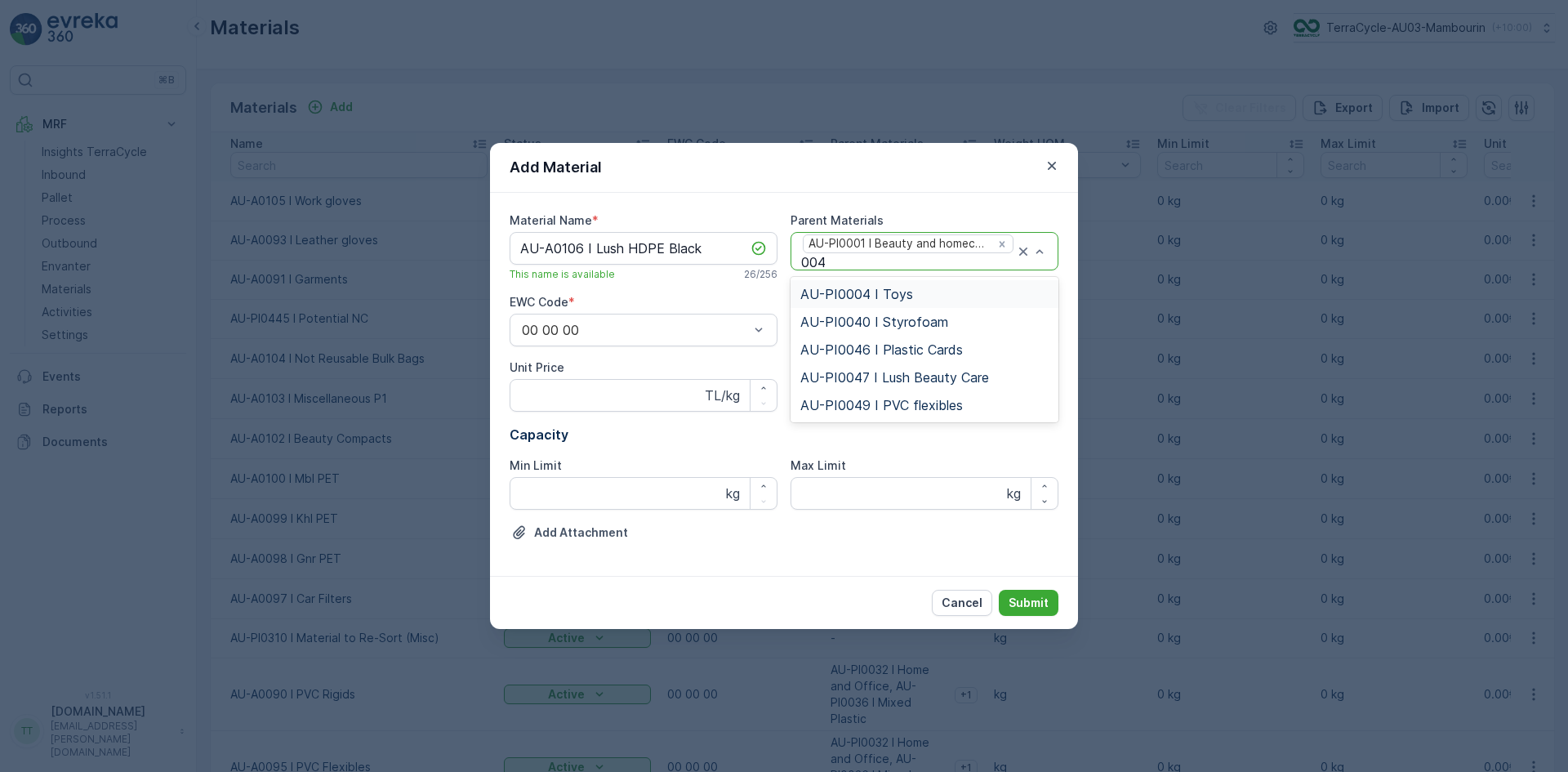
type input "0047"
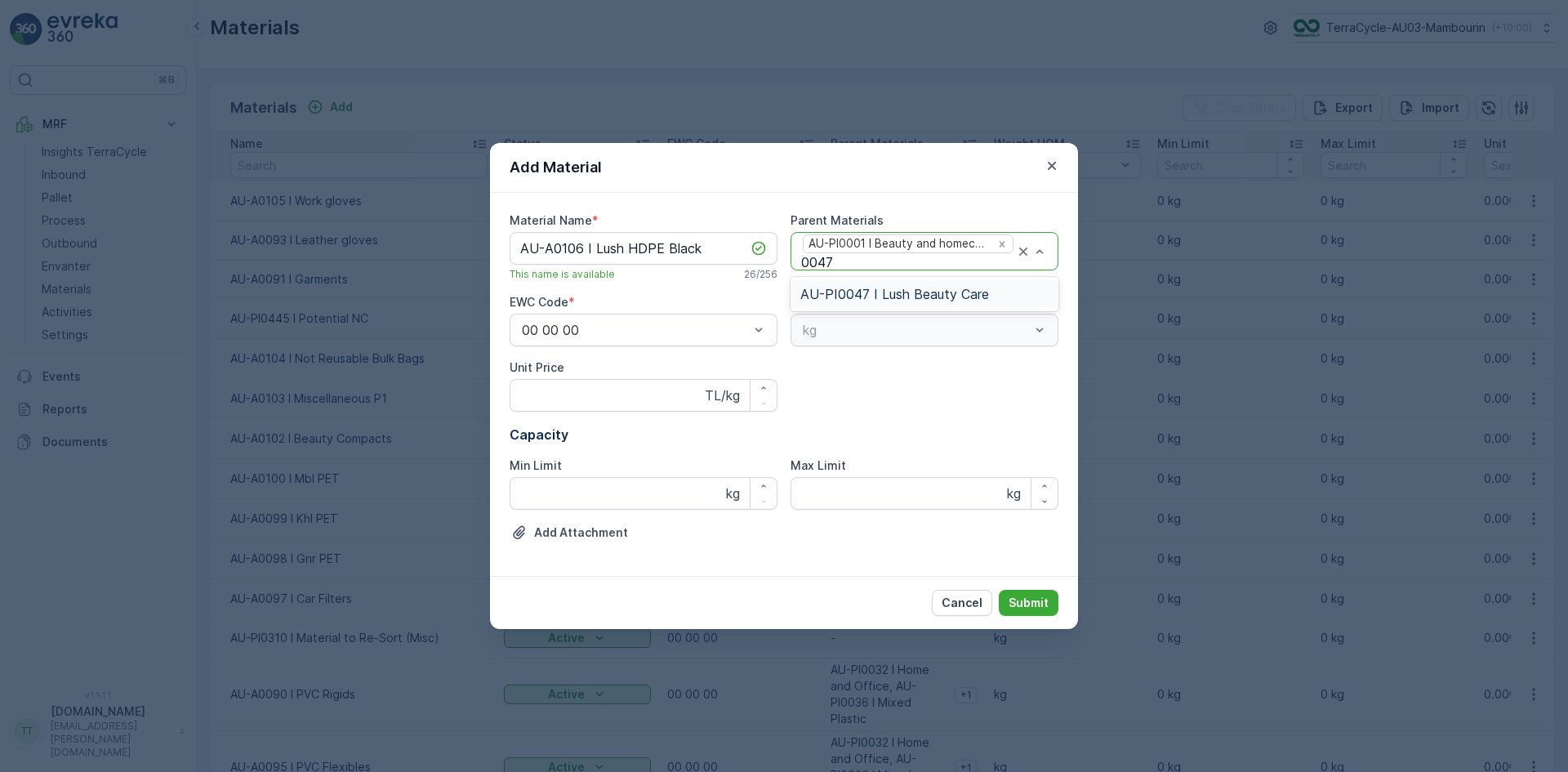
click at [845, 299] on span "AU-PI0047 I Lush Beauty Care" at bounding box center [895, 293] width 189 height 14
click at [1033, 605] on p "Submit" at bounding box center [1027, 602] width 40 height 16
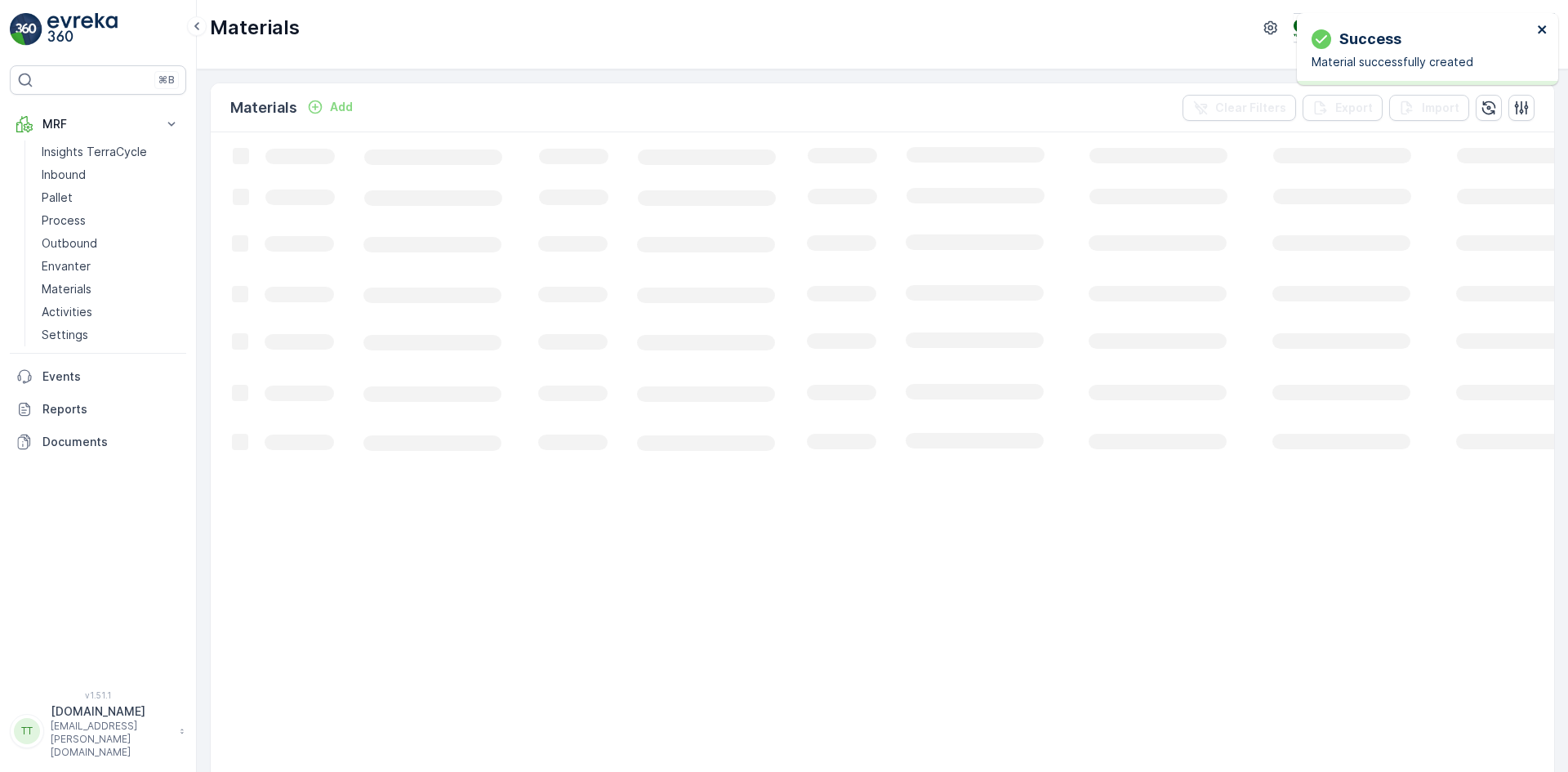
click at [1541, 29] on icon "close" at bounding box center [1542, 30] width 8 height 9
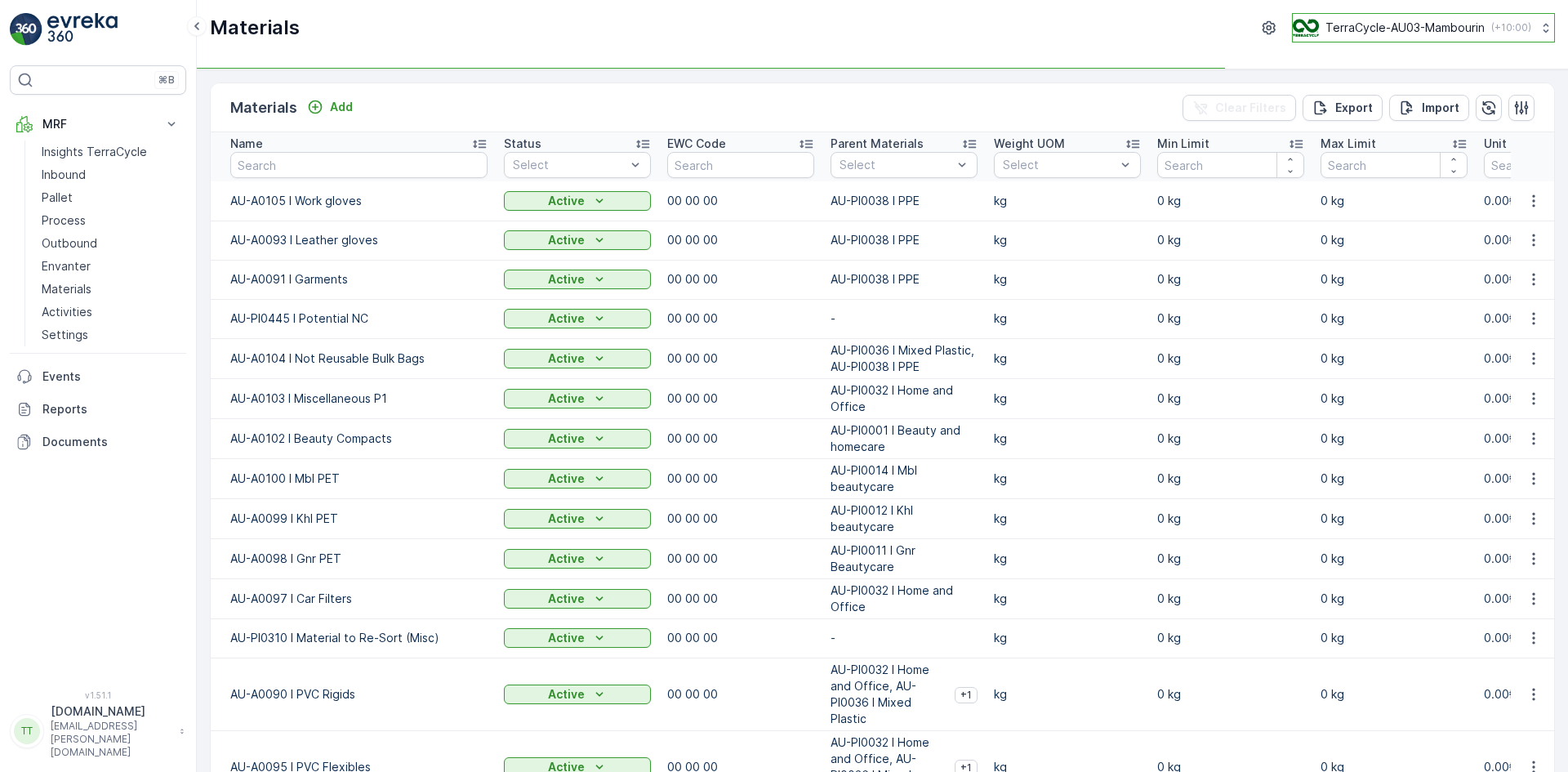
click at [1371, 17] on button "TerraCycle-AU03-Mambourin ( +10:00 )" at bounding box center [1423, 27] width 263 height 30
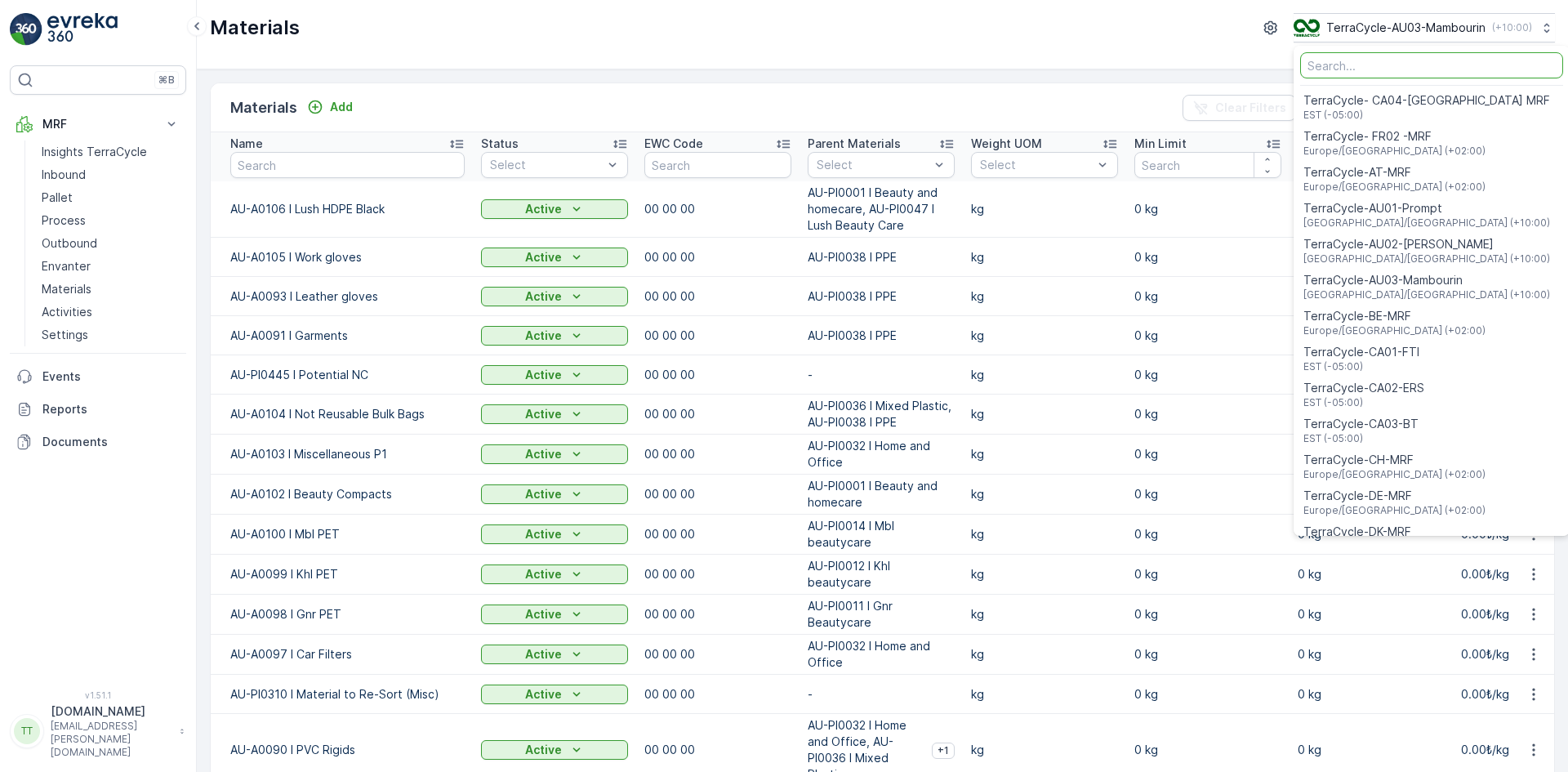
click at [1335, 64] on input "Menu" at bounding box center [1430, 65] width 263 height 26
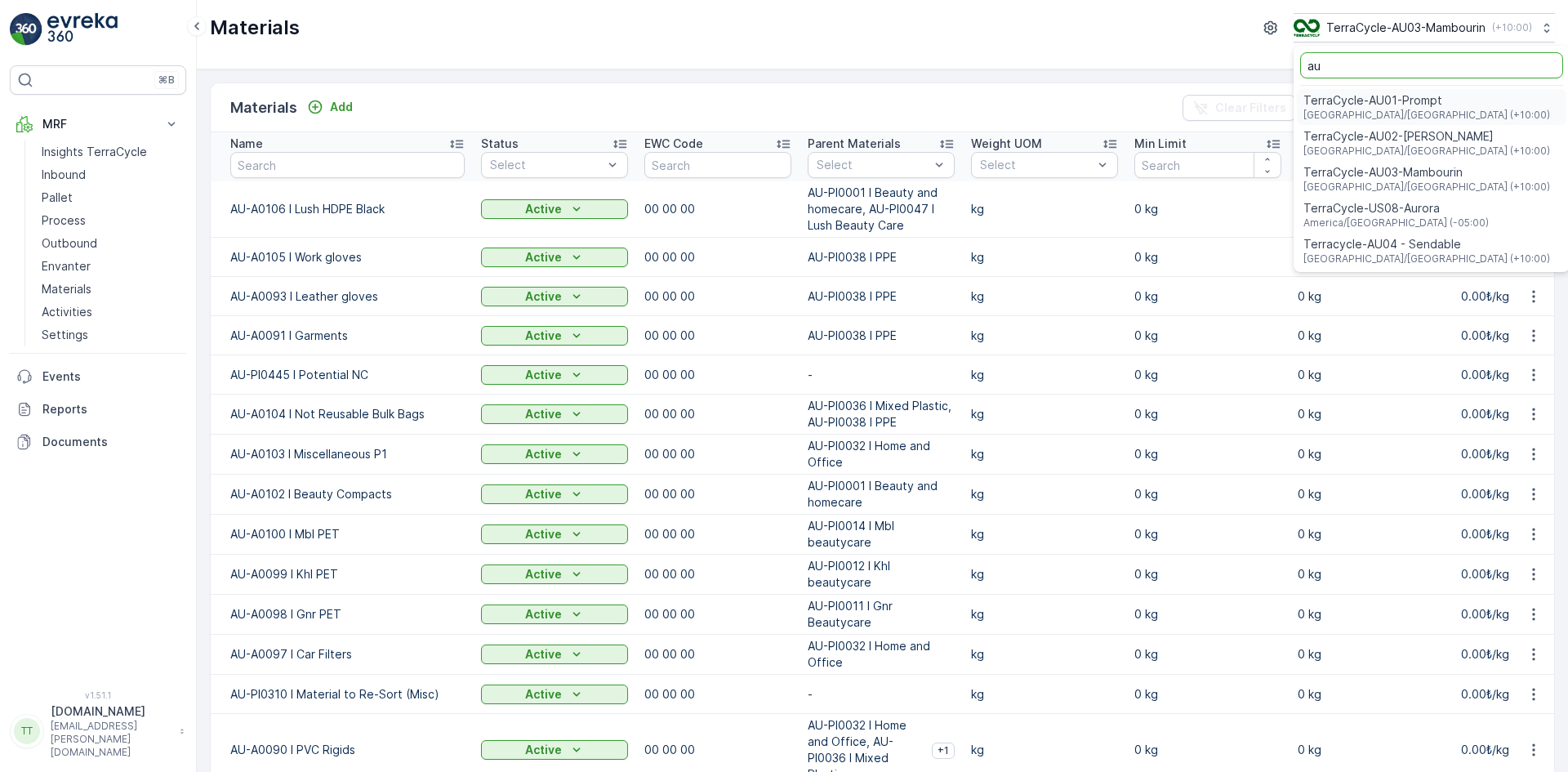
type input "au"
click at [1396, 251] on span "Terracycle-AU04 - Sendable" at bounding box center [1426, 244] width 246 height 16
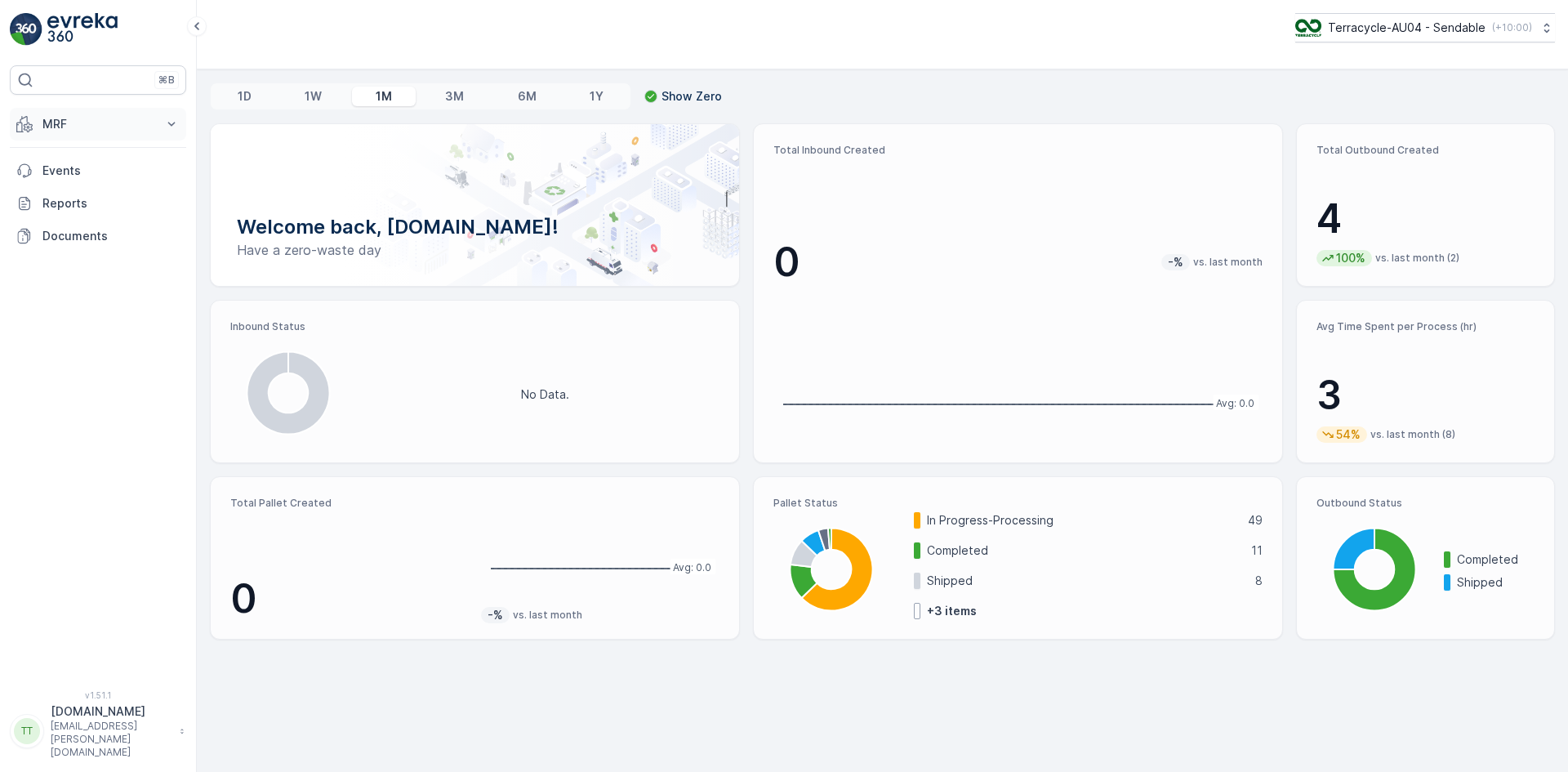
click at [84, 118] on p "MRF" at bounding box center [98, 123] width 111 height 16
click at [71, 286] on p "Materials" at bounding box center [66, 288] width 50 height 16
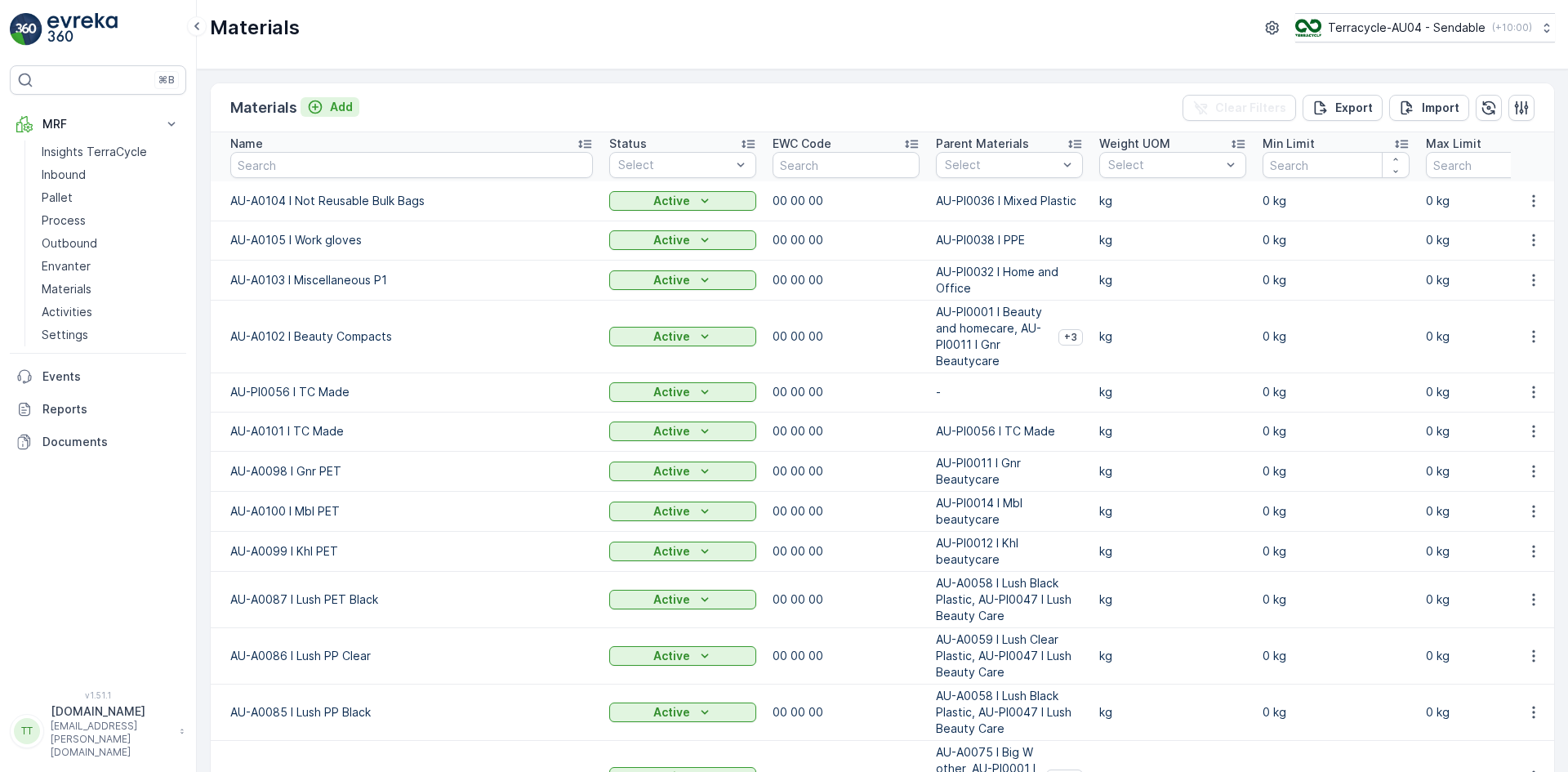
click at [337, 111] on p "Add" at bounding box center [341, 106] width 23 height 16
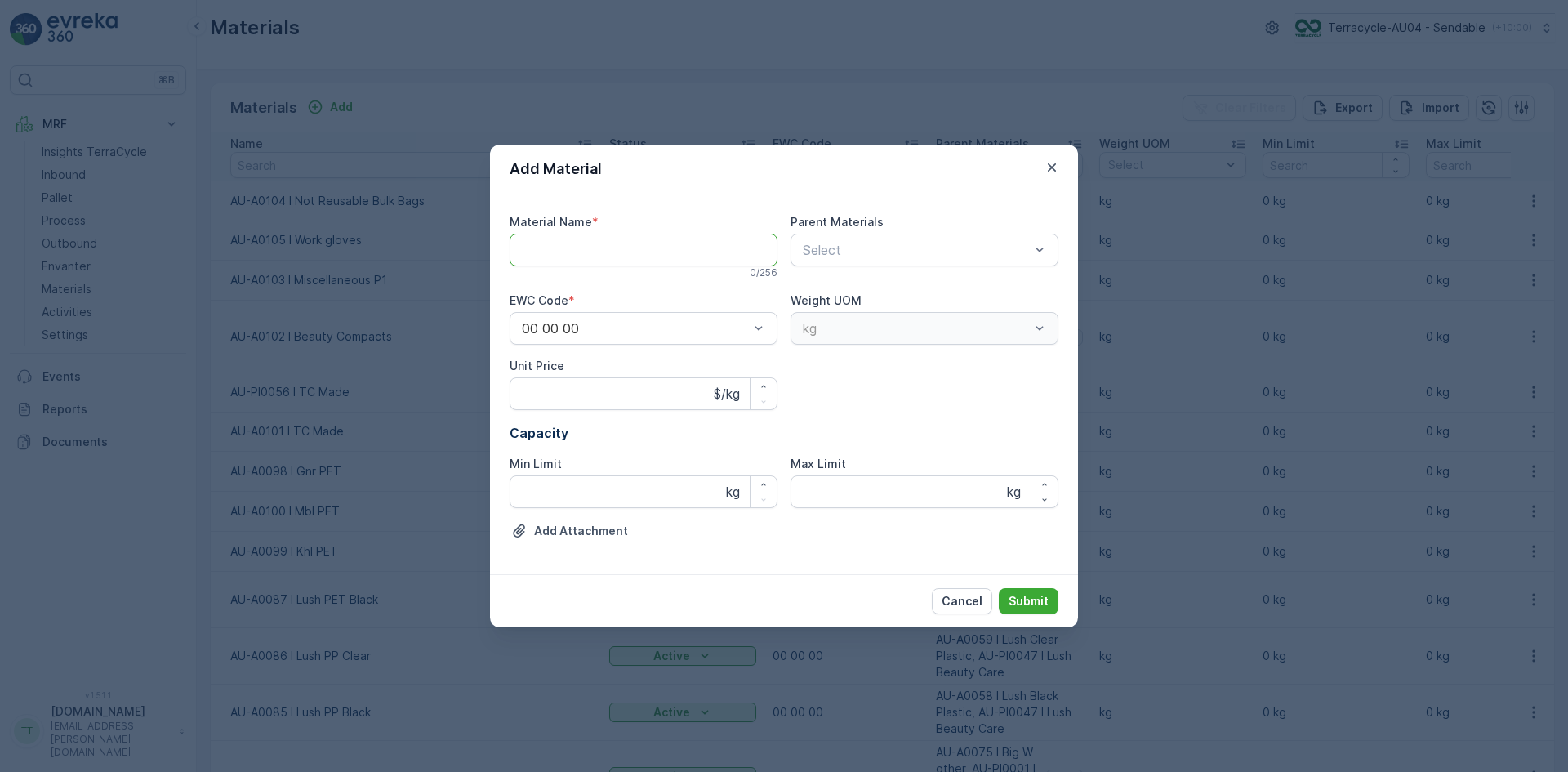
click at [569, 249] on Name "Material Name" at bounding box center [642, 250] width 268 height 32
paste Name "AU-A0106 I Lush HDPE Black"
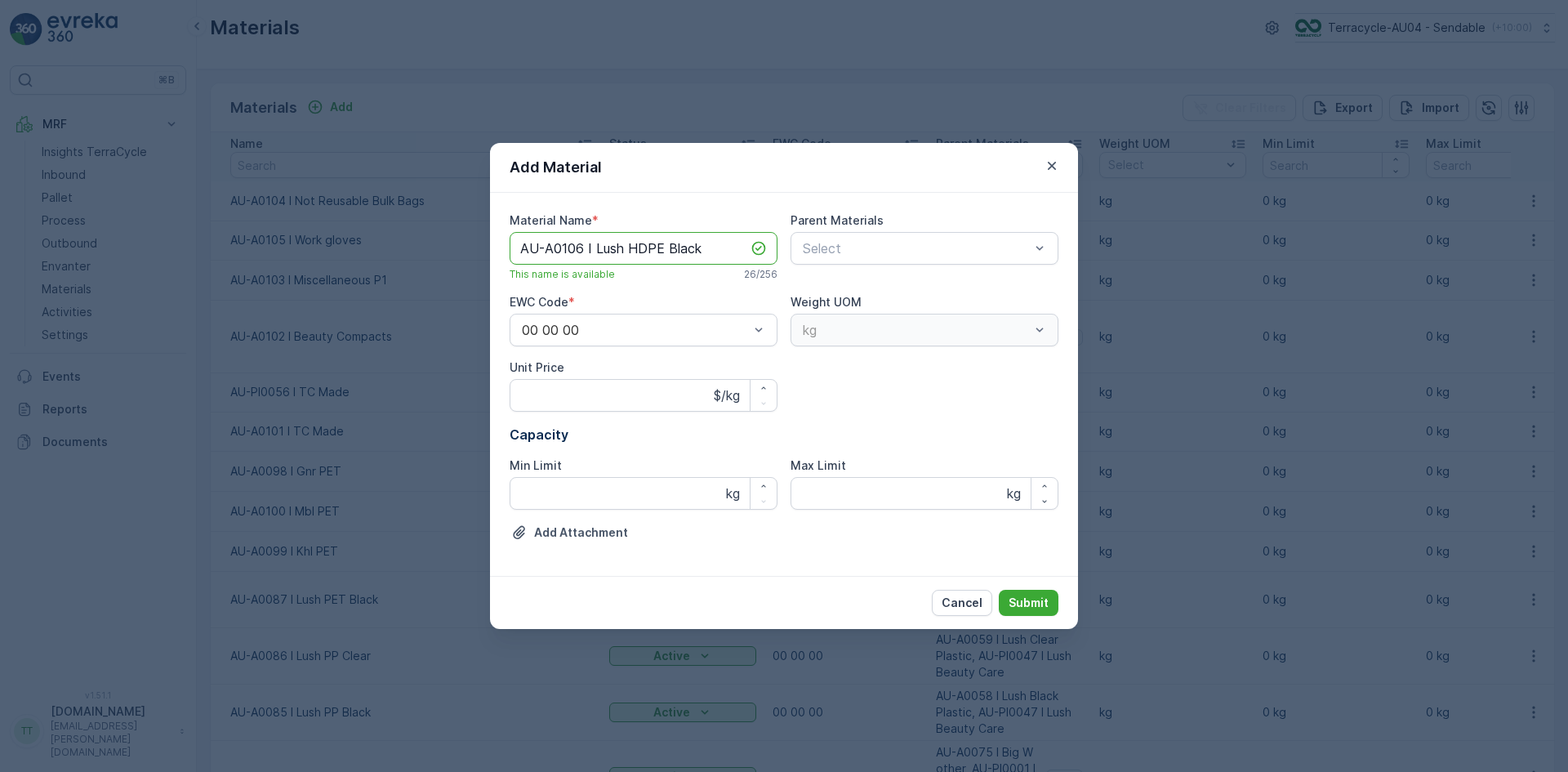
type Name "AU-A0106 I Lush HDPE Black"
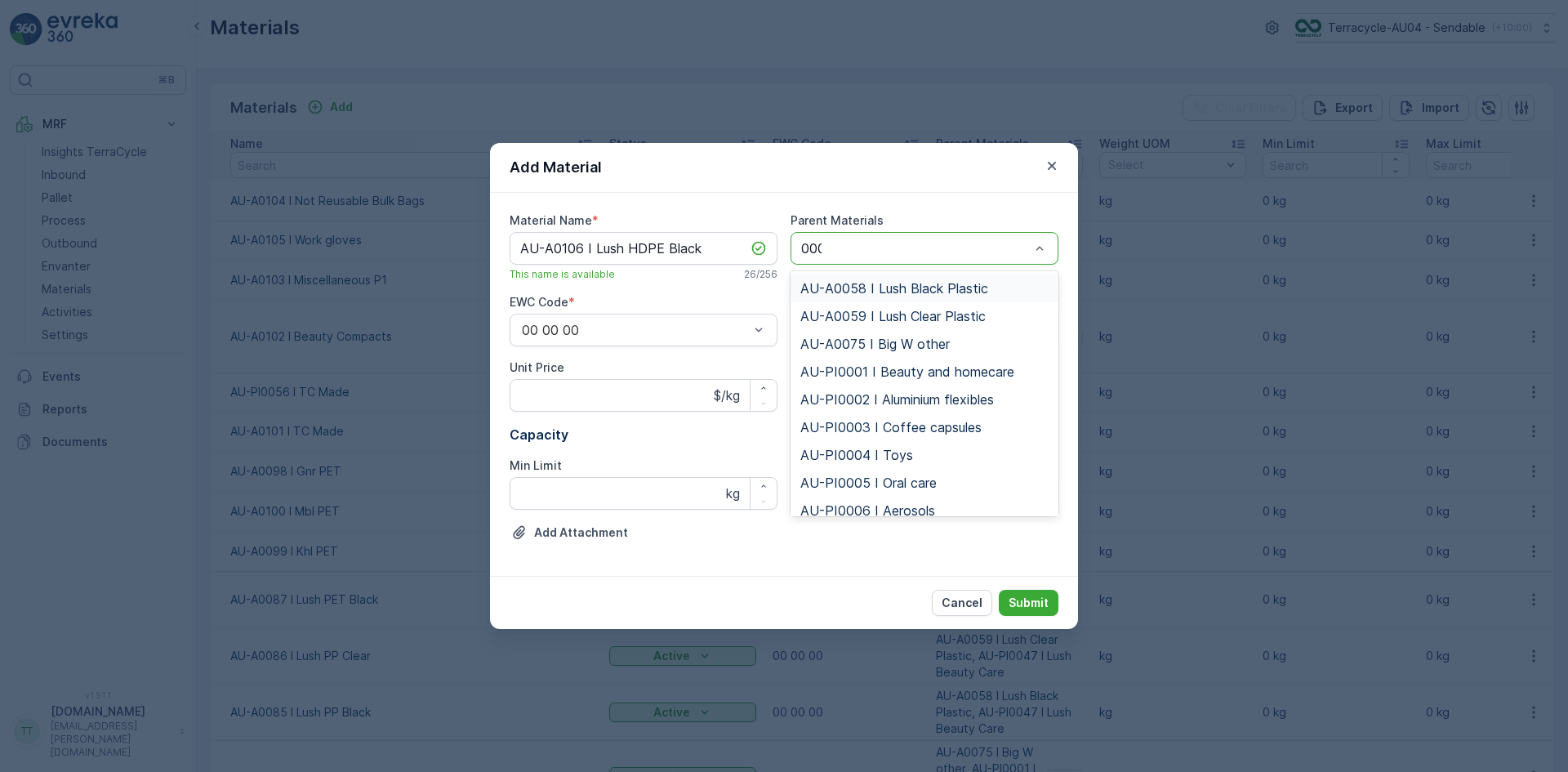
type input "0001"
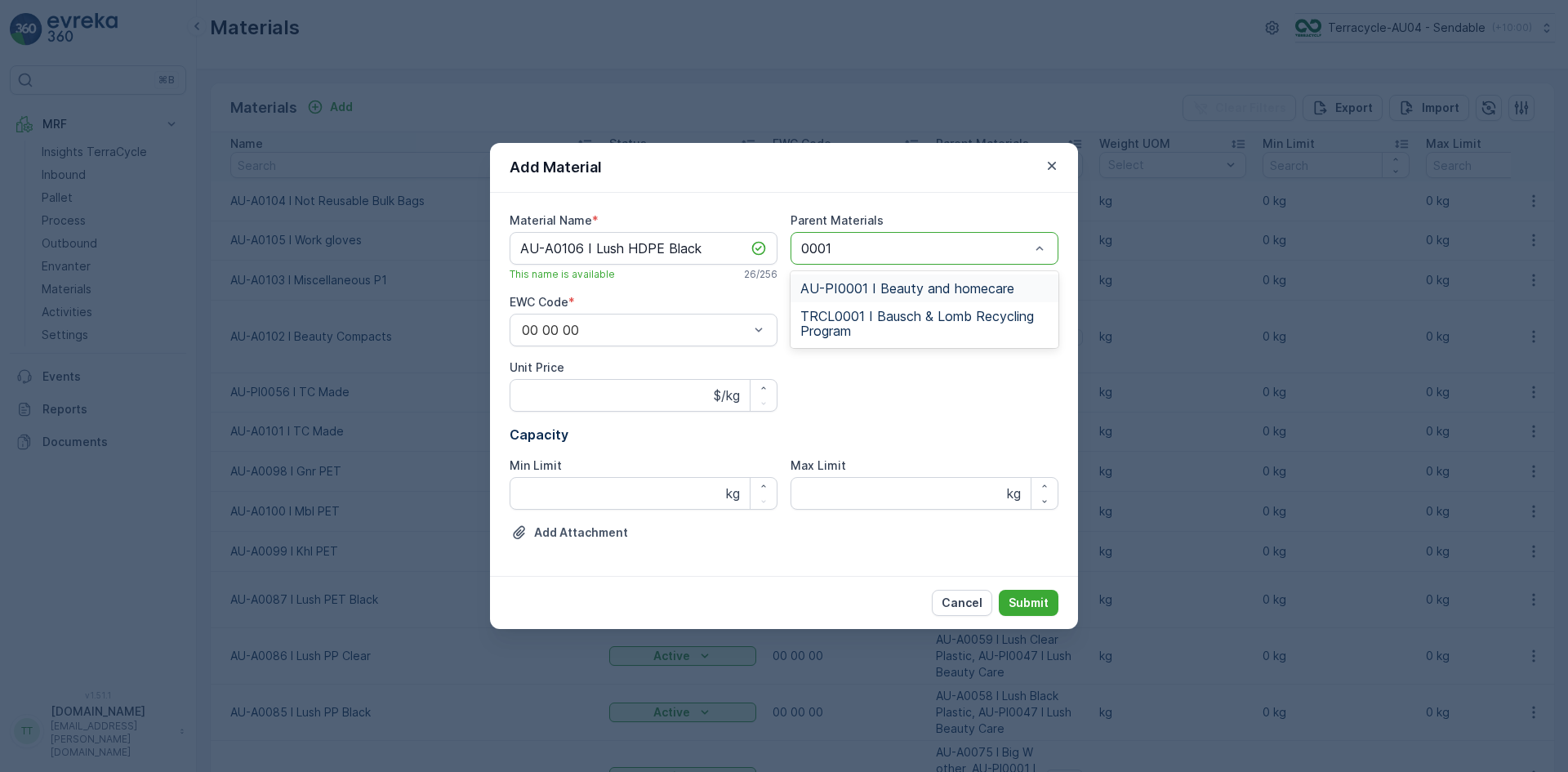
click at [924, 283] on span "AU-PI0001 I Beauty and homecare" at bounding box center [908, 287] width 214 height 14
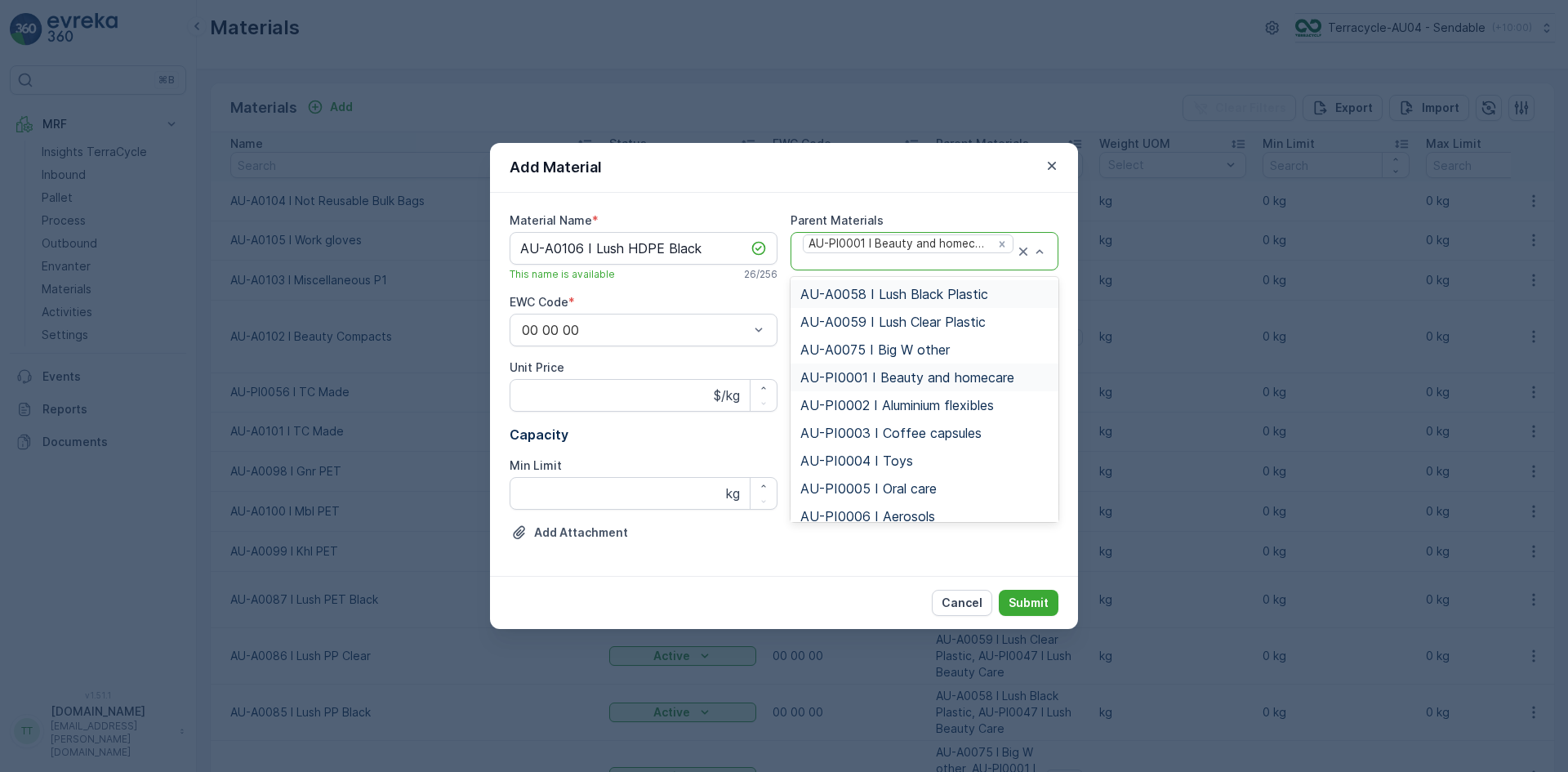
click at [852, 268] on div at bounding box center [908, 262] width 214 height 14
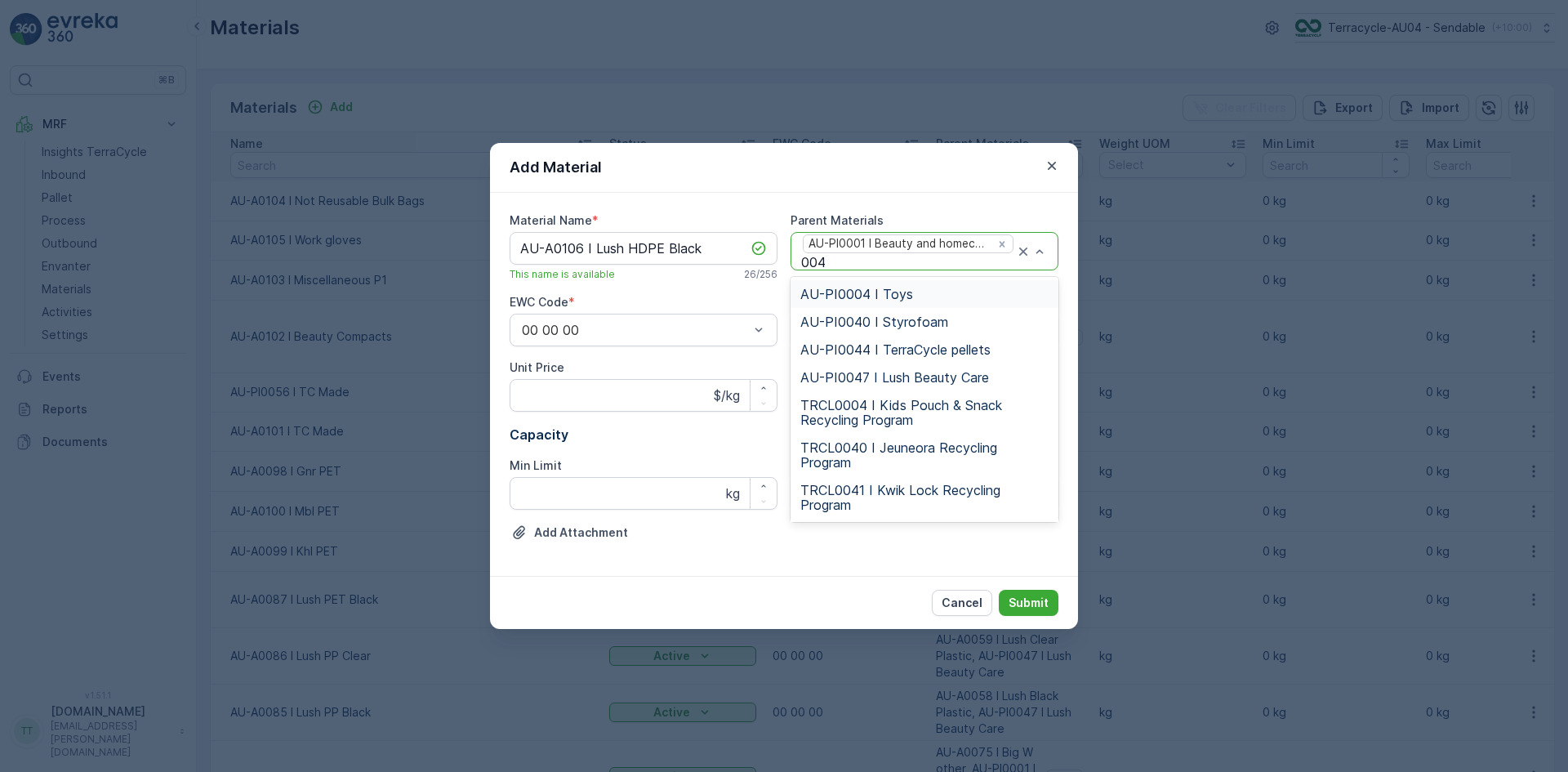
type input "0047"
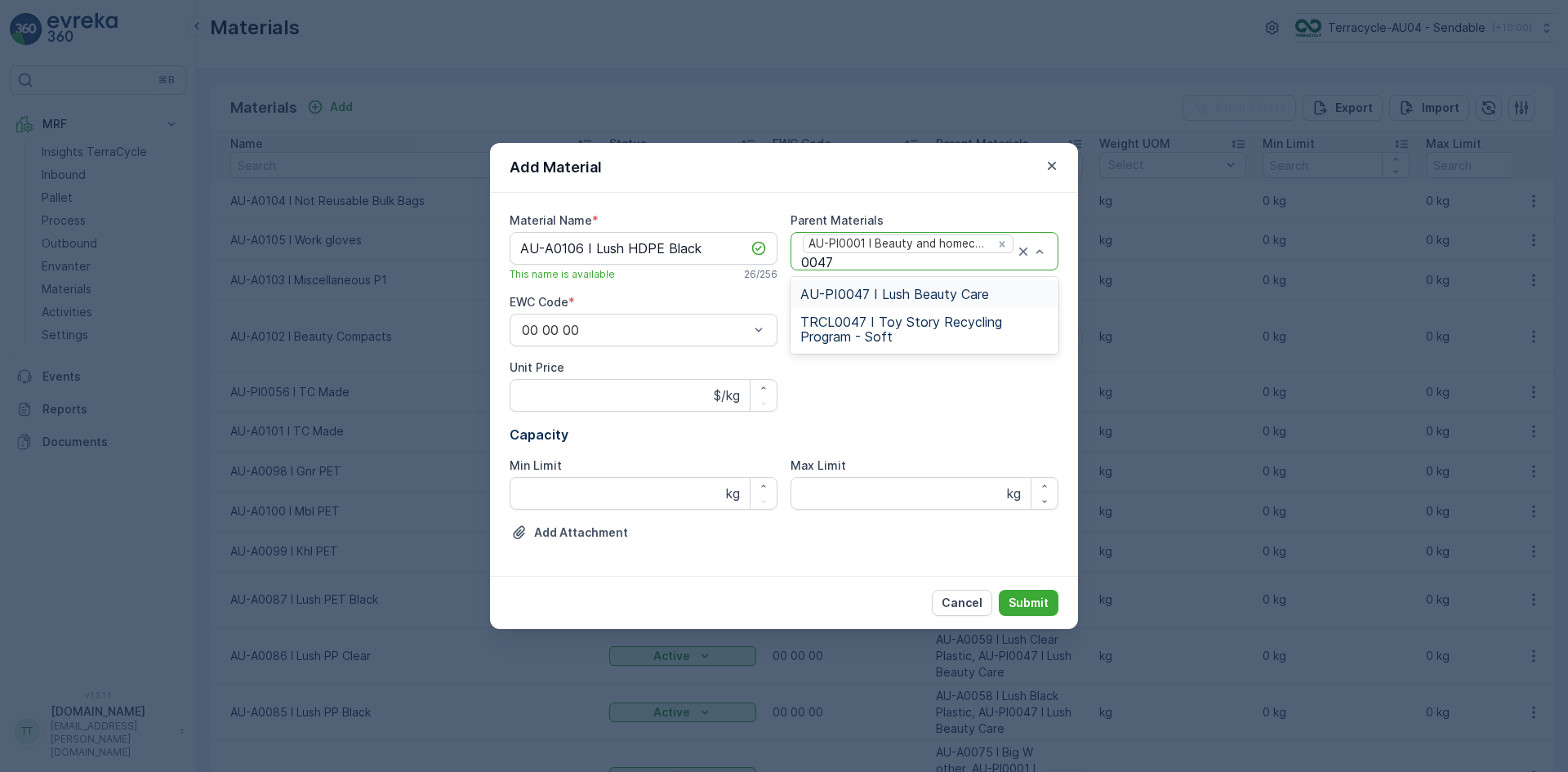
click at [873, 292] on span "AU-PI0047 I Lush Beauty Care" at bounding box center [895, 293] width 189 height 14
click at [1028, 599] on p "Submit" at bounding box center [1027, 602] width 40 height 16
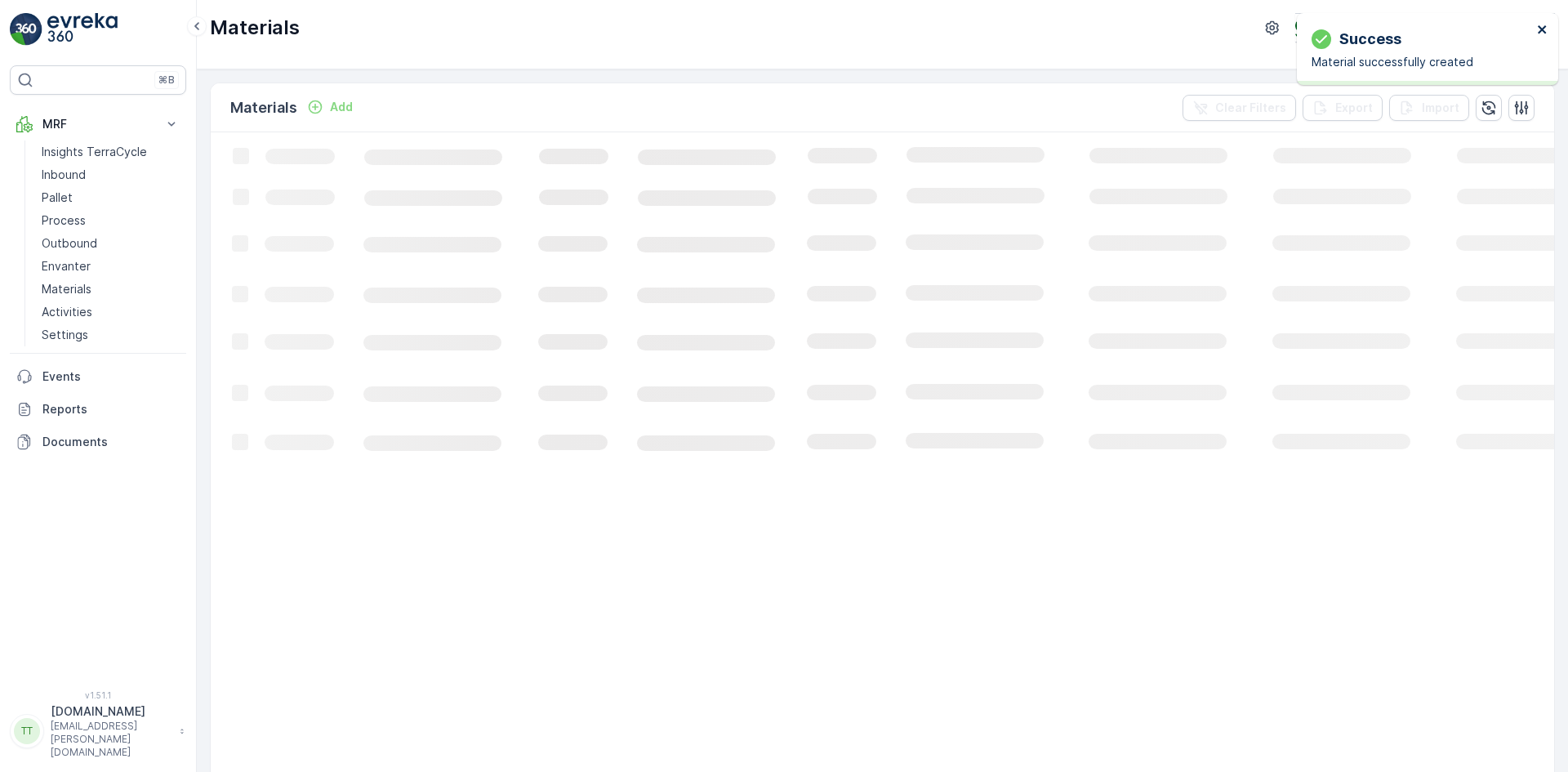
click at [1542, 31] on icon "close" at bounding box center [1542, 30] width 8 height 9
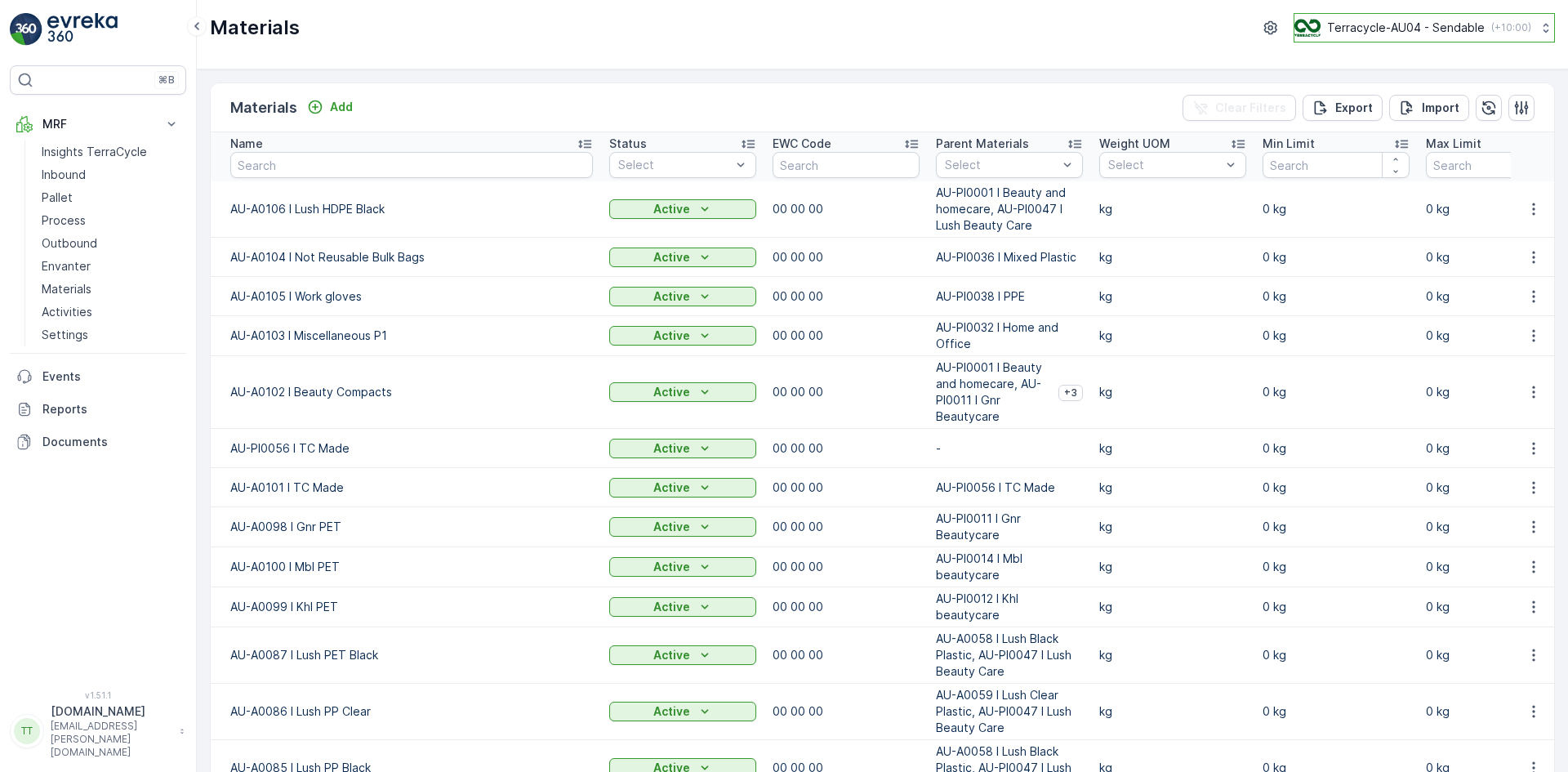
click at [1370, 30] on p "Terracycle-AU04 - Sendable" at bounding box center [1405, 27] width 157 height 16
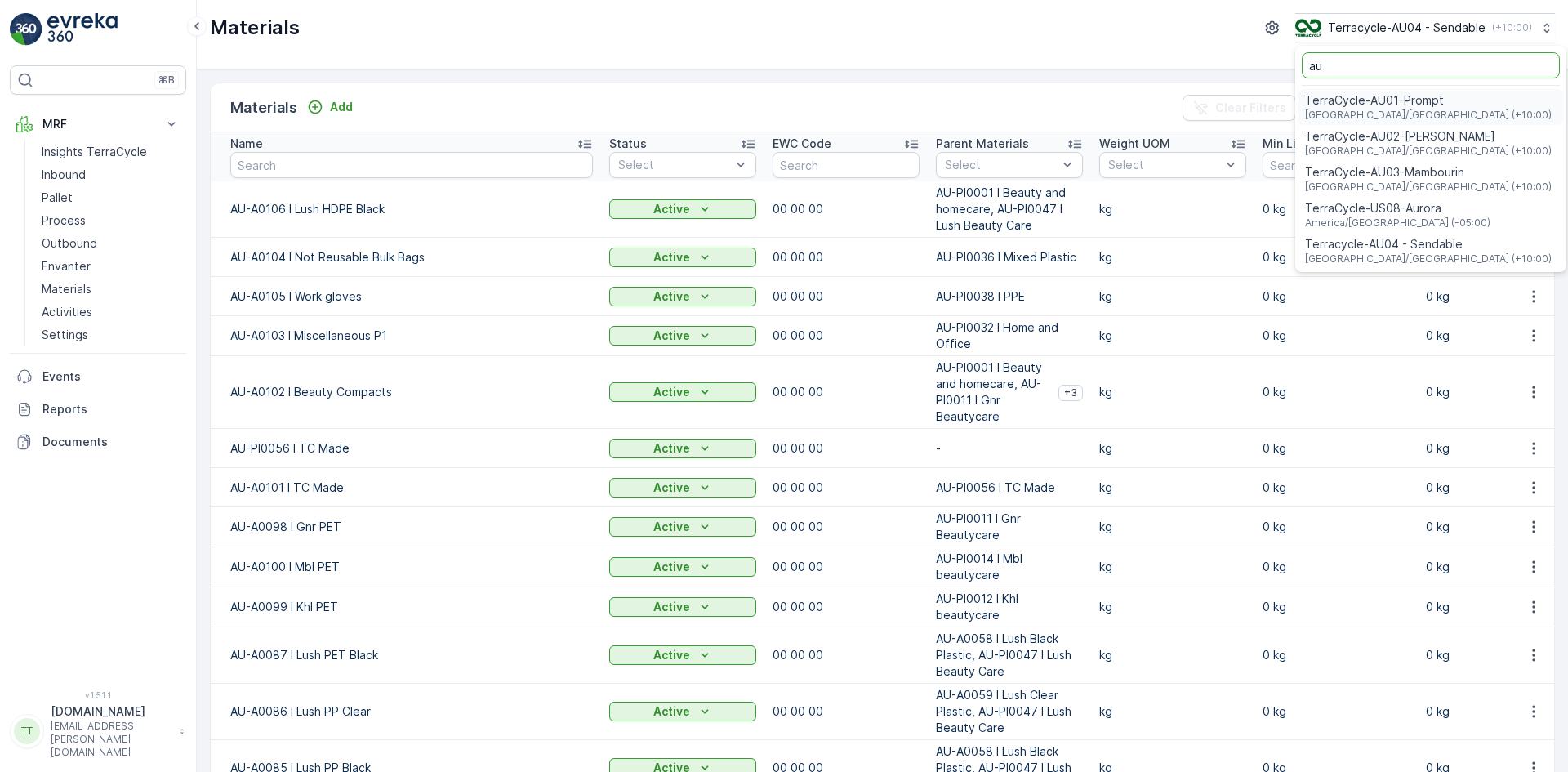
type input "au"
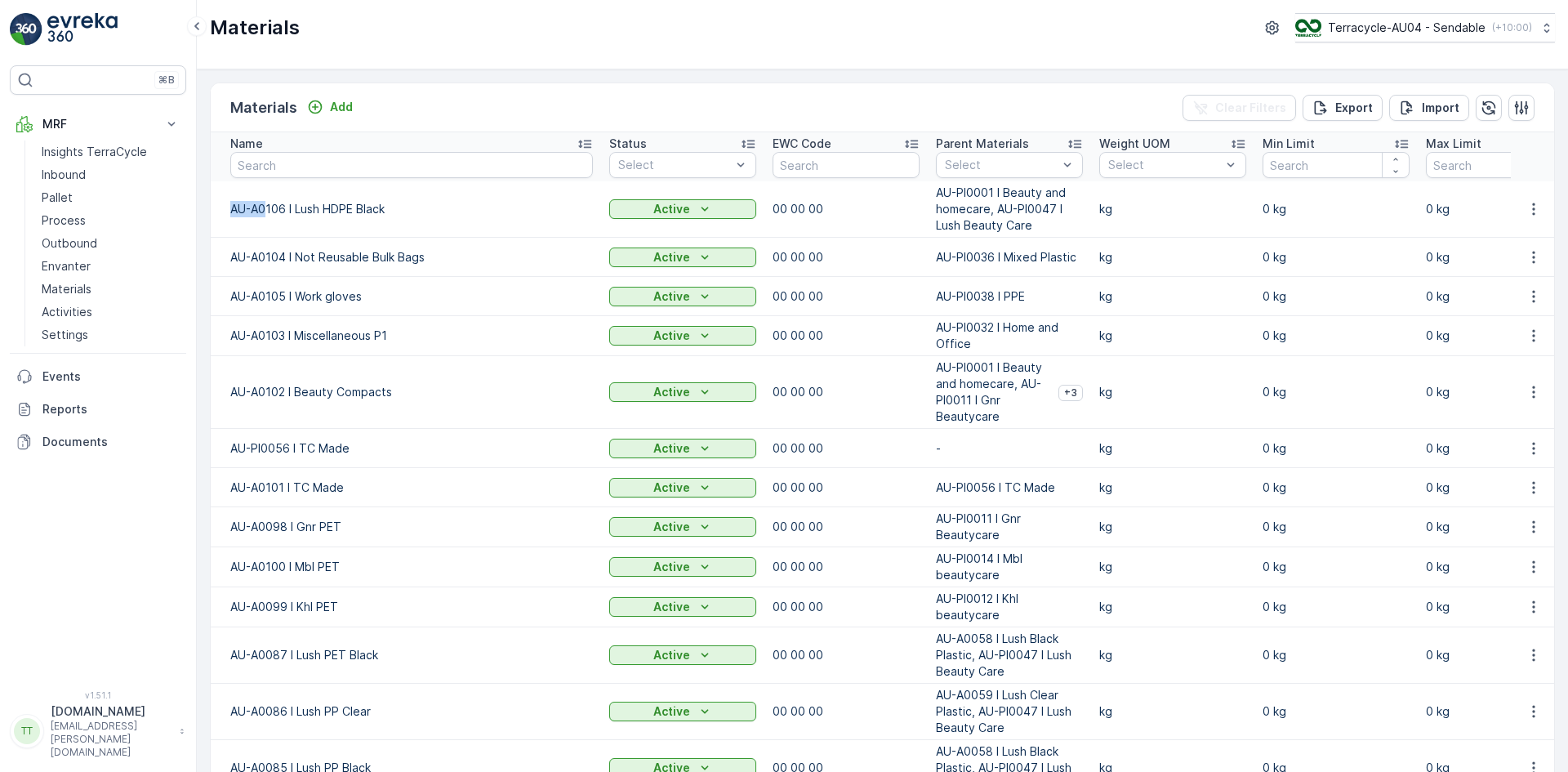
drag, startPoint x: 227, startPoint y: 209, endPoint x: 265, endPoint y: 207, distance: 38.1
click at [265, 207] on td "AU-A0106 I Lush HDPE Black" at bounding box center [405, 209] width 390 height 56
copy p "AU-A0"
click at [287, 169] on input "text" at bounding box center [411, 165] width 363 height 26
paste input "AU-A0"
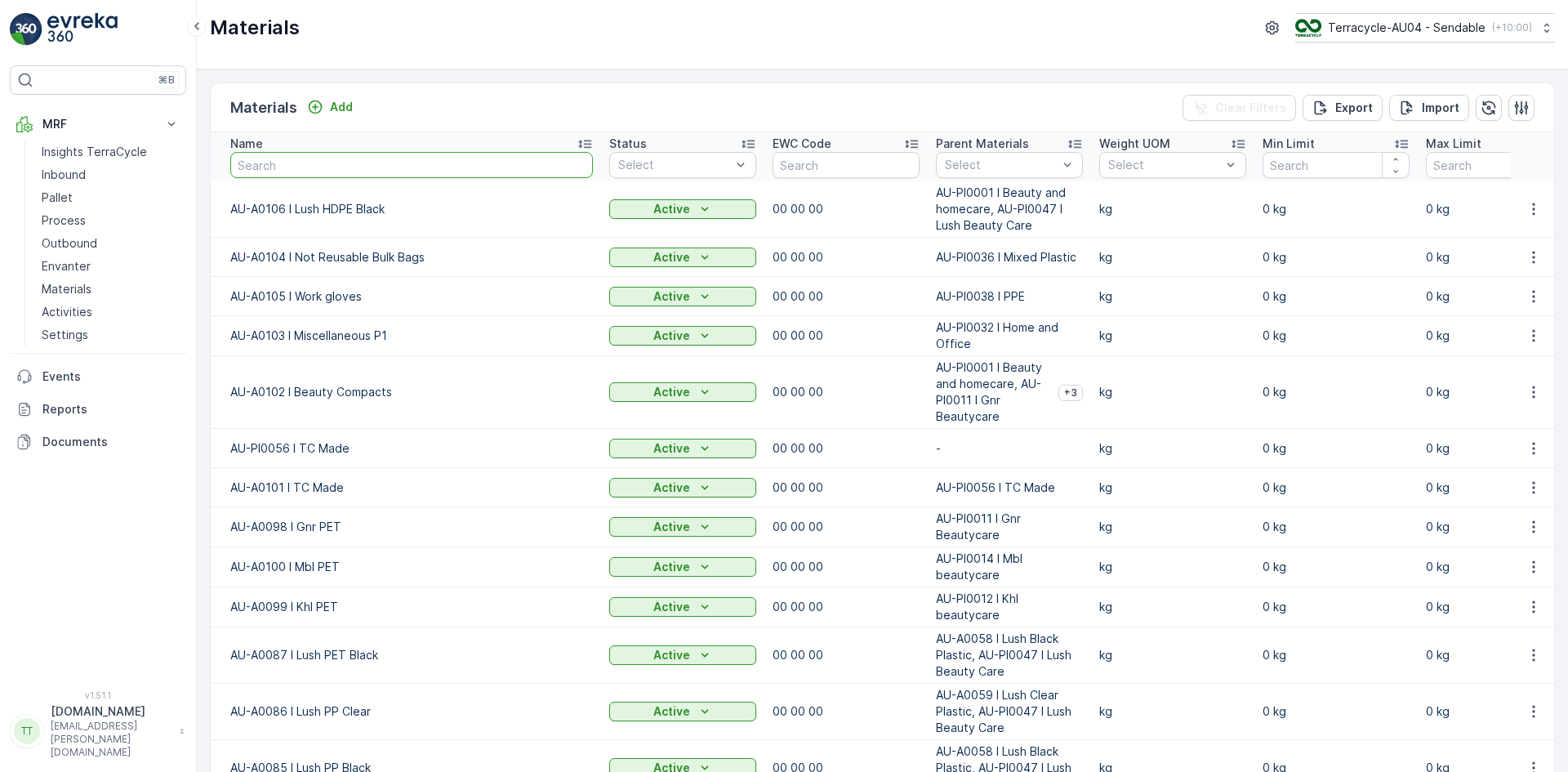
type input "AU-A0"
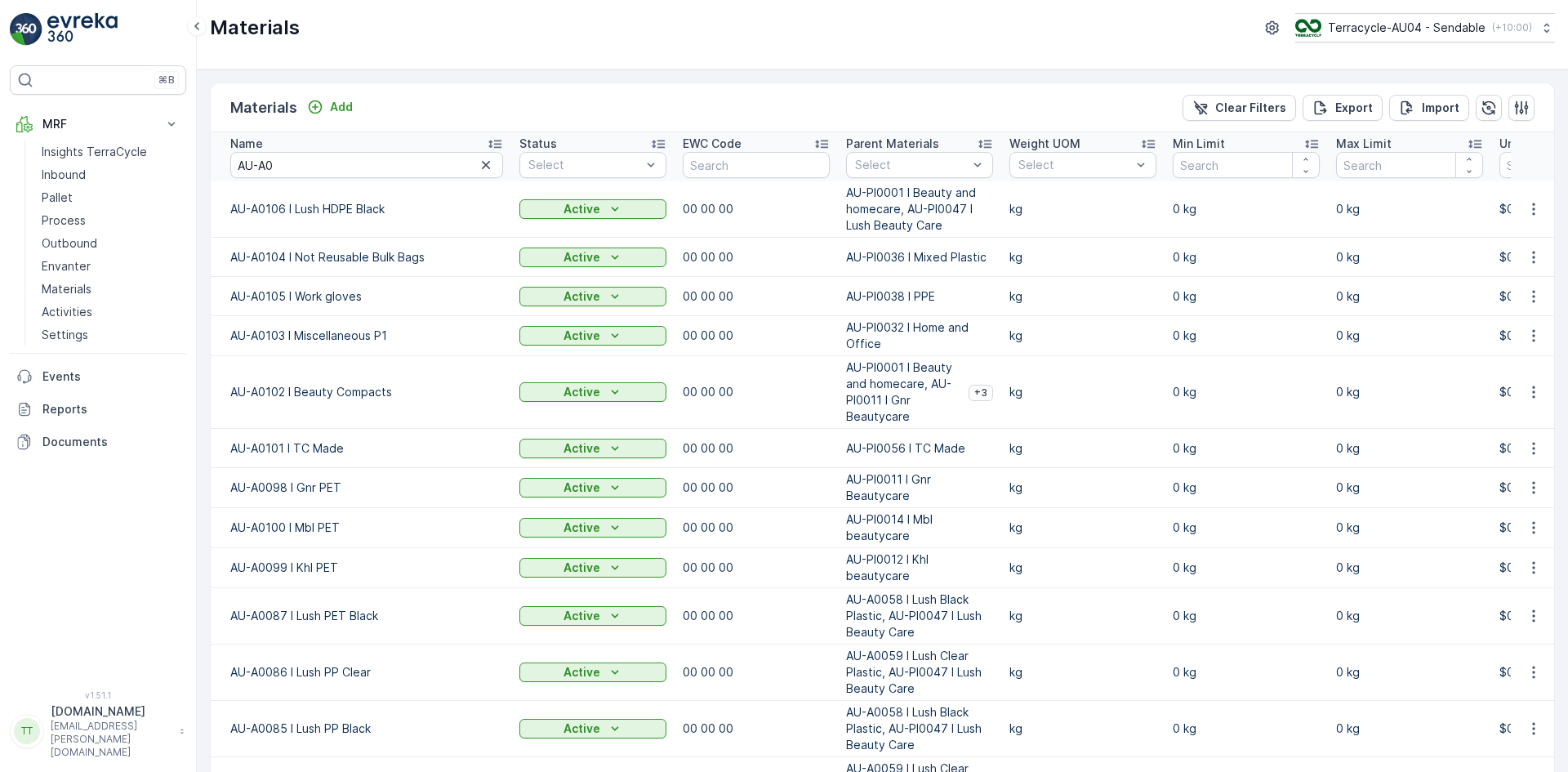
click at [490, 139] on icon at bounding box center [495, 143] width 16 height 16
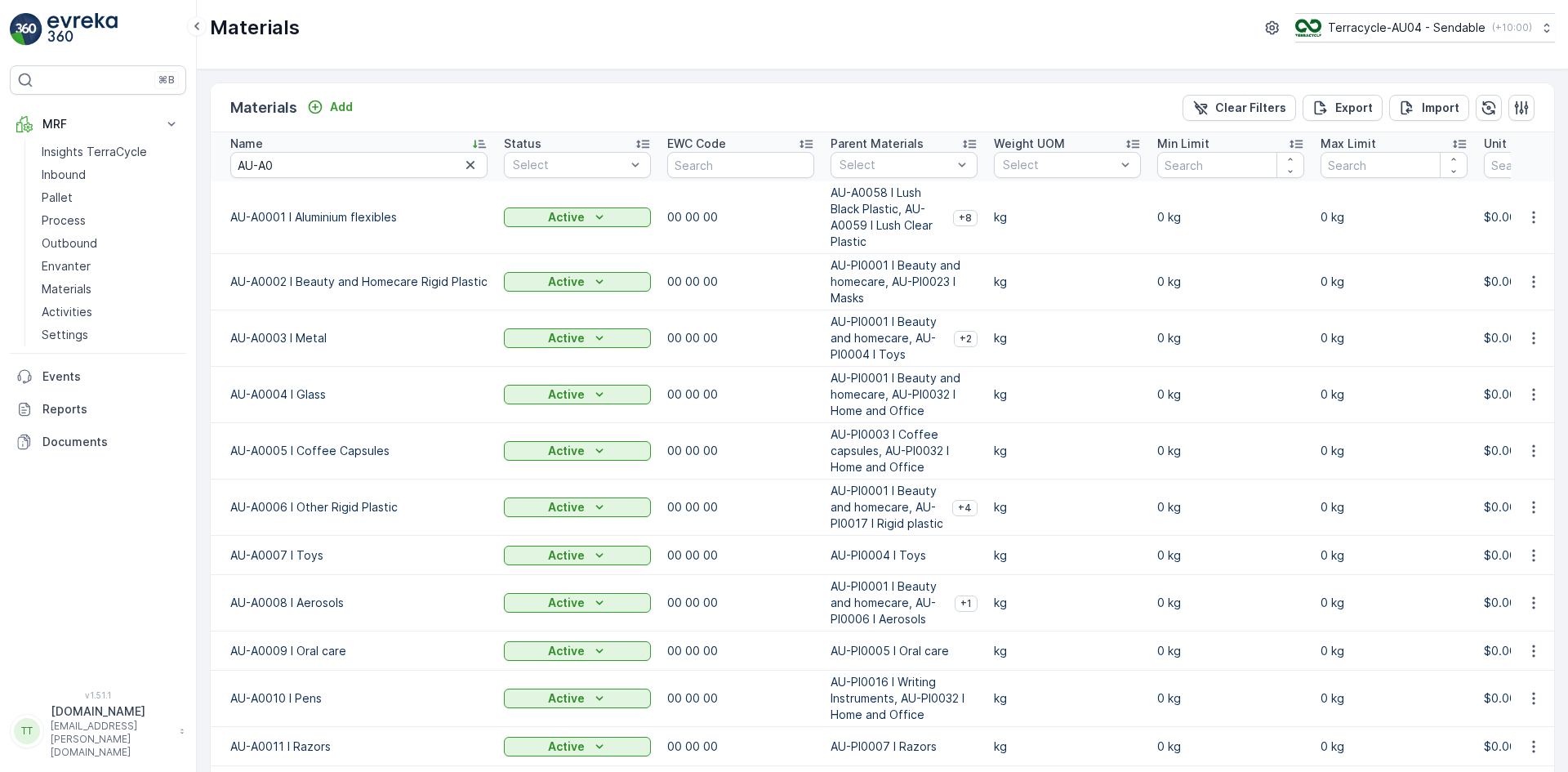
click at [478, 144] on icon at bounding box center [478, 145] width 13 height 9
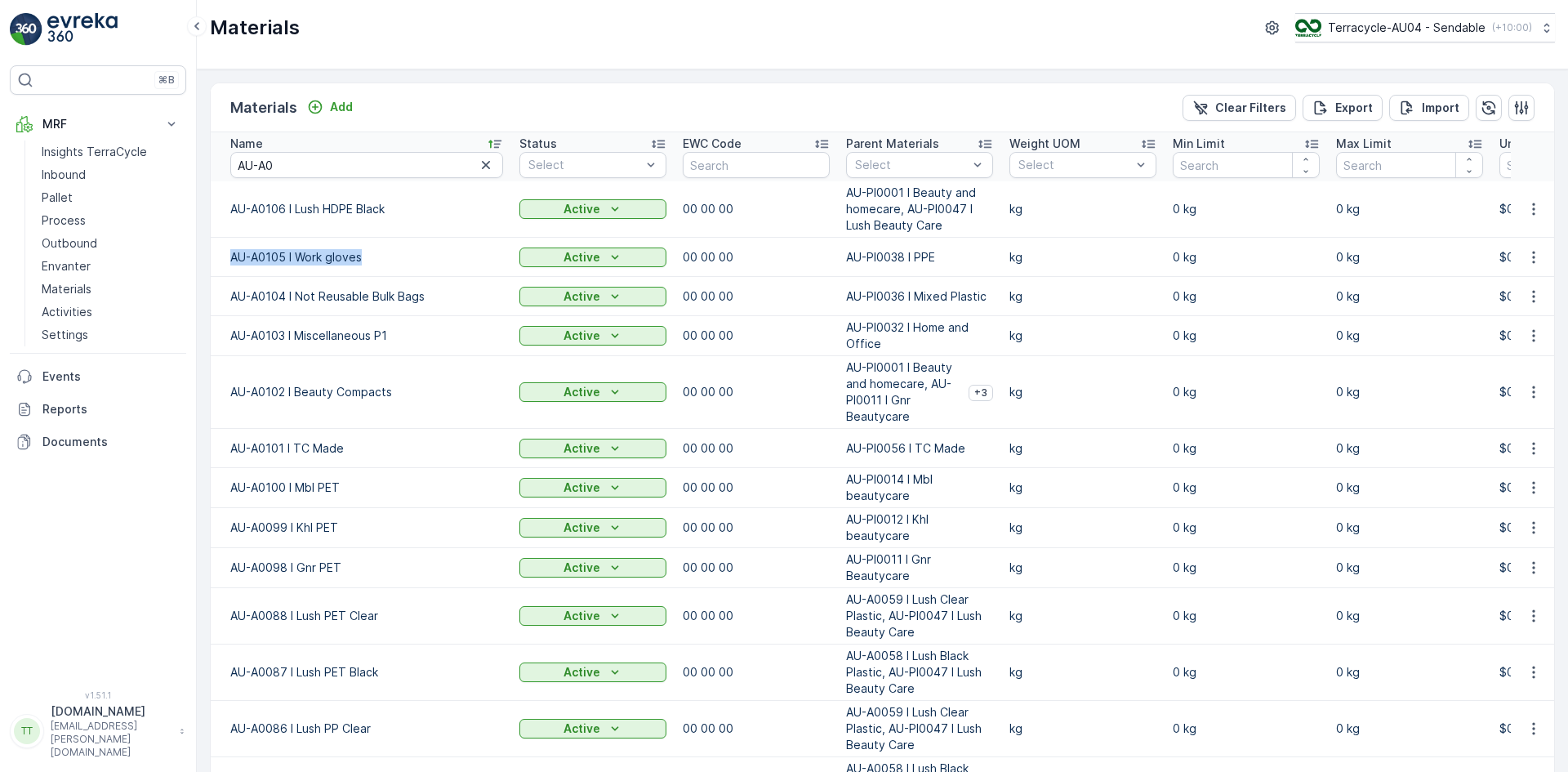
drag, startPoint x: 229, startPoint y: 258, endPoint x: 360, endPoint y: 257, distance: 131.0
click at [360, 257] on td "AU-A0105 I Work gloves" at bounding box center [361, 258] width 301 height 39
copy p "AU-A0105 I Work gloves"
drag, startPoint x: 226, startPoint y: 301, endPoint x: 427, endPoint y: 300, distance: 201.0
click at [427, 300] on td "AU-A0104 I Not Reusable Bulk Bags" at bounding box center [361, 297] width 301 height 39
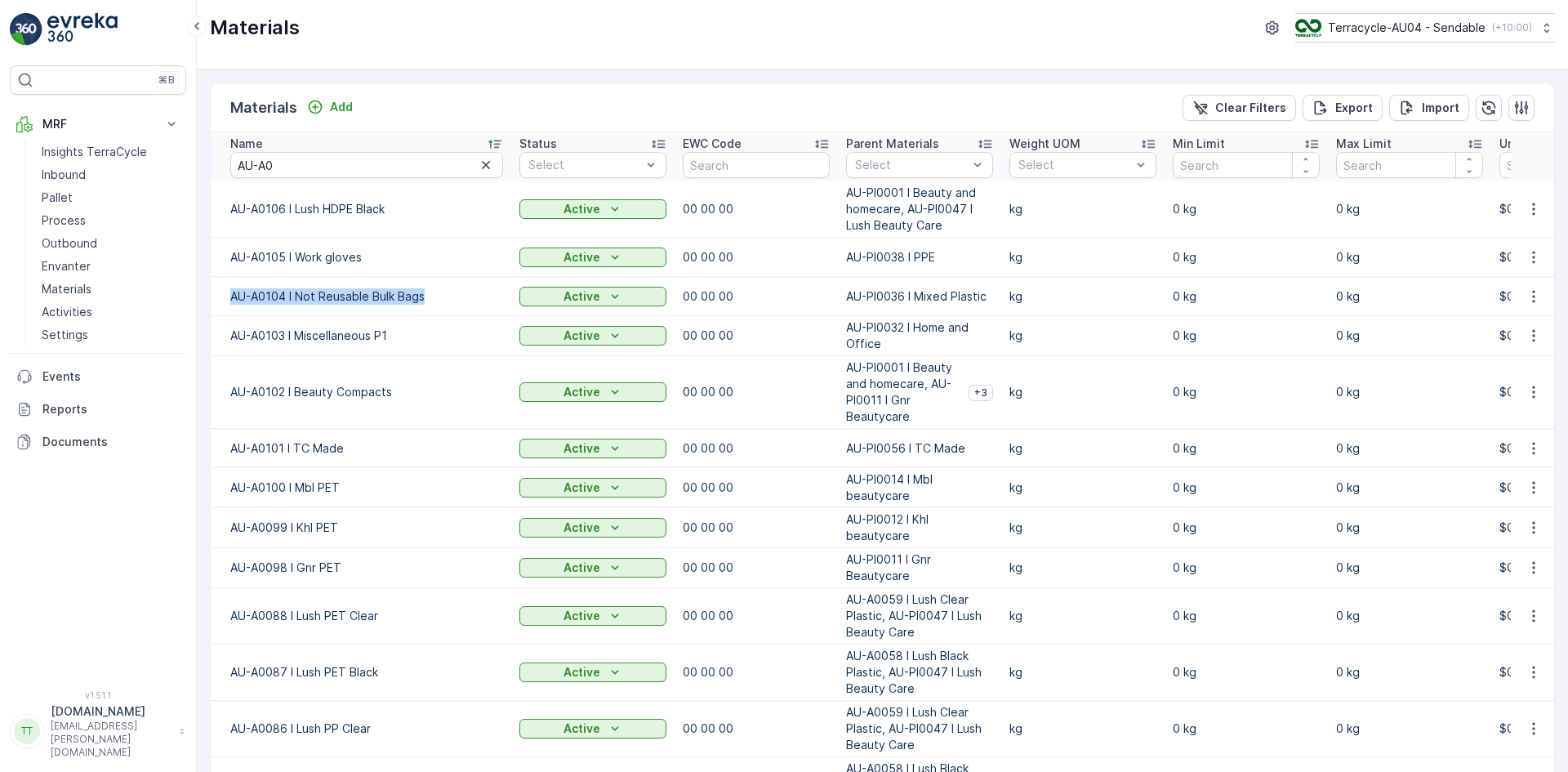
copy p "AU-A0104 I Not Reusable Bulk Bags"
drag, startPoint x: 229, startPoint y: 338, endPoint x: 405, endPoint y: 337, distance: 176.0
click at [405, 337] on td "AU-A0103 I Miscellaneous P1" at bounding box center [361, 336] width 301 height 40
copy p "AU-A0103 I Miscellaneous P1"
drag, startPoint x: 262, startPoint y: 169, endPoint x: 276, endPoint y: 167, distance: 14.1
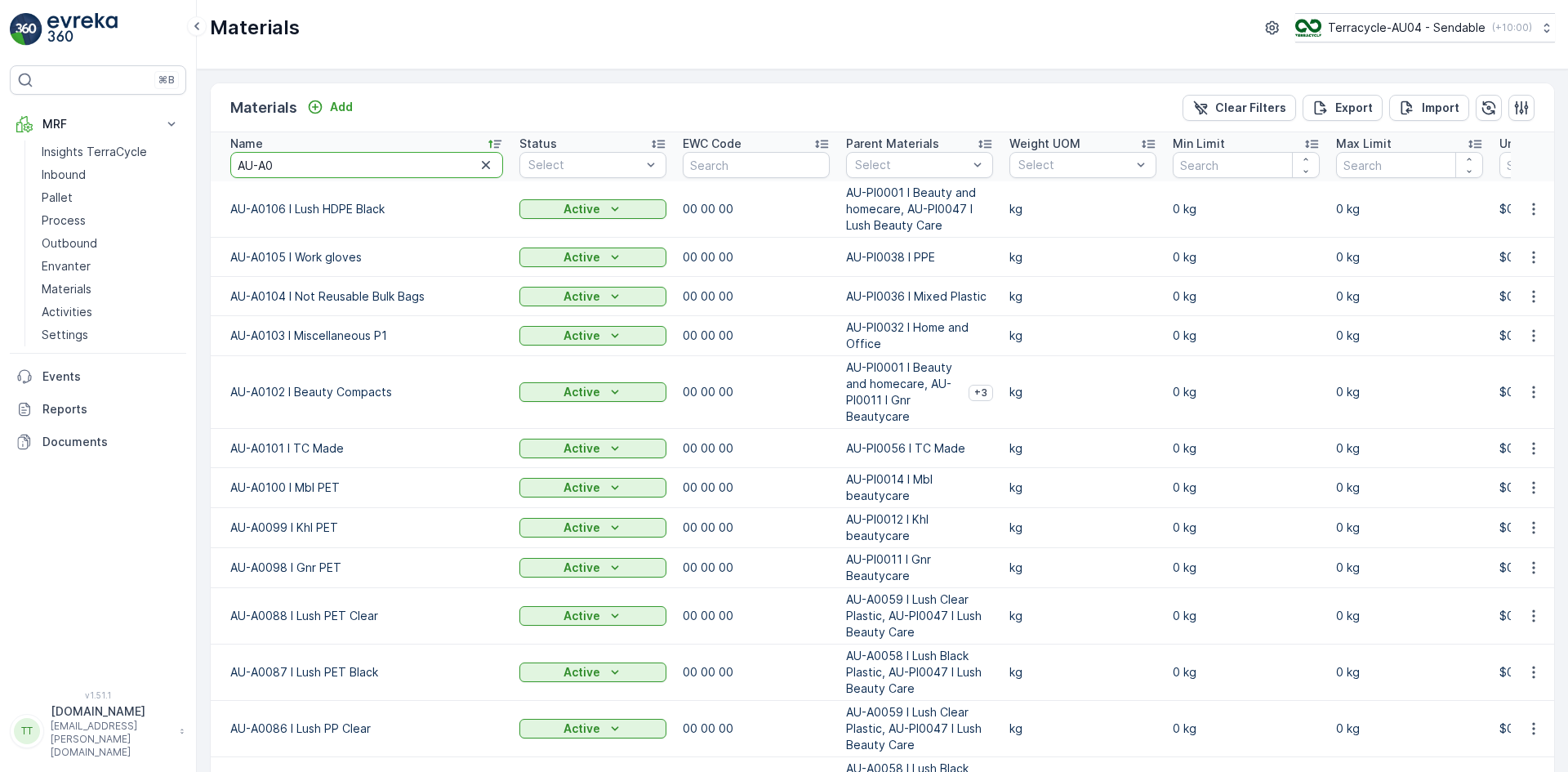
click at [276, 167] on input "AU-A0" at bounding box center [366, 165] width 273 height 26
type input "AU-PI"
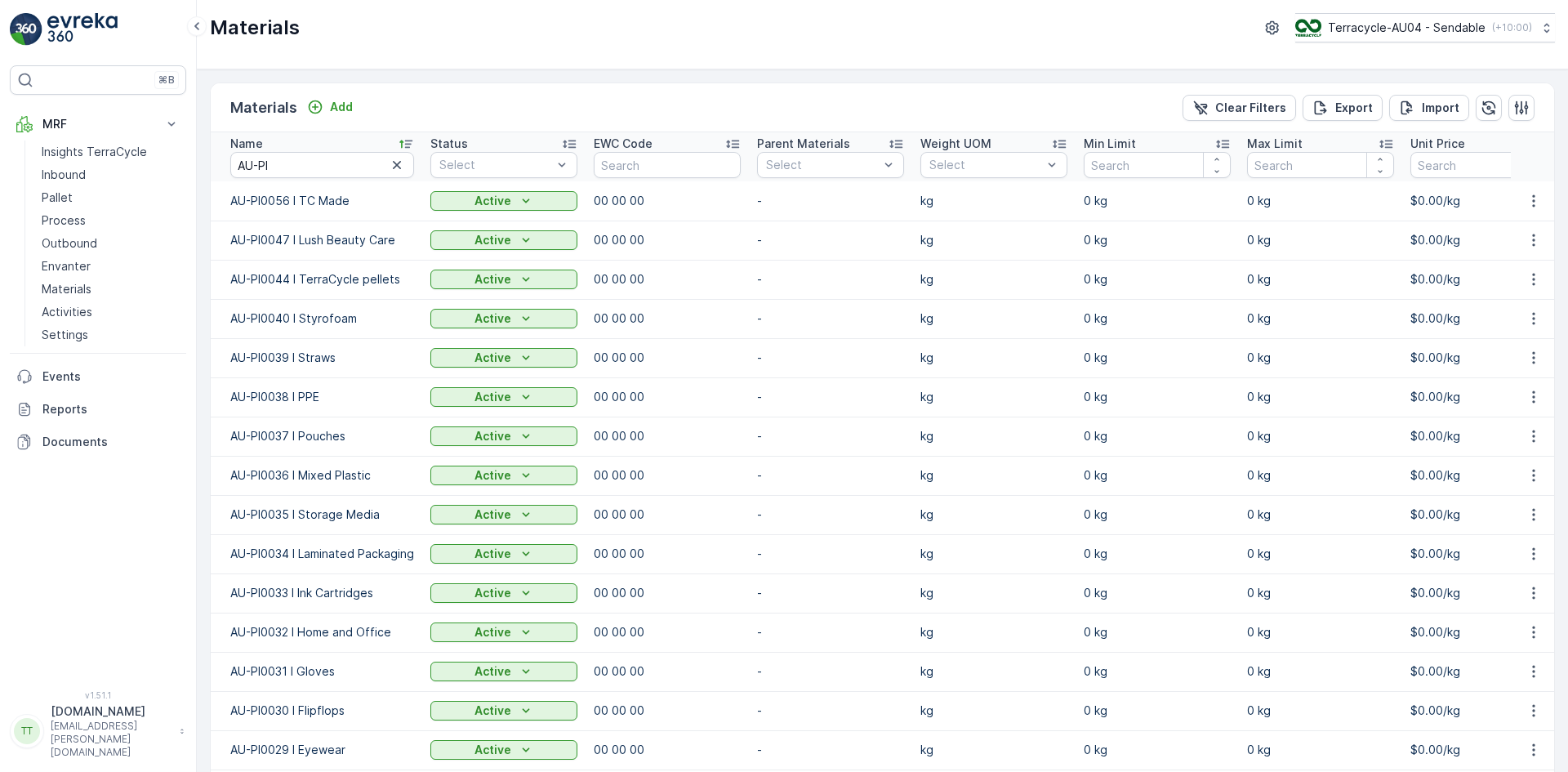
click at [409, 141] on icon at bounding box center [405, 145] width 13 height 9
click at [409, 141] on icon at bounding box center [410, 143] width 16 height 16
drag, startPoint x: 228, startPoint y: 275, endPoint x: 403, endPoint y: 281, distance: 175.1
click at [403, 281] on td "AU-PI0044 I TerraCycle pellets" at bounding box center [316, 280] width 212 height 39
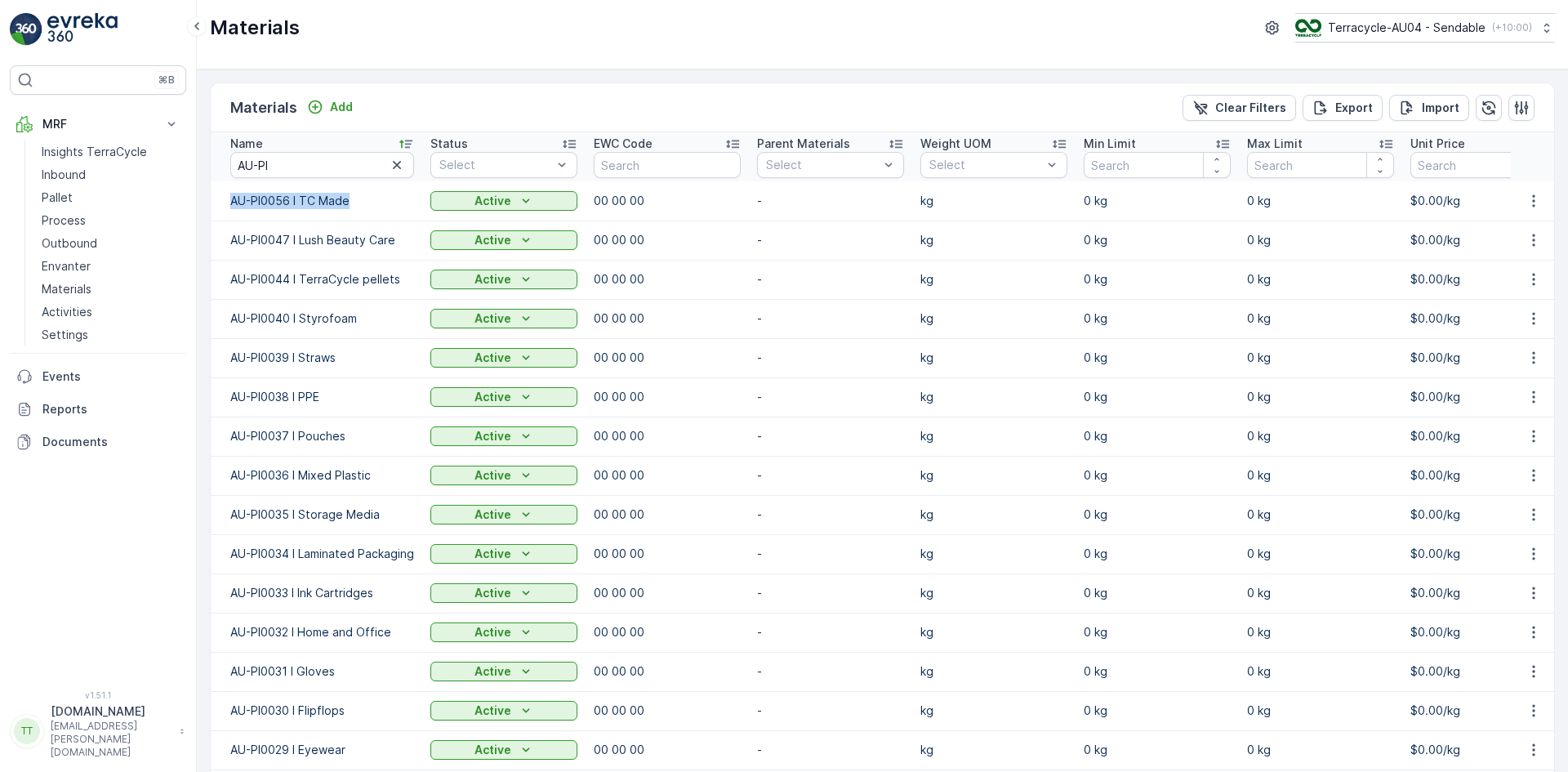
drag, startPoint x: 228, startPoint y: 202, endPoint x: 354, endPoint y: 201, distance: 126.0
click at [354, 201] on td "AU-PI0056 I TC Made" at bounding box center [316, 201] width 212 height 39
copy p "AU-PI0056 I TC Made"
click at [1401, 29] on p "Terracycle-AU04 - Sendable" at bounding box center [1405, 27] width 157 height 16
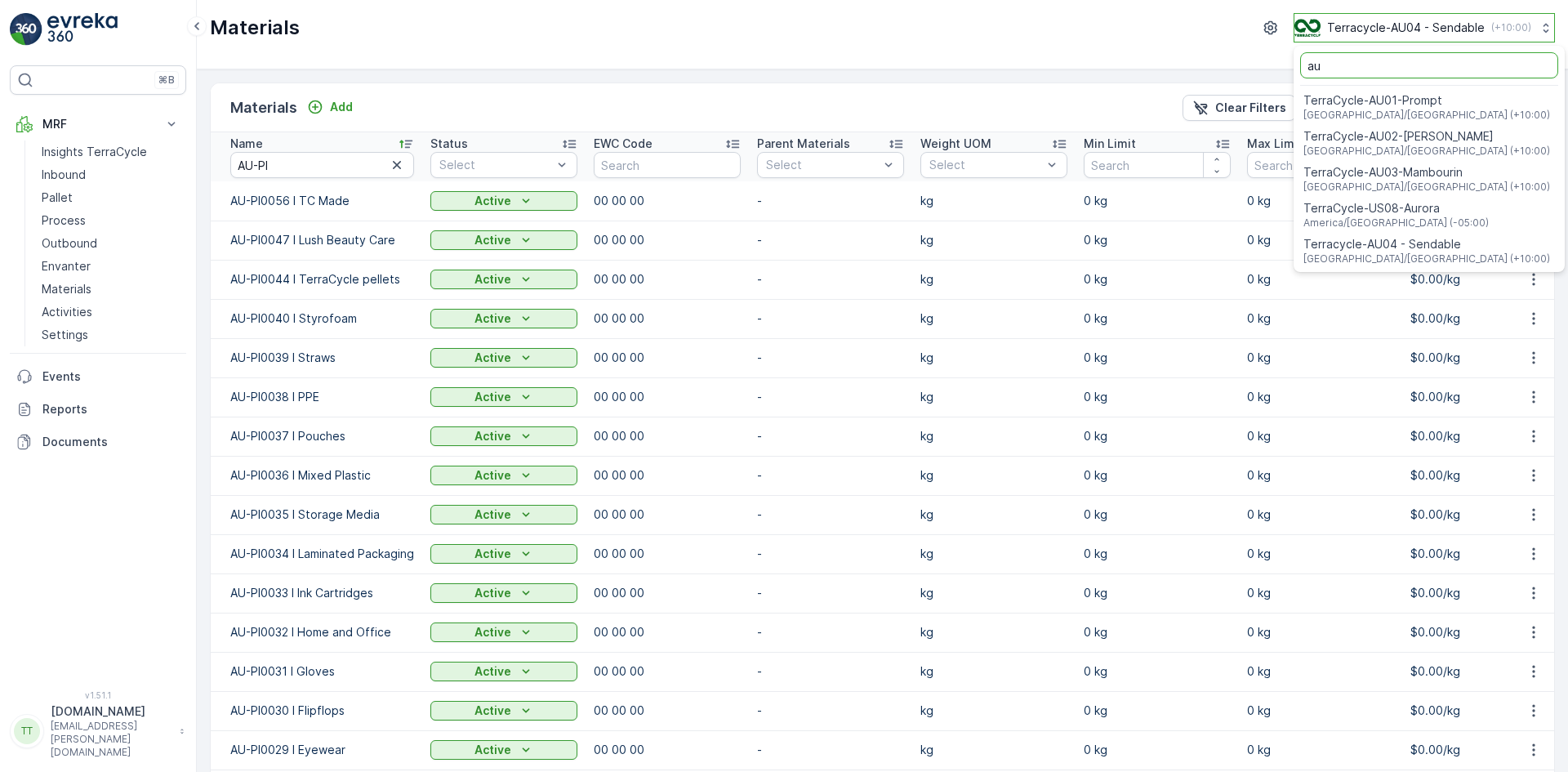
type input "a"
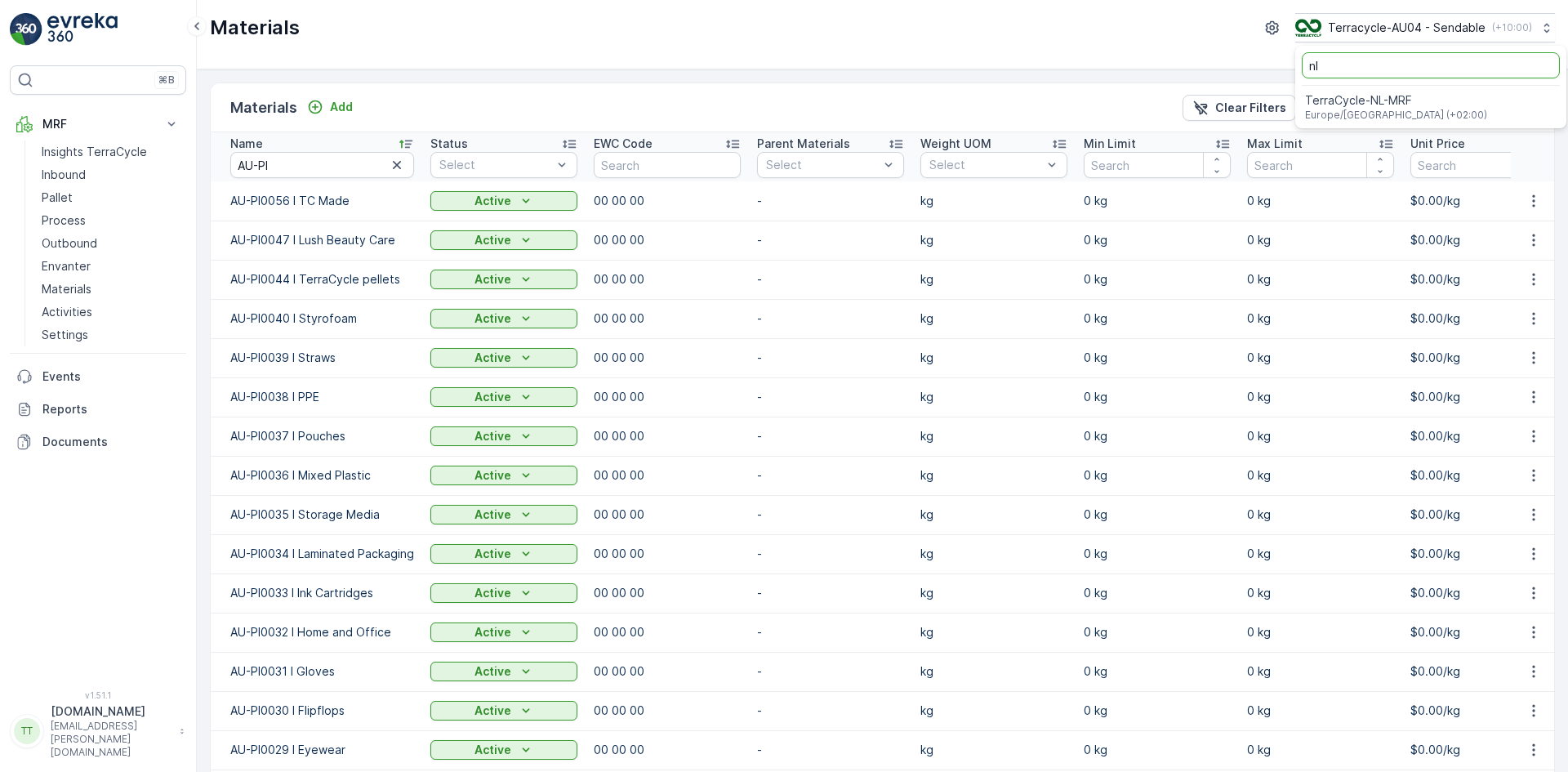
type input "nl"
click at [1361, 117] on span "Europe/Amsterdam (+02:00)" at bounding box center [1395, 115] width 182 height 13
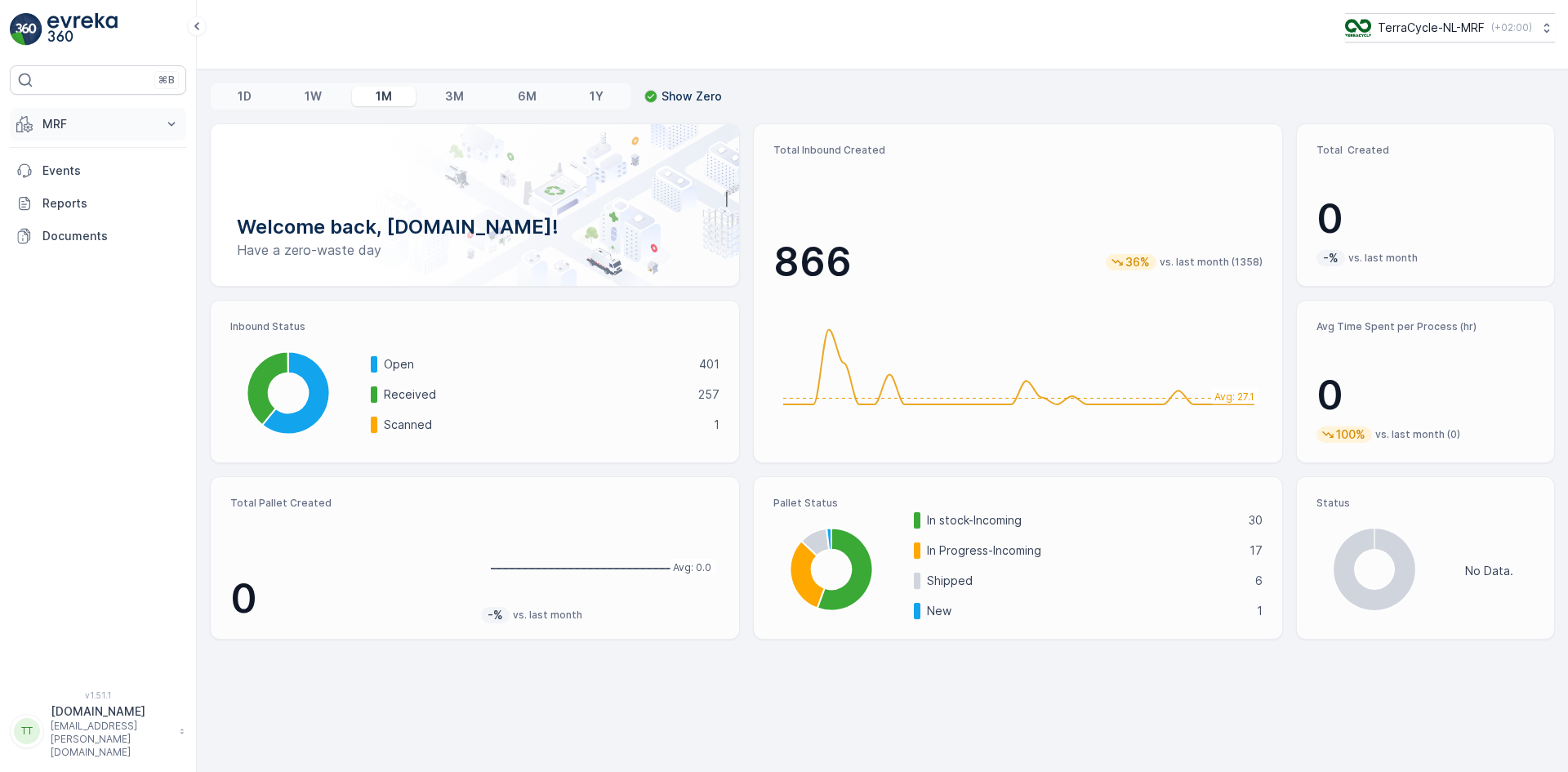
click at [75, 117] on p "MRF" at bounding box center [98, 123] width 111 height 16
click at [84, 167] on p "Inbound" at bounding box center [64, 174] width 44 height 16
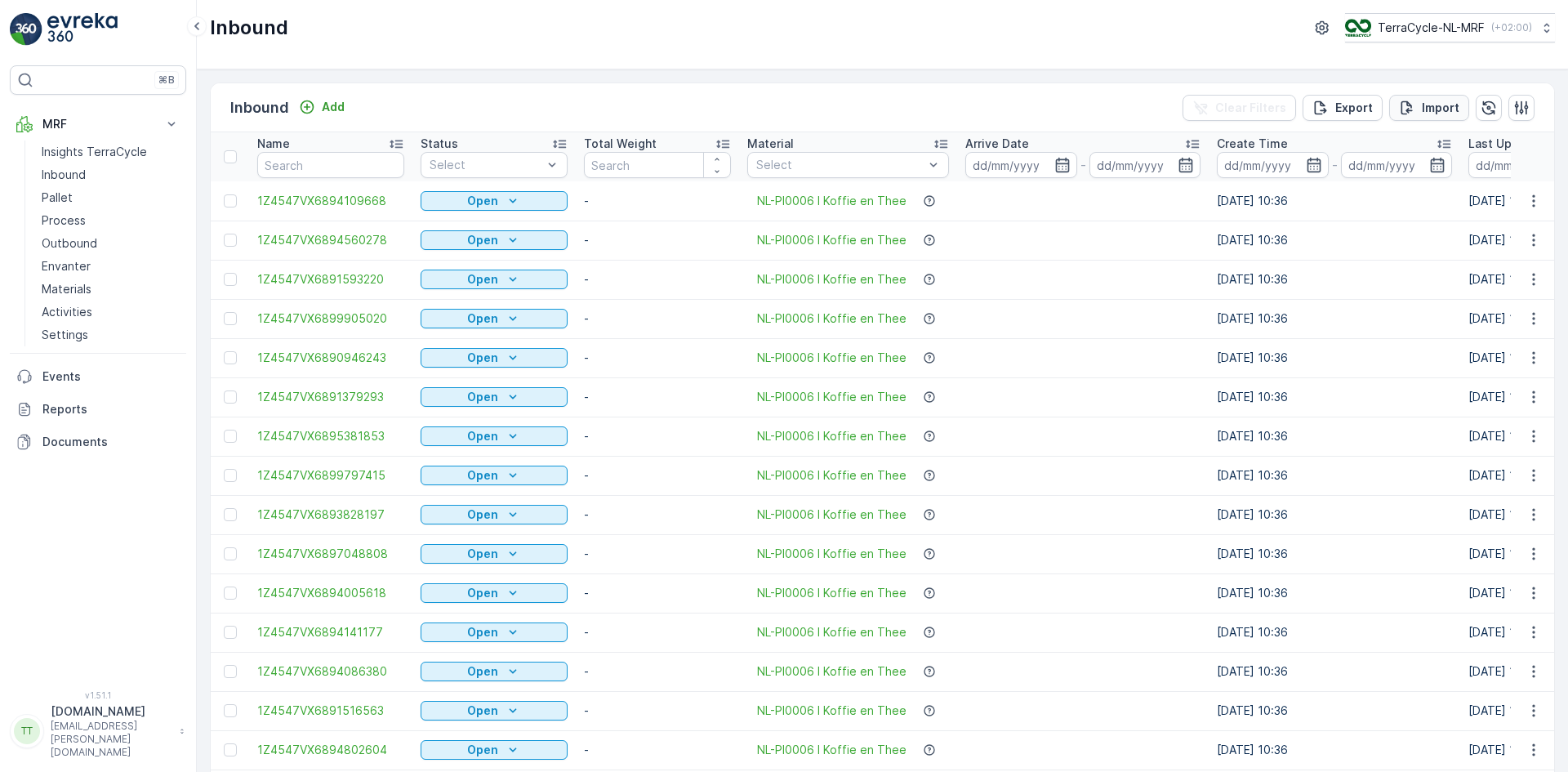
click at [1448, 105] on p "Import" at bounding box center [1441, 107] width 37 height 16
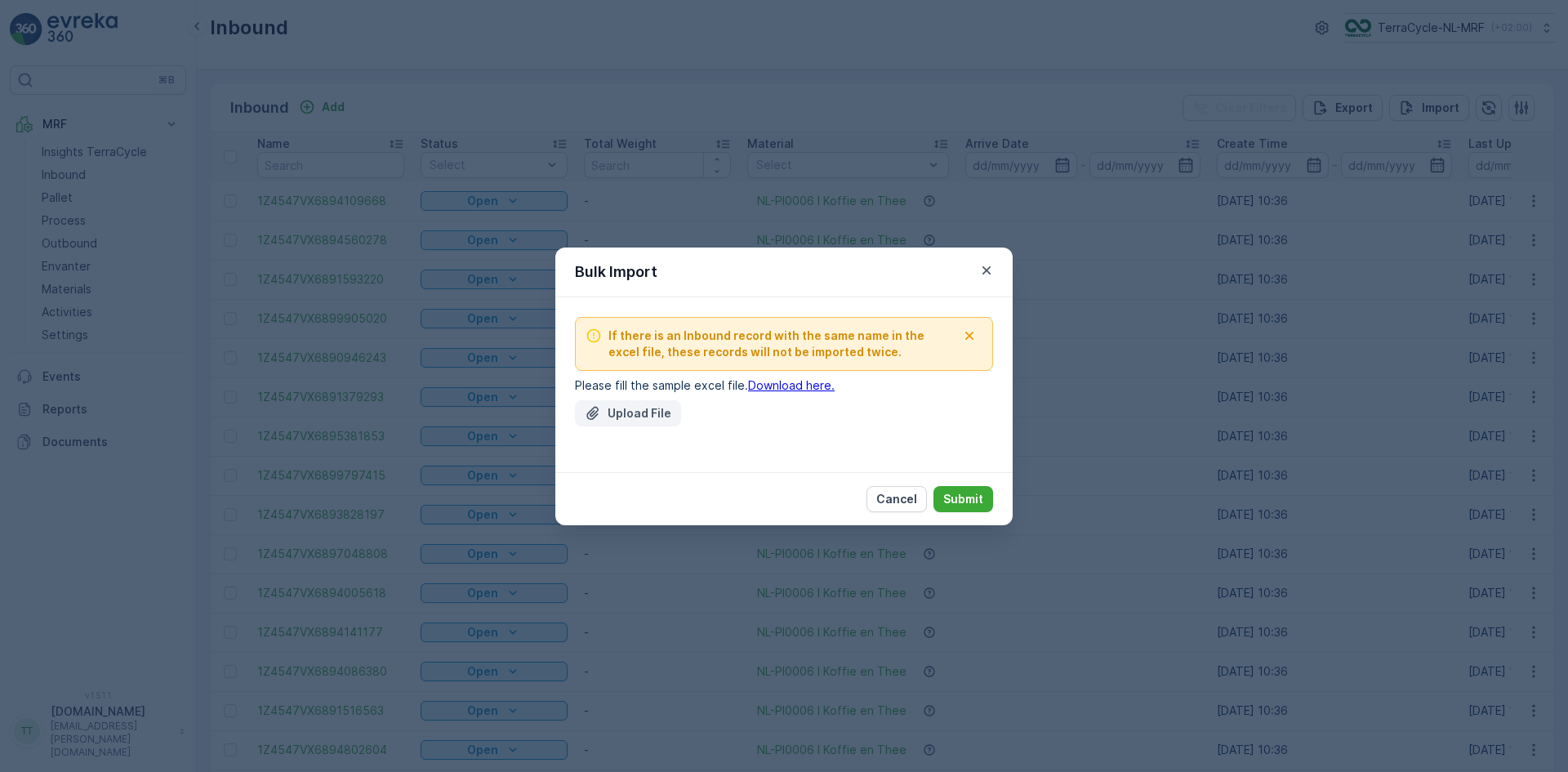
click at [636, 412] on p "Upload File" at bounding box center [639, 413] width 64 height 16
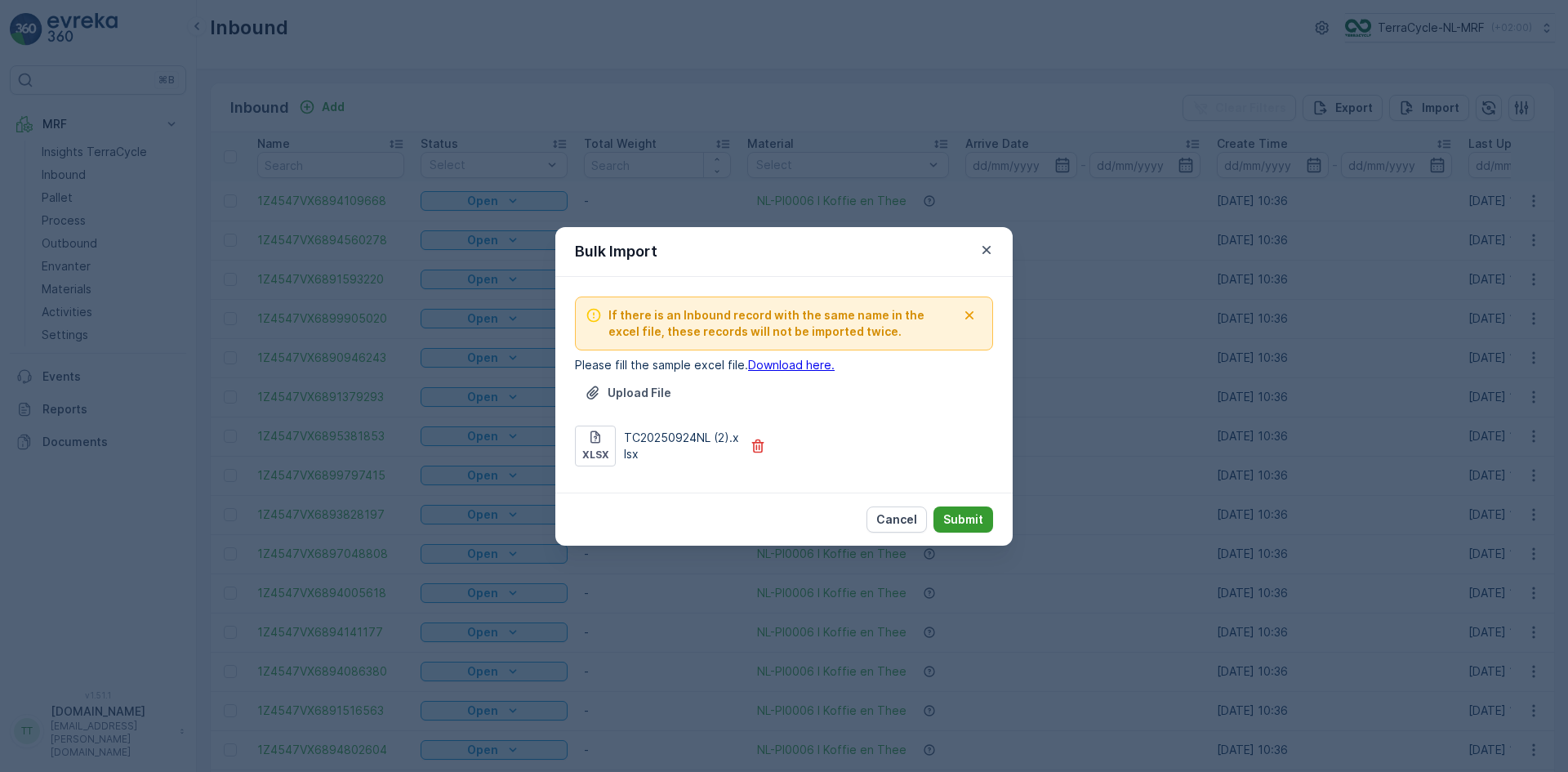
click at [974, 520] on p "Submit" at bounding box center [963, 519] width 40 height 16
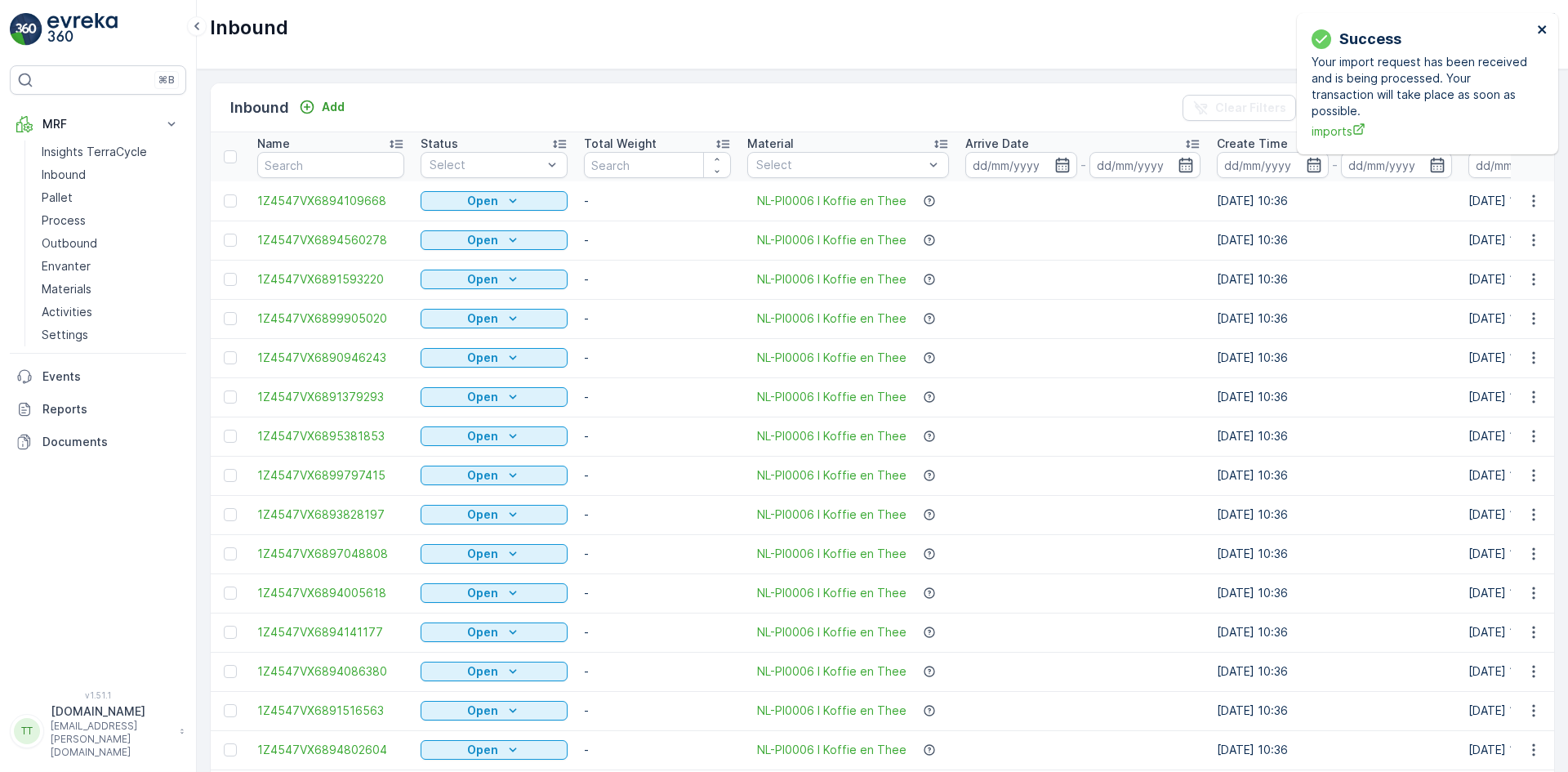
click at [1543, 31] on icon "close" at bounding box center [1542, 30] width 8 height 9
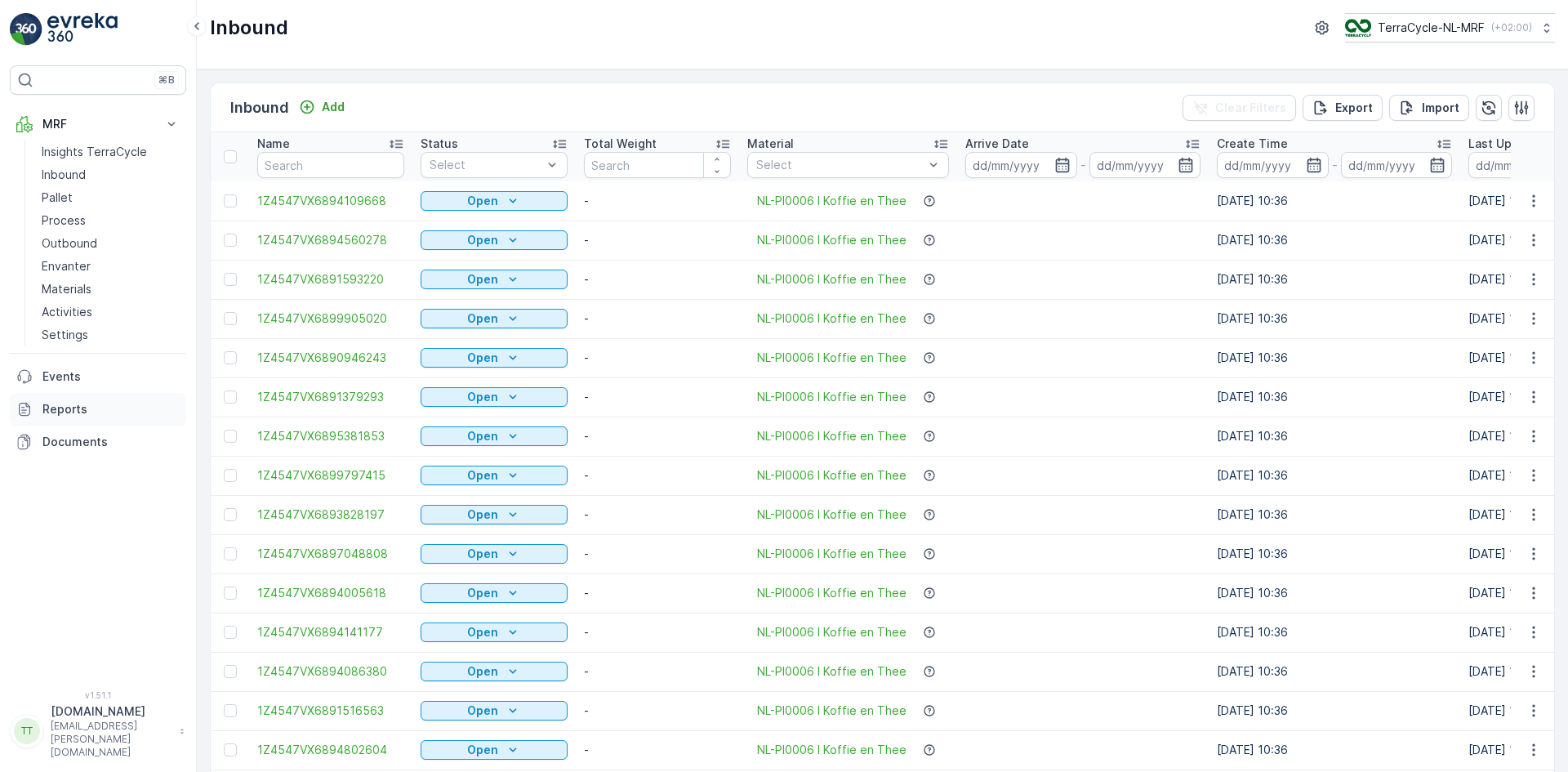
click at [60, 400] on link "Reports" at bounding box center [99, 409] width 177 height 32
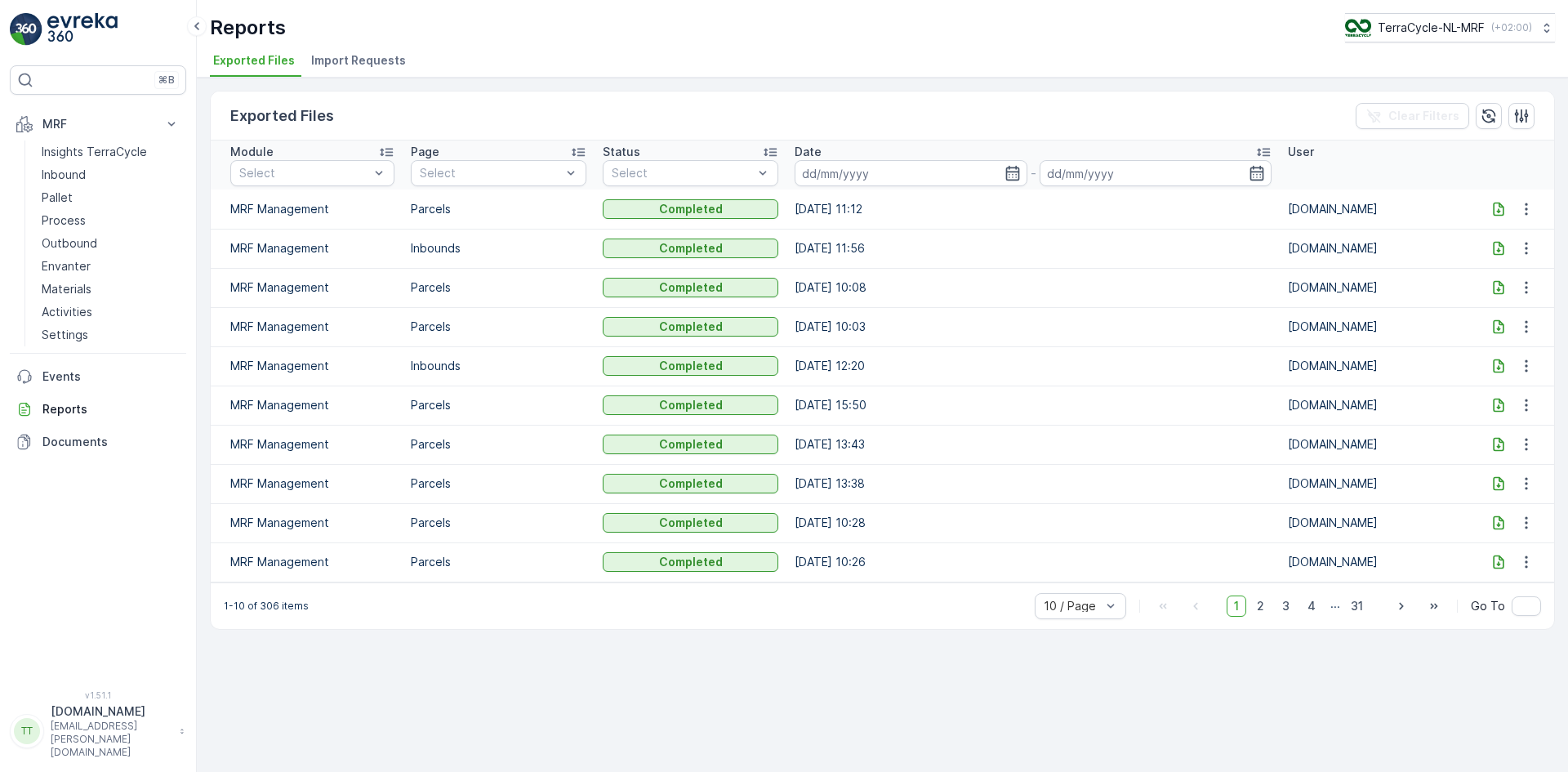
click at [365, 60] on span "Import Requests" at bounding box center [358, 60] width 94 height 16
